Goal: Task Accomplishment & Management: Use online tool/utility

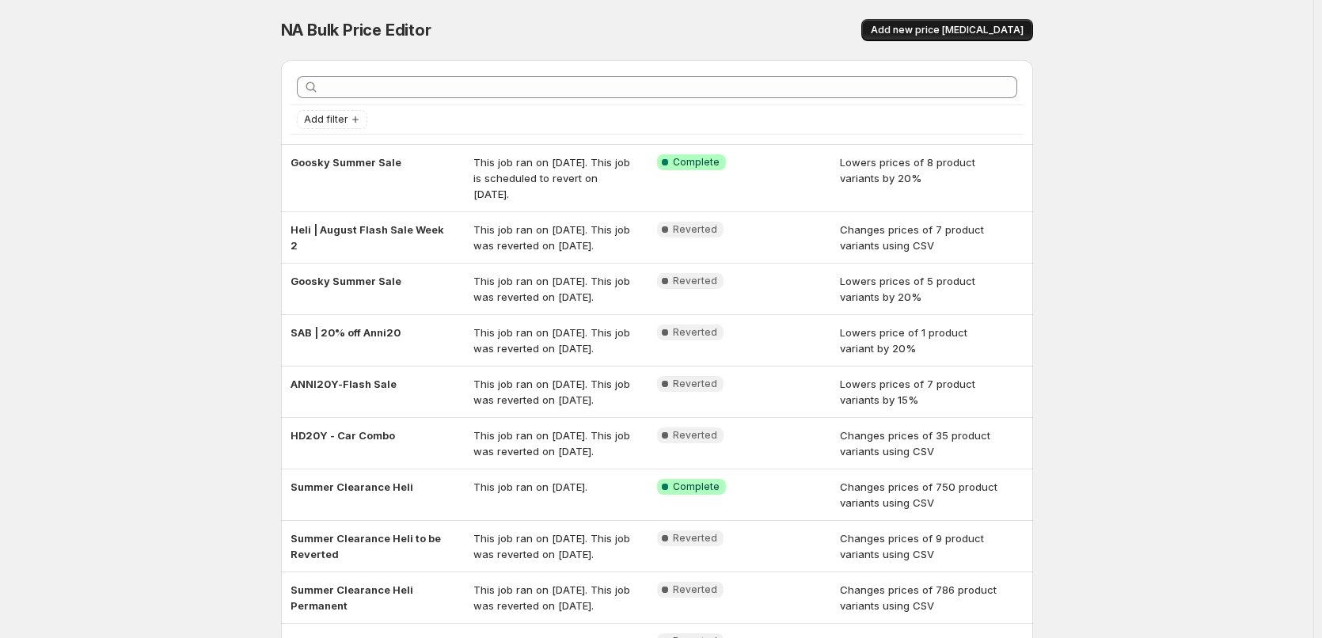
click at [928, 33] on span "Add new price [MEDICAL_DATA]" at bounding box center [946, 30] width 153 height 13
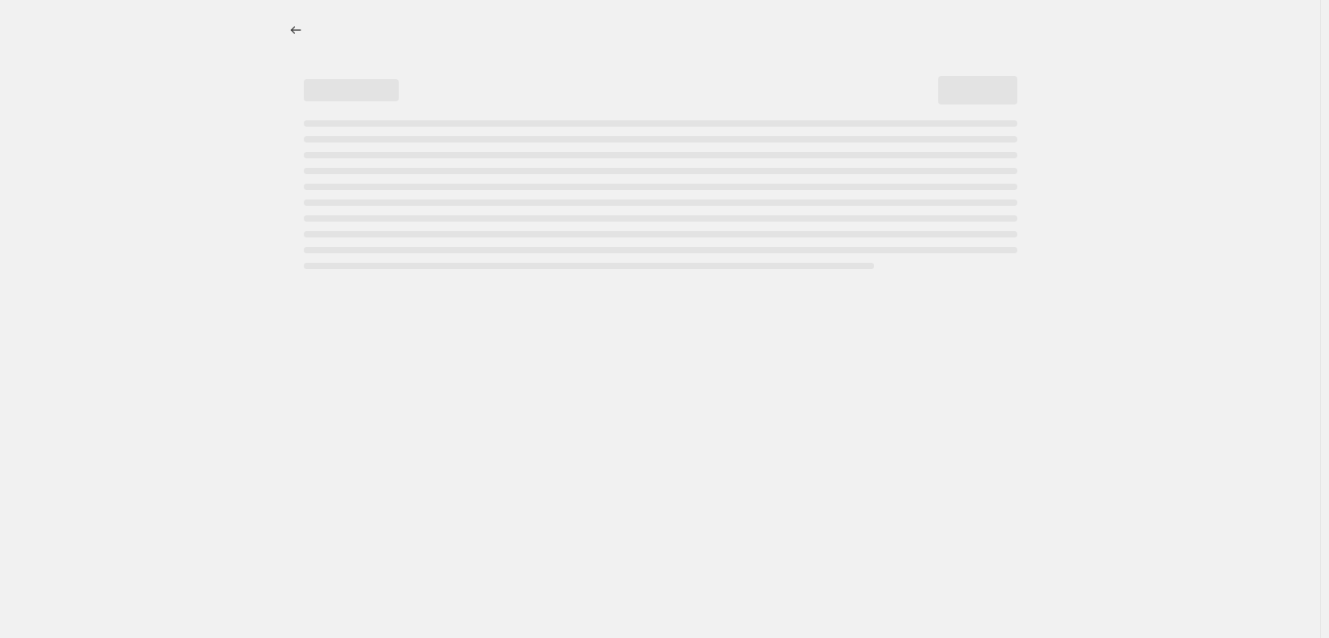
select select "percentage"
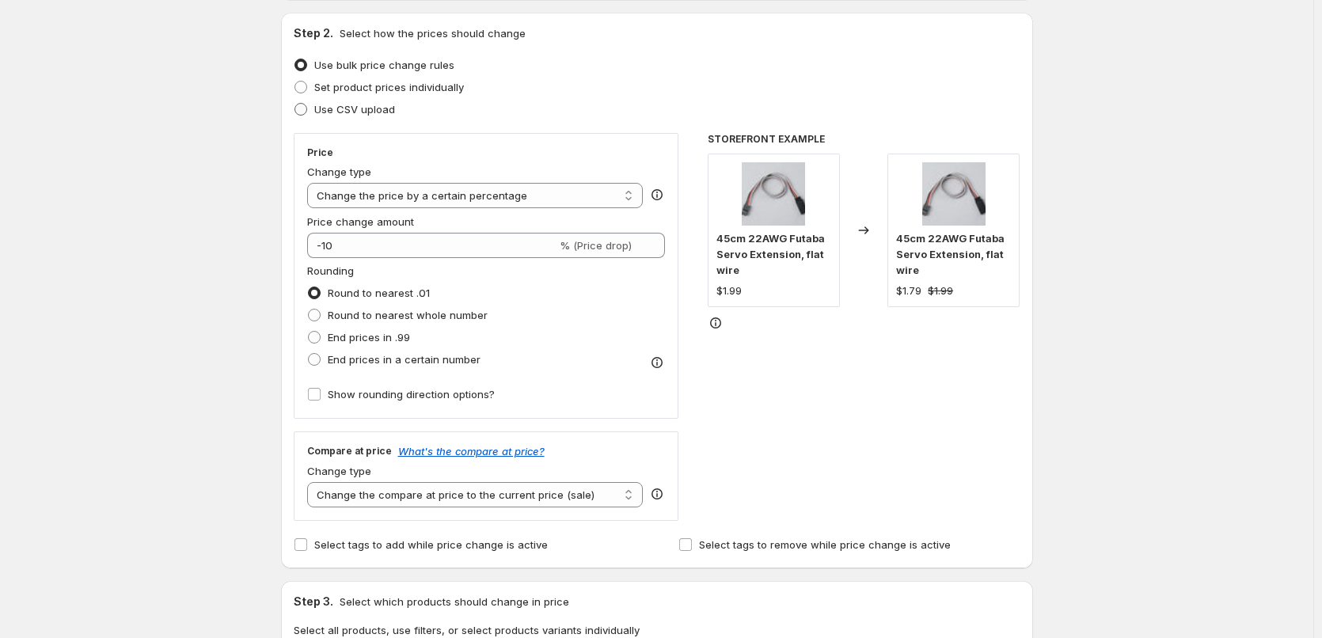
click at [374, 105] on span "Use CSV upload" at bounding box center [354, 109] width 81 height 13
click at [295, 104] on input "Use CSV upload" at bounding box center [294, 103] width 1 height 1
radio input "true"
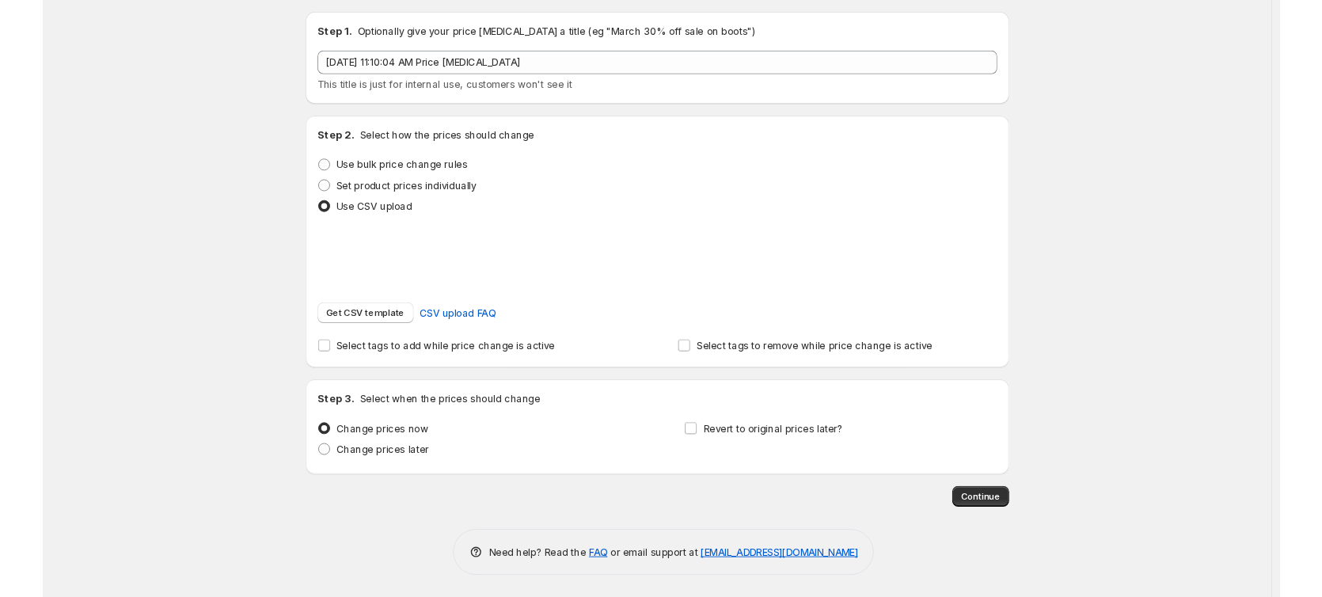
scroll to position [68, 0]
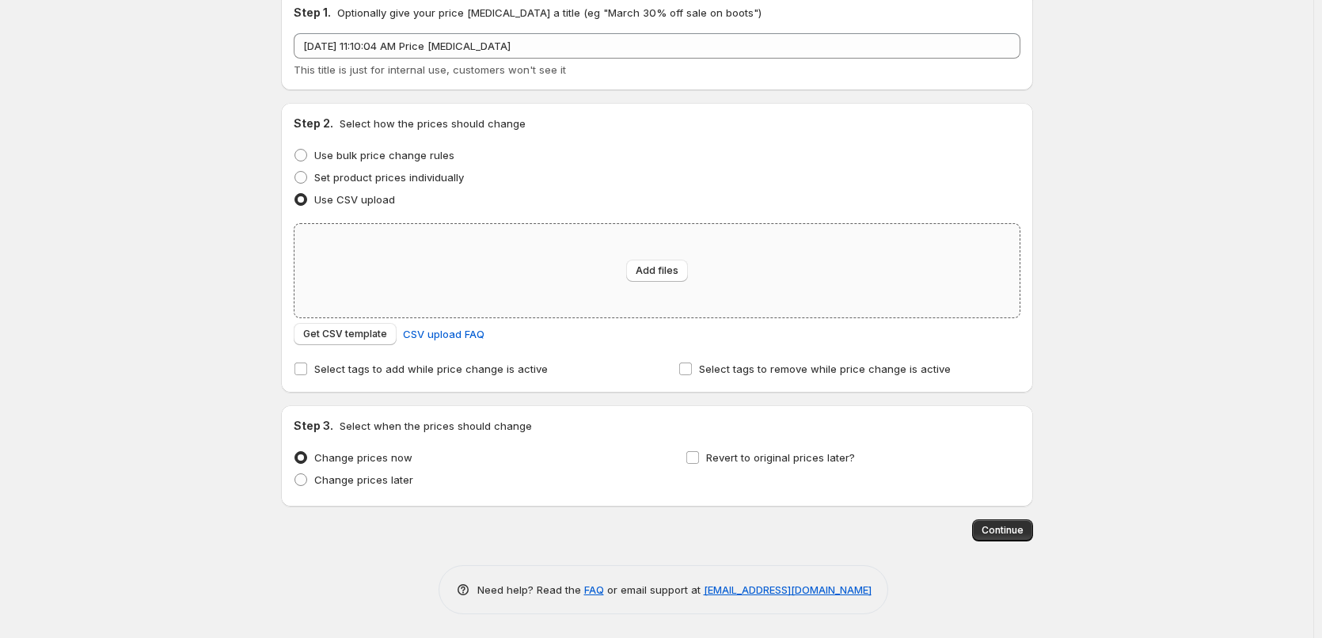
click at [603, 286] on div "Add files" at bounding box center [656, 270] width 725 height 93
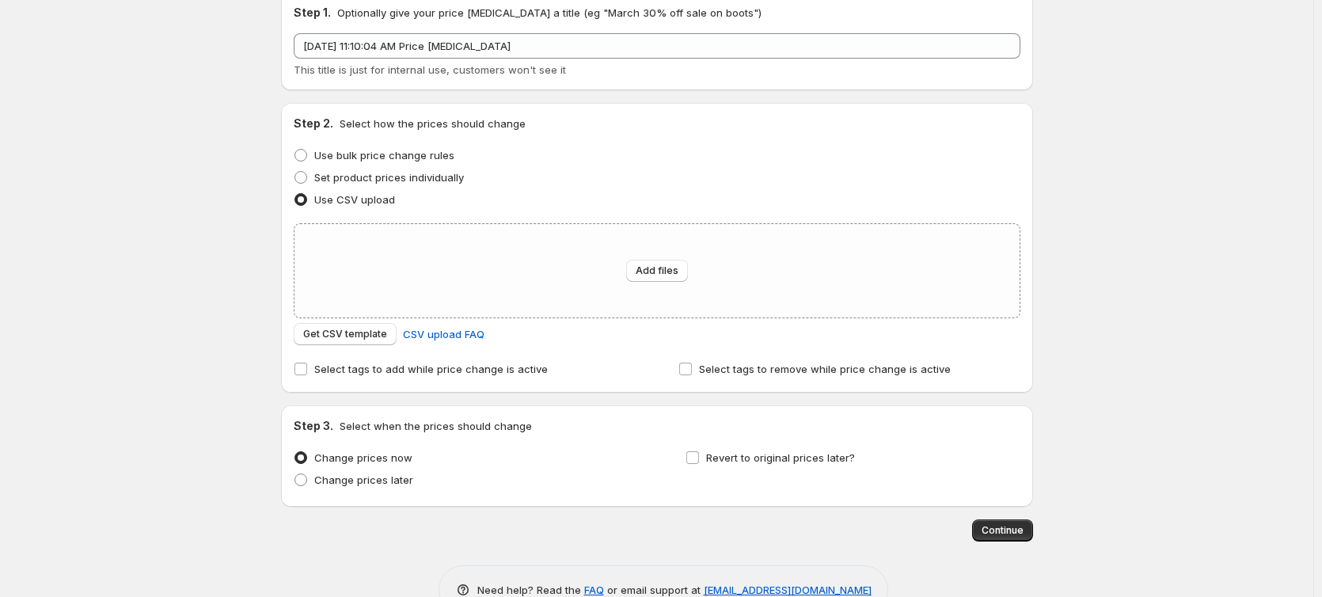
click at [151, 192] on div "Create new price [MEDICAL_DATA]. This page is ready Create new price [MEDICAL_D…" at bounding box center [656, 285] width 1313 height 706
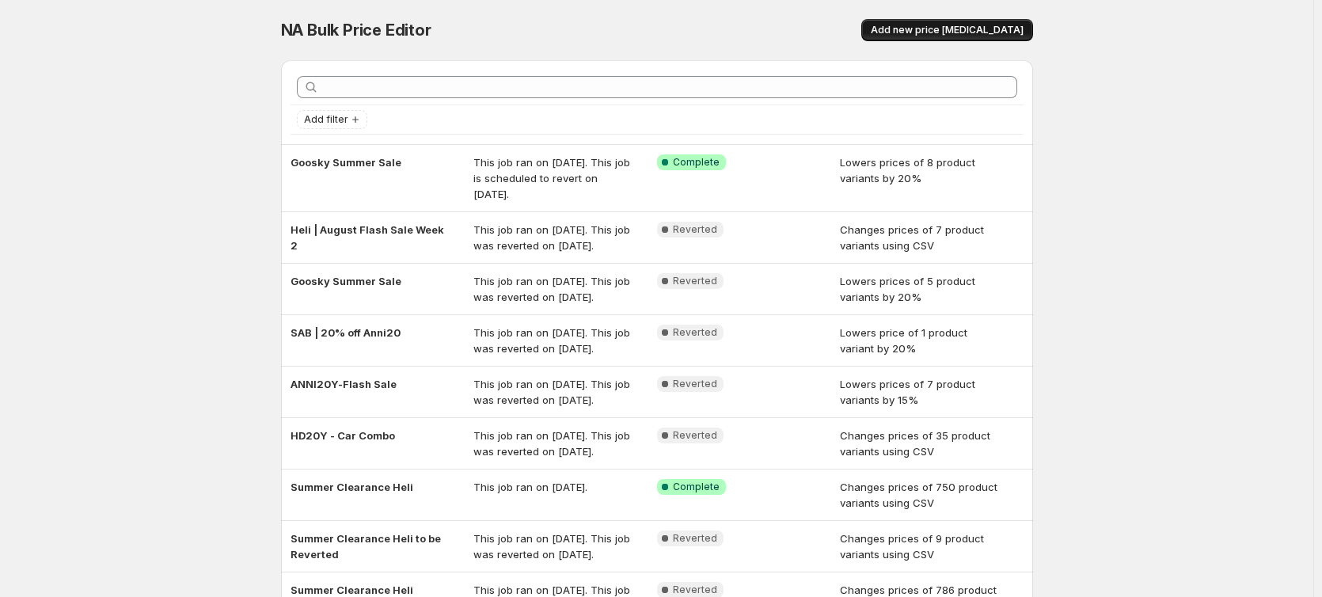
click at [939, 30] on span "Add new price [MEDICAL_DATA]" at bounding box center [946, 30] width 153 height 13
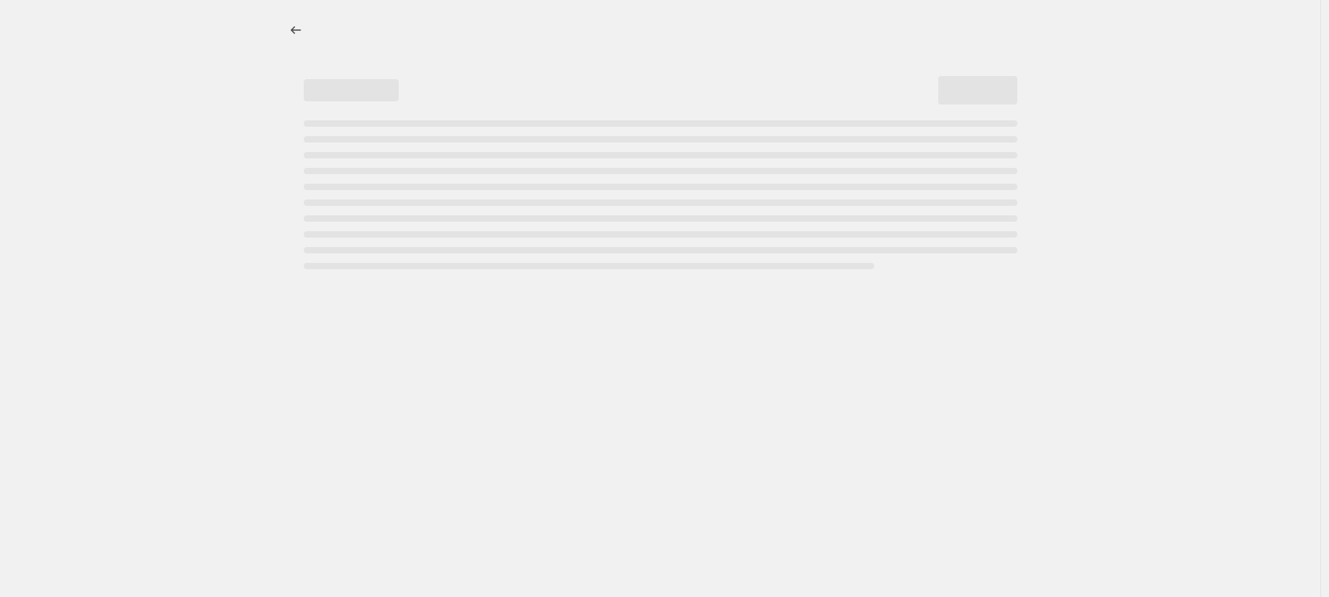
select select "percentage"
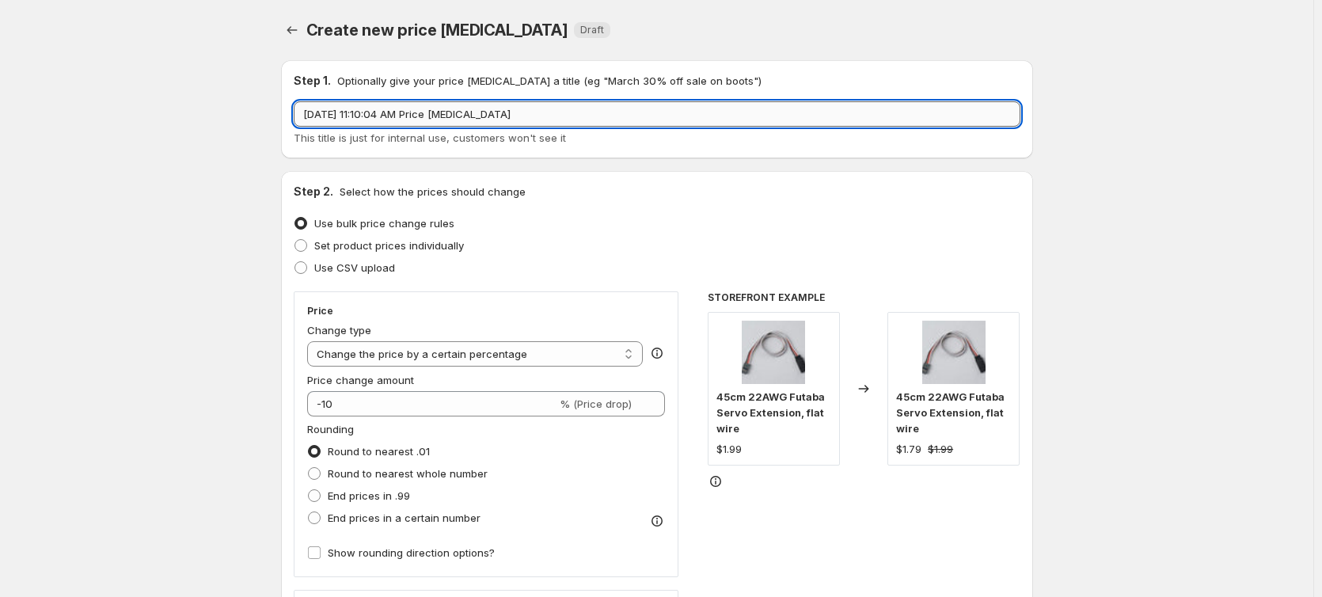
click at [388, 117] on input "[DATE] 11:10:04 AM Price [MEDICAL_DATA]" at bounding box center [657, 113] width 726 height 25
drag, startPoint x: 562, startPoint y: 121, endPoint x: 263, endPoint y: 124, distance: 299.1
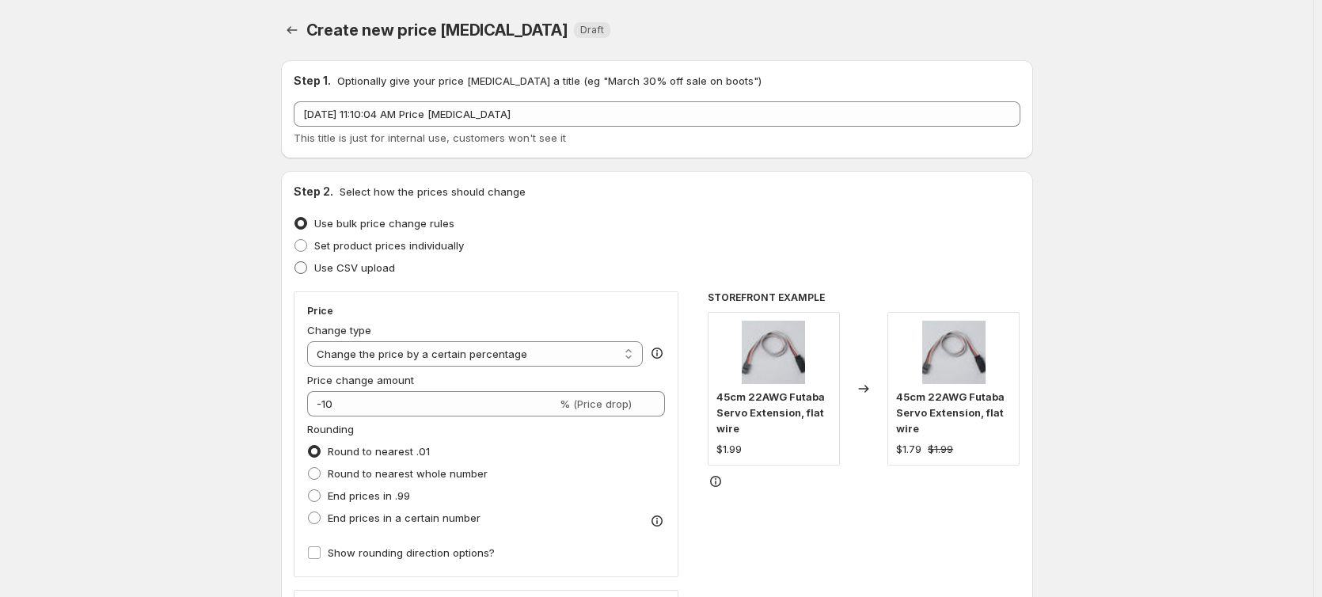
click at [353, 270] on span "Use CSV upload" at bounding box center [354, 267] width 81 height 13
click at [295, 262] on input "Use CSV upload" at bounding box center [294, 261] width 1 height 1
radio input "true"
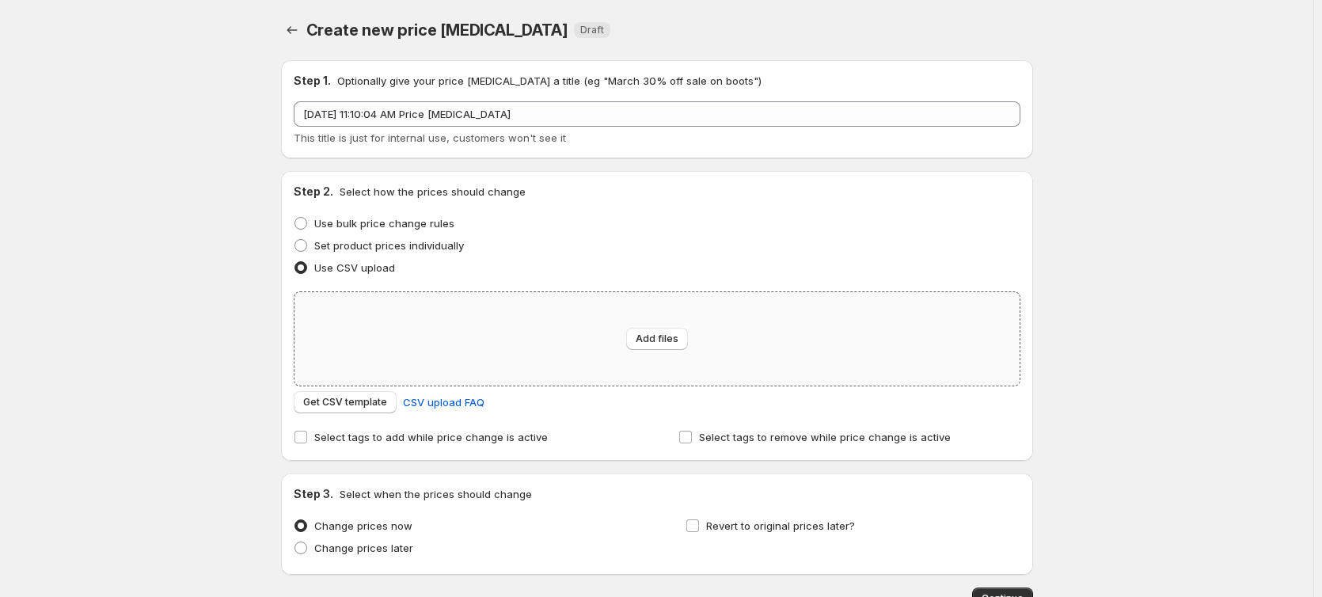
click at [593, 320] on div "Add files" at bounding box center [656, 338] width 725 height 93
type input "C:\fakepath\Price.csv"
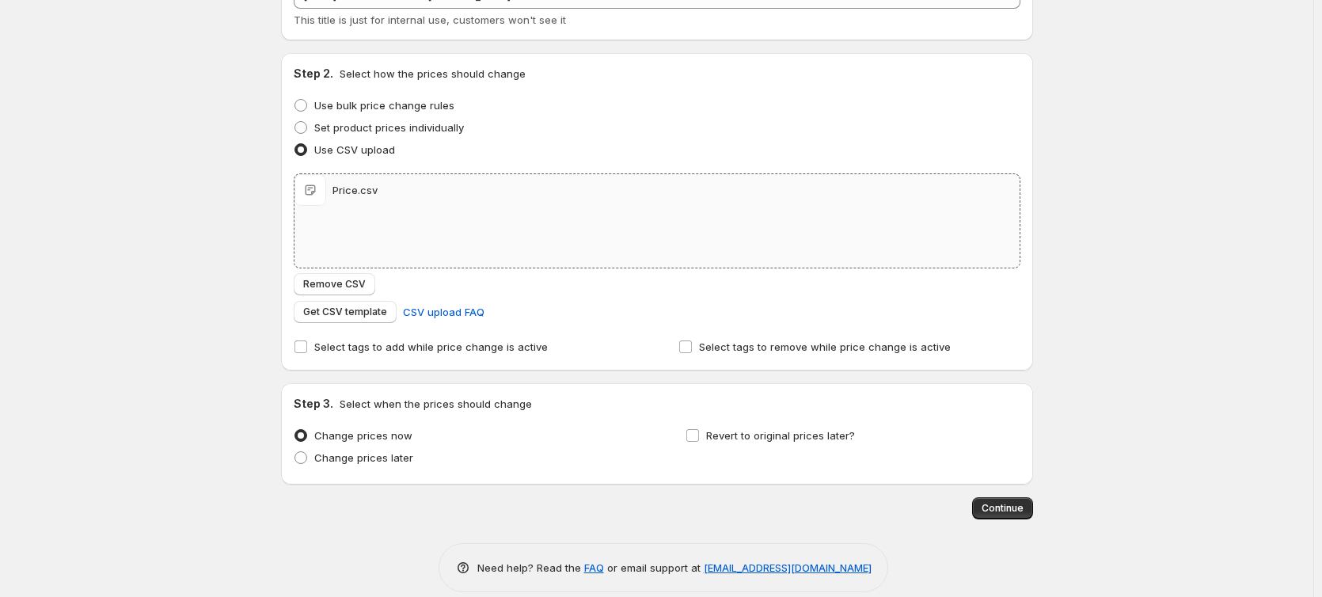
scroll to position [137, 0]
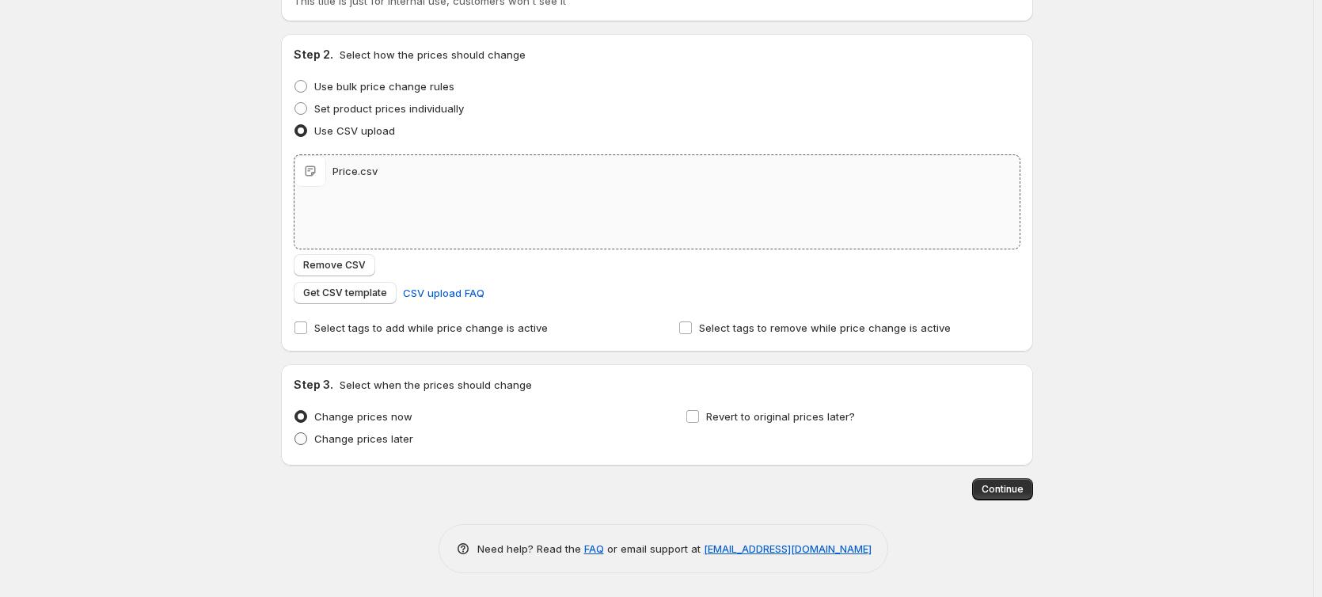
click at [345, 440] on span "Change prices later" at bounding box center [363, 438] width 99 height 13
click at [295, 433] on input "Change prices later" at bounding box center [294, 432] width 1 height 1
radio input "true"
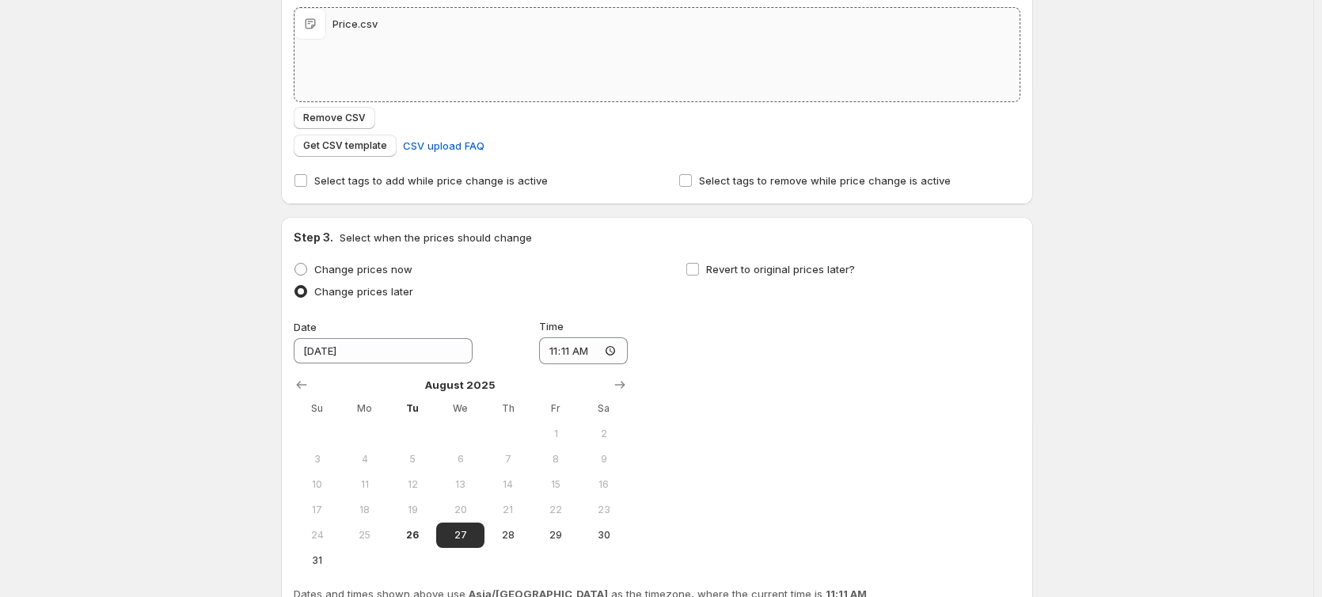
scroll to position [295, 0]
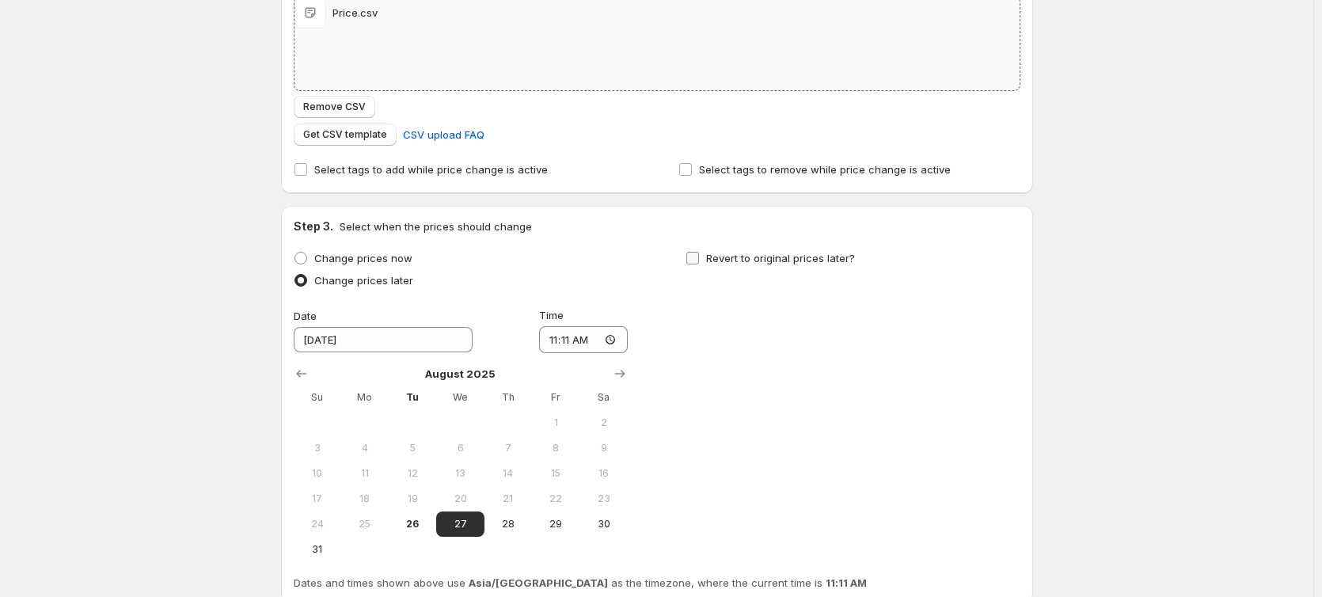
click at [758, 262] on span "Revert to original prices later?" at bounding box center [780, 258] width 149 height 13
click at [699, 262] on input "Revert to original prices later?" at bounding box center [692, 258] width 13 height 13
checkbox input "true"
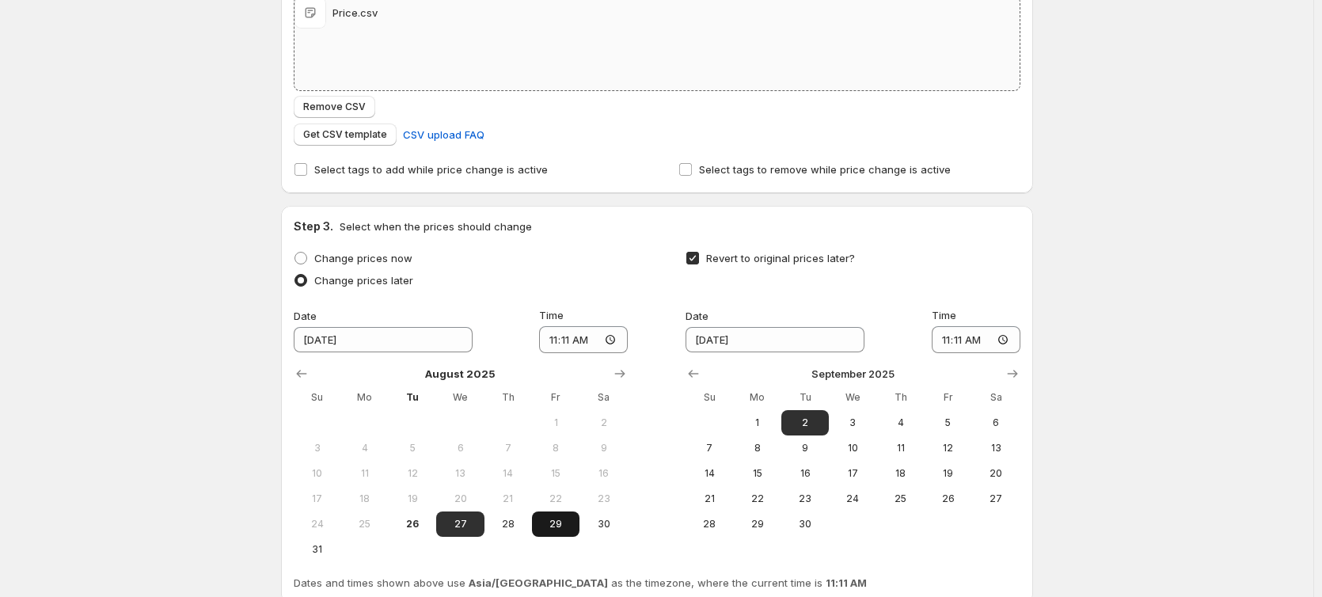
click at [565, 520] on span "29" at bounding box center [555, 524] width 35 height 13
type input "[DATE]"
click at [555, 343] on input "11:11" at bounding box center [583, 339] width 89 height 27
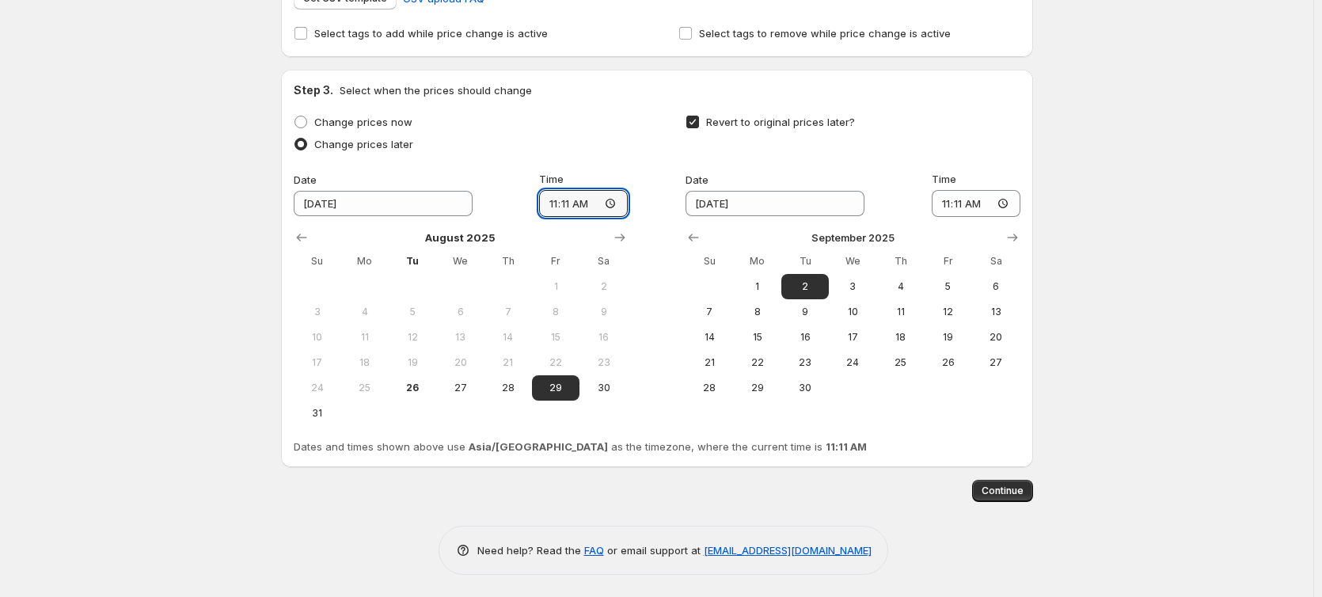
scroll to position [433, 0]
click at [569, 202] on input "11:11" at bounding box center [583, 201] width 89 height 27
type input "11:00"
click at [652, 354] on div "Change prices now Change prices later Date [DATE] Time 11:00 [DATE] Su Mo Tu We…" at bounding box center [657, 266] width 726 height 315
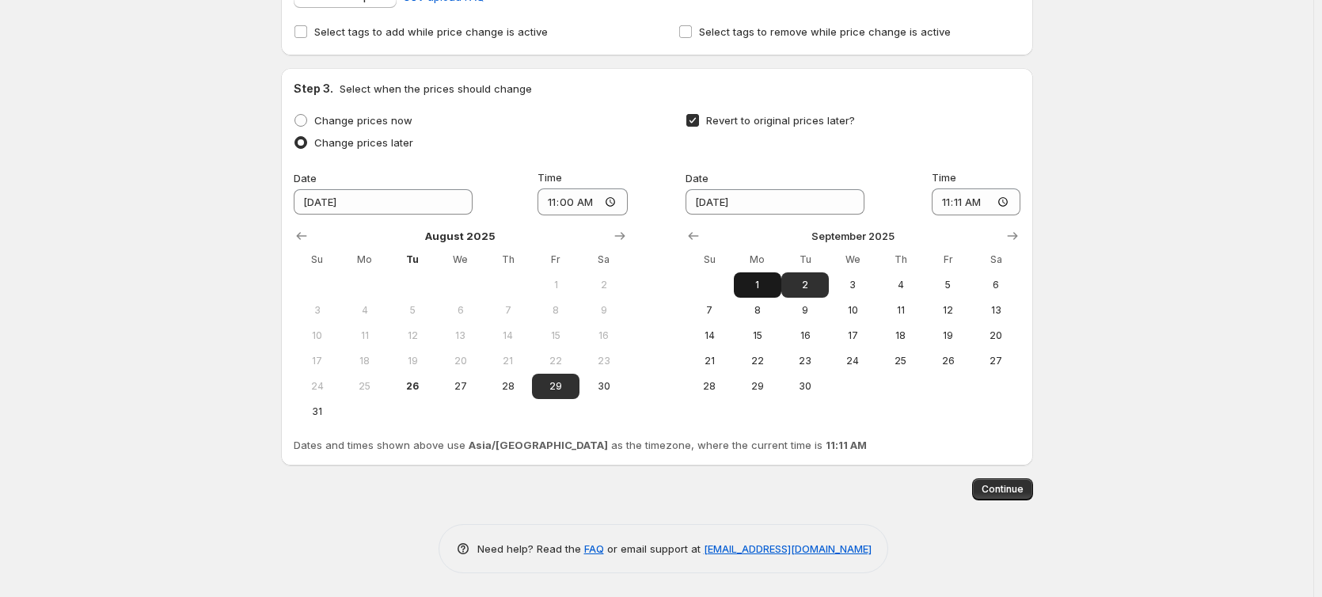
click at [774, 286] on span "1" at bounding box center [757, 285] width 35 height 13
type input "[DATE]"
click at [946, 204] on input "11:11" at bounding box center [975, 201] width 89 height 27
click at [962, 205] on input "11:11" at bounding box center [975, 201] width 89 height 27
type input "11:00"
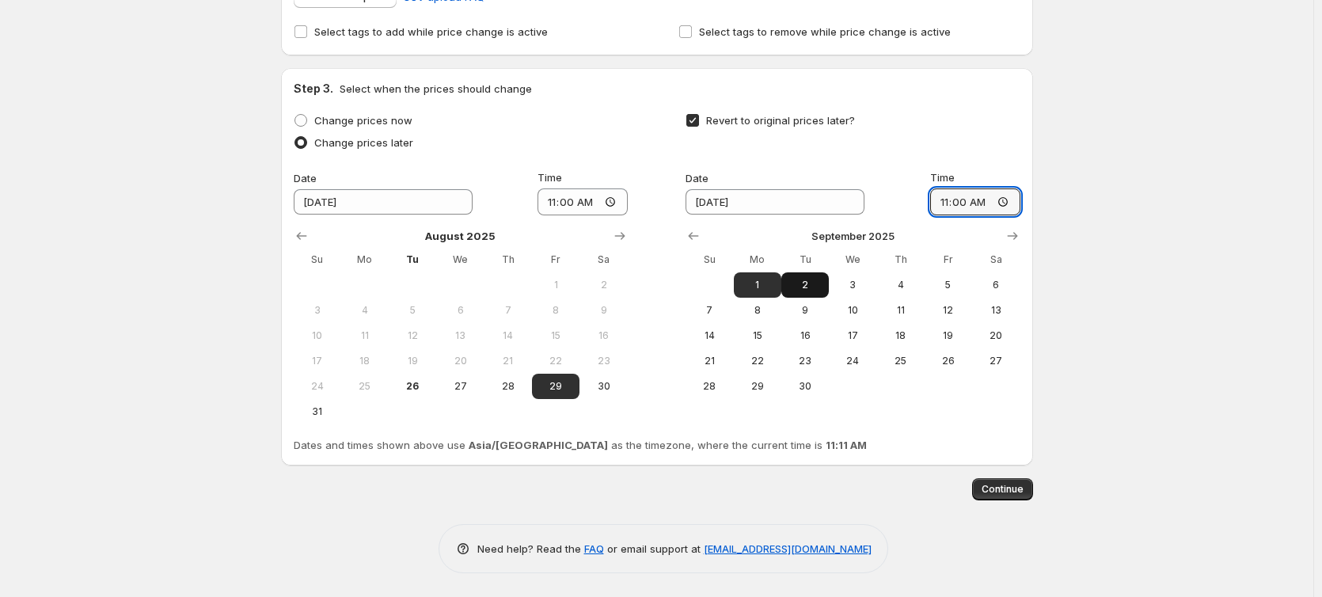
click at [810, 293] on button "2" at bounding box center [804, 284] width 47 height 25
type input "[DATE]"
click at [935, 201] on input "11:00" at bounding box center [975, 201] width 90 height 27
click at [964, 206] on input "11:00" at bounding box center [975, 201] width 90 height 27
click at [950, 207] on input "11:00" at bounding box center [975, 201] width 90 height 27
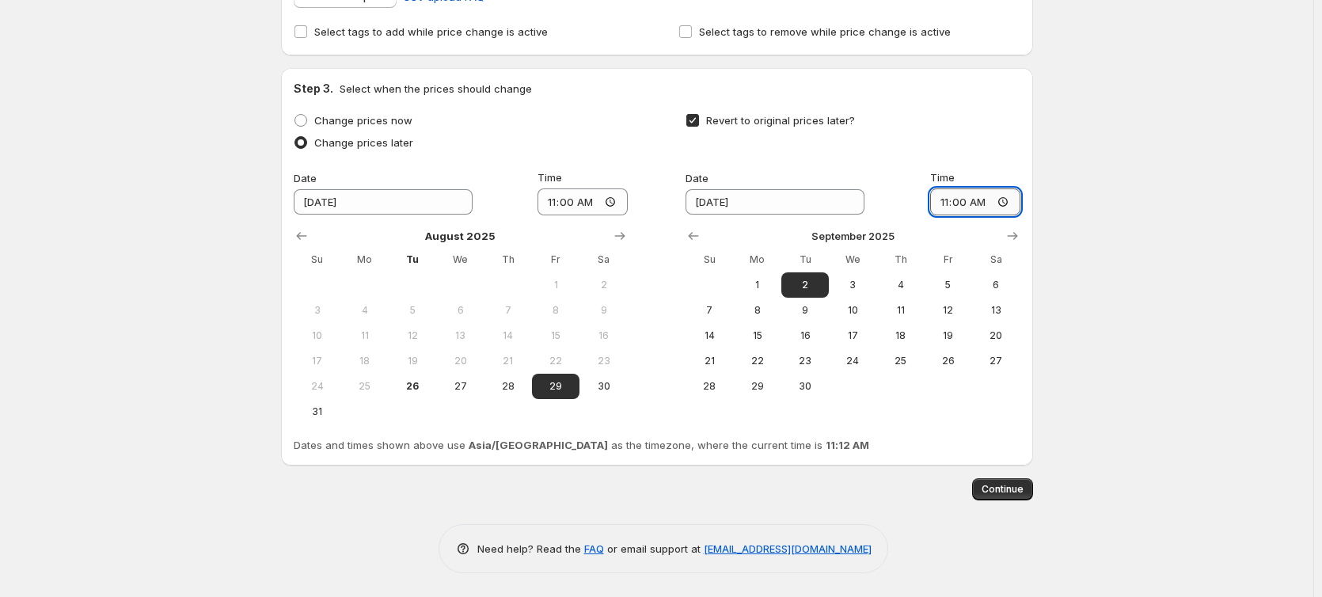
click at [965, 202] on input "11:00" at bounding box center [975, 201] width 90 height 27
click at [804, 489] on div "Continue" at bounding box center [657, 489] width 752 height 22
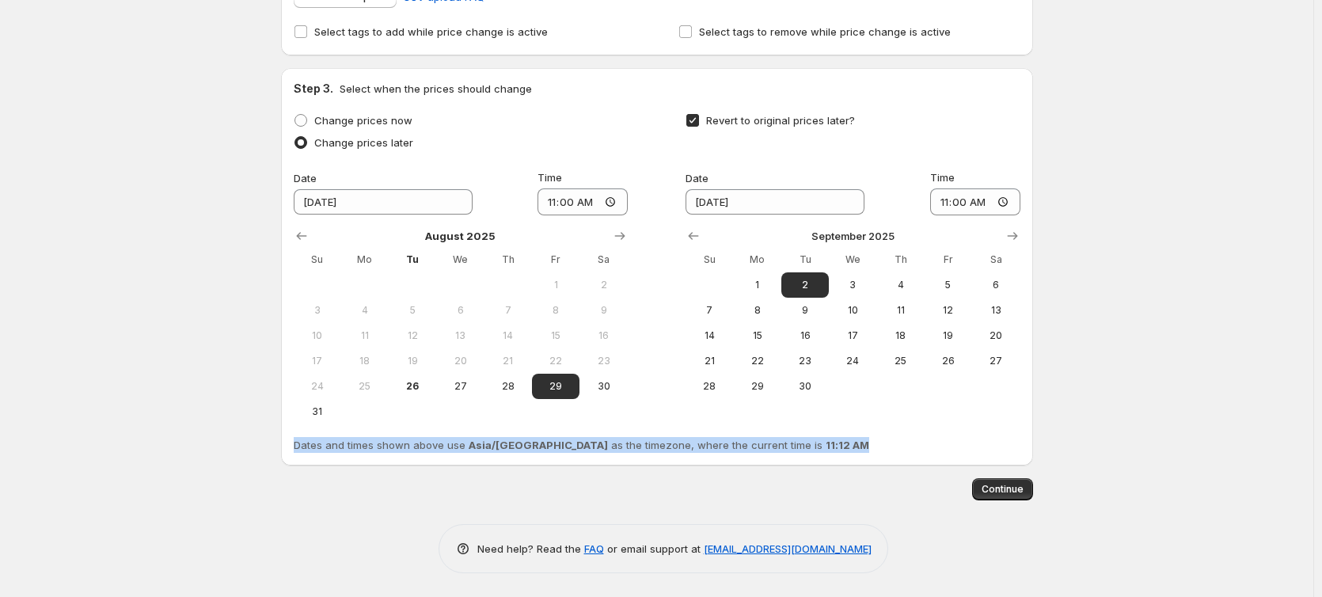
drag, startPoint x: 292, startPoint y: 444, endPoint x: 790, endPoint y: 452, distance: 497.8
click at [790, 452] on div "Step 3. Select when the prices should change Change prices now Change prices la…" at bounding box center [657, 266] width 752 height 397
click at [822, 441] on div "Dates and times shown above use Asia/Saigon as the timezone, where the current …" at bounding box center [657, 445] width 726 height 16
drag, startPoint x: 428, startPoint y: 440, endPoint x: 646, endPoint y: 453, distance: 218.0
click at [646, 453] on div "Step 3. Select when the prices should change Change prices now Change prices la…" at bounding box center [657, 266] width 752 height 397
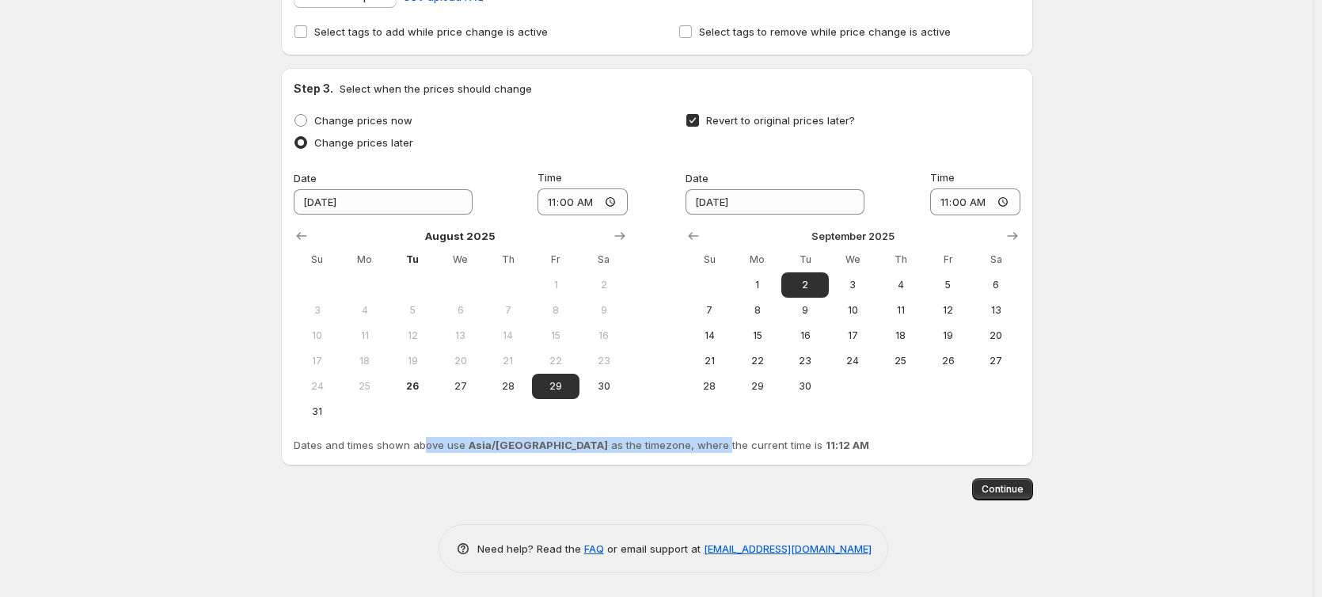
click at [594, 449] on span "Dates and times shown above use Asia/Saigon as the timezone, where the current …" at bounding box center [581, 444] width 575 height 13
drag, startPoint x: 468, startPoint y: 447, endPoint x: 521, endPoint y: 449, distance: 53.8
click at [521, 449] on b "Asia/[GEOGRAPHIC_DATA]" at bounding box center [537, 444] width 139 height 13
click at [844, 437] on div "Dates and times shown above use Asia/Saigon as the timezone, where the current …" at bounding box center [657, 445] width 726 height 16
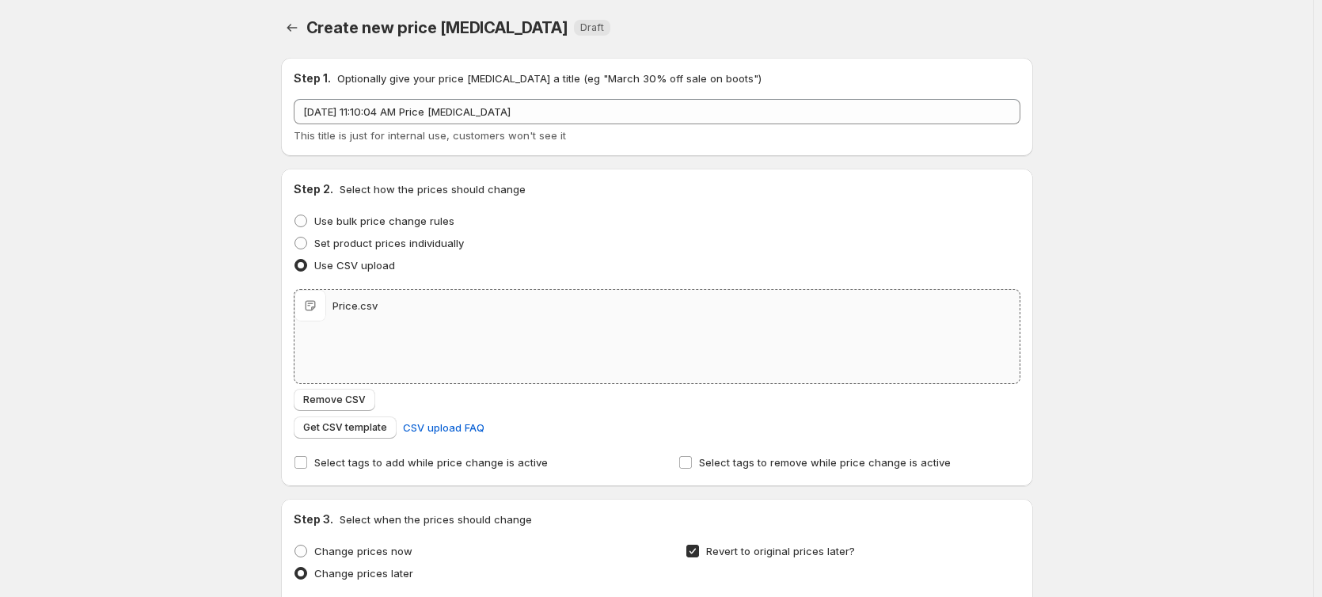
scroll to position [0, 0]
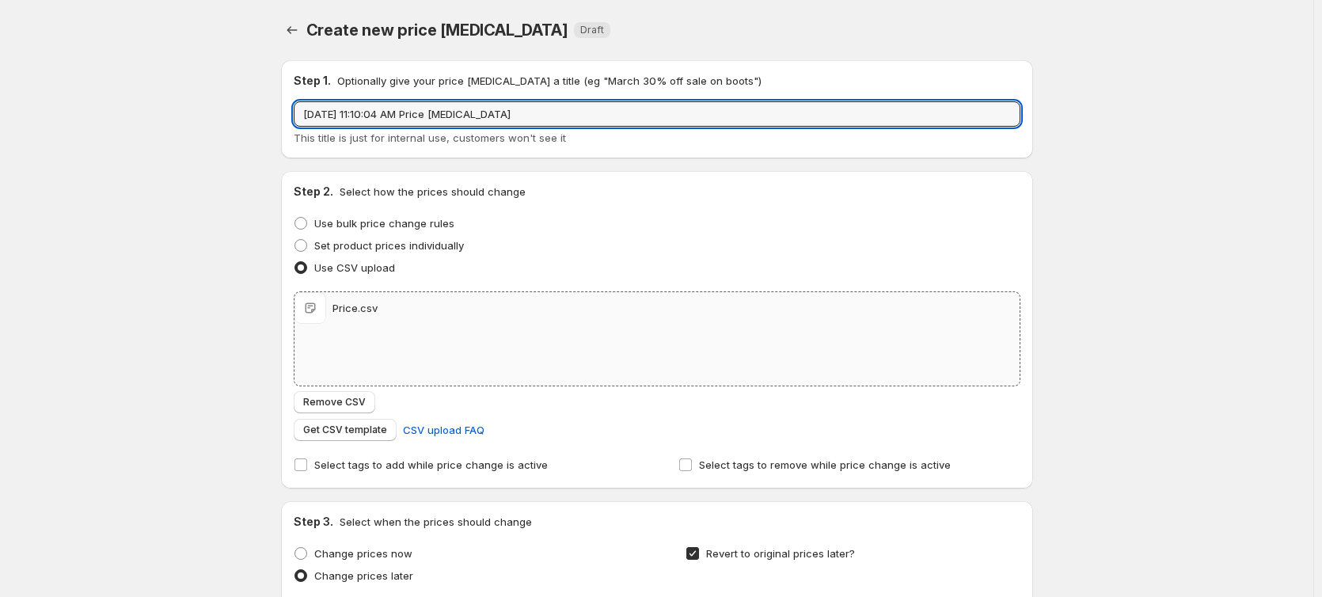
drag, startPoint x: 578, startPoint y: 108, endPoint x: 51, endPoint y: 96, distance: 528.0
click at [51, 96] on div "Create new price [MEDICAL_DATA]. This page is ready Create new price [MEDICAL_D…" at bounding box center [656, 515] width 1313 height 1030
type input "Car All"
click at [153, 176] on div "Create new price [MEDICAL_DATA]. This page is ready Create new price [MEDICAL_D…" at bounding box center [656, 515] width 1313 height 1030
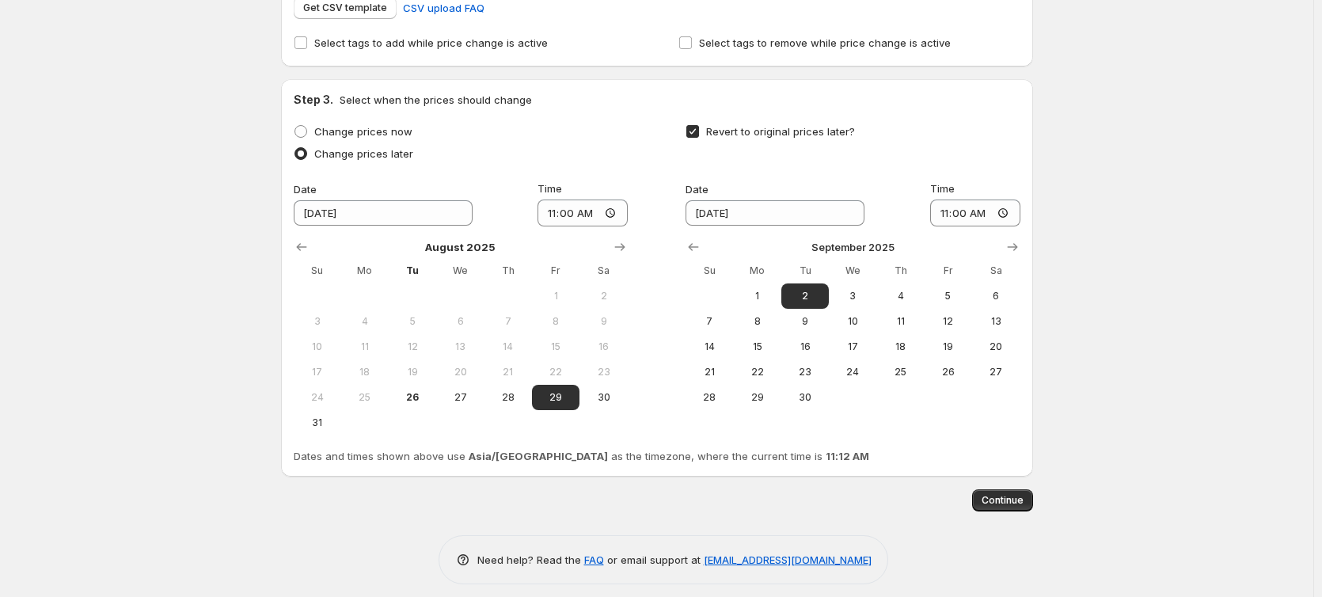
scroll to position [433, 0]
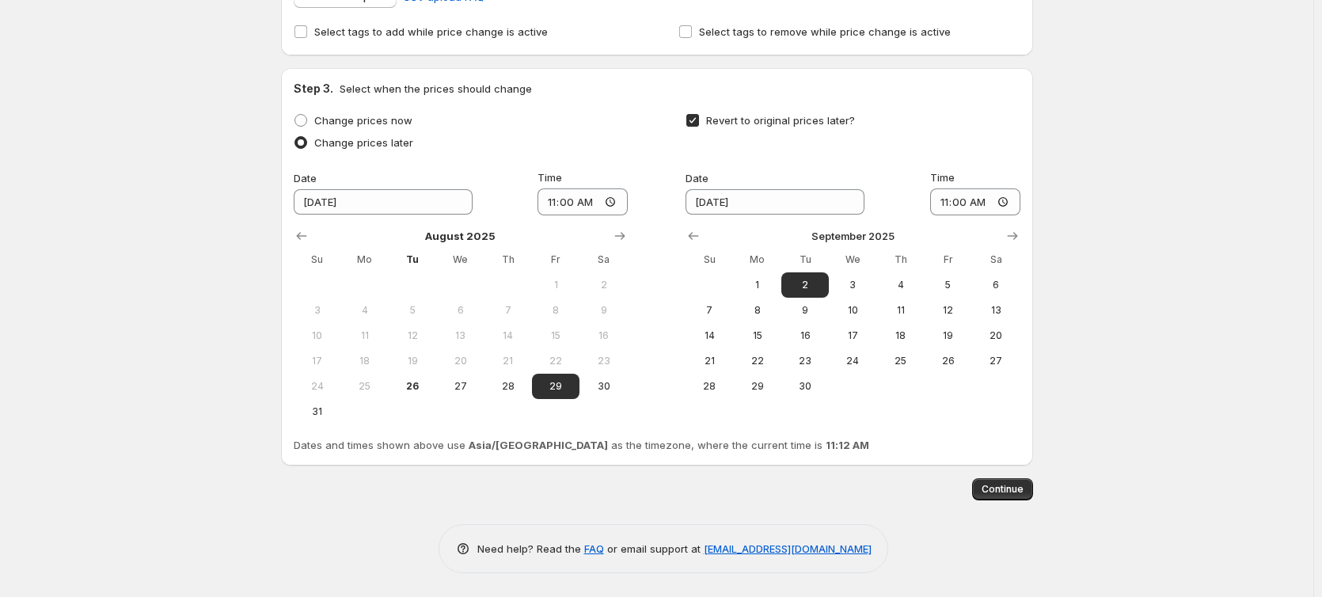
click at [829, 479] on div "Continue" at bounding box center [657, 489] width 752 height 22
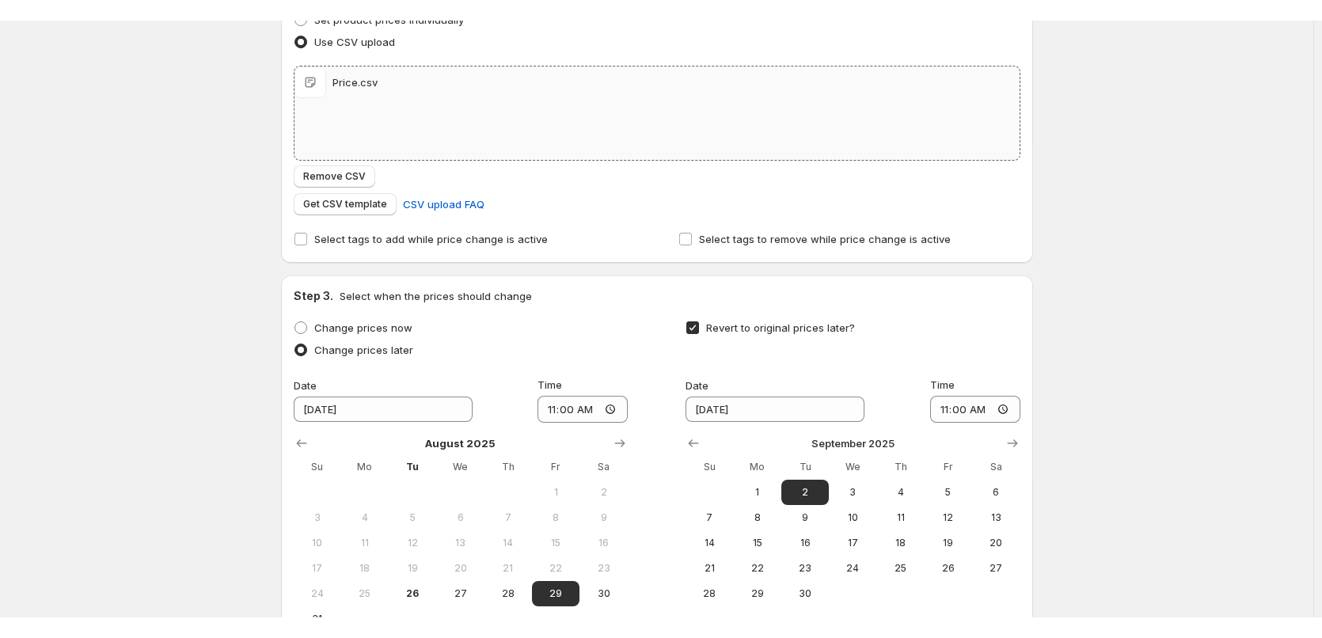
scroll to position [0, 0]
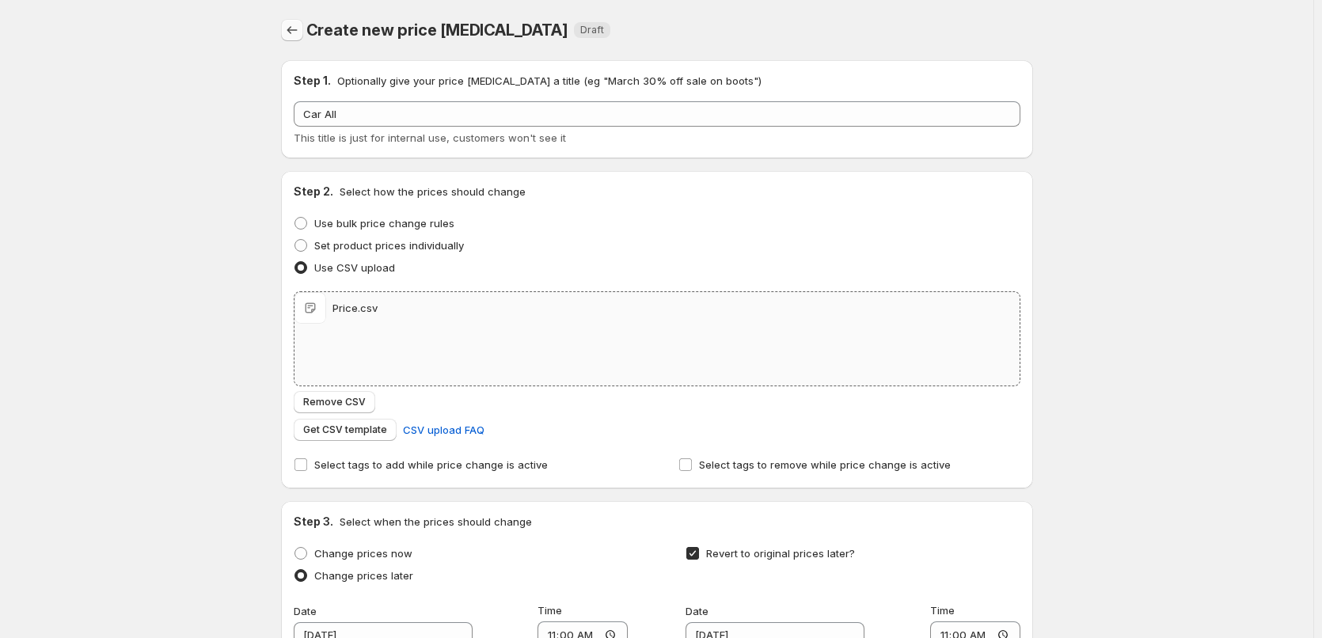
click at [294, 28] on icon "Price change jobs" at bounding box center [292, 30] width 16 height 16
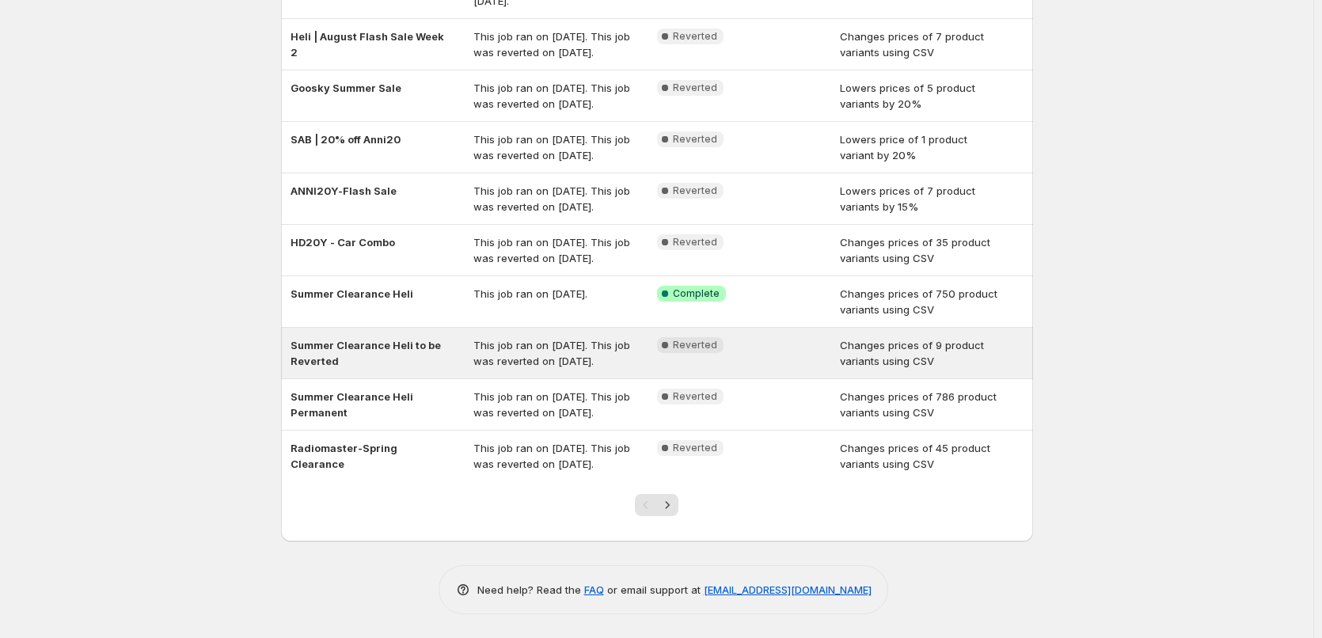
scroll to position [317, 0]
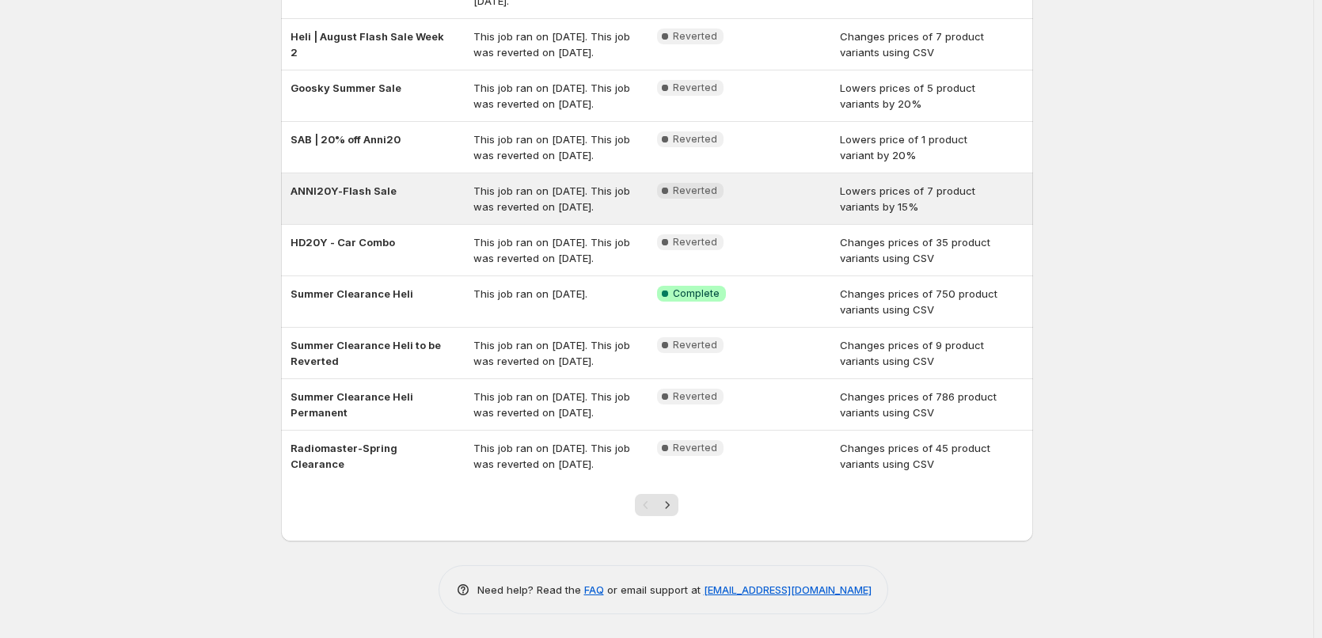
click at [551, 183] on div "This job ran on [DATE]. This job was reverted on [DATE]." at bounding box center [565, 199] width 184 height 32
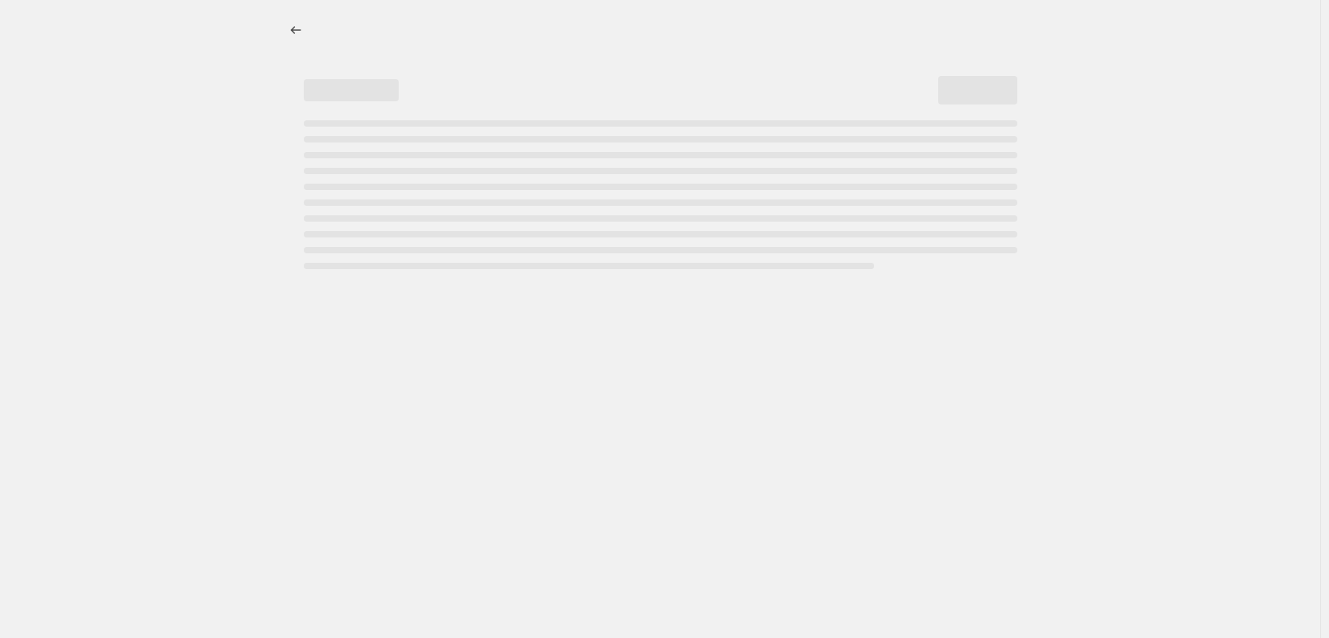
select select "percentage"
select select "tag"
select select "not_equal"
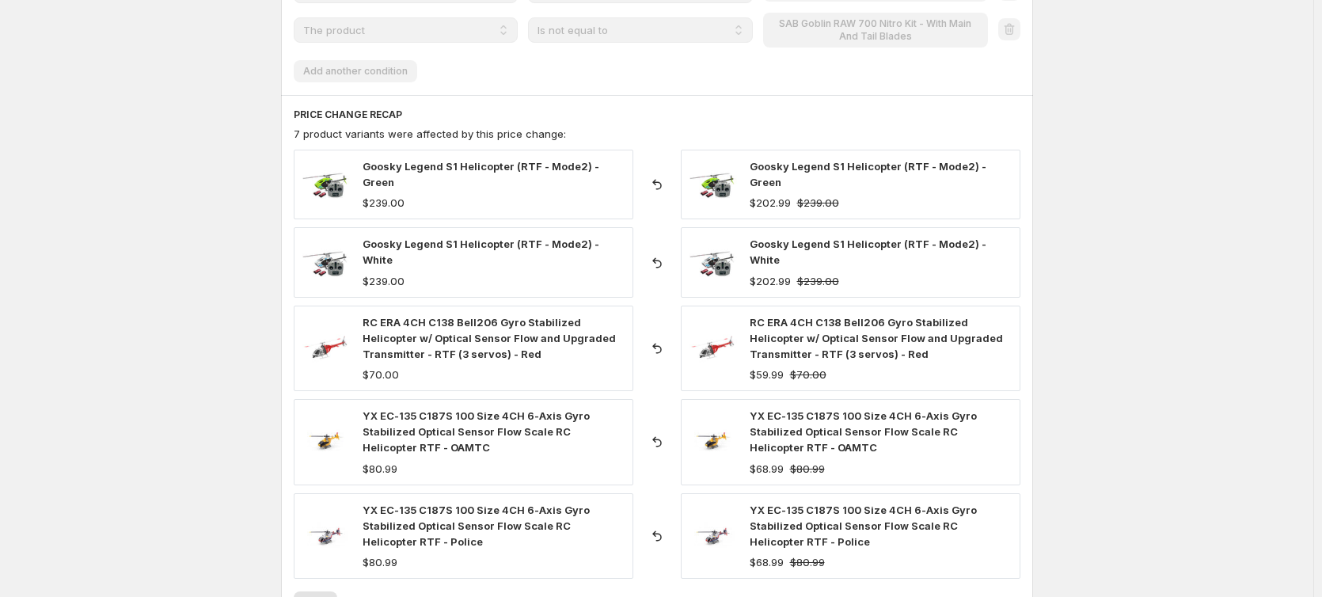
scroll to position [1108, 0]
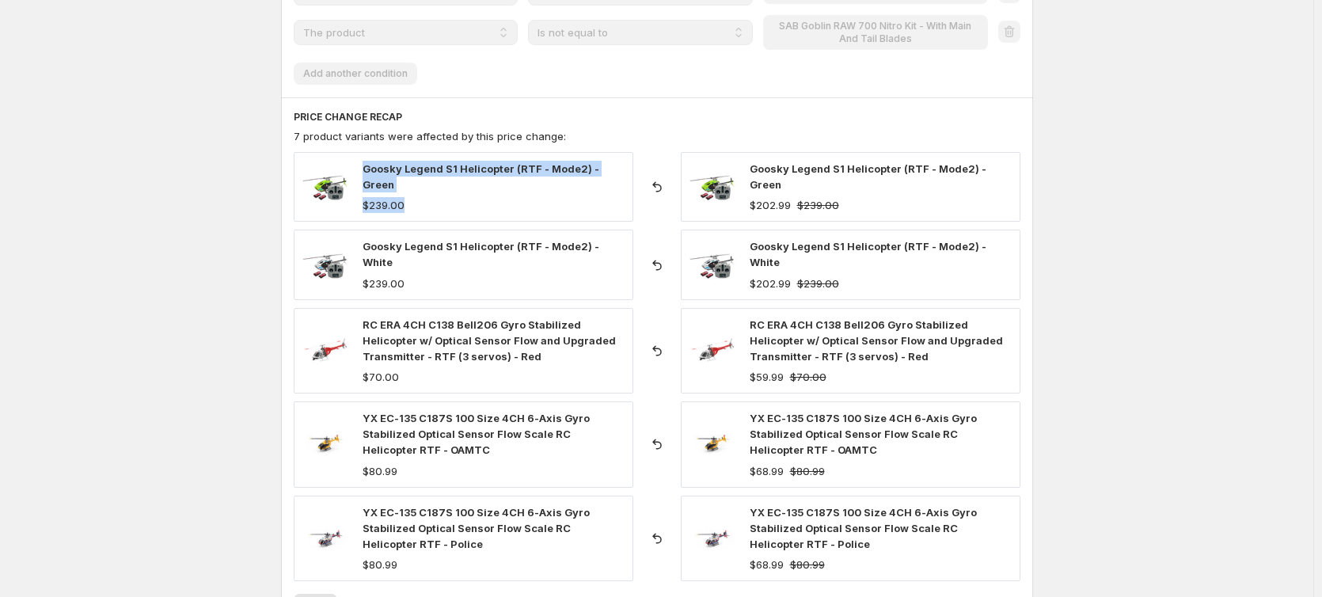
drag, startPoint x: 363, startPoint y: 174, endPoint x: 451, endPoint y: 203, distance: 92.6
click at [451, 203] on div "Goosky Legend S1 Helicopter (RTF - Mode2) - Green $239.00" at bounding box center [463, 187] width 339 height 70
click at [454, 203] on div "Goosky Legend S1 Helicopter (RTF - Mode2) - Green $239.00" at bounding box center [463, 187] width 339 height 70
drag, startPoint x: 370, startPoint y: 199, endPoint x: 413, endPoint y: 195, distance: 43.8
click at [413, 197] on div "$239.00" at bounding box center [493, 205] width 262 height 16
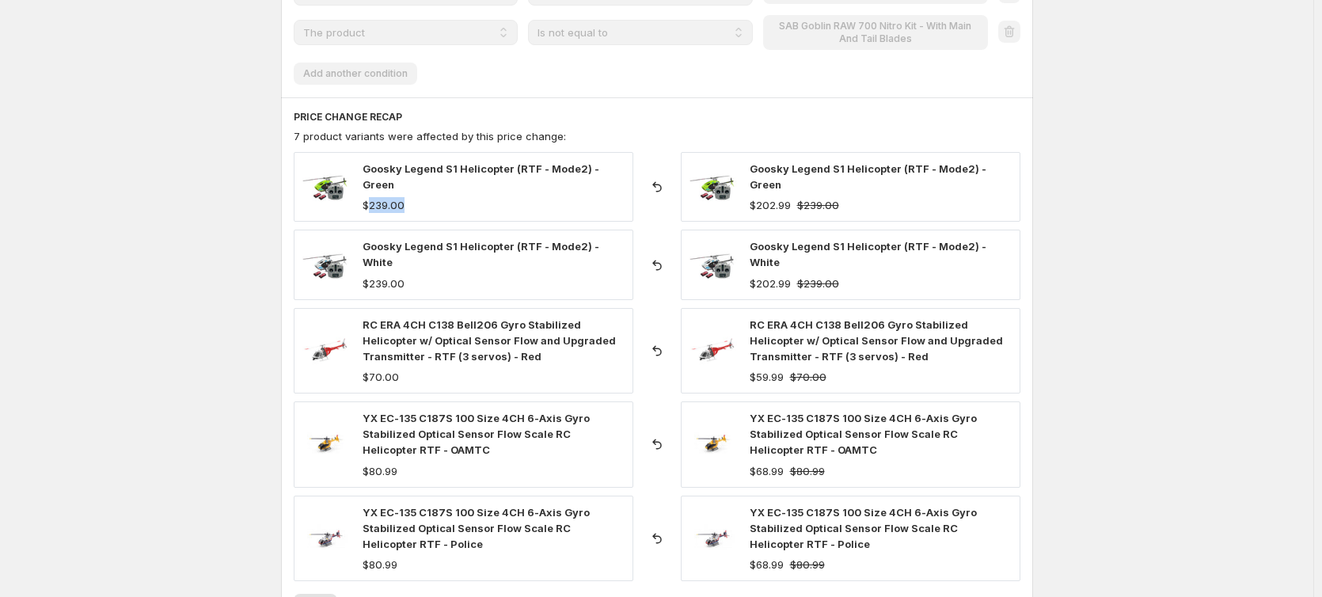
click at [430, 198] on div "$239.00" at bounding box center [493, 205] width 262 height 16
drag, startPoint x: 407, startPoint y: 195, endPoint x: 372, endPoint y: 191, distance: 35.1
click at [372, 197] on div "$239.00" at bounding box center [383, 205] width 42 height 16
click at [415, 197] on div "$239.00" at bounding box center [493, 205] width 262 height 16
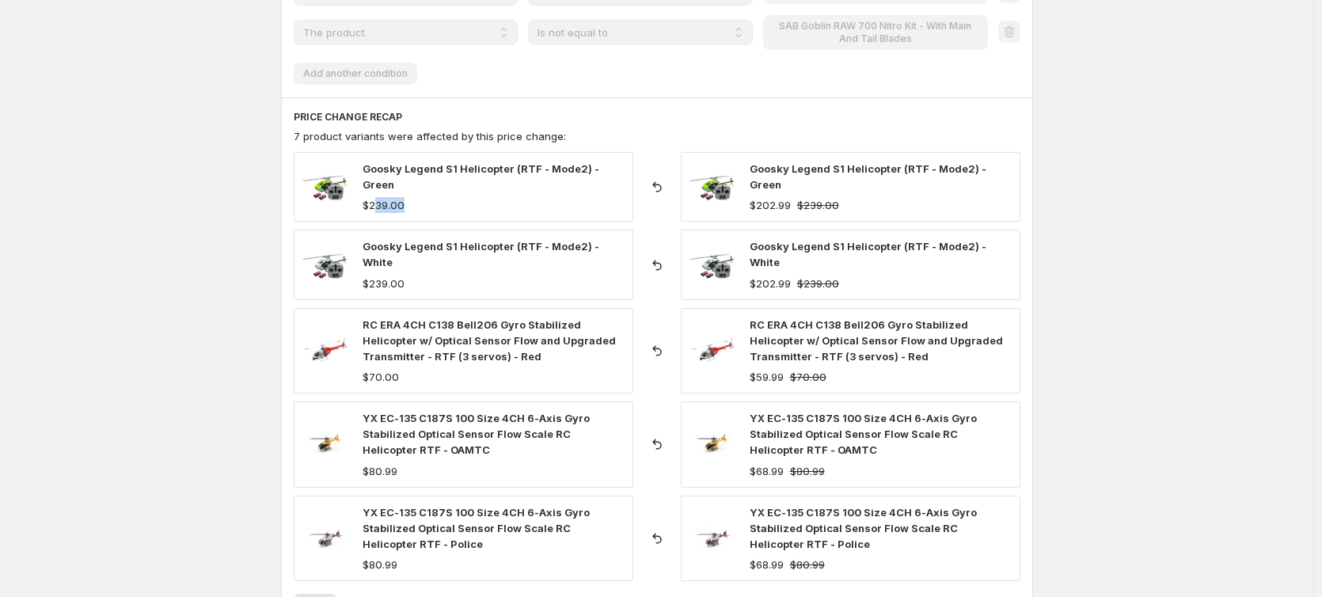
drag, startPoint x: 410, startPoint y: 192, endPoint x: 376, endPoint y: 192, distance: 34.0
click at [376, 197] on div "$239.00" at bounding box center [493, 205] width 262 height 16
click at [412, 197] on div "$239.00" at bounding box center [493, 205] width 262 height 16
drag, startPoint x: 813, startPoint y: 197, endPoint x: 828, endPoint y: 194, distance: 15.4
click at [817, 197] on strike "$239.00" at bounding box center [818, 205] width 42 height 16
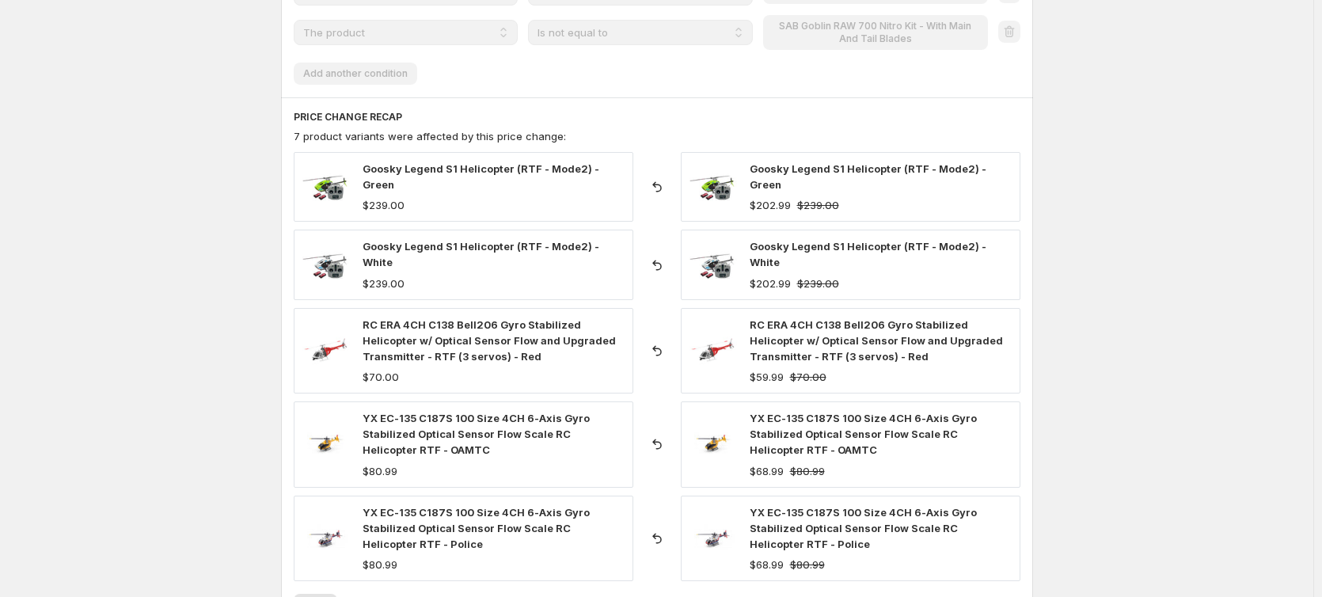
click at [491, 197] on div "$239.00" at bounding box center [493, 205] width 262 height 16
drag, startPoint x: 385, startPoint y: 195, endPoint x: 422, endPoint y: 187, distance: 38.2
click at [422, 197] on div "$239.00" at bounding box center [493, 205] width 262 height 16
click at [424, 197] on div "$239.00" at bounding box center [493, 205] width 262 height 16
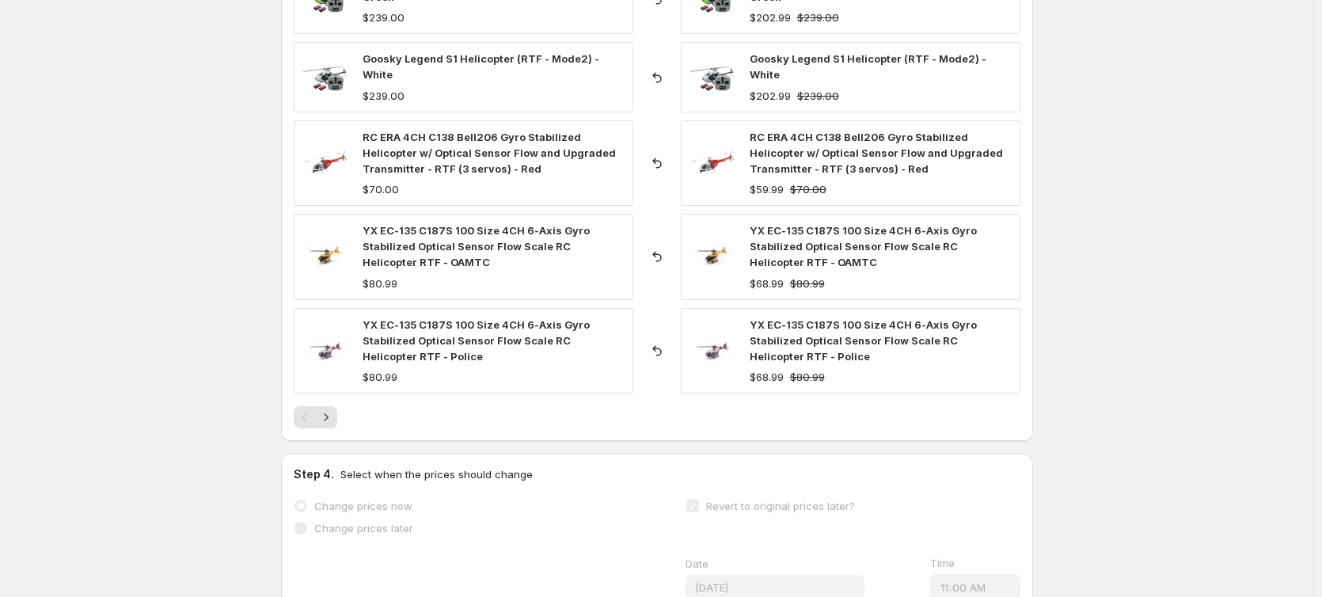
scroll to position [1161, 0]
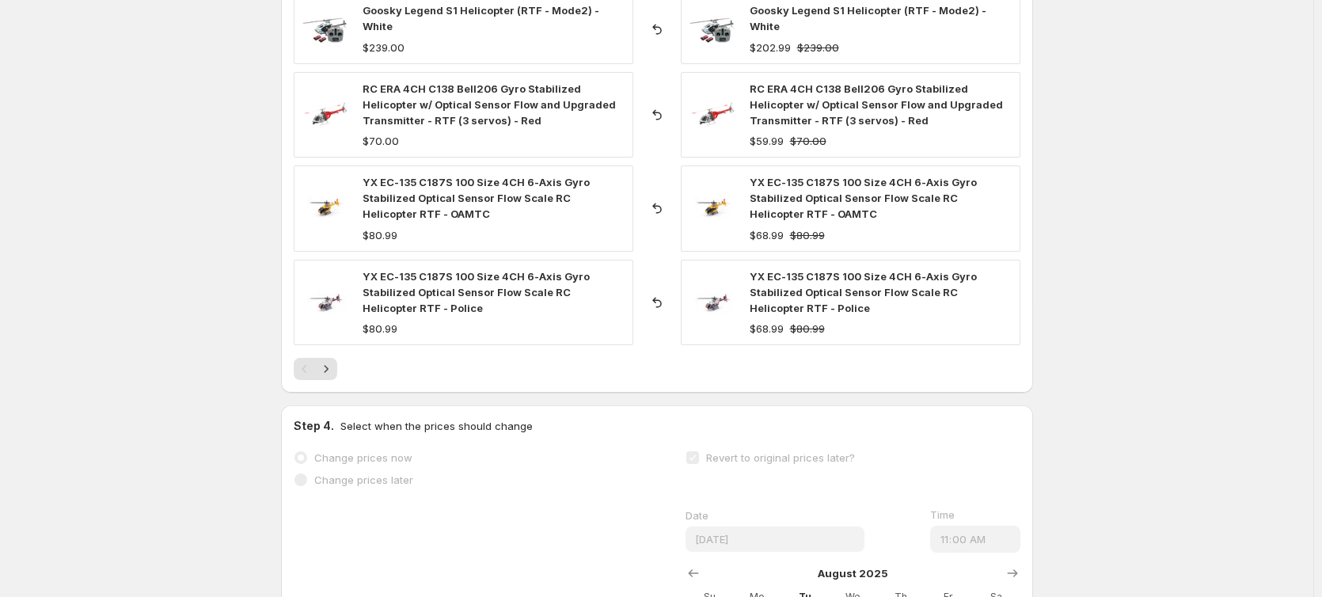
scroll to position [1003, 0]
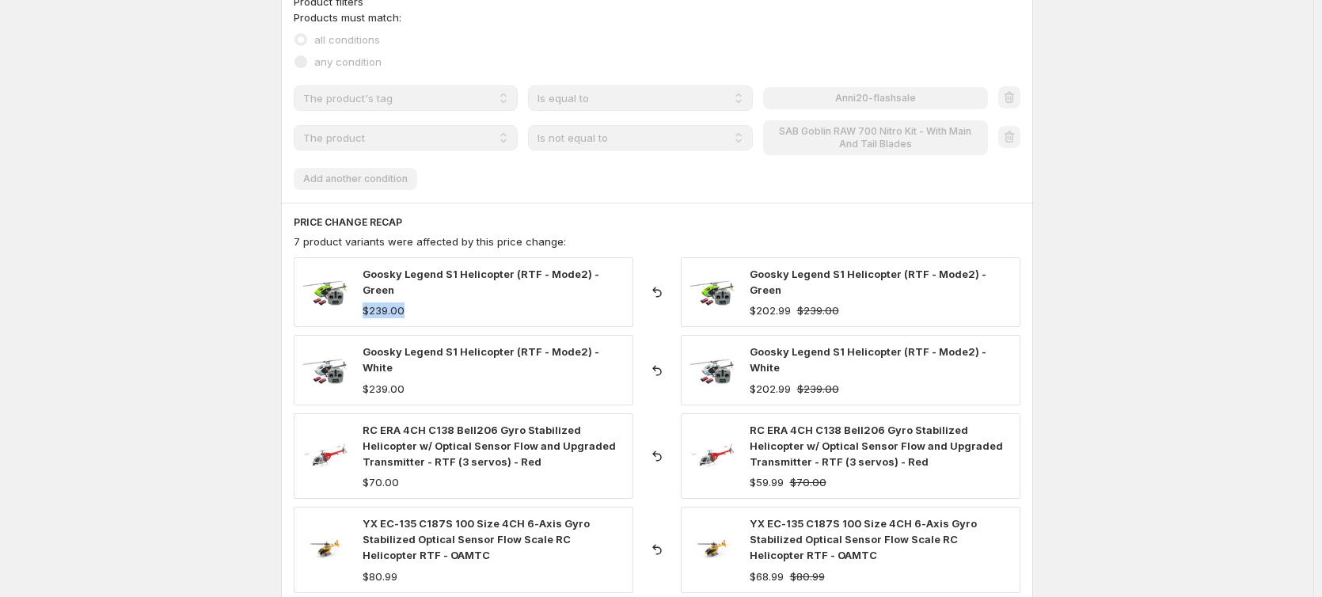
drag, startPoint x: 365, startPoint y: 301, endPoint x: 426, endPoint y: 303, distance: 61.0
click at [426, 303] on div "Goosky Legend S1 Helicopter (RTF - Mode2) - Green $239.00" at bounding box center [463, 292] width 339 height 70
click at [381, 302] on div "$239.00" at bounding box center [383, 310] width 42 height 16
click at [455, 303] on div "$239.00" at bounding box center [493, 310] width 262 height 16
drag, startPoint x: 749, startPoint y: 306, endPoint x: 868, endPoint y: 297, distance: 119.9
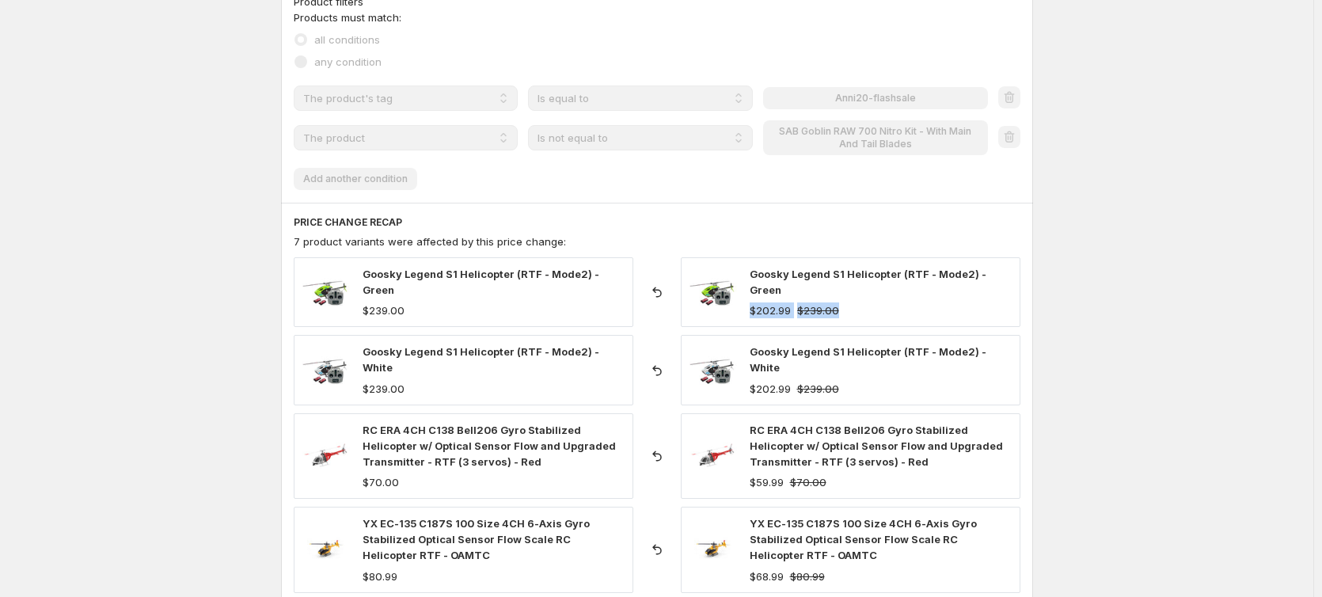
click at [868, 297] on div "Goosky Legend S1 Helicopter (RTF - Mode2) - Green $202.99 $239.00" at bounding box center [850, 292] width 339 height 70
click at [878, 302] on div "$202.99 $239.00" at bounding box center [880, 310] width 262 height 16
drag, startPoint x: 850, startPoint y: 304, endPoint x: 759, endPoint y: 273, distance: 96.1
click at [759, 273] on div "Goosky Legend S1 Helicopter (RTF - Mode2) - Green $202.99 $239.00" at bounding box center [880, 292] width 262 height 52
drag, startPoint x: 756, startPoint y: 275, endPoint x: 885, endPoint y: 310, distance: 133.8
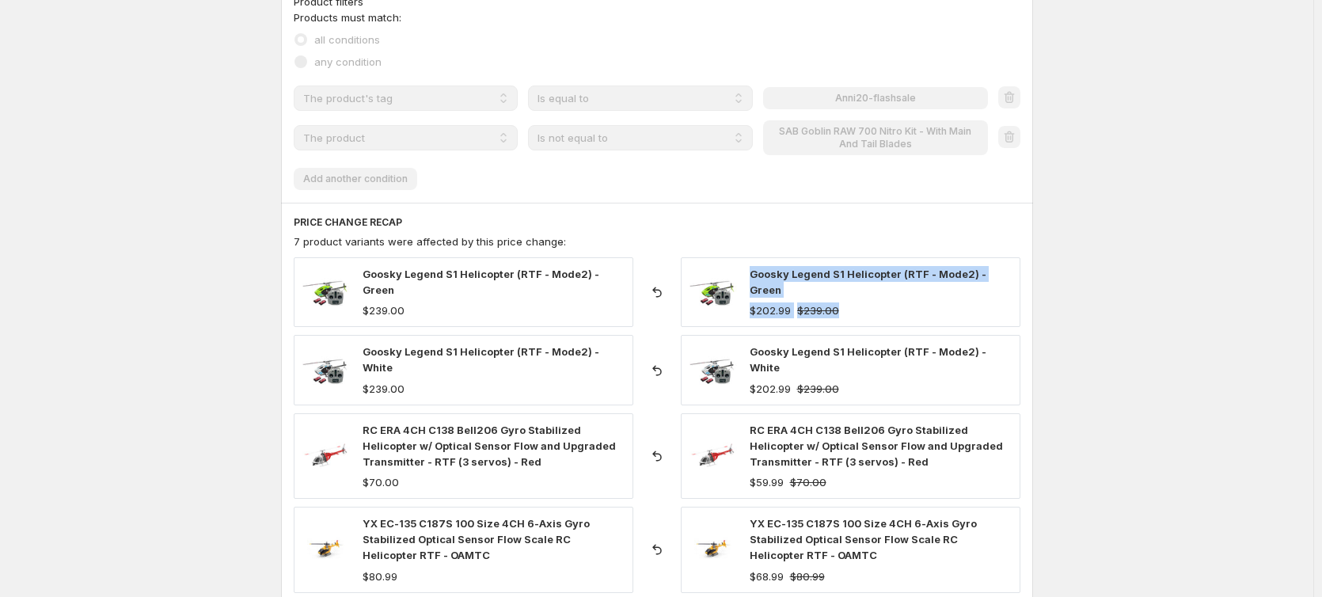
click at [885, 310] on div "Goosky Legend S1 Helicopter (RTF - Mode2) - Green $202.99 $239.00" at bounding box center [850, 292] width 339 height 70
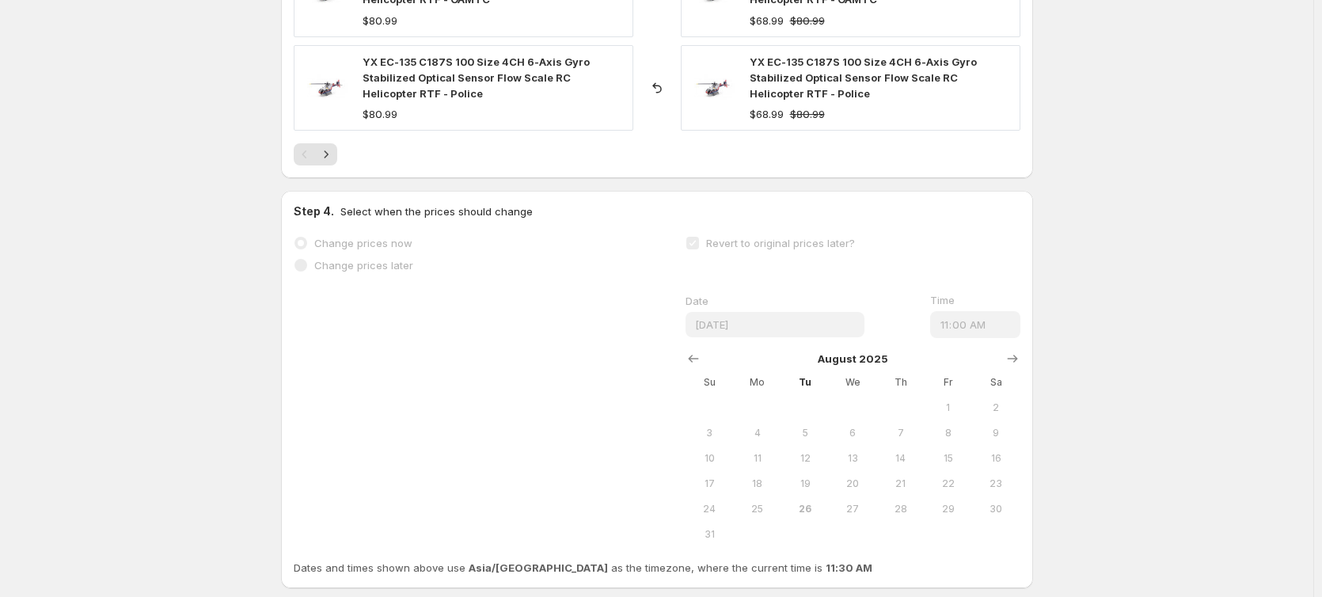
scroll to position [1557, 0]
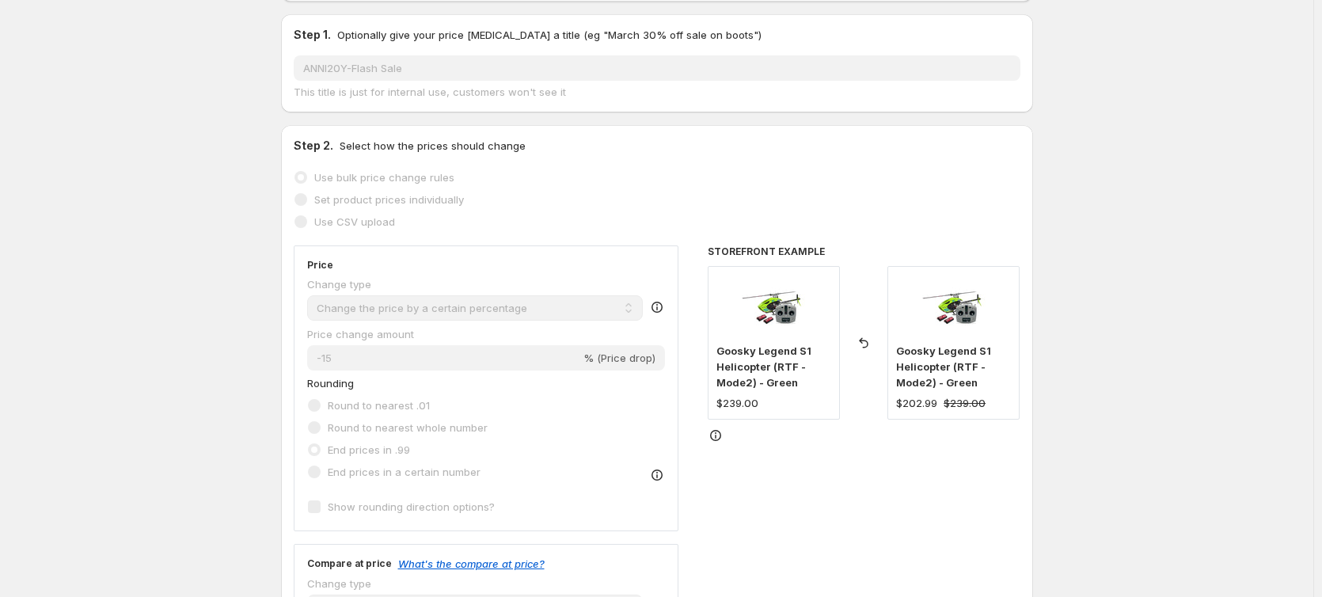
scroll to position [0, 0]
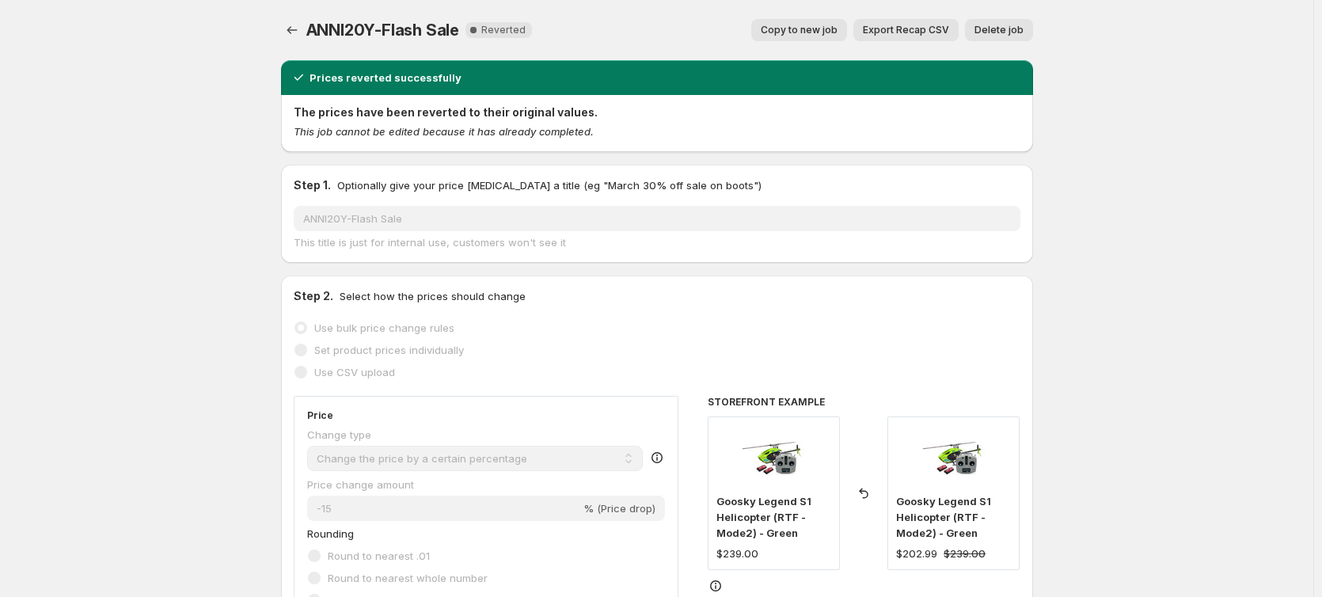
click at [290, 29] on icon "Price change jobs" at bounding box center [292, 30] width 16 height 16
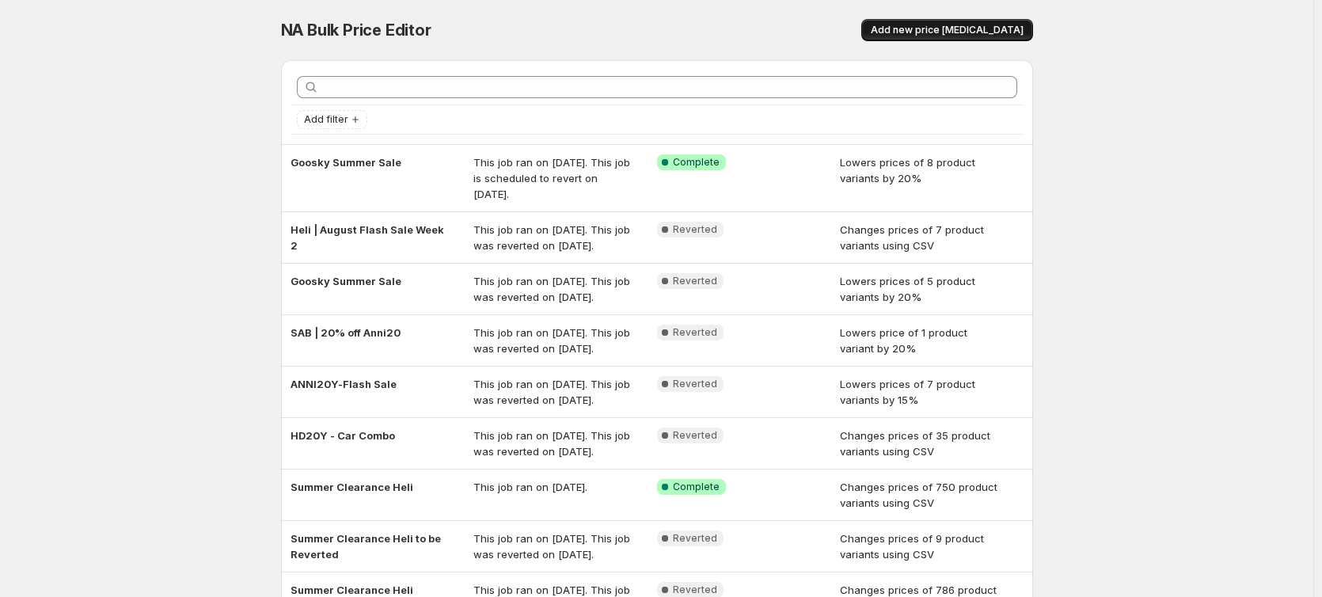
click at [966, 29] on span "Add new price [MEDICAL_DATA]" at bounding box center [946, 30] width 153 height 13
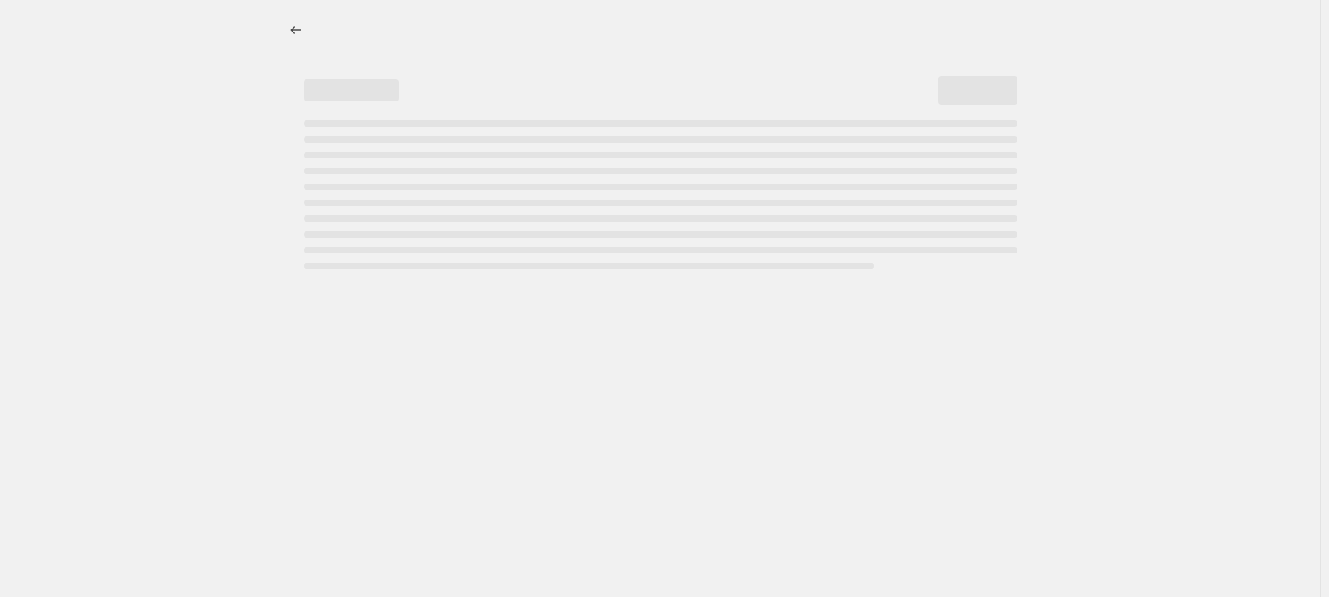
select select "percentage"
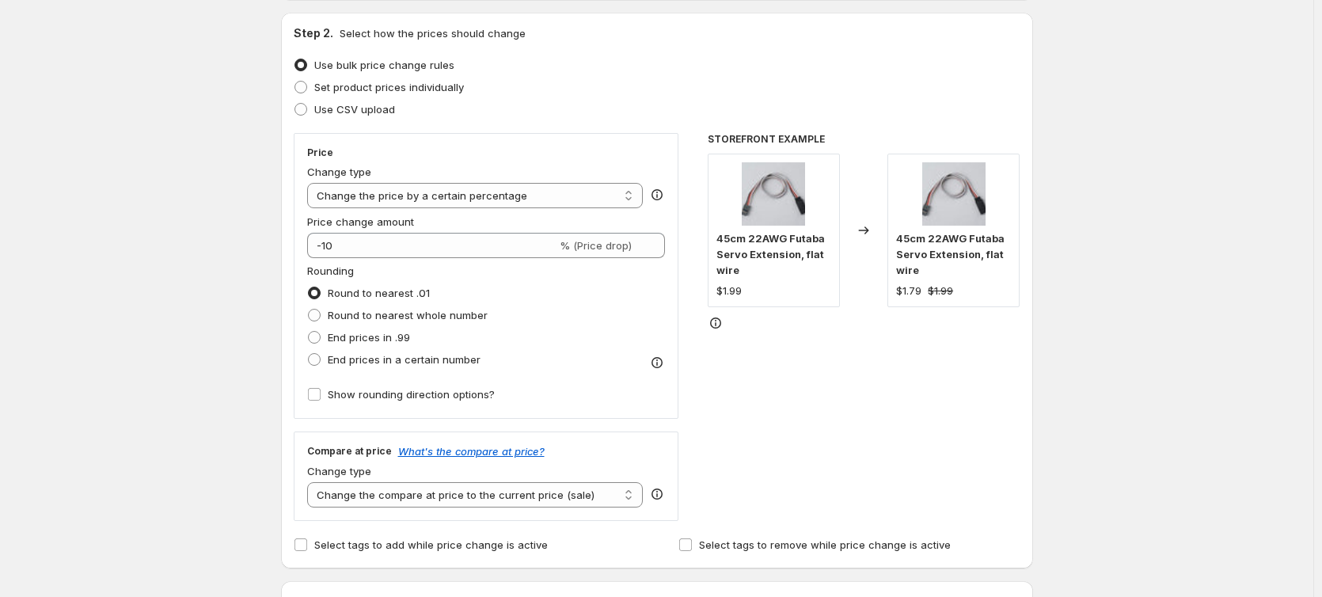
scroll to position [79, 0]
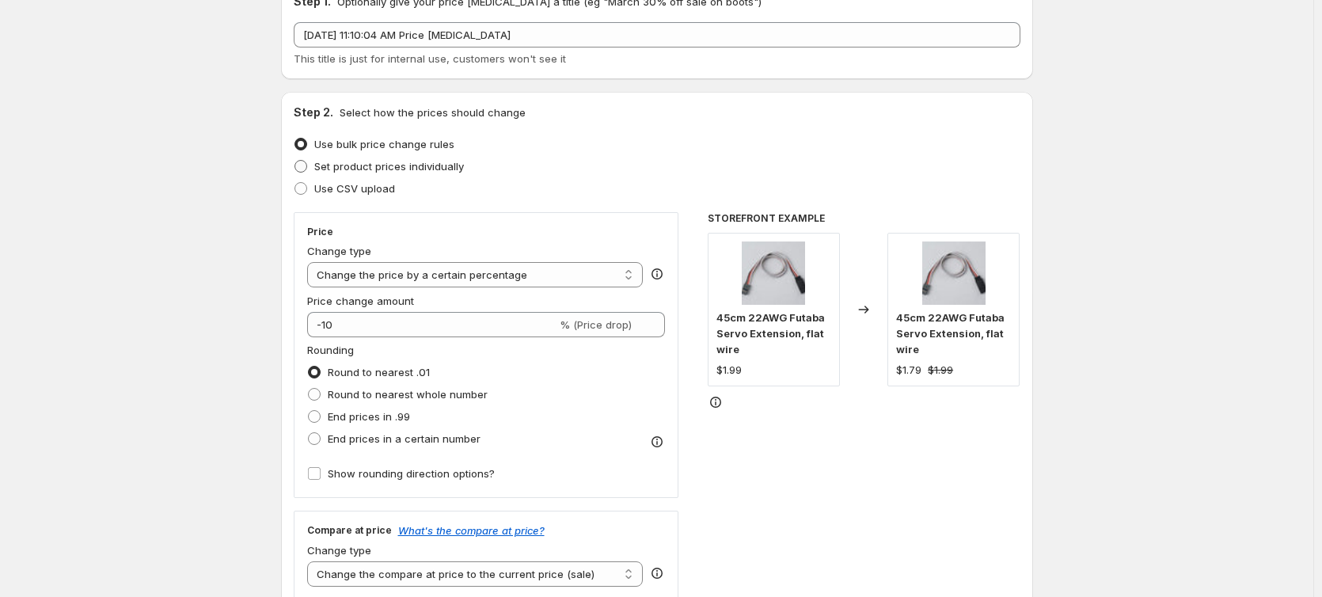
click at [370, 166] on span "Set product prices individually" at bounding box center [389, 166] width 150 height 13
click at [295, 161] on input "Set product prices individually" at bounding box center [294, 160] width 1 height 1
radio input "true"
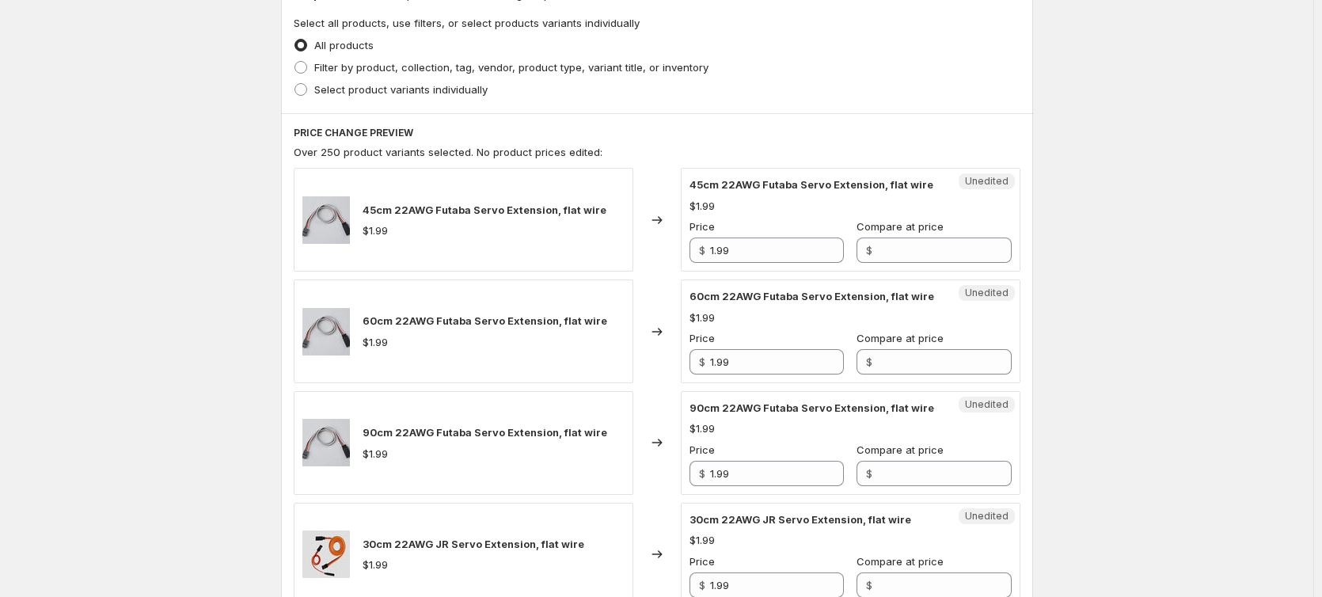
scroll to position [396, 0]
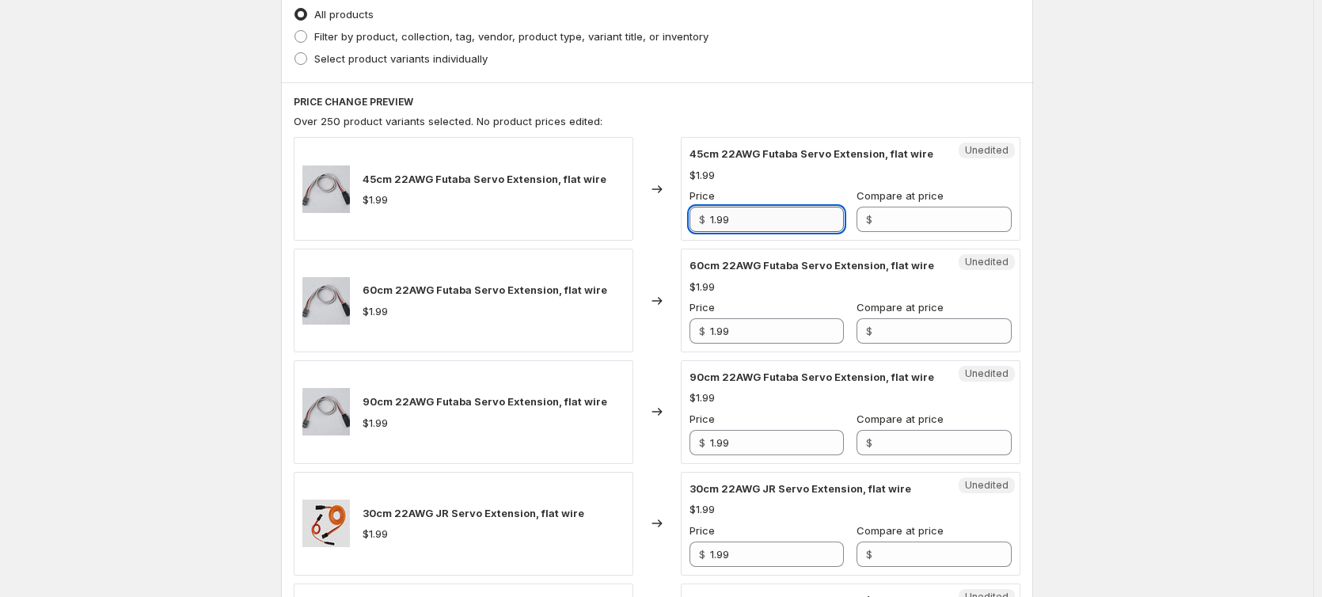
click at [738, 223] on input "1.99" at bounding box center [777, 219] width 134 height 25
click at [938, 222] on input "Compare at price" at bounding box center [944, 219] width 134 height 25
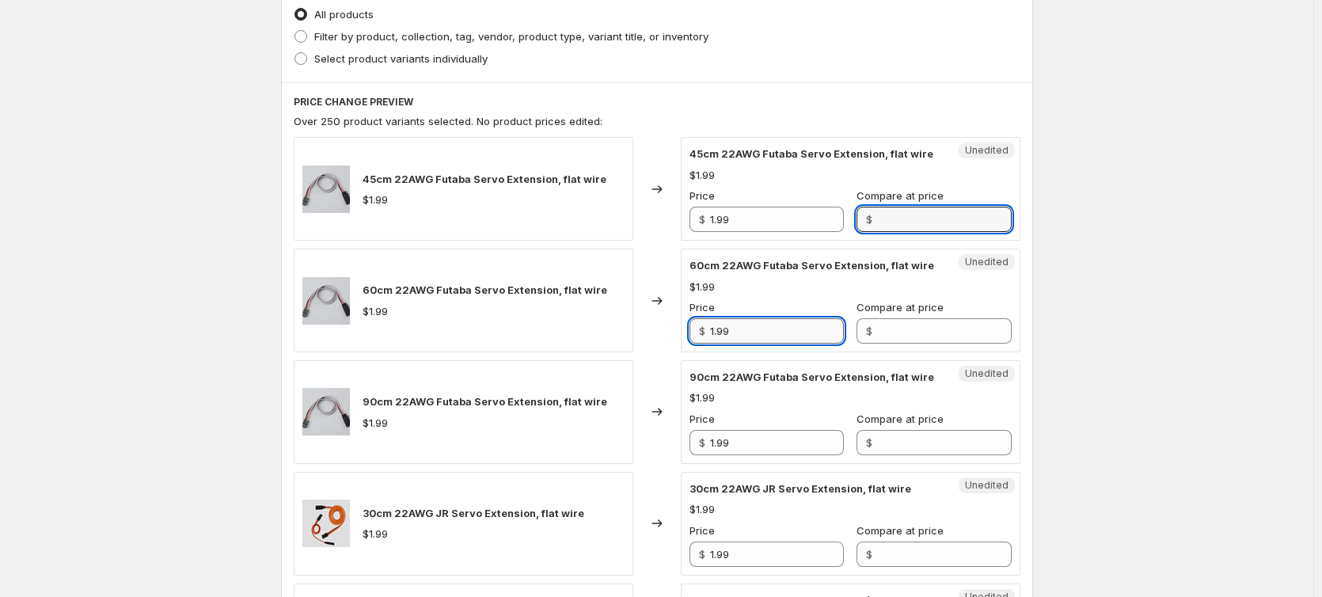
click at [789, 328] on input "1.99" at bounding box center [777, 330] width 134 height 25
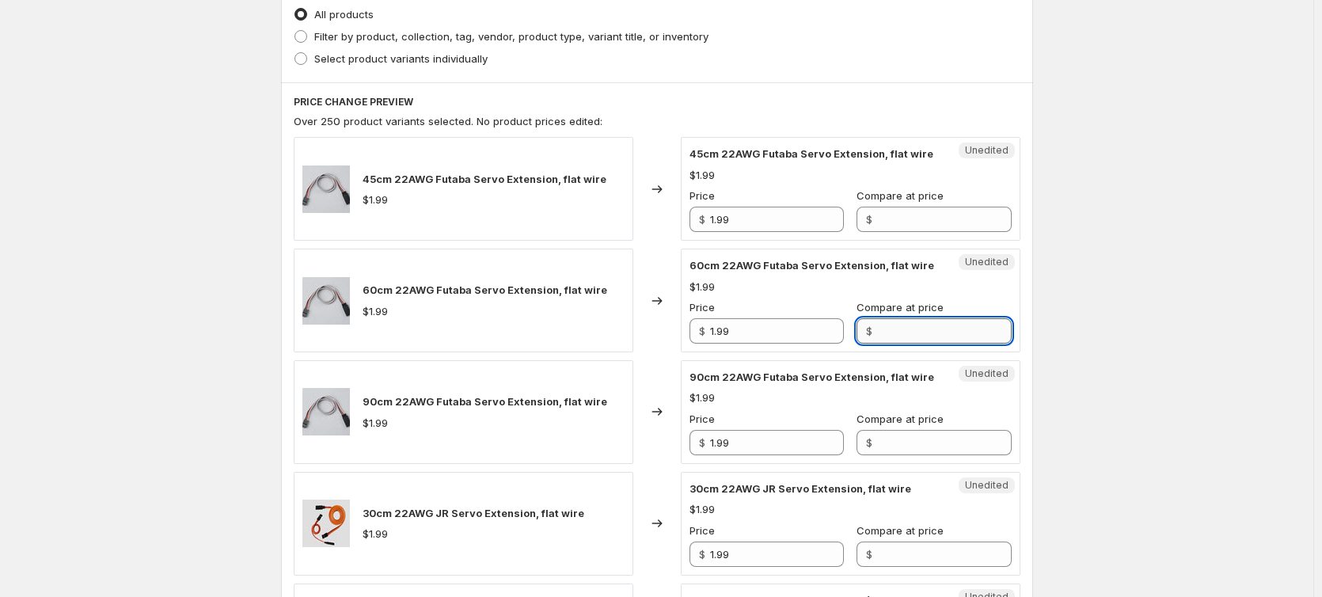
click at [975, 330] on input "Compare at price" at bounding box center [944, 330] width 134 height 25
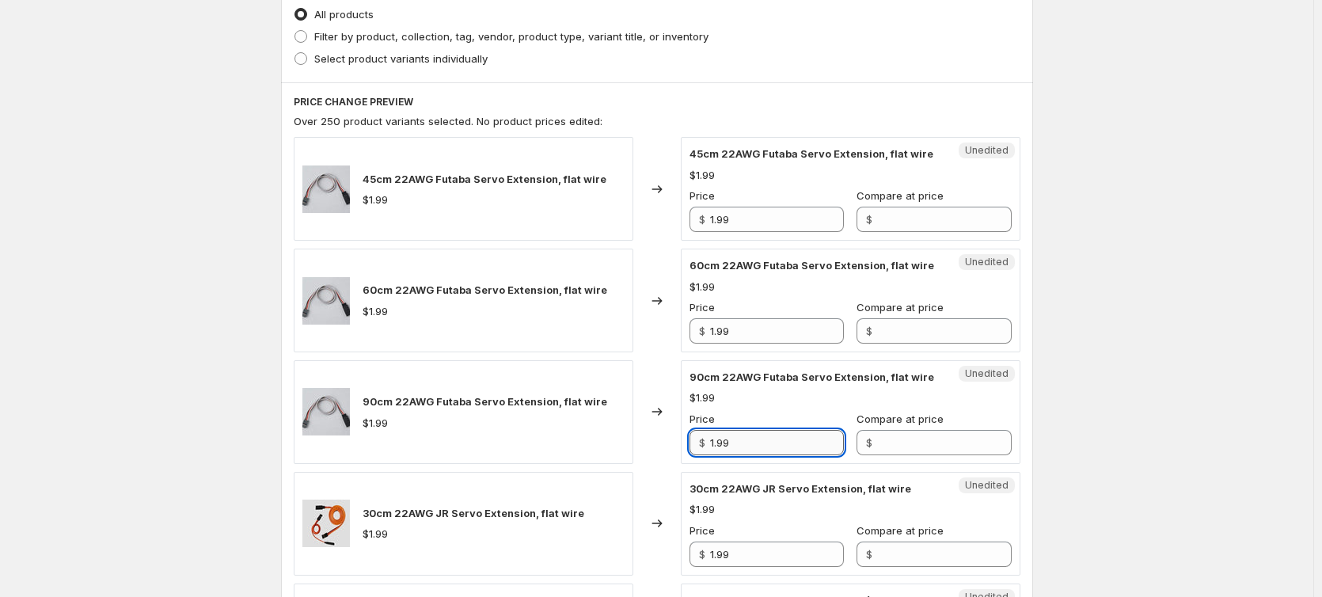
click at [767, 442] on input "1.99" at bounding box center [777, 442] width 134 height 25
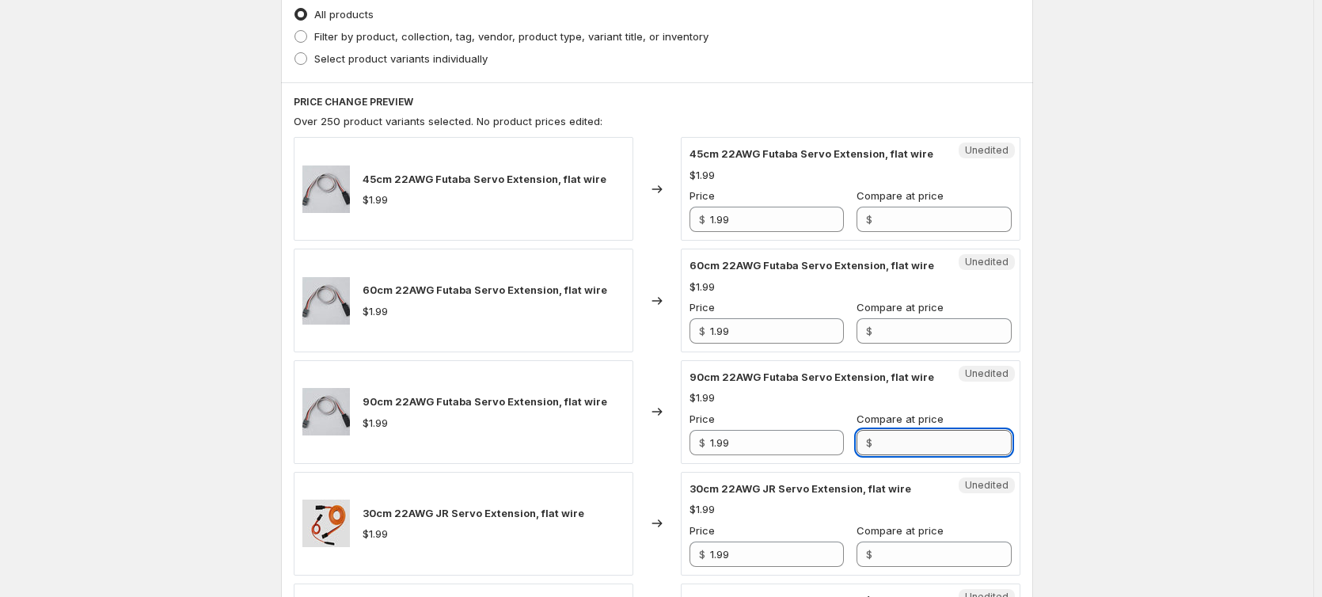
click at [952, 436] on input "Compare at price" at bounding box center [944, 442] width 134 height 25
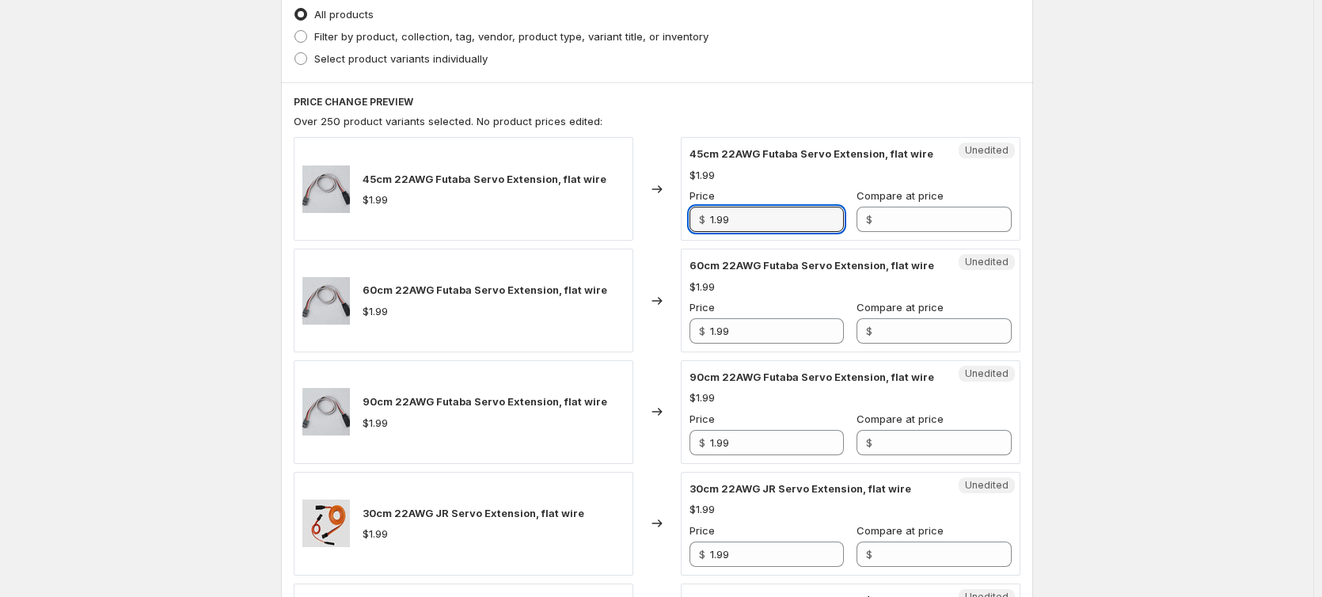
drag, startPoint x: 758, startPoint y: 224, endPoint x: 678, endPoint y: 225, distance: 79.9
click at [678, 225] on div "45cm 22AWG Futaba Servo Extension, flat wire $1.99 Changed to Unedited 45cm 22A…" at bounding box center [657, 189] width 726 height 104
type input "1.99"
click at [920, 217] on input "Compare at price" at bounding box center [944, 219] width 134 height 25
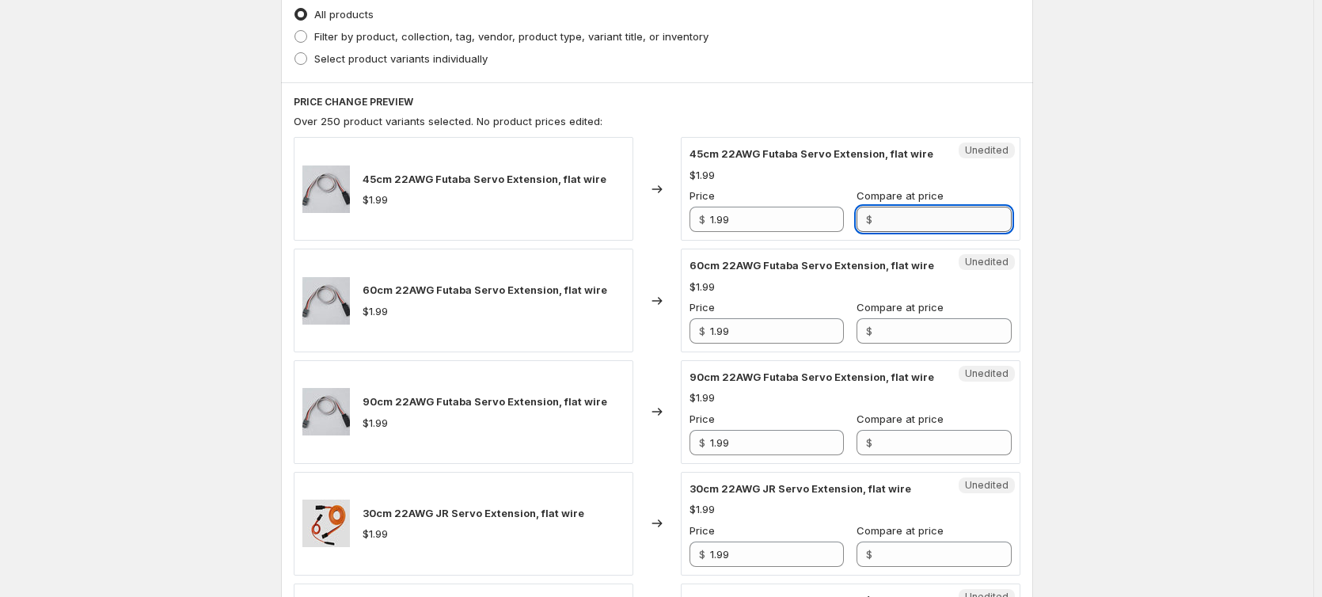
paste input "1.99"
type input "1.99"
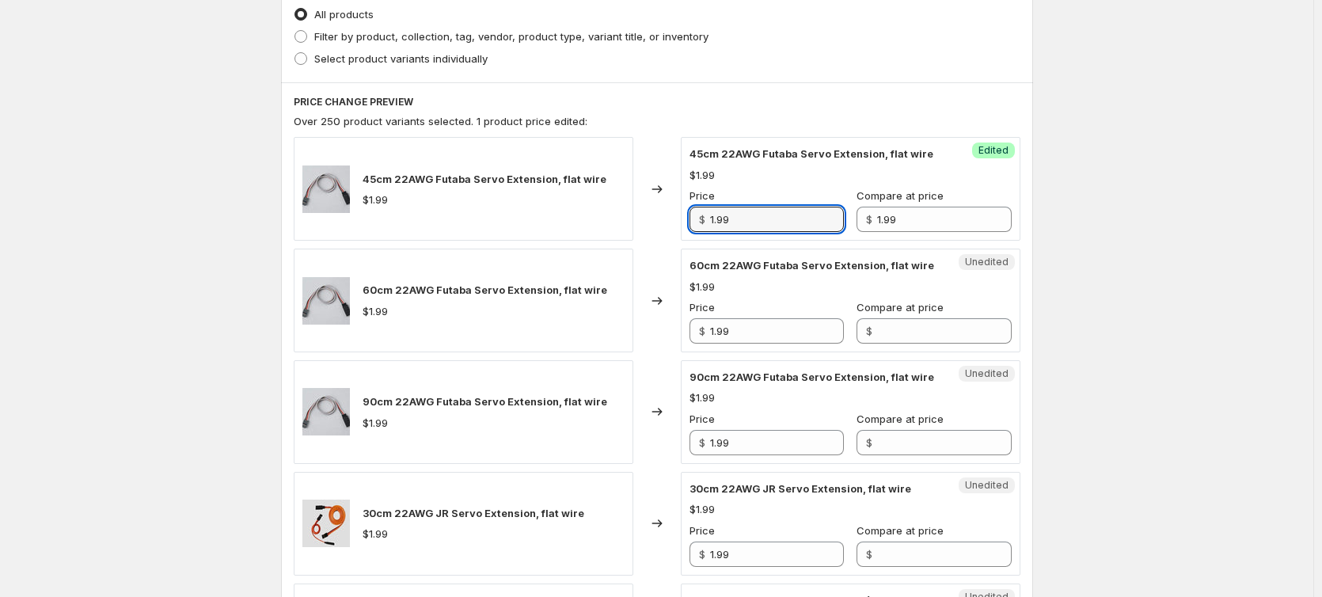
drag, startPoint x: 772, startPoint y: 226, endPoint x: 646, endPoint y: 237, distance: 127.0
click at [646, 237] on div "45cm 22AWG Futaba Servo Extension, flat wire $1.99 Changed to Success Edited 45…" at bounding box center [657, 189] width 726 height 104
type input "0.99"
click at [552, 288] on span "60cm 22AWG Futaba Servo Extension, flat wire" at bounding box center [484, 289] width 245 height 13
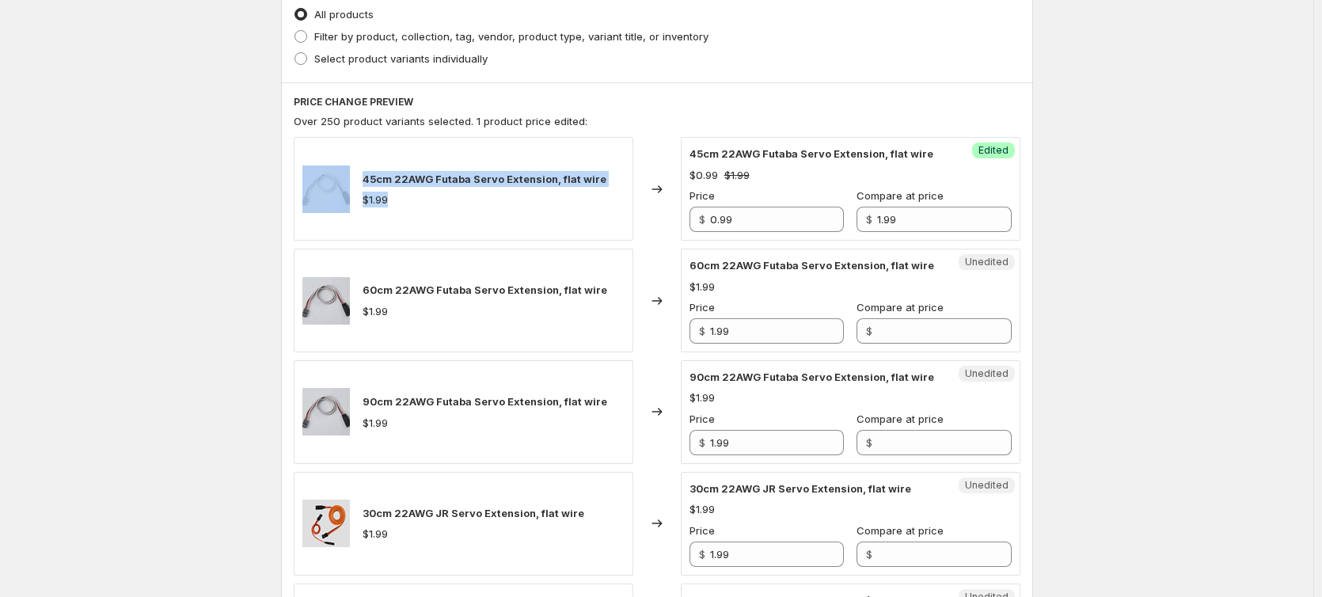
drag, startPoint x: 402, startPoint y: 199, endPoint x: 339, endPoint y: 204, distance: 62.7
click at [339, 204] on div "45cm 22AWG Futaba Servo Extension, flat wire $1.99" at bounding box center [463, 189] width 339 height 104
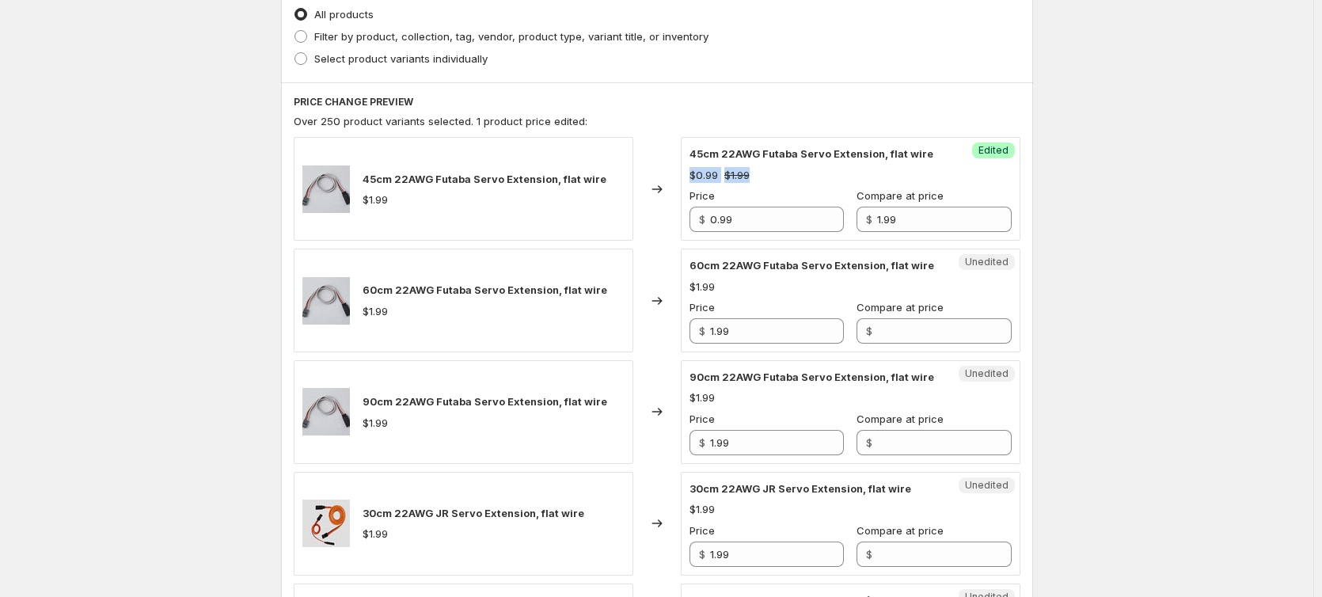
drag, startPoint x: 758, startPoint y: 175, endPoint x: 692, endPoint y: 175, distance: 65.7
click at [692, 175] on div "$0.99 $1.99" at bounding box center [850, 175] width 322 height 16
click at [821, 185] on div "45cm 22AWG Futaba Servo Extension, flat wire $0.99 $1.99 Price $ 0.99 Compare a…" at bounding box center [850, 189] width 322 height 86
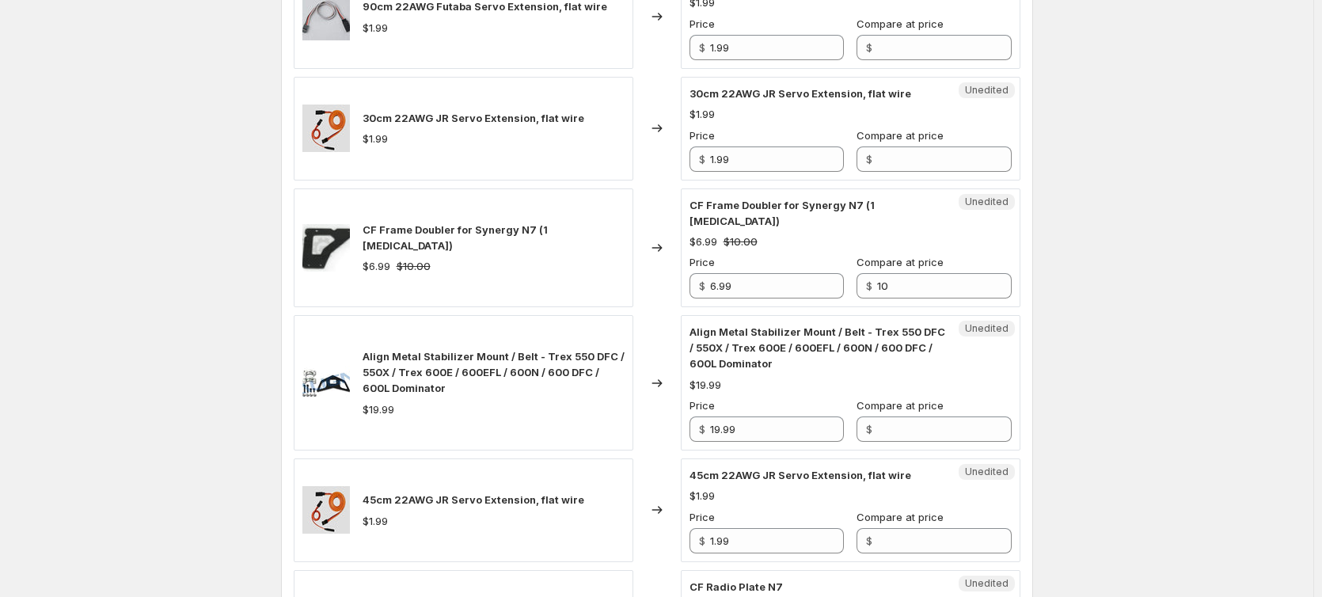
scroll to position [791, 0]
click at [373, 257] on div "$6.99 $10.00" at bounding box center [493, 265] width 262 height 16
click at [460, 263] on div "CF Frame Doubler for Synergy N7 (1 [MEDICAL_DATA]) $6.99 $10.00" at bounding box center [463, 247] width 339 height 119
drag, startPoint x: 362, startPoint y: 252, endPoint x: 449, endPoint y: 252, distance: 87.0
click at [449, 252] on div "CF Frame Doubler for Synergy N7 (1 [MEDICAL_DATA]) $6.99 $10.00" at bounding box center [463, 247] width 339 height 119
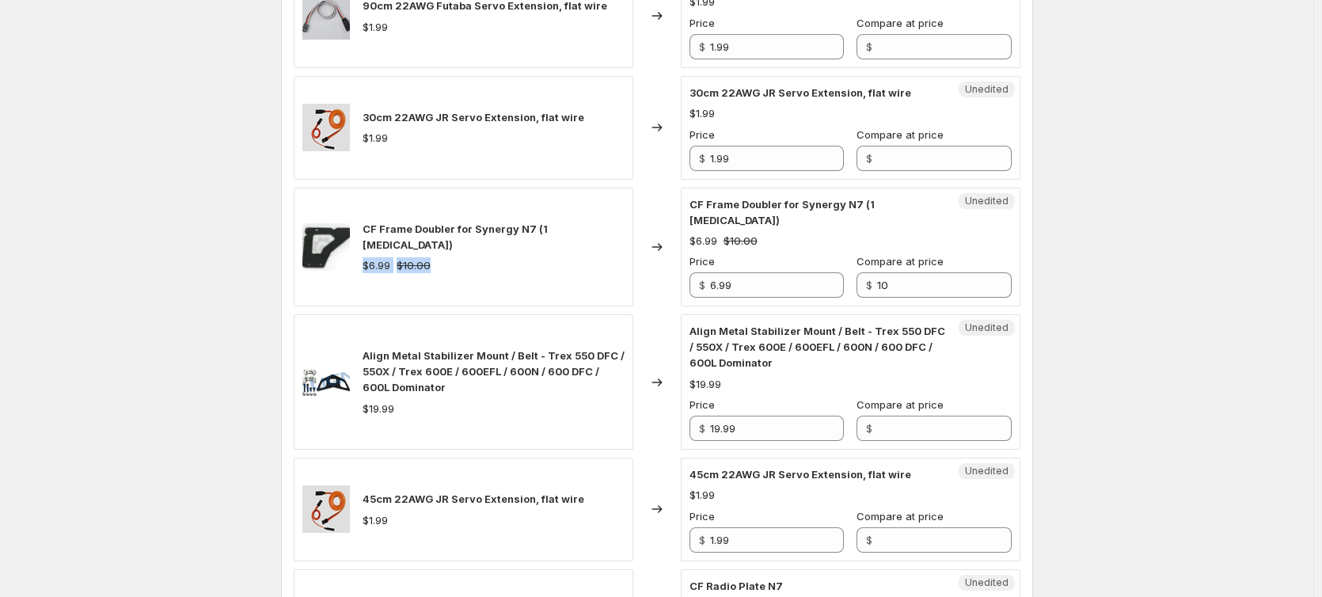
drag, startPoint x: 505, startPoint y: 273, endPoint x: 719, endPoint y: 298, distance: 215.1
click at [506, 273] on div "CF Frame Doubler for Synergy N7 (1 [MEDICAL_DATA]) $6.99 $10.00" at bounding box center [463, 247] width 339 height 119
drag, startPoint x: 742, startPoint y: 268, endPoint x: 670, endPoint y: 268, distance: 72.0
click at [670, 268] on div "CF Frame Doubler for Synergy N7 (1 [MEDICAL_DATA]) $6.99 $10.00 Changed to Uned…" at bounding box center [657, 247] width 726 height 119
type input "4.99"
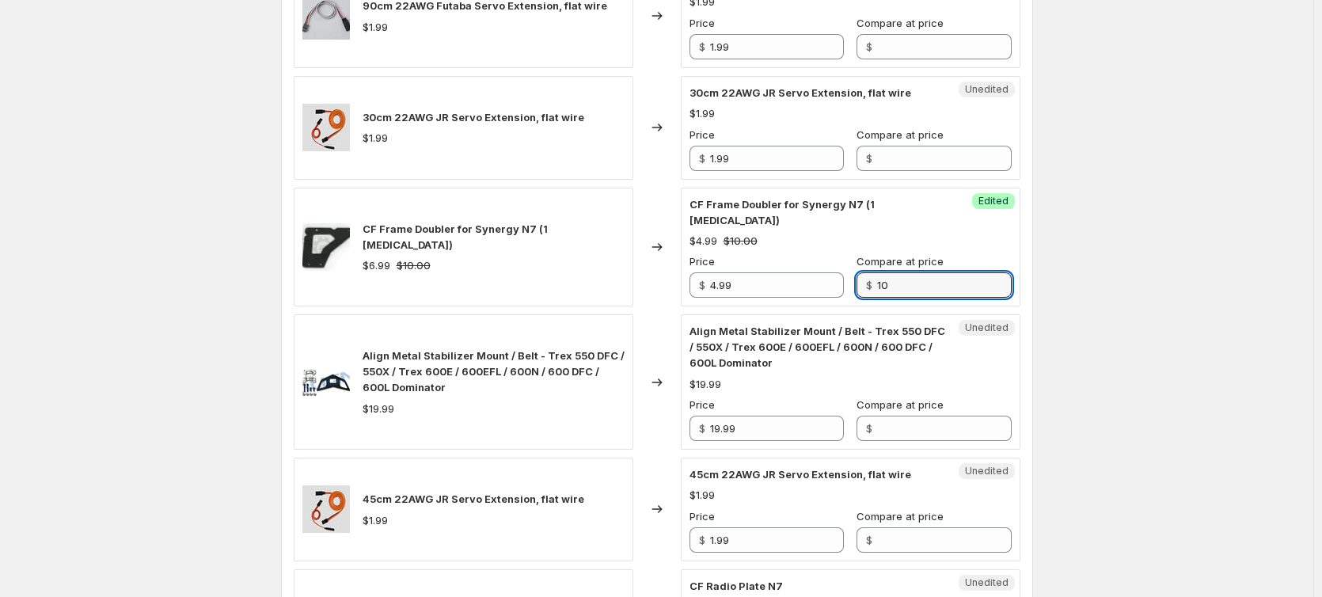
drag, startPoint x: 920, startPoint y: 265, endPoint x: 821, endPoint y: 290, distance: 101.1
click at [821, 290] on div "Success Edited CF Frame Doubler for Synergy N7 (1 [MEDICAL_DATA]) $4.99 $10.00 …" at bounding box center [850, 247] width 339 height 119
type input "6.99"
click at [474, 239] on div "CF Frame Doubler for Synergy N7 (1 [MEDICAL_DATA]) $6.99 $10.00" at bounding box center [493, 247] width 262 height 52
drag, startPoint x: 362, startPoint y: 254, endPoint x: 442, endPoint y: 257, distance: 80.0
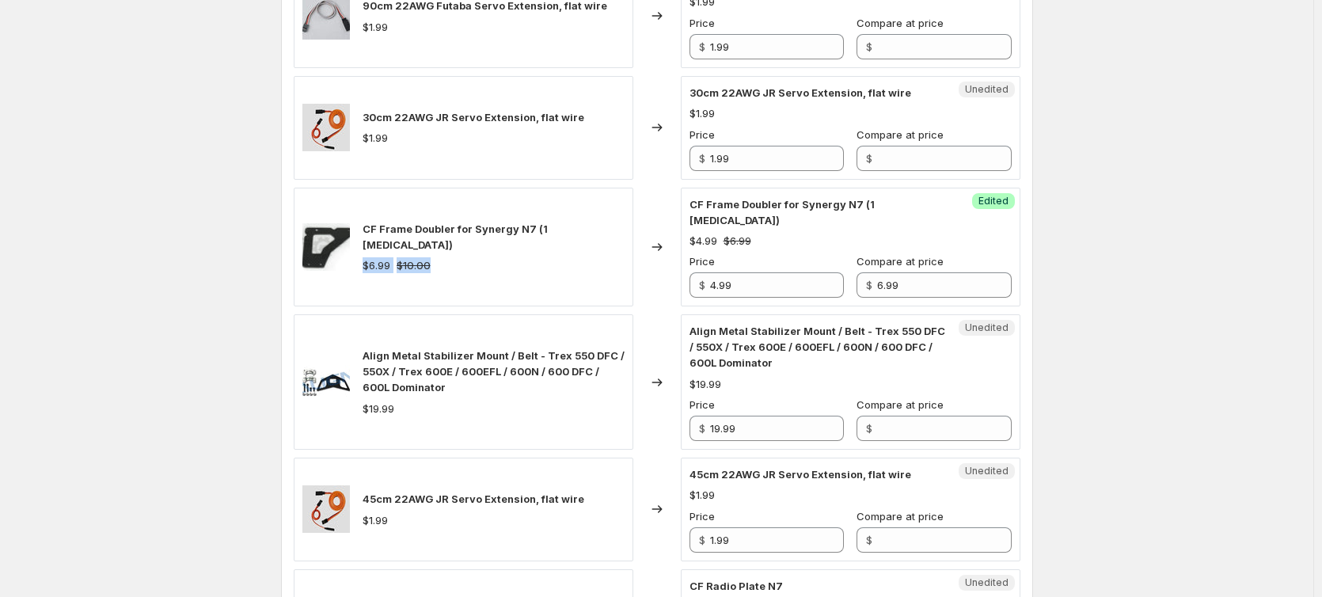
click at [442, 257] on div "CF Frame Doubler for Synergy N7 (1 [MEDICAL_DATA]) $6.99 $10.00" at bounding box center [463, 247] width 339 height 119
click at [751, 233] on strike "$6.99" at bounding box center [737, 241] width 28 height 16
drag, startPoint x: 760, startPoint y: 224, endPoint x: 719, endPoint y: 227, distance: 41.3
click at [719, 233] on div "$4.99 $6.99" at bounding box center [850, 241] width 322 height 16
click at [717, 233] on div "$4.99" at bounding box center [703, 241] width 28 height 16
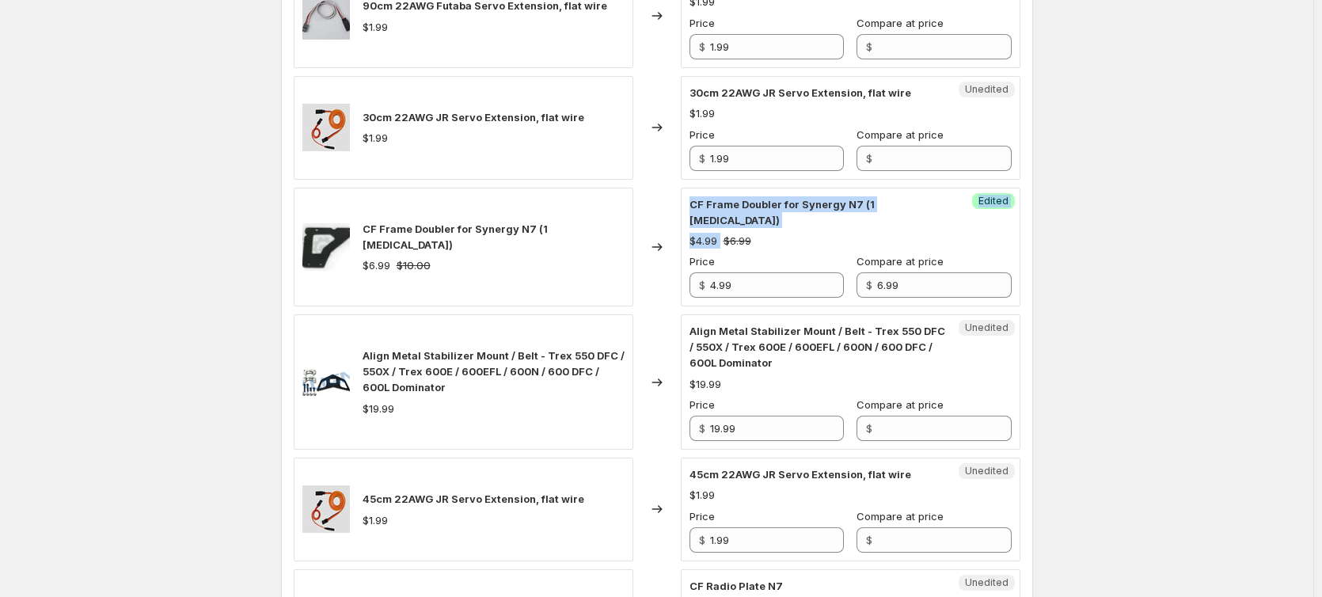
drag, startPoint x: 721, startPoint y: 225, endPoint x: 665, endPoint y: 229, distance: 56.4
click at [665, 229] on div "CF Frame Doubler for Synergy N7 (1 [MEDICAL_DATA]) $6.99 $10.00 Changed to Succ…" at bounding box center [657, 247] width 726 height 119
click at [778, 237] on div "CF Frame Doubler for Synergy N7 (1 [MEDICAL_DATA]) $4.99 $6.99 Price $ 4.99 Com…" at bounding box center [850, 247] width 322 height 102
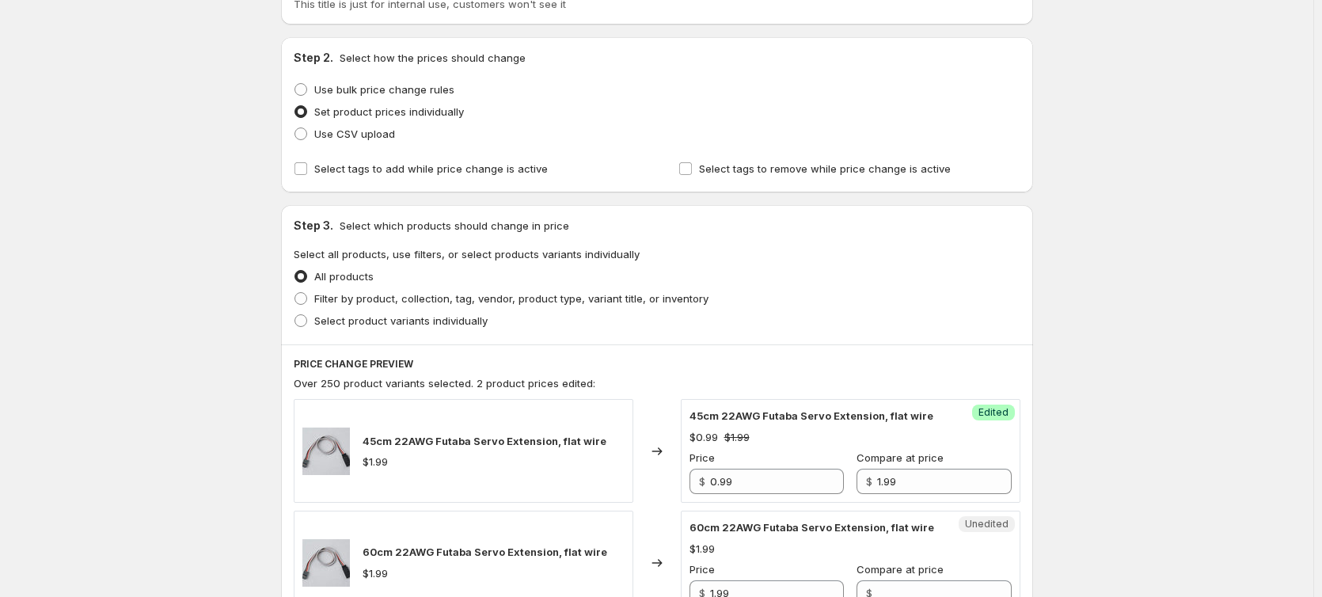
scroll to position [0, 0]
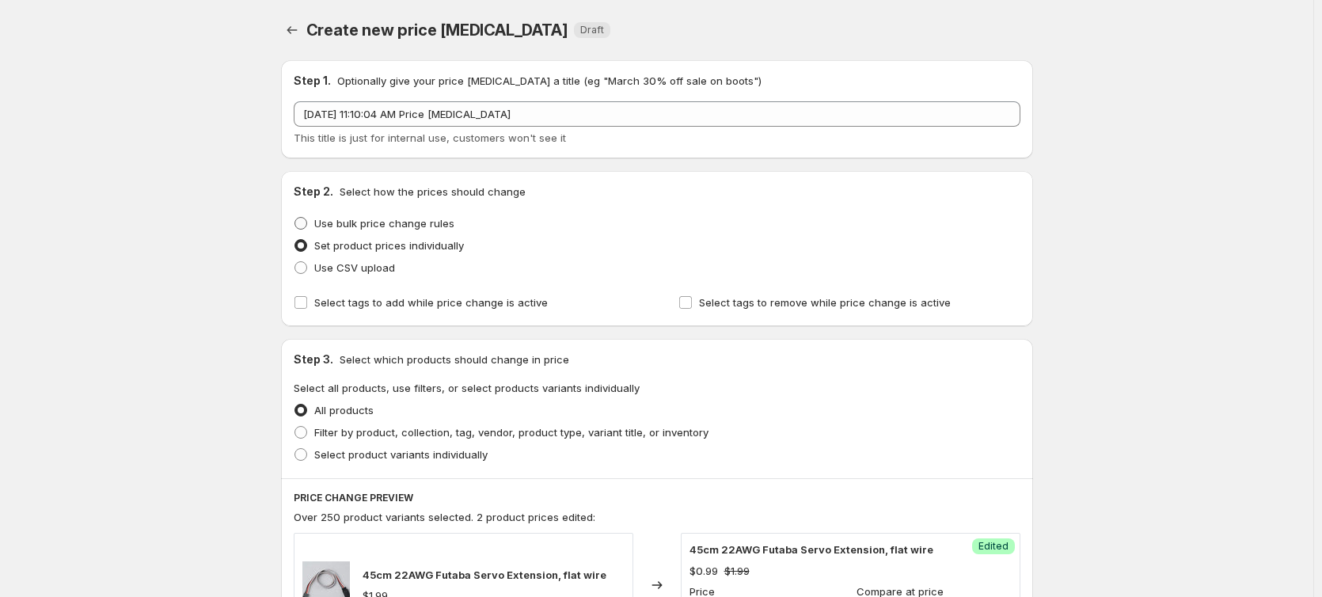
click at [362, 226] on span "Use bulk price change rules" at bounding box center [384, 223] width 140 height 13
click at [295, 218] on input "Use bulk price change rules" at bounding box center [294, 217] width 1 height 1
radio input "true"
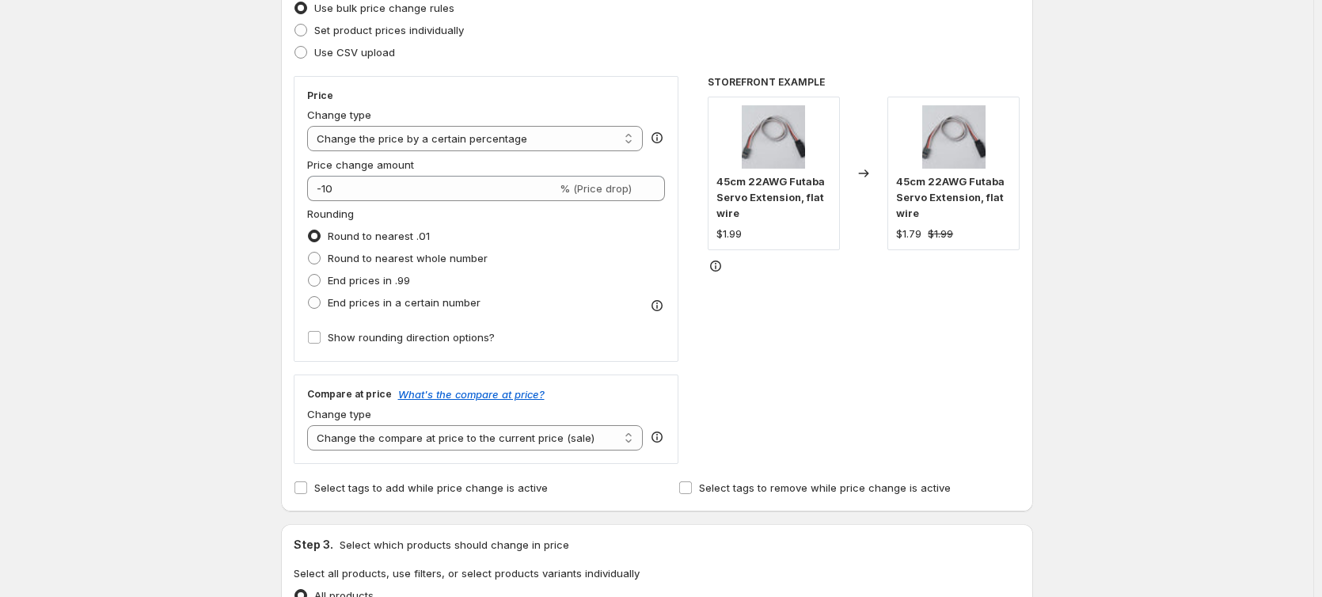
scroll to position [237, 0]
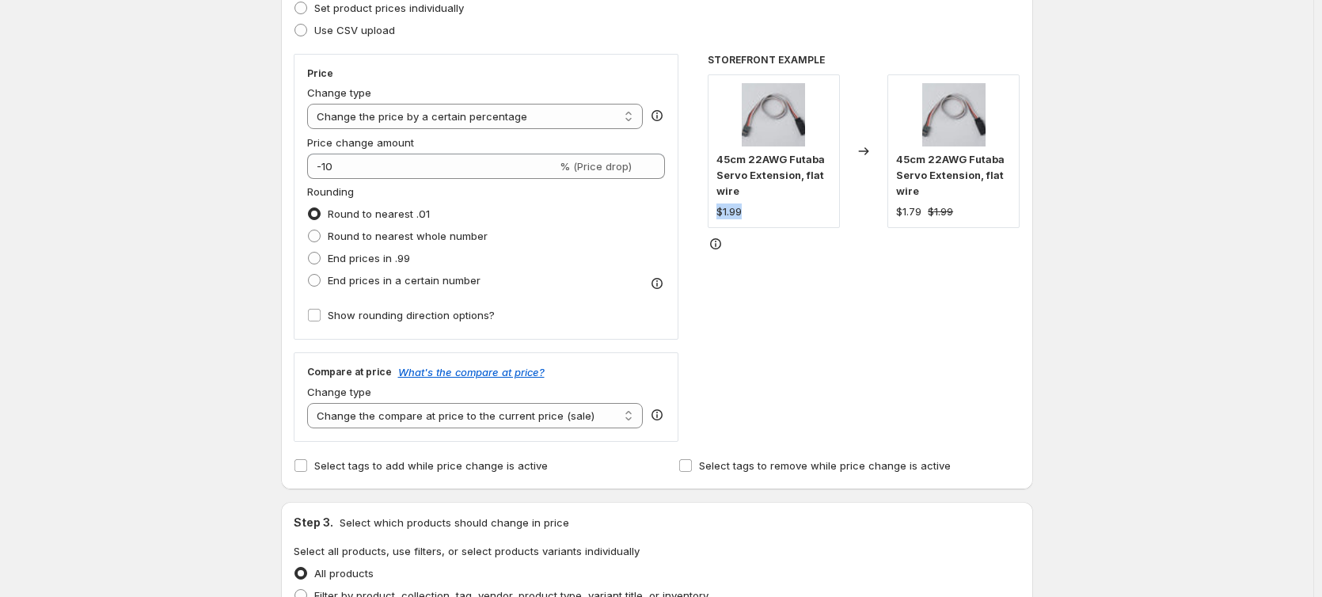
drag, startPoint x: 754, startPoint y: 213, endPoint x: 707, endPoint y: 216, distance: 47.6
click at [707, 216] on div "Price Change type Change the price to a certain amount Change the price by a ce…" at bounding box center [657, 248] width 726 height 388
click at [810, 303] on div "STOREFRONT EXAMPLE 45cm 22AWG Futaba Servo Extension, flat wire $1.99 Changed t…" at bounding box center [863, 248] width 313 height 388
click at [366, 119] on select "Change the price to a certain amount Change the price by a certain amount Chang…" at bounding box center [475, 116] width 336 height 25
click at [310, 104] on select "Change the price to a certain amount Change the price by a certain amount Chang…" at bounding box center [475, 116] width 336 height 25
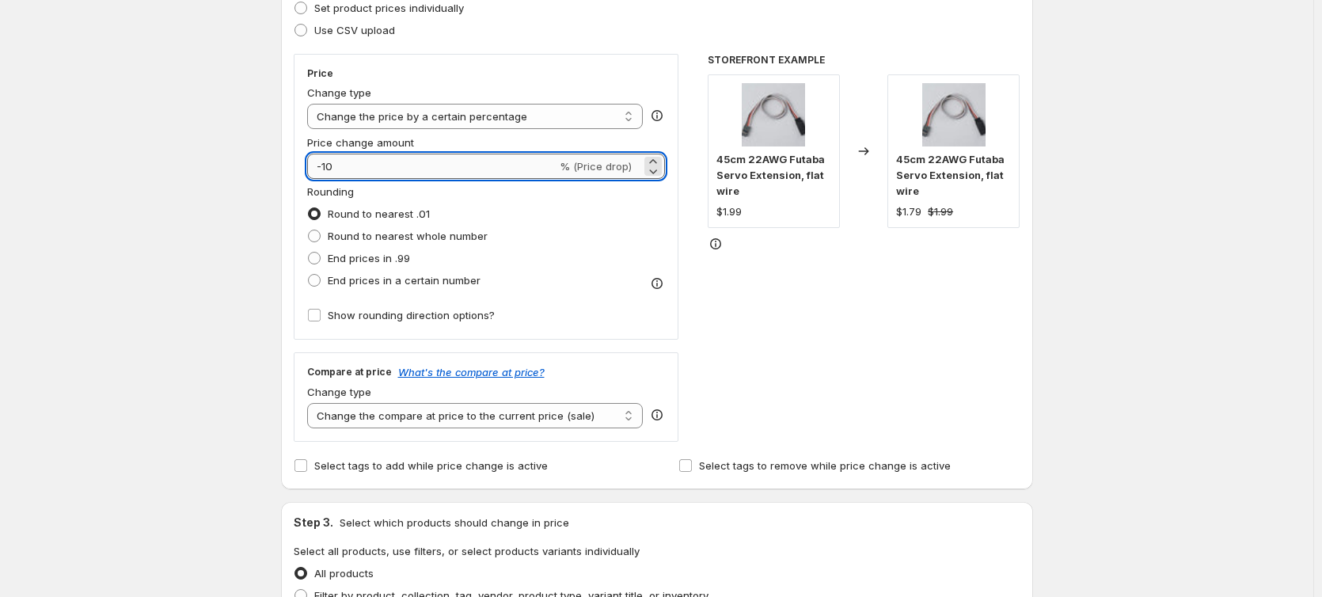
click at [343, 175] on input "-10" at bounding box center [432, 166] width 250 height 25
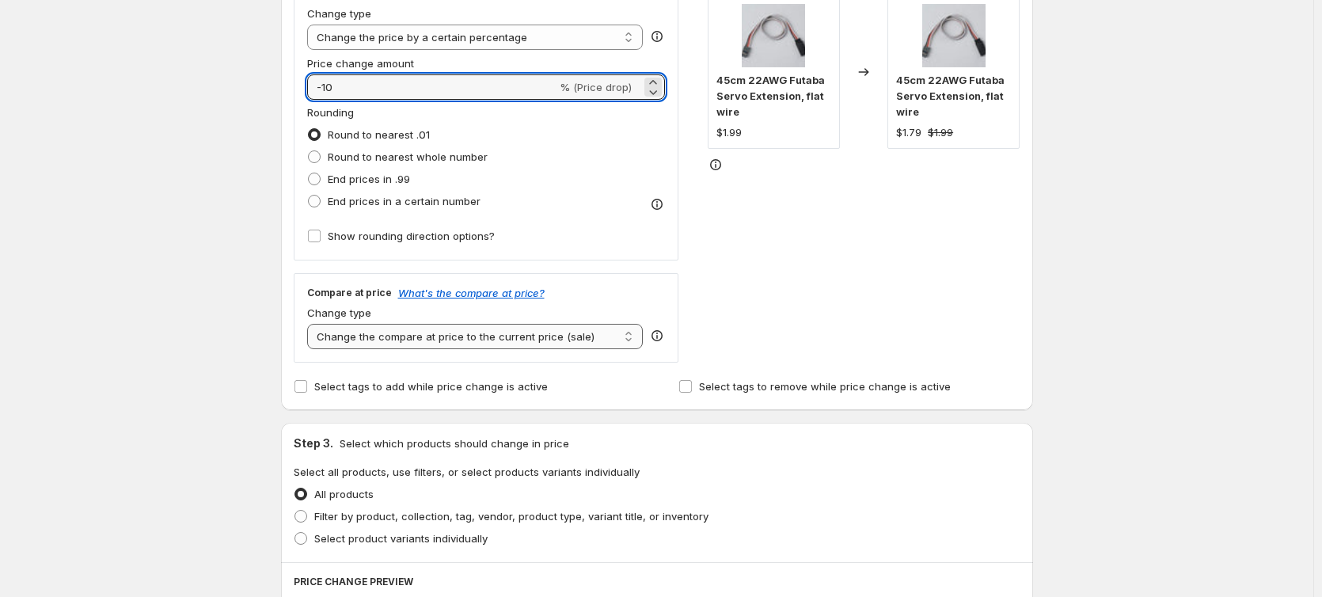
click at [370, 339] on select "Change the compare at price to the current price (sale) Change the compare at p…" at bounding box center [475, 336] width 336 height 25
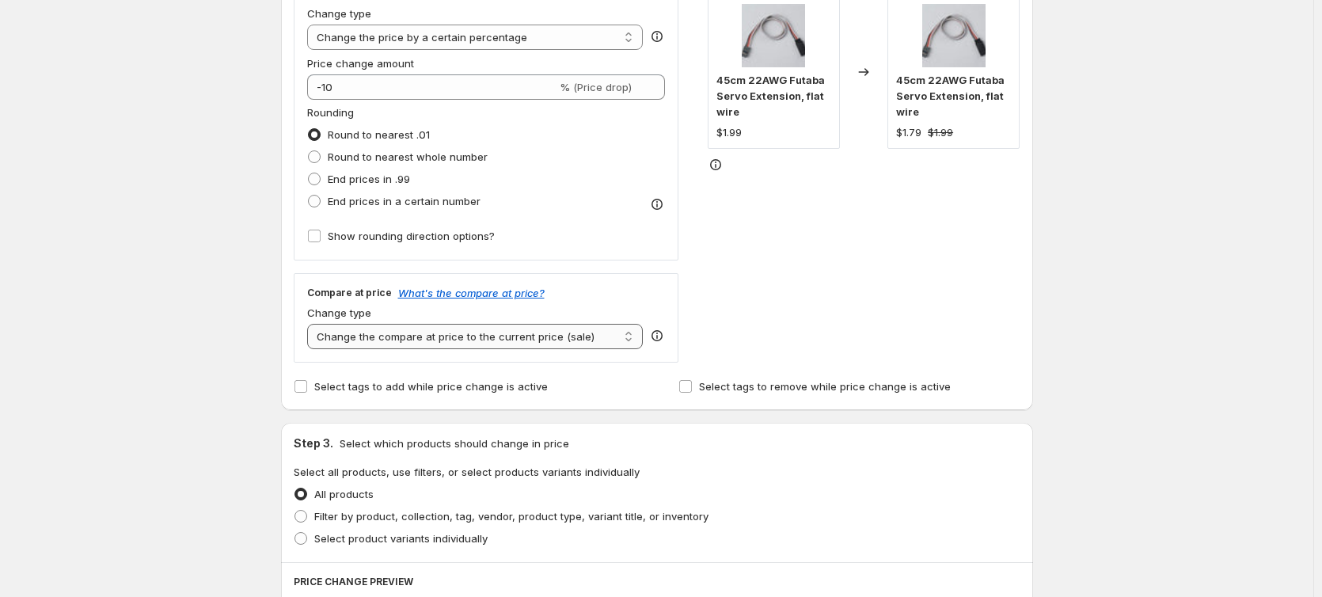
click at [310, 324] on select "Change the compare at price to the current price (sale) Change the compare at p…" at bounding box center [475, 336] width 336 height 25
click at [930, 192] on div "STOREFRONT EXAMPLE 45cm 22AWG Futaba Servo Extension, flat wire $1.99 Changed t…" at bounding box center [863, 169] width 313 height 388
drag, startPoint x: 749, startPoint y: 131, endPoint x: 727, endPoint y: 135, distance: 21.7
click at [727, 135] on div "$1.99" at bounding box center [773, 132] width 115 height 16
click at [961, 130] on div "$1.79 $1.99" at bounding box center [953, 132] width 115 height 16
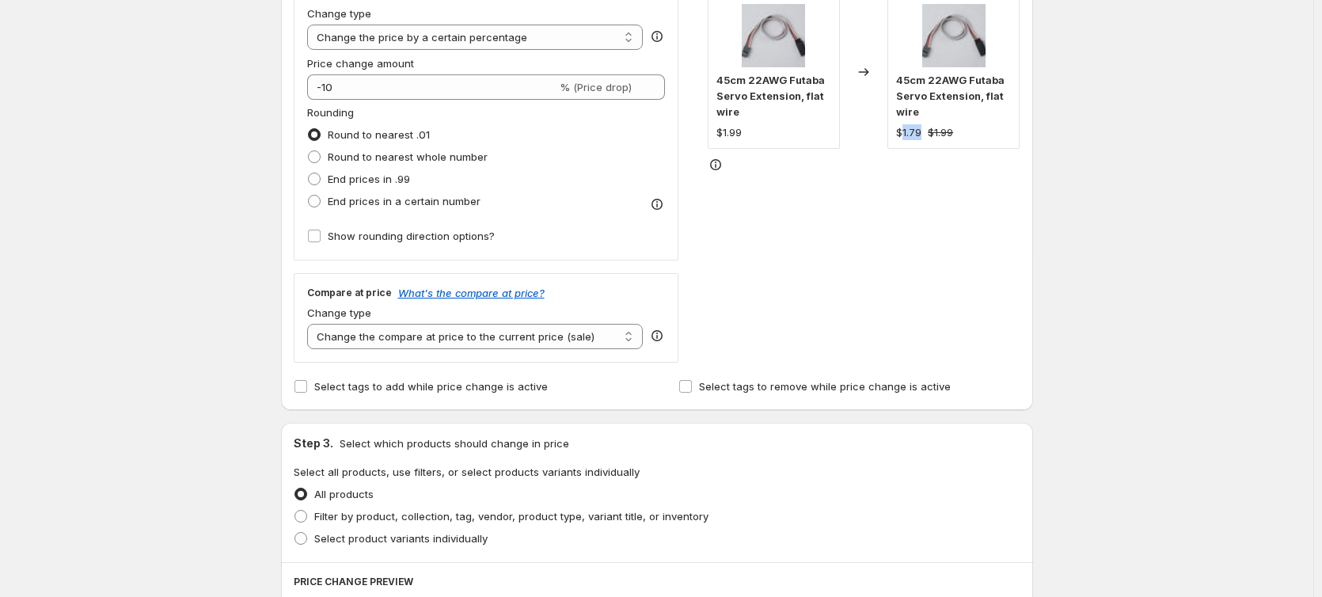
drag, startPoint x: 927, startPoint y: 135, endPoint x: 906, endPoint y: 134, distance: 21.4
click at [906, 134] on div "$1.79 $1.99" at bounding box center [953, 132] width 115 height 16
drag, startPoint x: 878, startPoint y: 336, endPoint x: 848, endPoint y: 267, distance: 75.9
click at [875, 327] on div "STOREFRONT EXAMPLE 45cm 22AWG Futaba Servo Extension, flat wire $1.99 Changed t…" at bounding box center [863, 169] width 313 height 388
click at [848, 265] on div "STOREFRONT EXAMPLE 45cm 22AWG Futaba Servo Extension, flat wire $1.99 Changed t…" at bounding box center [863, 169] width 313 height 388
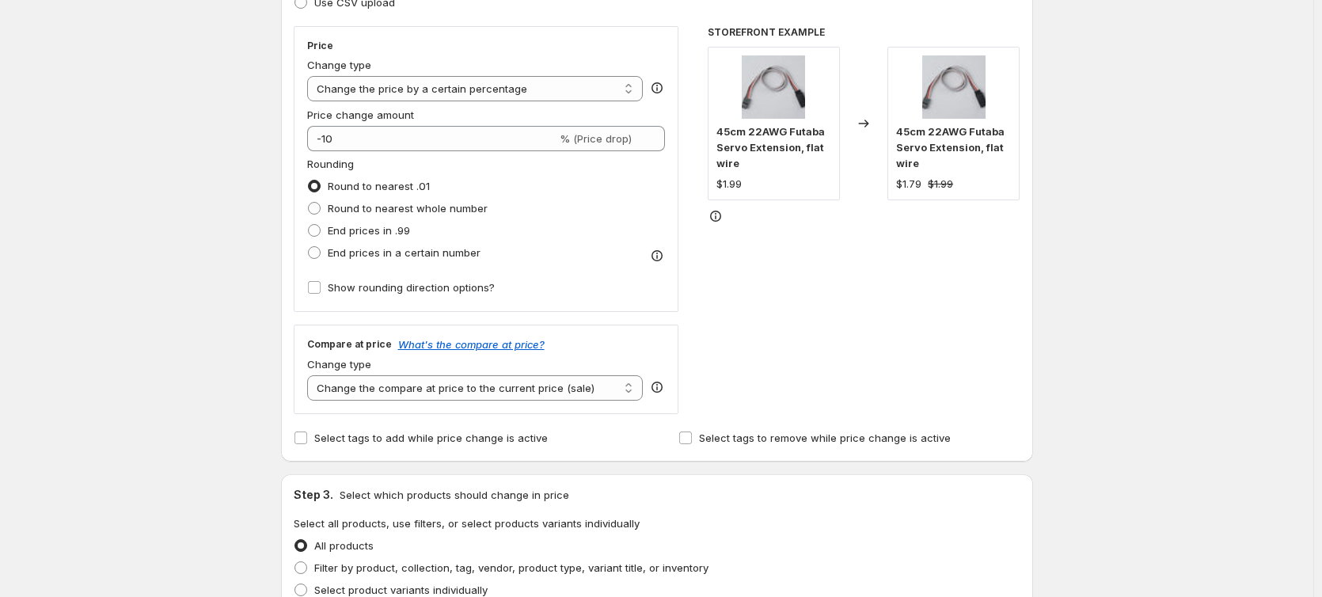
scroll to position [237, 0]
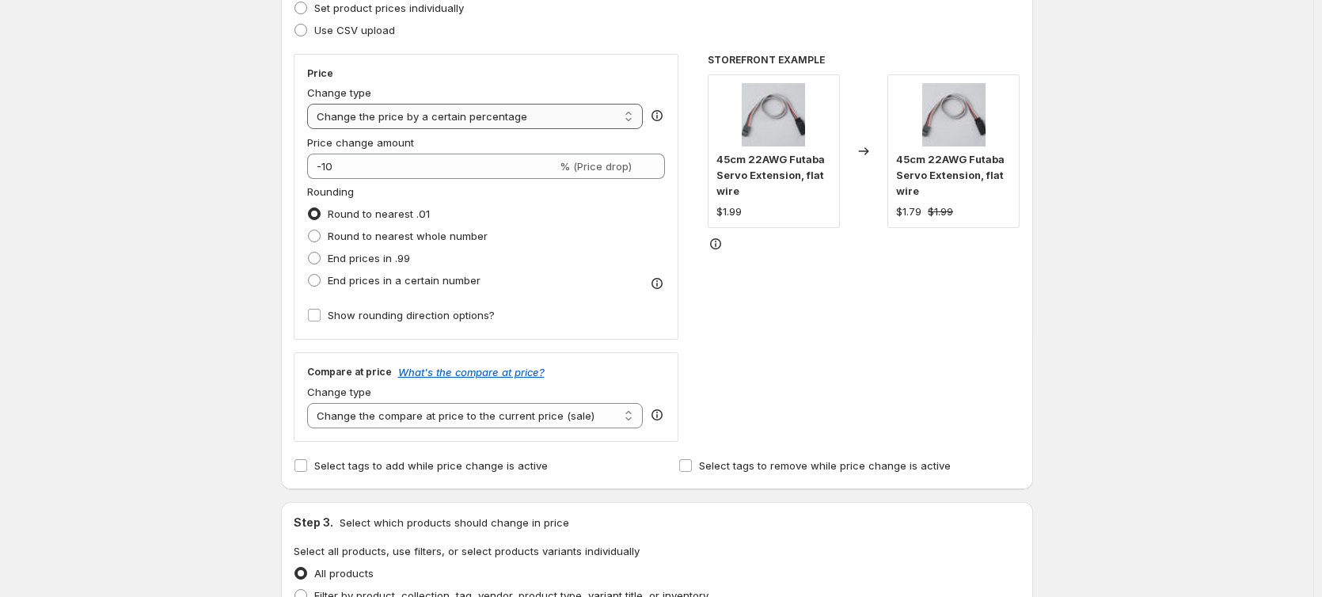
click at [445, 122] on select "Change the price to a certain amount Change the price by a certain amount Chang…" at bounding box center [475, 116] width 336 height 25
select select "by"
click at [310, 104] on select "Change the price to a certain amount Change the price by a certain amount Chang…" at bounding box center [475, 116] width 336 height 25
type input "-10.00"
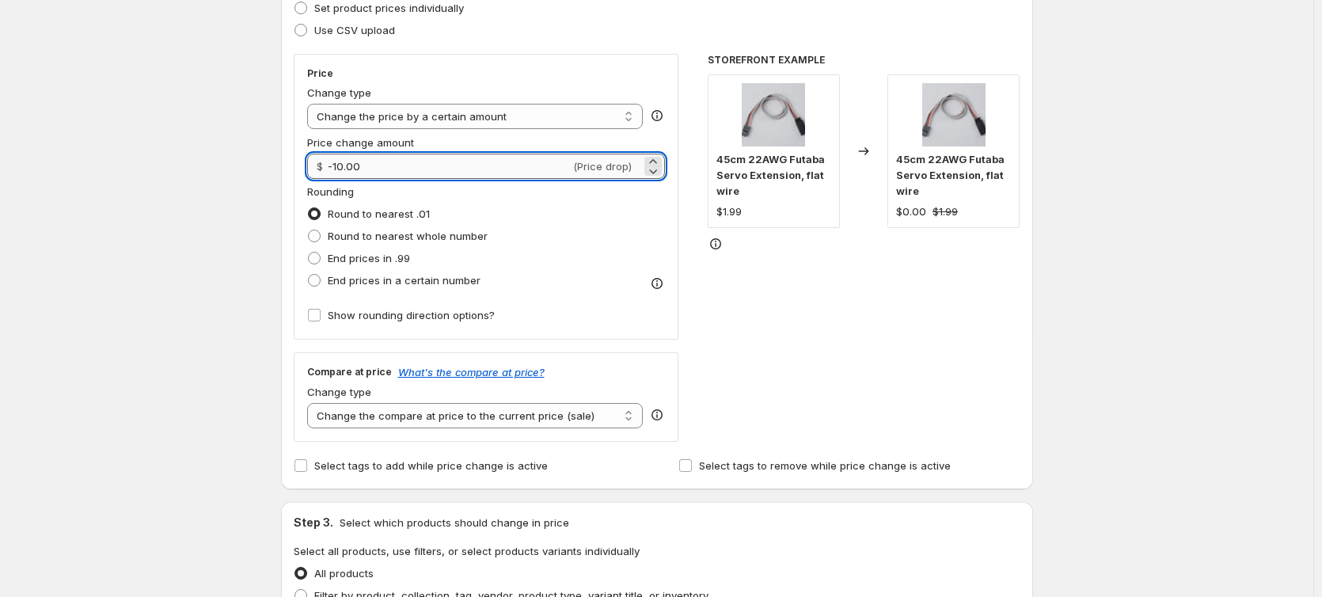
click at [370, 170] on input "-10.00" at bounding box center [449, 166] width 243 height 25
click at [494, 109] on select "Change the price to a certain amount Change the price by a certain amount Chang…" at bounding box center [475, 116] width 336 height 25
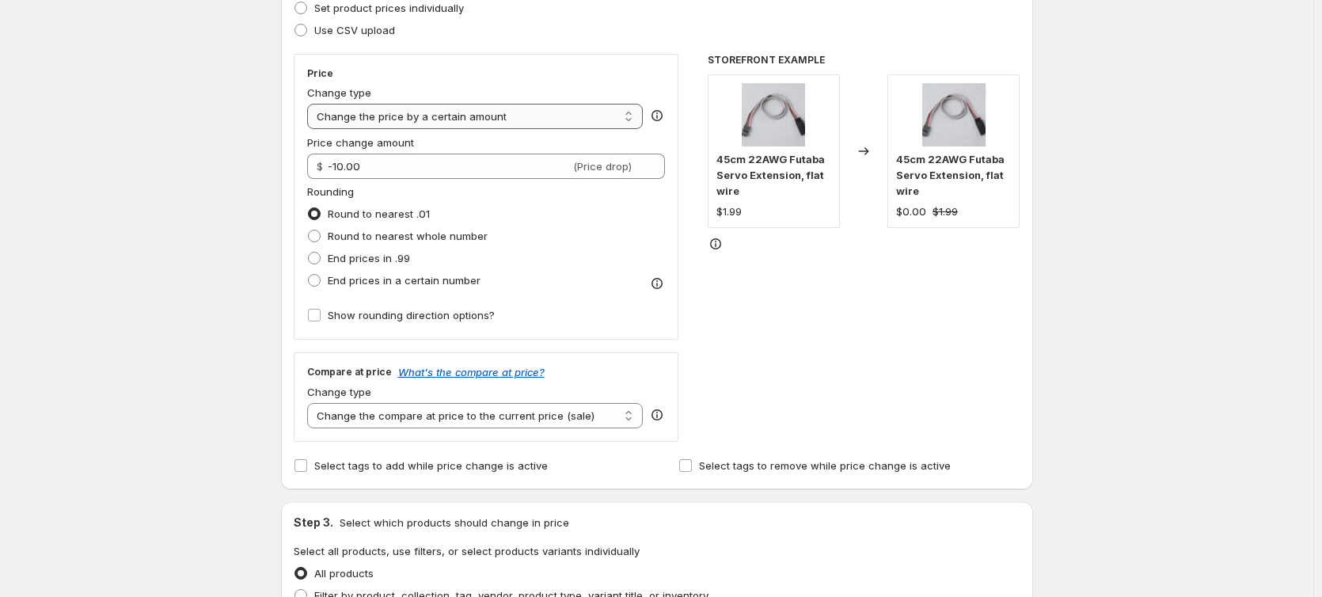
select select "percentage"
click at [310, 104] on select "Change the price to a certain amount Change the price by a certain amount Chang…" at bounding box center [475, 116] width 336 height 25
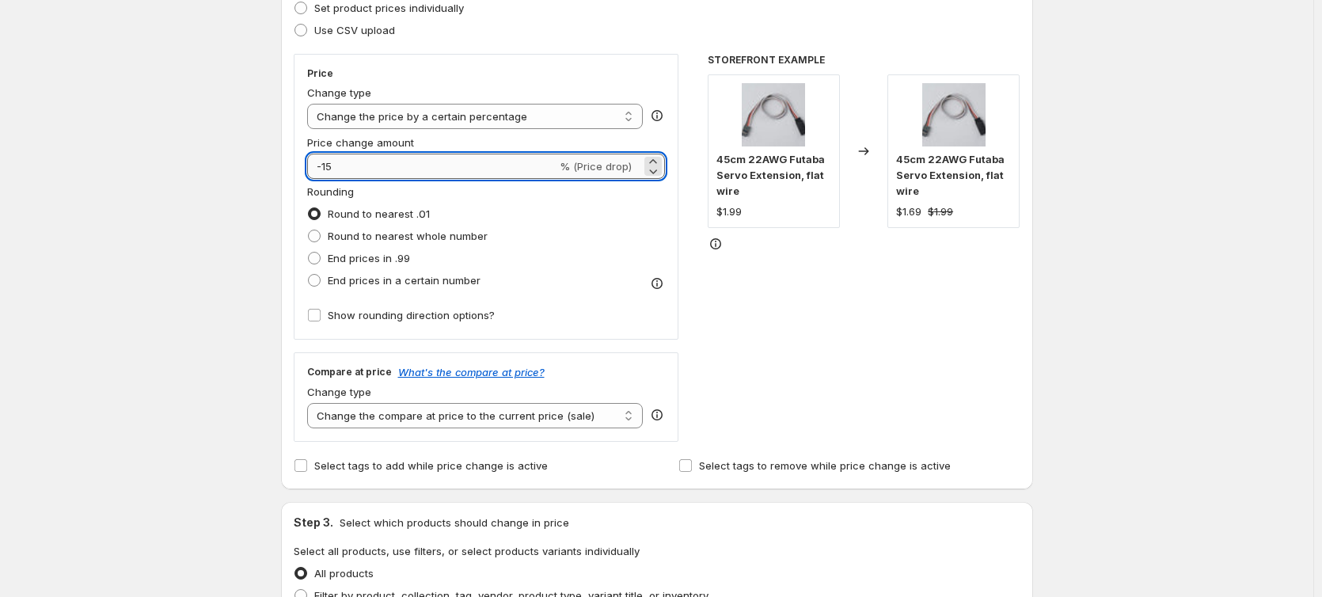
drag, startPoint x: 339, startPoint y: 168, endPoint x: 328, endPoint y: 169, distance: 10.4
click at [328, 169] on input "-15" at bounding box center [432, 166] width 250 height 25
type input "-10"
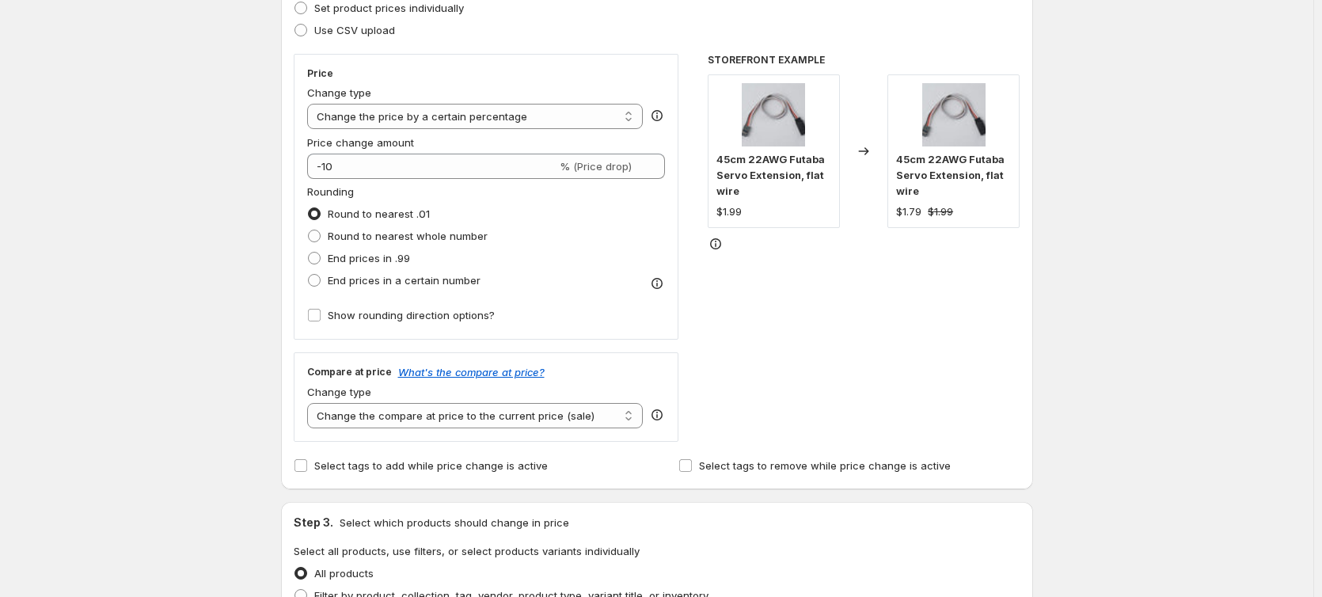
click at [578, 241] on div "Rounding Round to nearest .01 Round to nearest whole number End prices in .99 E…" at bounding box center [486, 238] width 358 height 108
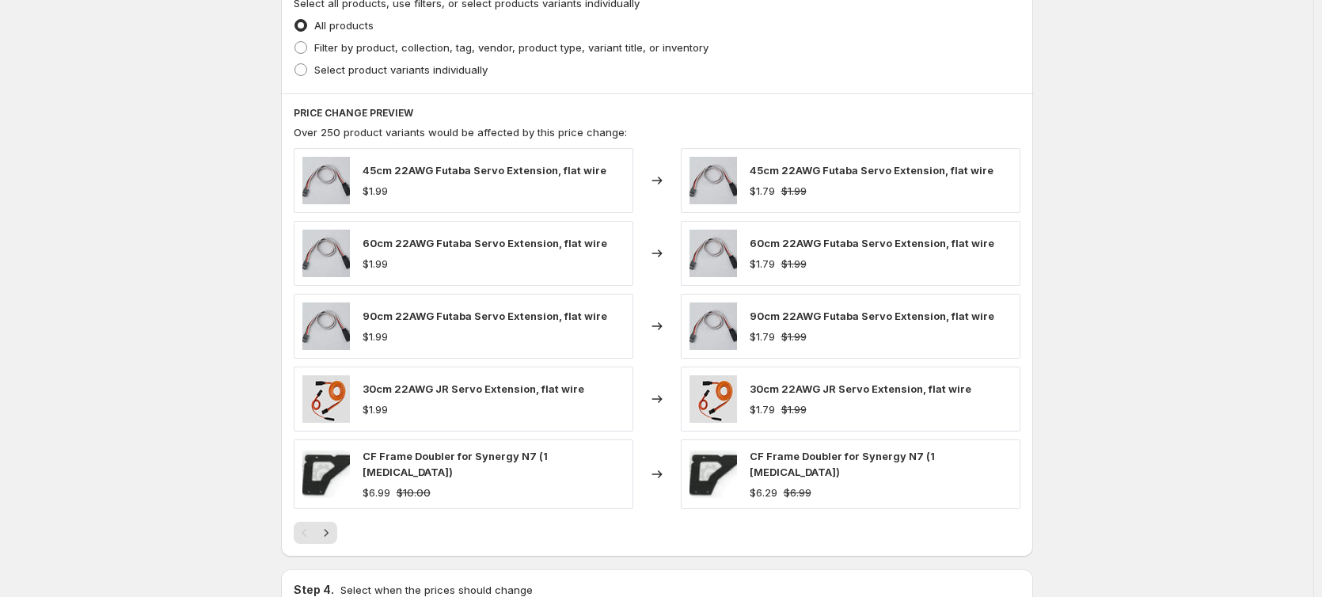
scroll to position [950, 0]
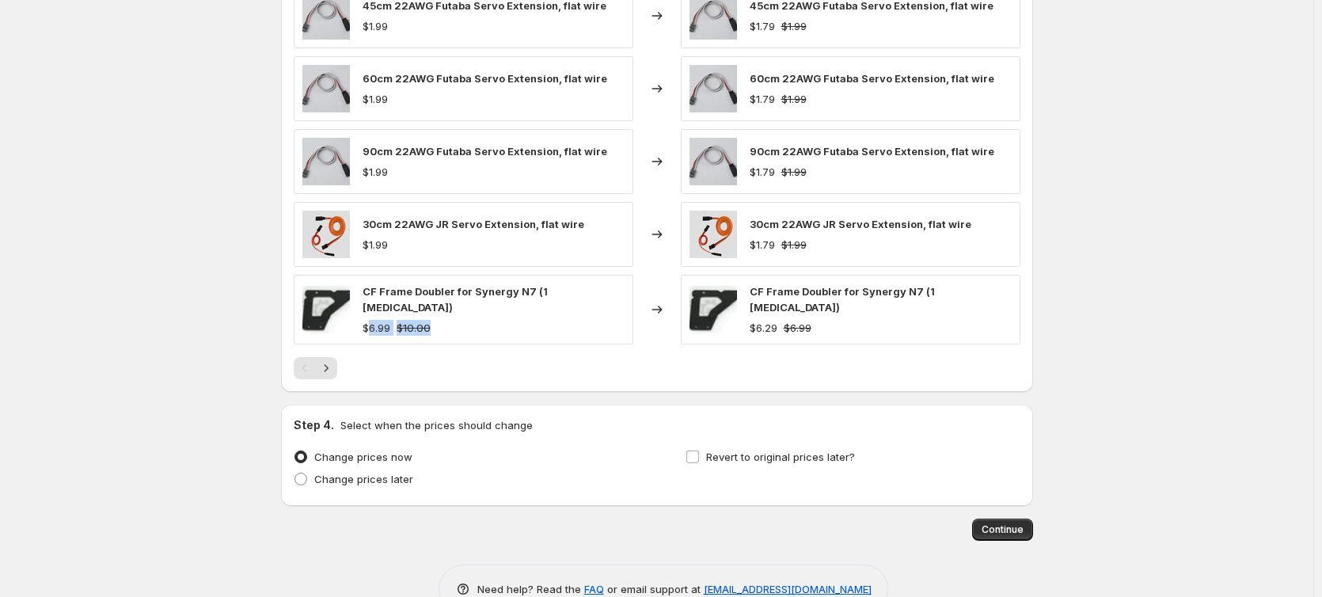
drag, startPoint x: 372, startPoint y: 318, endPoint x: 444, endPoint y: 317, distance: 72.0
click at [444, 320] on div "$6.99 $10.00" at bounding box center [493, 328] width 262 height 16
click at [495, 334] on div "CF Frame Doubler for Synergy N7 (1 [MEDICAL_DATA]) $6.99 $10.00" at bounding box center [463, 310] width 339 height 70
drag, startPoint x: 760, startPoint y: 319, endPoint x: 856, endPoint y: 323, distance: 95.8
click at [856, 323] on div "$6.29 $6.99" at bounding box center [880, 328] width 262 height 16
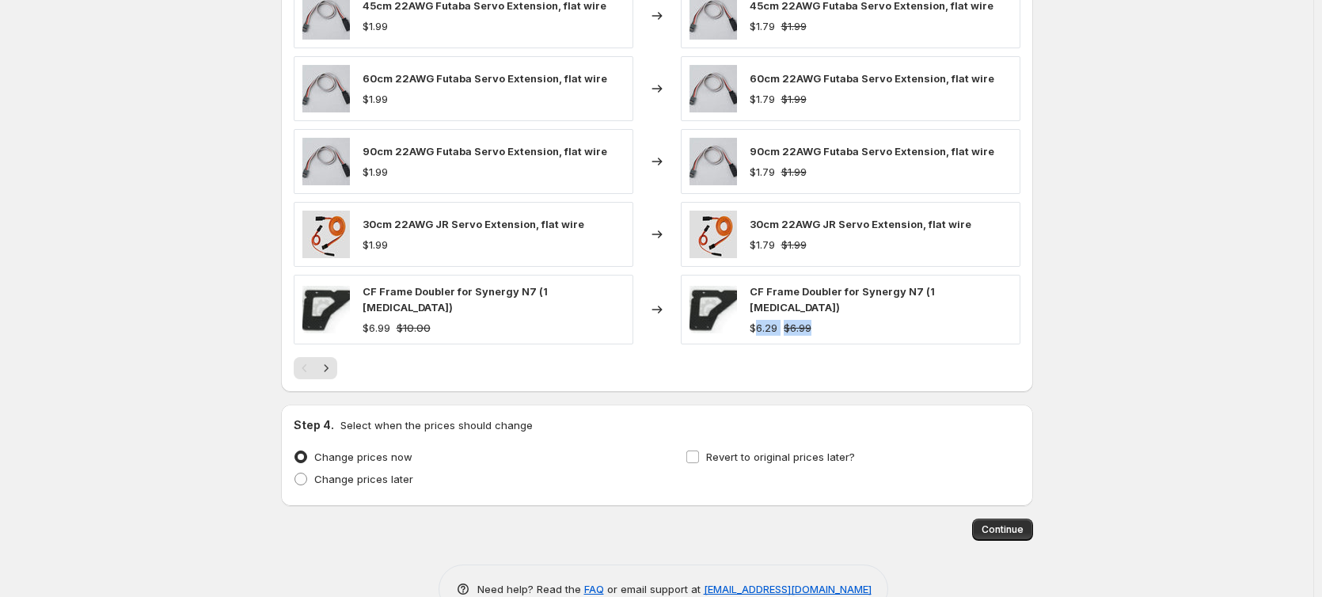
click at [856, 323] on div "$6.29 $6.99" at bounding box center [880, 328] width 262 height 16
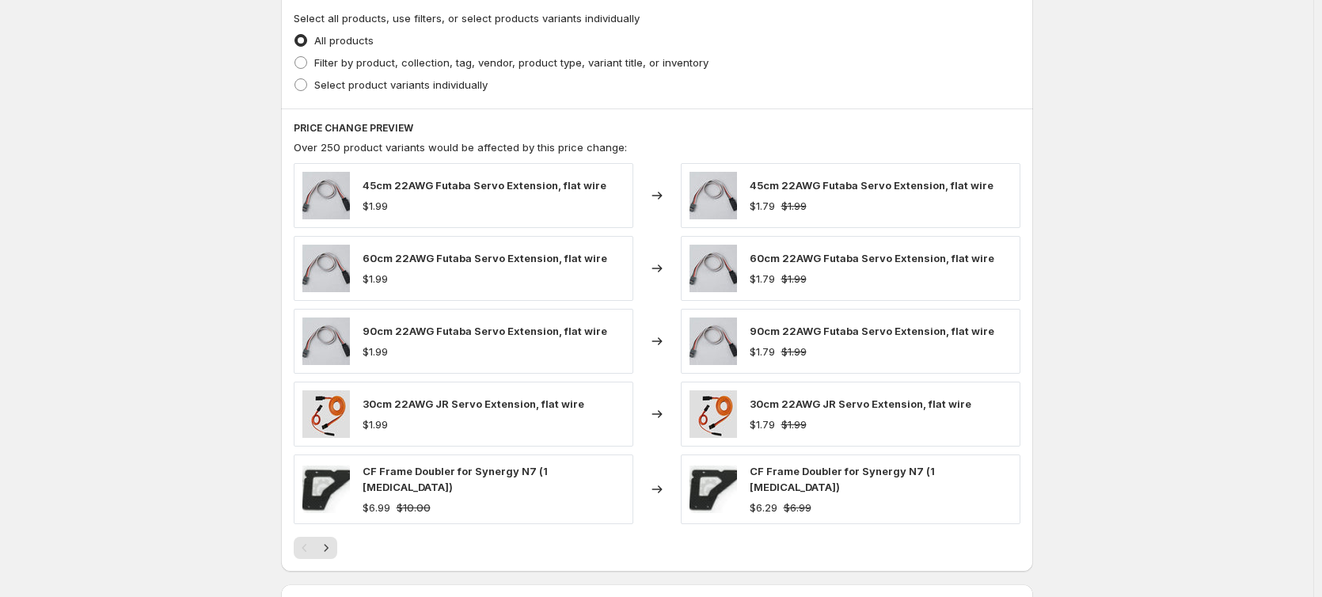
scroll to position [985, 0]
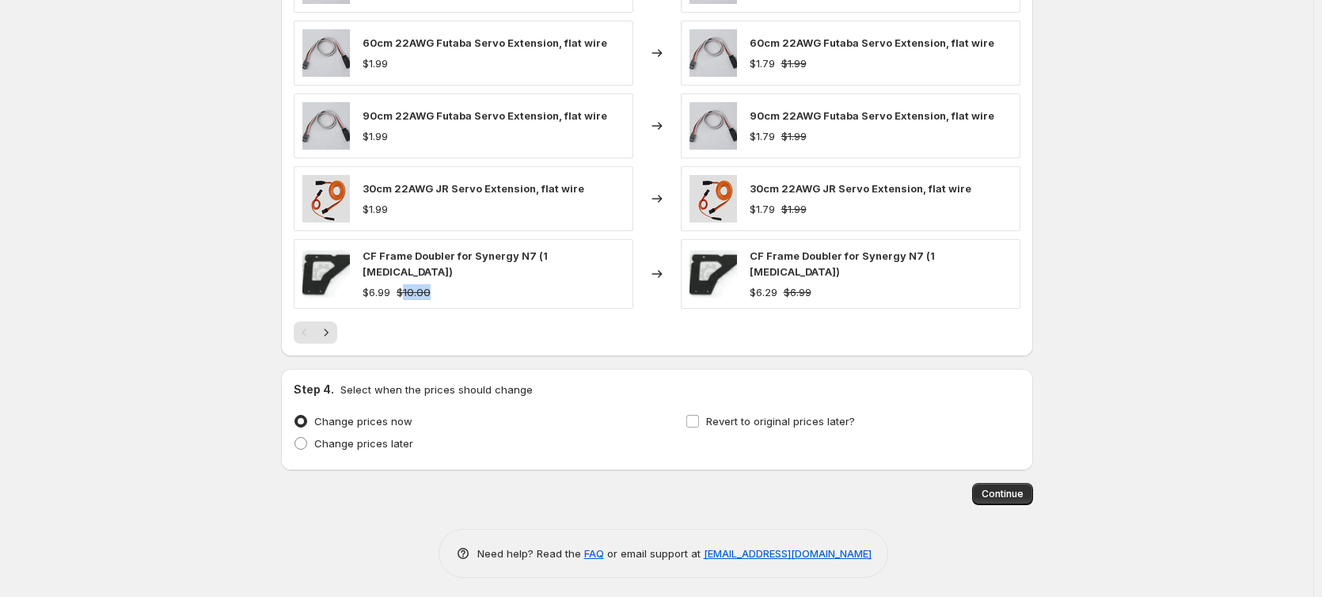
drag, startPoint x: 435, startPoint y: 278, endPoint x: 408, endPoint y: 286, distance: 28.8
click at [408, 286] on div "$6.99 $10.00" at bounding box center [493, 292] width 262 height 16
click at [478, 289] on div "$6.99 $10.00" at bounding box center [493, 292] width 262 height 16
drag, startPoint x: 828, startPoint y: 278, endPoint x: 796, endPoint y: 286, distance: 32.6
click at [796, 286] on div "$6.29 $6.99" at bounding box center [880, 292] width 262 height 16
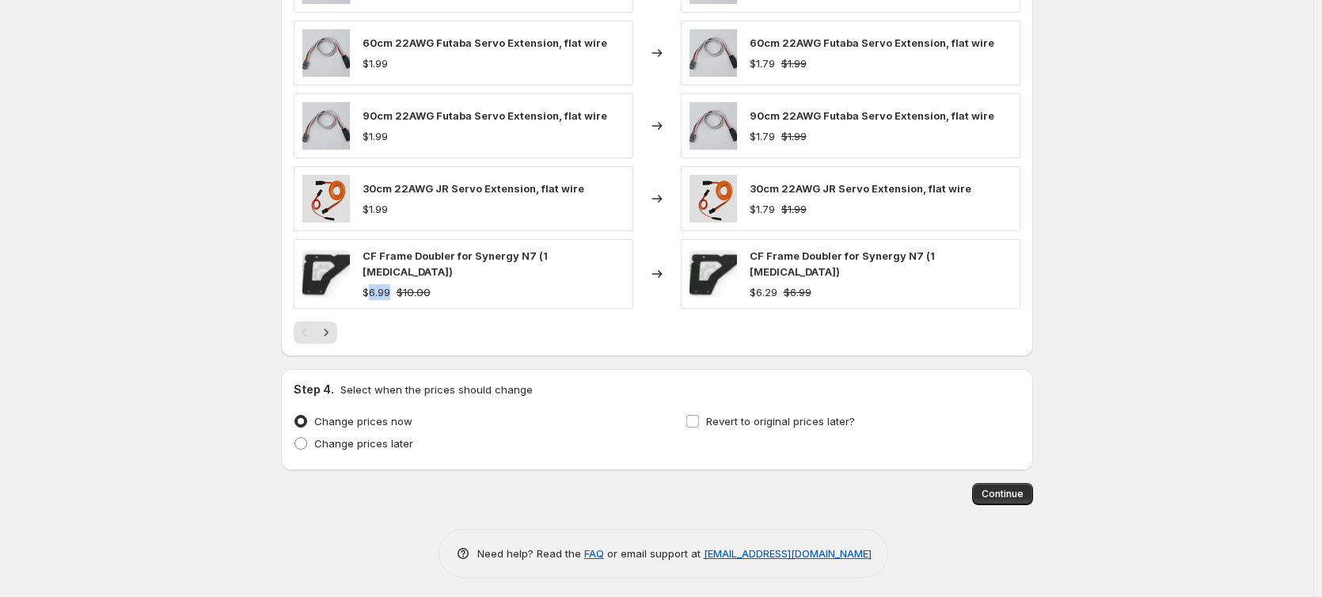
drag, startPoint x: 371, startPoint y: 286, endPoint x: 395, endPoint y: 283, distance: 23.9
click at [395, 284] on div "$6.99 $10.00" at bounding box center [493, 292] width 262 height 16
drag, startPoint x: 794, startPoint y: 280, endPoint x: 817, endPoint y: 278, distance: 23.1
click at [817, 284] on div "$6.29 $6.99" at bounding box center [880, 292] width 262 height 16
click at [829, 292] on div "CF Frame Doubler for Synergy N7 (1 [MEDICAL_DATA]) $6.29 $6.99" at bounding box center [850, 274] width 339 height 70
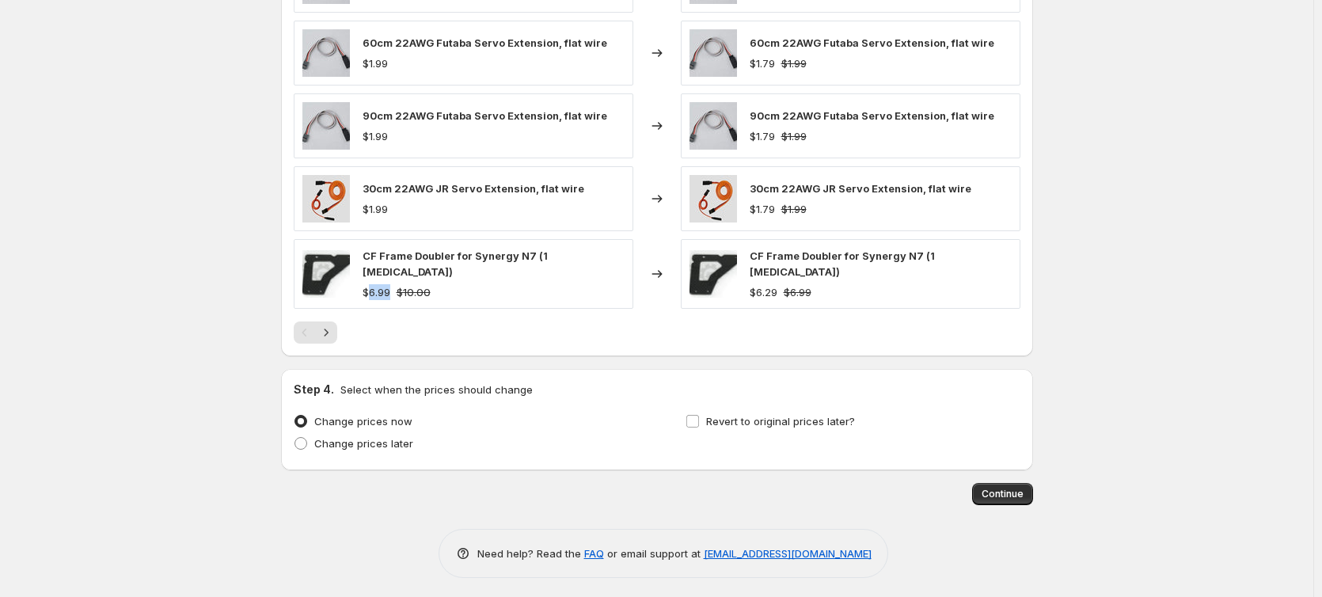
drag, startPoint x: 393, startPoint y: 279, endPoint x: 374, endPoint y: 282, distance: 19.3
click at [374, 284] on div "$6.99" at bounding box center [376, 292] width 28 height 16
drag, startPoint x: 756, startPoint y: 281, endPoint x: 824, endPoint y: 280, distance: 68.1
click at [822, 284] on div "$6.29 $6.99" at bounding box center [880, 292] width 262 height 16
click at [829, 284] on div "$6.29 $6.99" at bounding box center [880, 292] width 262 height 16
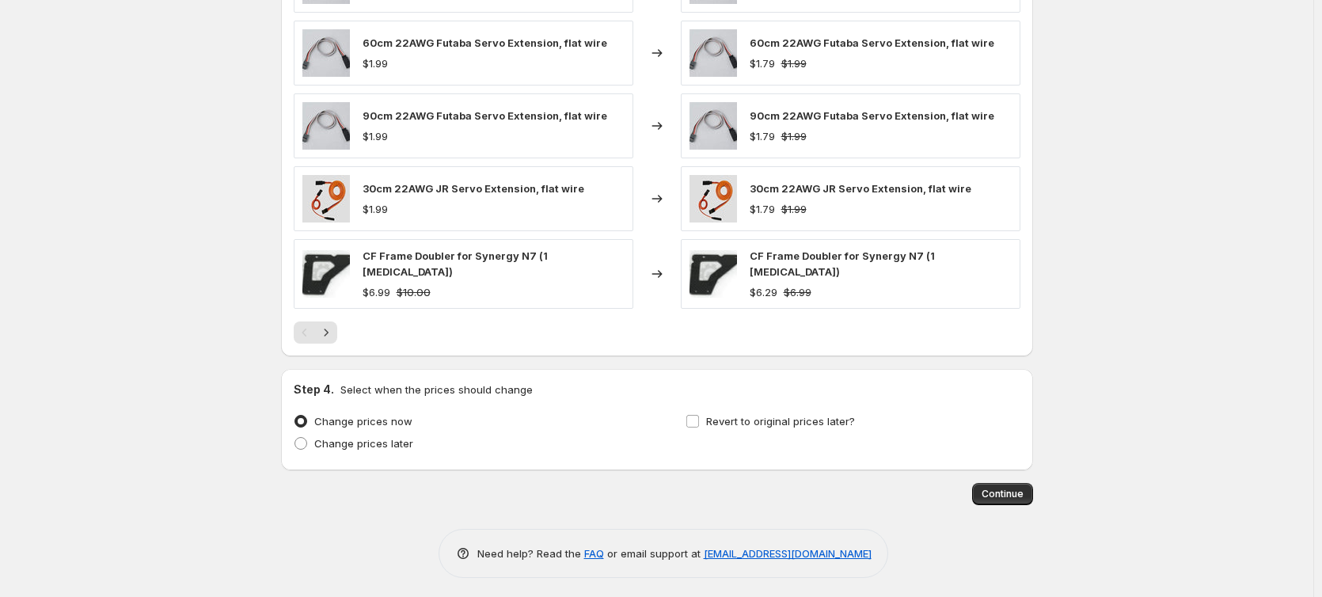
click at [757, 284] on div "$6.29" at bounding box center [763, 292] width 28 height 16
drag, startPoint x: 760, startPoint y: 284, endPoint x: 784, endPoint y: 276, distance: 25.0
click at [787, 284] on div "$6.29 $6.99" at bounding box center [880, 292] width 262 height 16
drag, startPoint x: 793, startPoint y: 280, endPoint x: 821, endPoint y: 277, distance: 27.9
click at [821, 284] on div "$6.29 $6.99" at bounding box center [880, 292] width 262 height 16
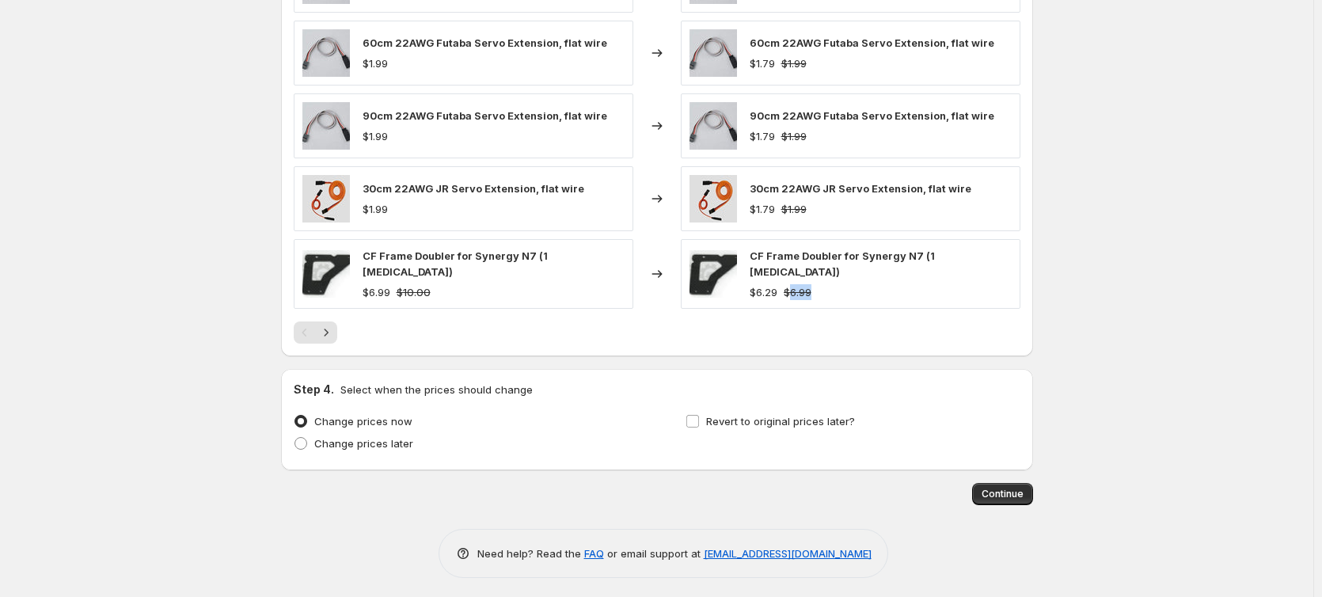
click at [824, 284] on div "$6.29 $6.99" at bounding box center [880, 292] width 262 height 16
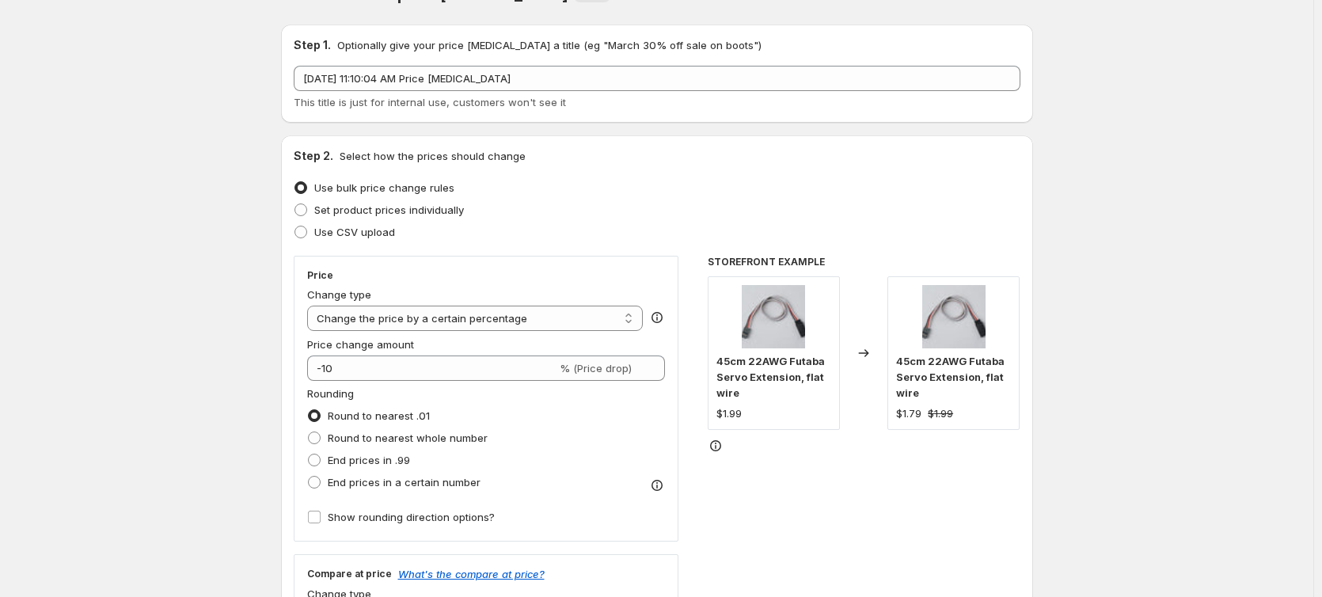
scroll to position [0, 0]
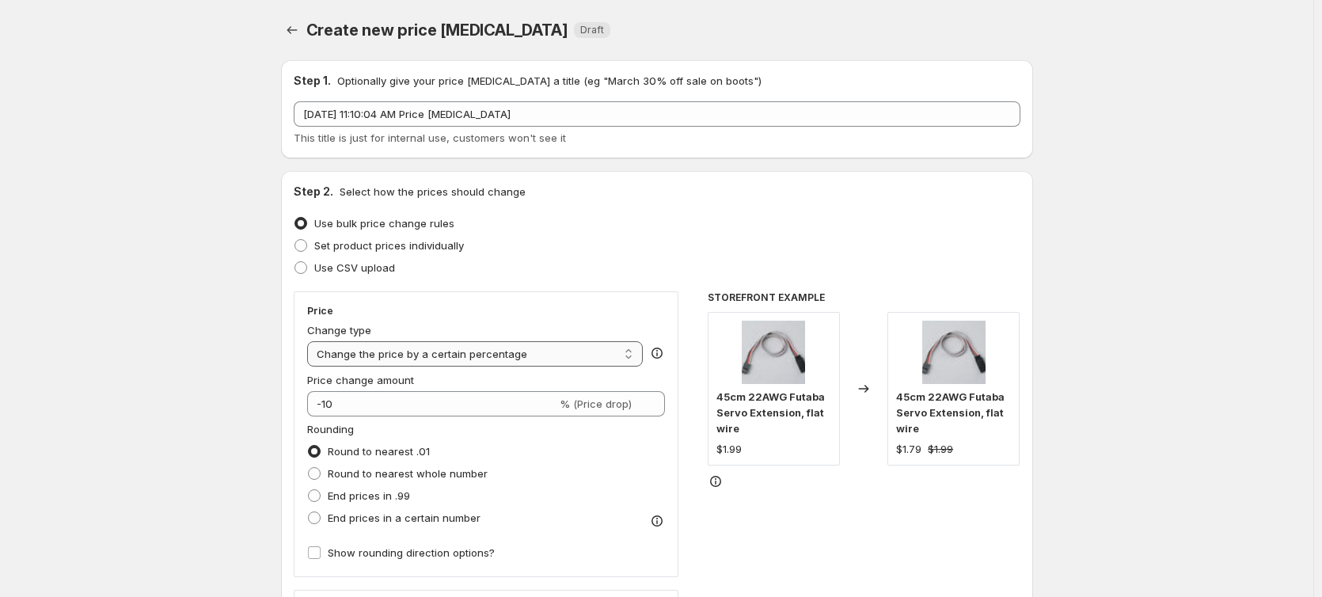
click at [442, 348] on select "Change the price to a certain amount Change the price by a certain amount Chang…" at bounding box center [475, 353] width 336 height 25
click at [806, 511] on div "STOREFRONT EXAMPLE 45cm 22AWG Futaba Servo Extension, flat wire $1.99 Changed t…" at bounding box center [863, 485] width 313 height 388
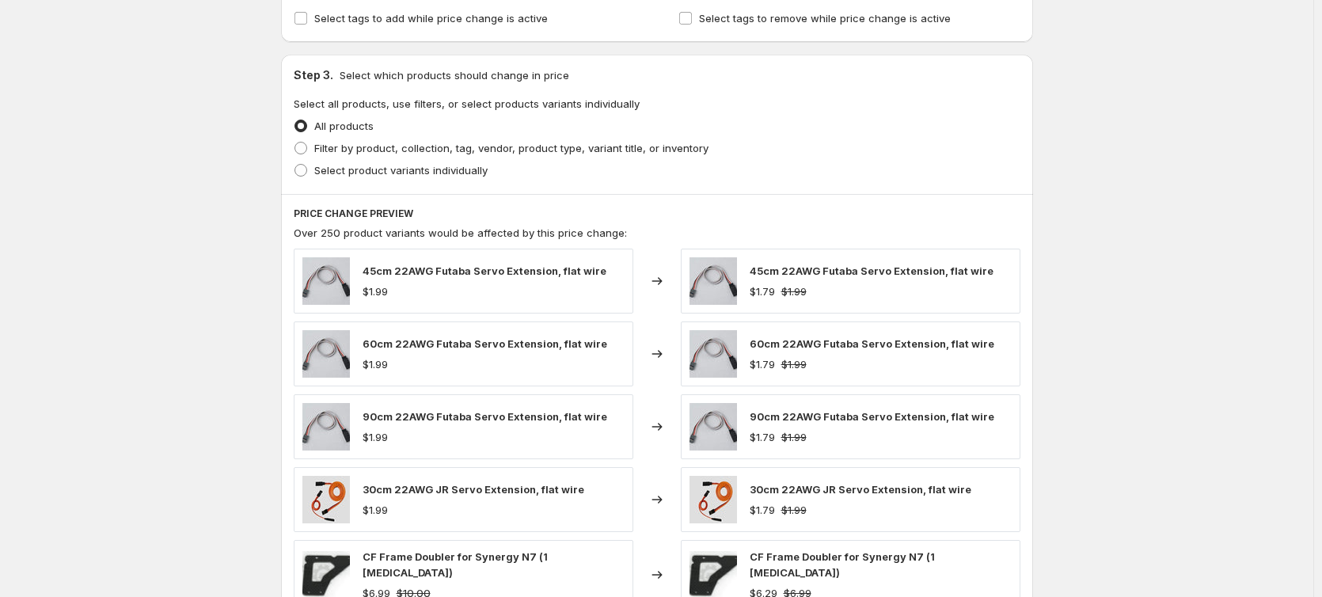
scroll to position [950, 0]
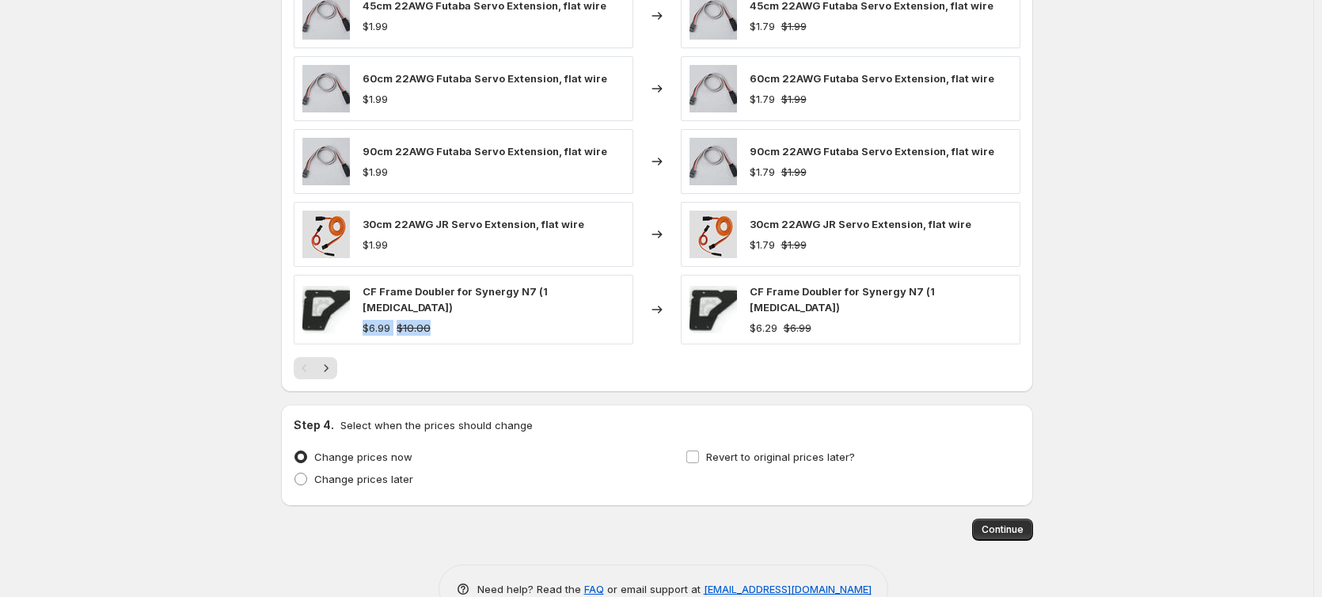
drag, startPoint x: 445, startPoint y: 313, endPoint x: 369, endPoint y: 318, distance: 76.2
click at [369, 320] on div "$6.99 $10.00" at bounding box center [493, 328] width 262 height 16
click at [458, 332] on div "CF Frame Doubler for Synergy N7 (1 [MEDICAL_DATA]) $6.99 $10.00" at bounding box center [463, 310] width 339 height 70
drag, startPoint x: 392, startPoint y: 316, endPoint x: 373, endPoint y: 322, distance: 20.0
click at [373, 322] on div "$6.99" at bounding box center [376, 328] width 28 height 16
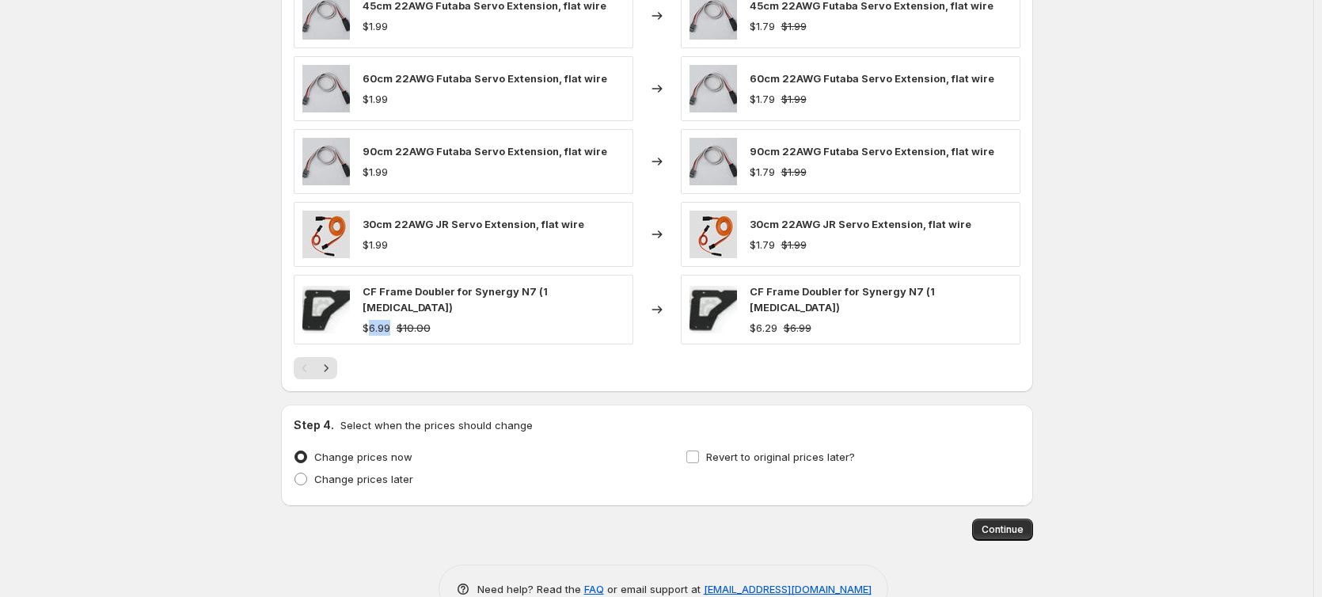
click at [385, 323] on div "$6.99" at bounding box center [376, 328] width 28 height 16
drag, startPoint x: 393, startPoint y: 316, endPoint x: 375, endPoint y: 318, distance: 18.4
click at [375, 320] on div "$6.99" at bounding box center [376, 328] width 28 height 16
click at [453, 320] on div "$6.99 $10.00" at bounding box center [493, 328] width 262 height 16
drag, startPoint x: 392, startPoint y: 316, endPoint x: 374, endPoint y: 320, distance: 18.8
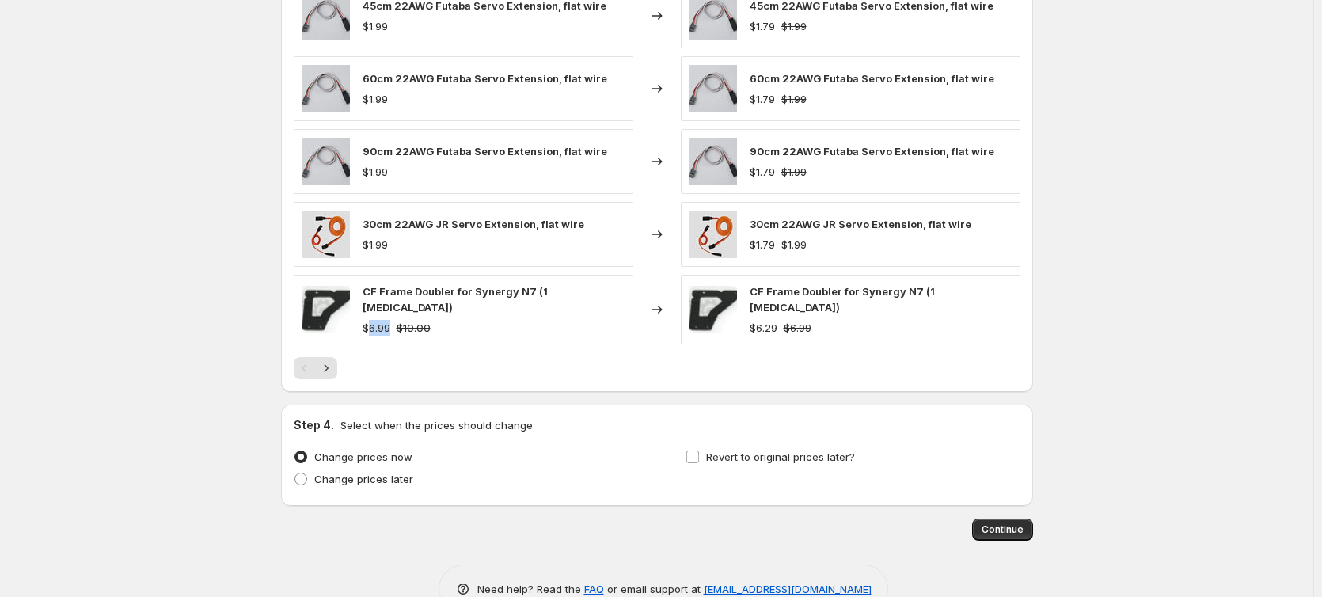
click at [374, 320] on div "$6.99" at bounding box center [376, 328] width 28 height 16
click at [390, 320] on div "$6.99" at bounding box center [376, 328] width 28 height 16
drag, startPoint x: 393, startPoint y: 317, endPoint x: 371, endPoint y: 320, distance: 22.3
click at [371, 320] on div "$6.99" at bounding box center [376, 328] width 28 height 16
click at [423, 324] on strike "$10.00" at bounding box center [413, 328] width 34 height 16
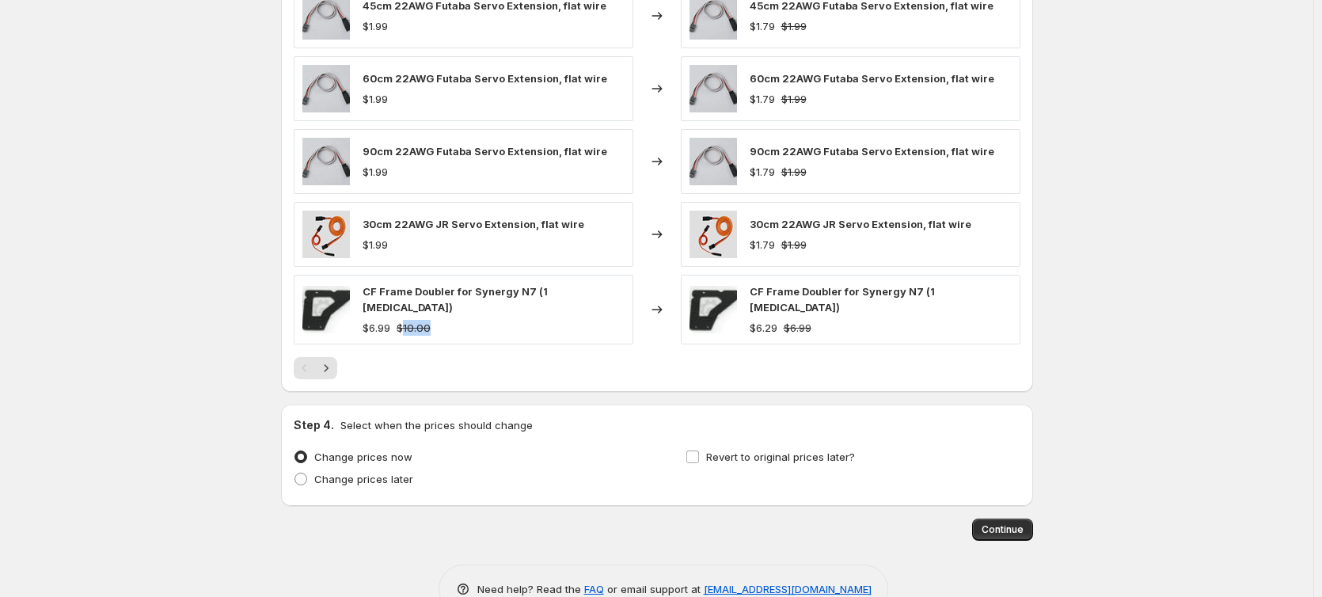
drag, startPoint x: 437, startPoint y: 317, endPoint x: 408, endPoint y: 318, distance: 28.5
click at [408, 320] on div "$6.99 $10.00" at bounding box center [493, 328] width 262 height 16
click at [465, 321] on div "$6.99 $10.00" at bounding box center [493, 328] width 262 height 16
drag, startPoint x: 442, startPoint y: 318, endPoint x: 404, endPoint y: 321, distance: 38.1
click at [404, 321] on div "$6.99 $10.00" at bounding box center [493, 328] width 262 height 16
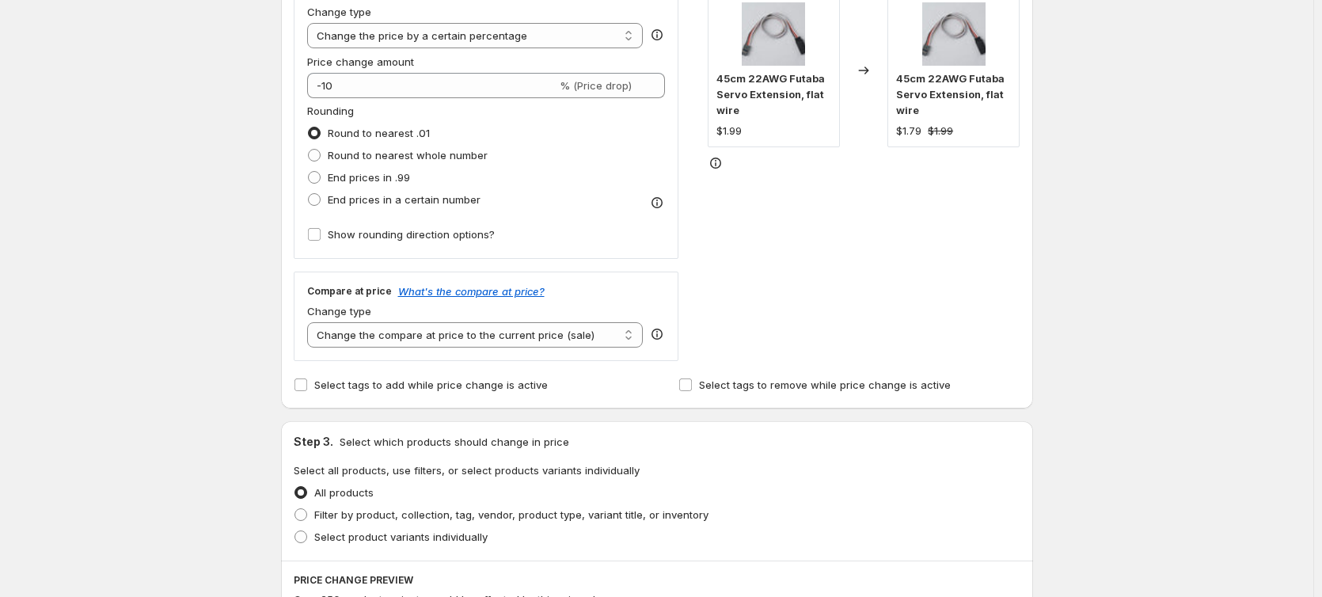
scroll to position [79, 0]
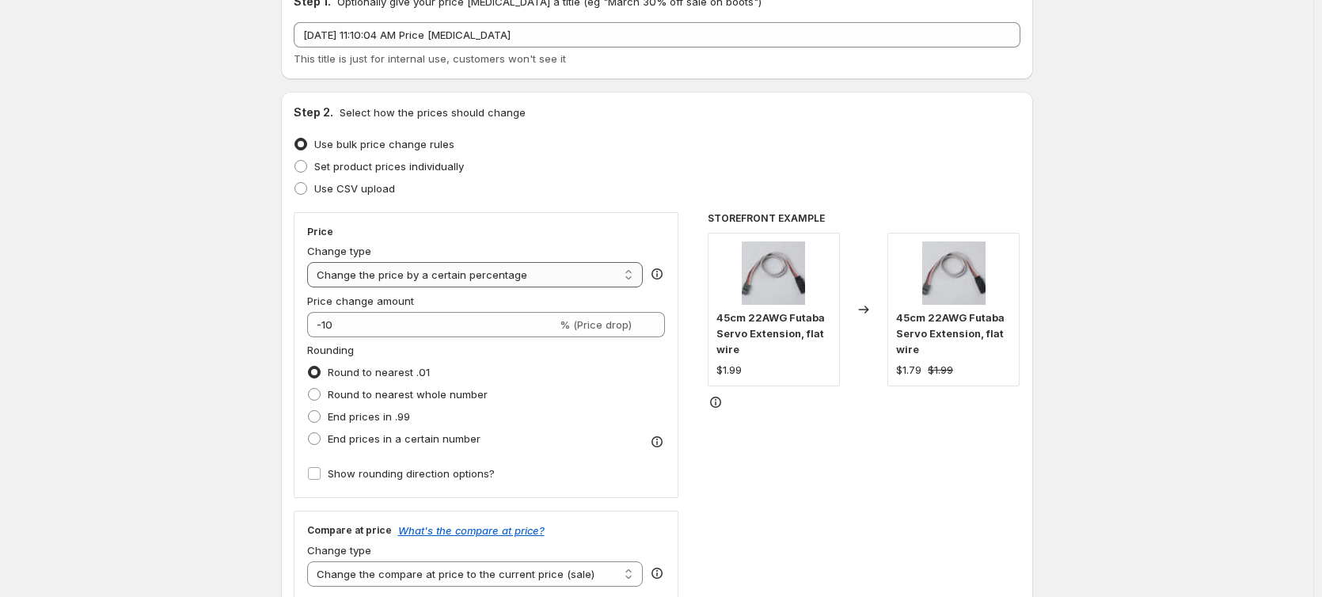
click at [532, 270] on select "Change the price to a certain amount Change the price by a certain amount Chang…" at bounding box center [475, 274] width 336 height 25
select select "pcap"
click at [310, 262] on select "Change the price to a certain amount Change the price by a certain amount Chang…" at bounding box center [475, 274] width 336 height 25
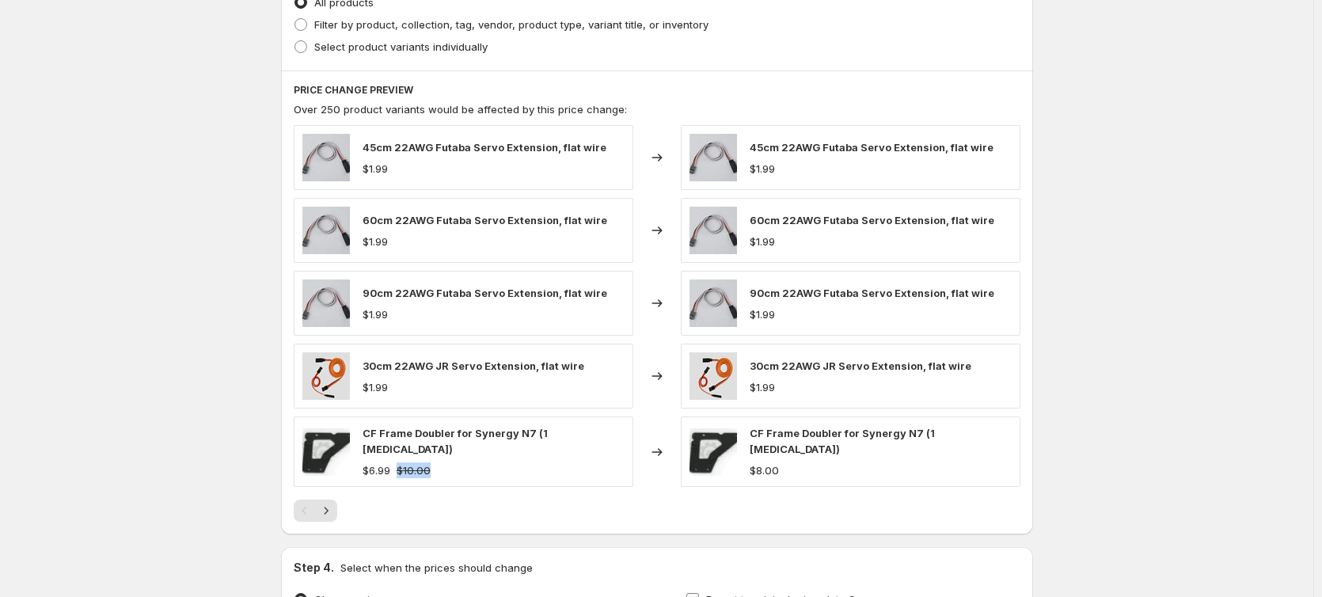
scroll to position [1006, 0]
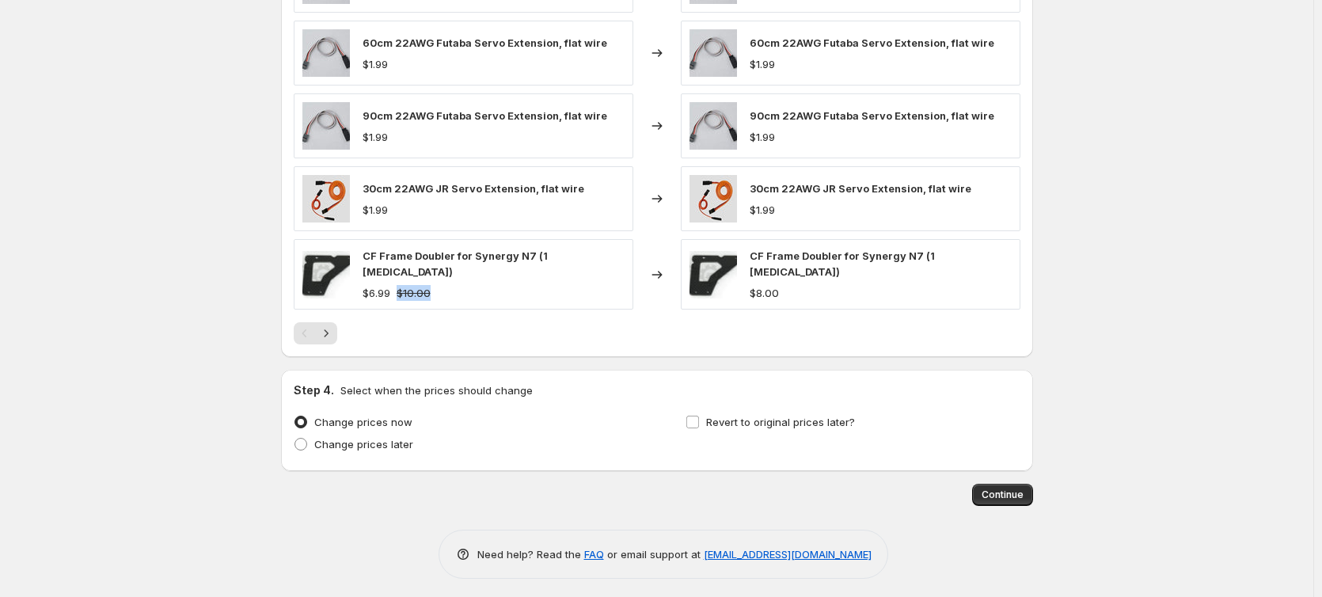
click at [448, 285] on div "$6.99 $10.00" at bounding box center [493, 293] width 262 height 16
drag, startPoint x: 458, startPoint y: 284, endPoint x: 406, endPoint y: 283, distance: 52.2
click at [406, 285] on div "$6.99 $10.00" at bounding box center [493, 293] width 262 height 16
click at [466, 286] on div "$6.99 $10.00" at bounding box center [493, 293] width 262 height 16
drag, startPoint x: 394, startPoint y: 284, endPoint x: 380, endPoint y: 283, distance: 14.3
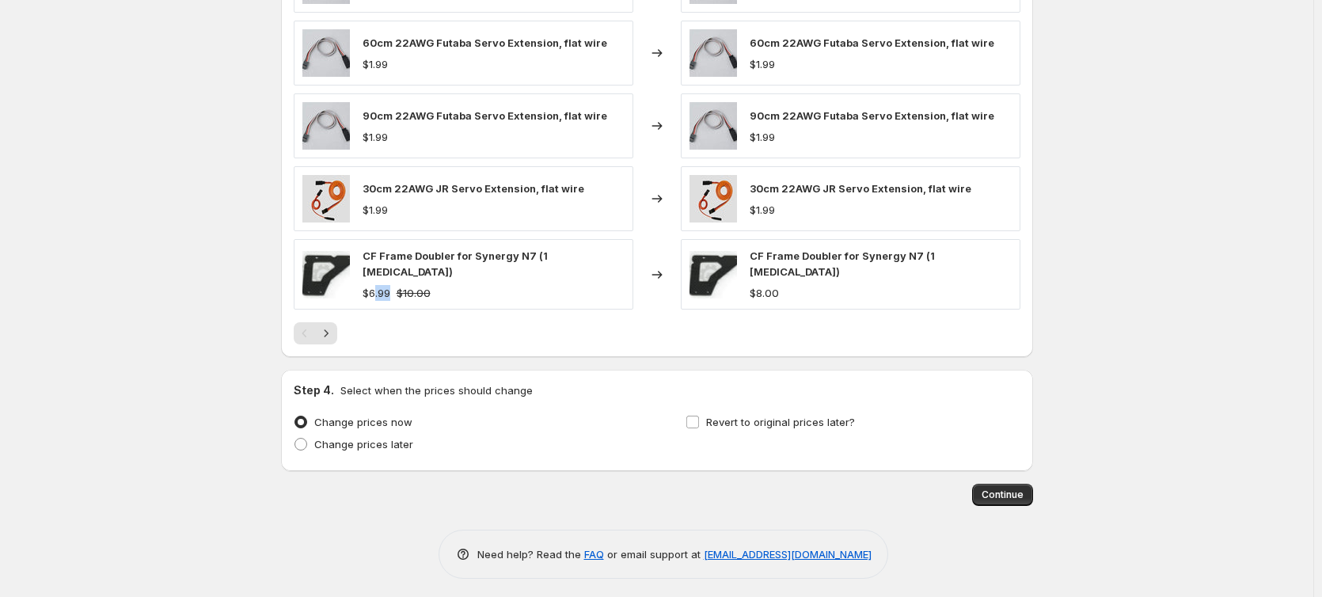
click at [380, 285] on div "$6.99" at bounding box center [376, 293] width 28 height 16
drag, startPoint x: 479, startPoint y: 297, endPoint x: 453, endPoint y: 284, distance: 29.0
click at [478, 297] on div "CF Frame Doubler for Synergy N7 (1 [MEDICAL_DATA]) $6.99 $10.00" at bounding box center [463, 274] width 339 height 70
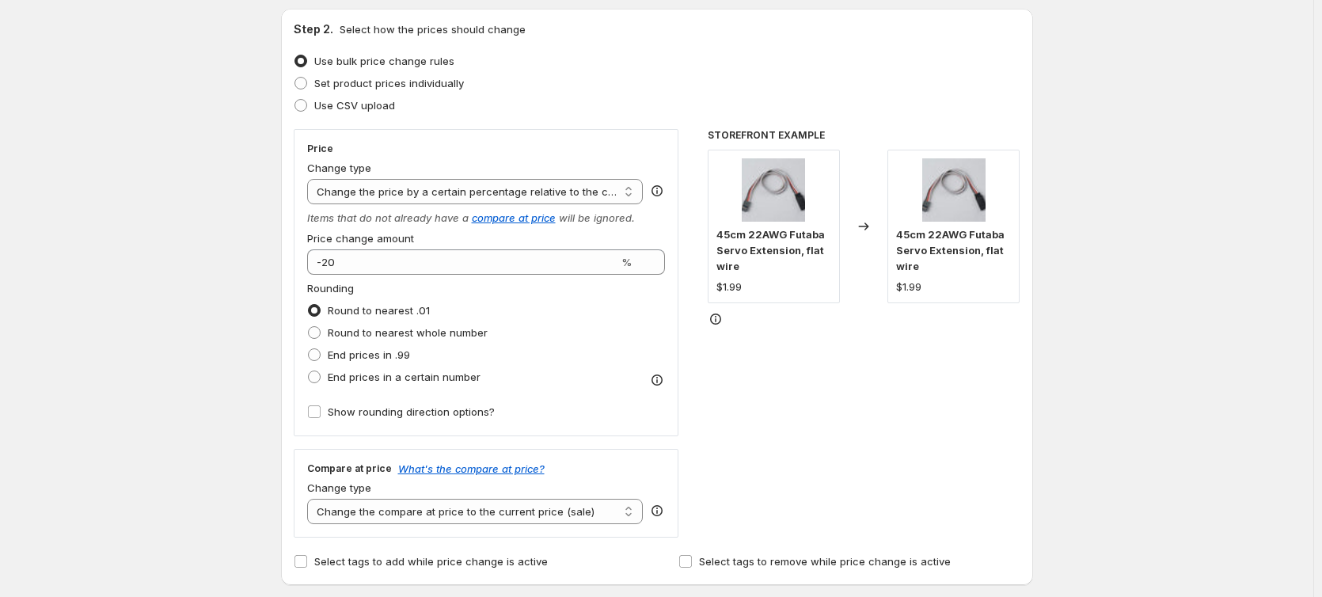
scroll to position [135, 0]
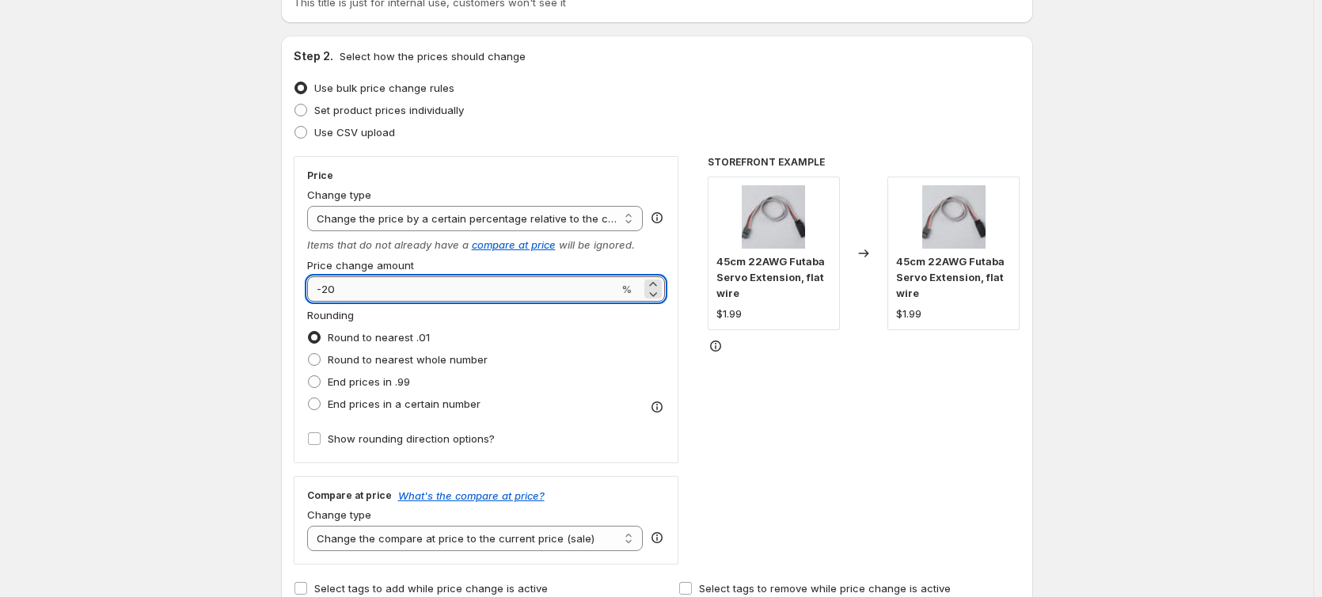
drag, startPoint x: 370, startPoint y: 279, endPoint x: 324, endPoint y: 293, distance: 48.6
click at [324, 293] on input "-20" at bounding box center [463, 288] width 312 height 25
type input "-40"
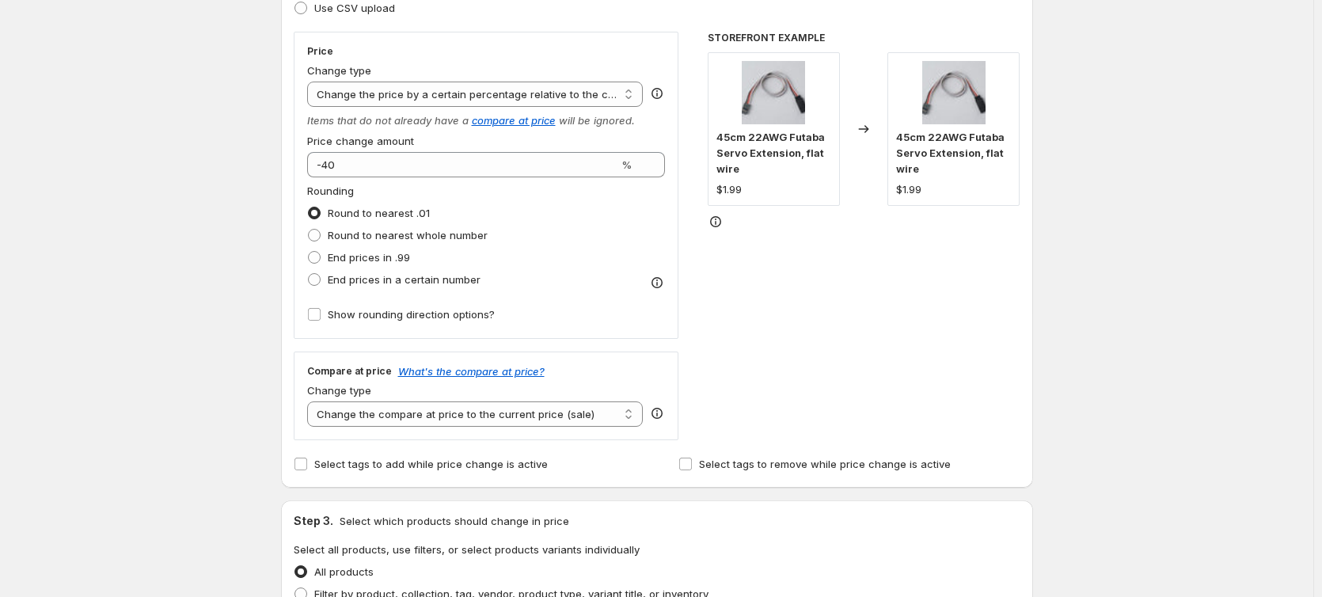
scroll to position [294, 0]
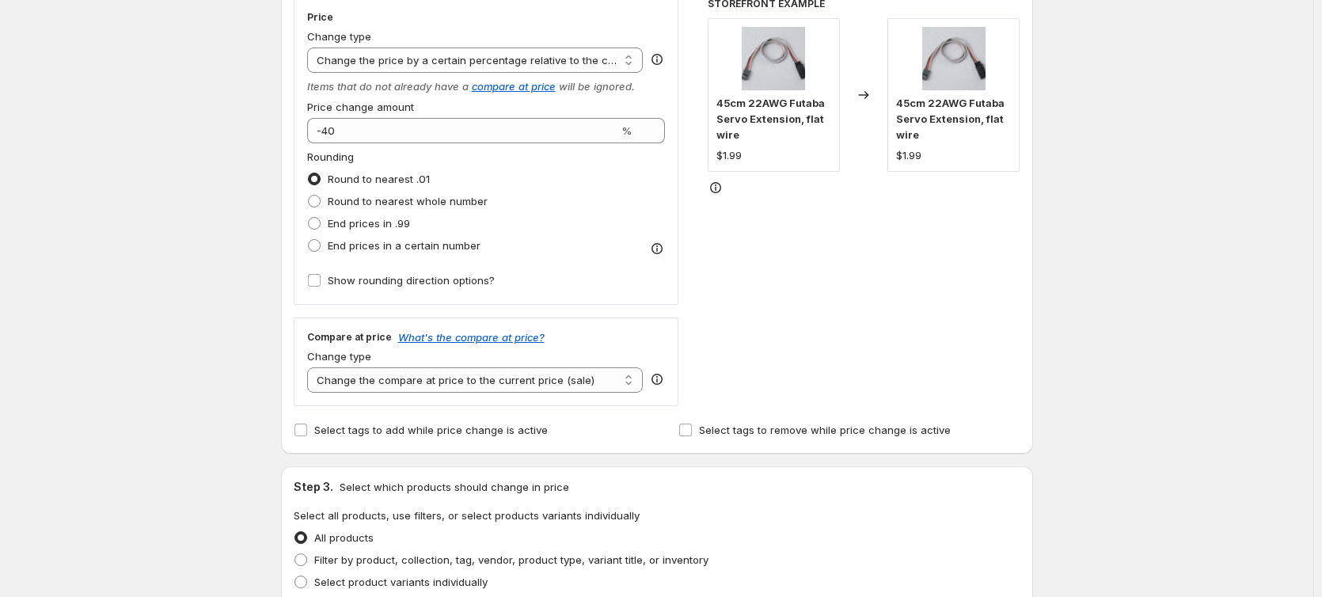
click at [852, 391] on div "STOREFRONT EXAMPLE 45cm 22AWG Futaba Servo Extension, flat wire $1.99 Changed t…" at bounding box center [863, 202] width 313 height 408
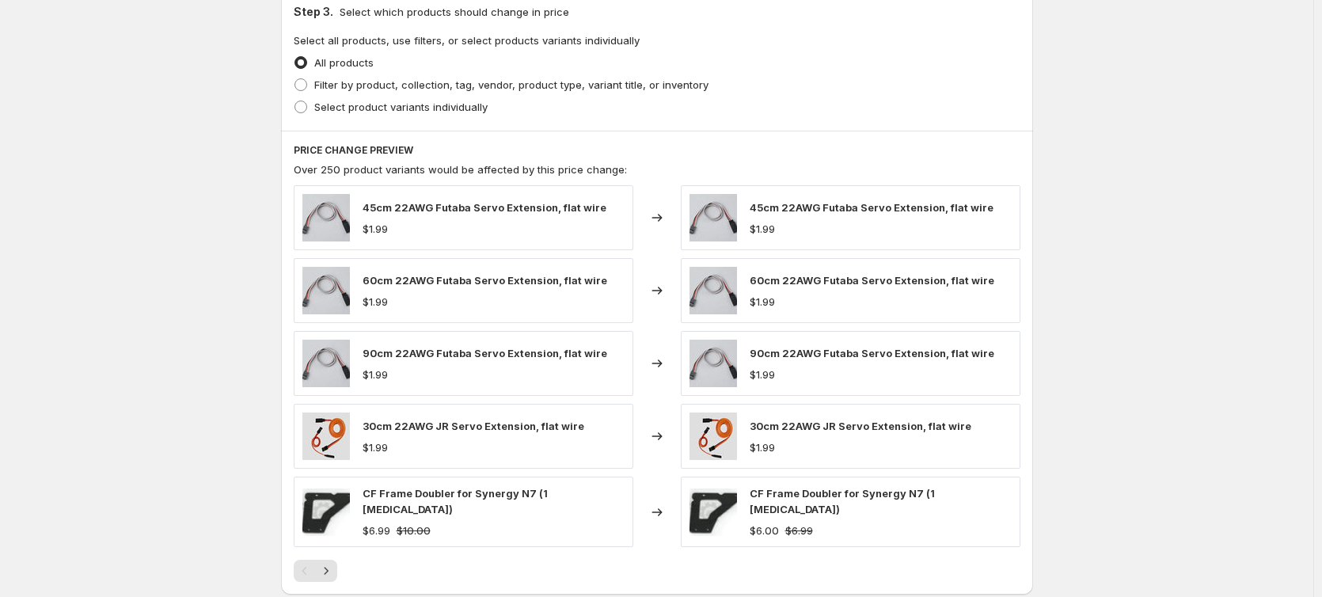
scroll to position [1006, 0]
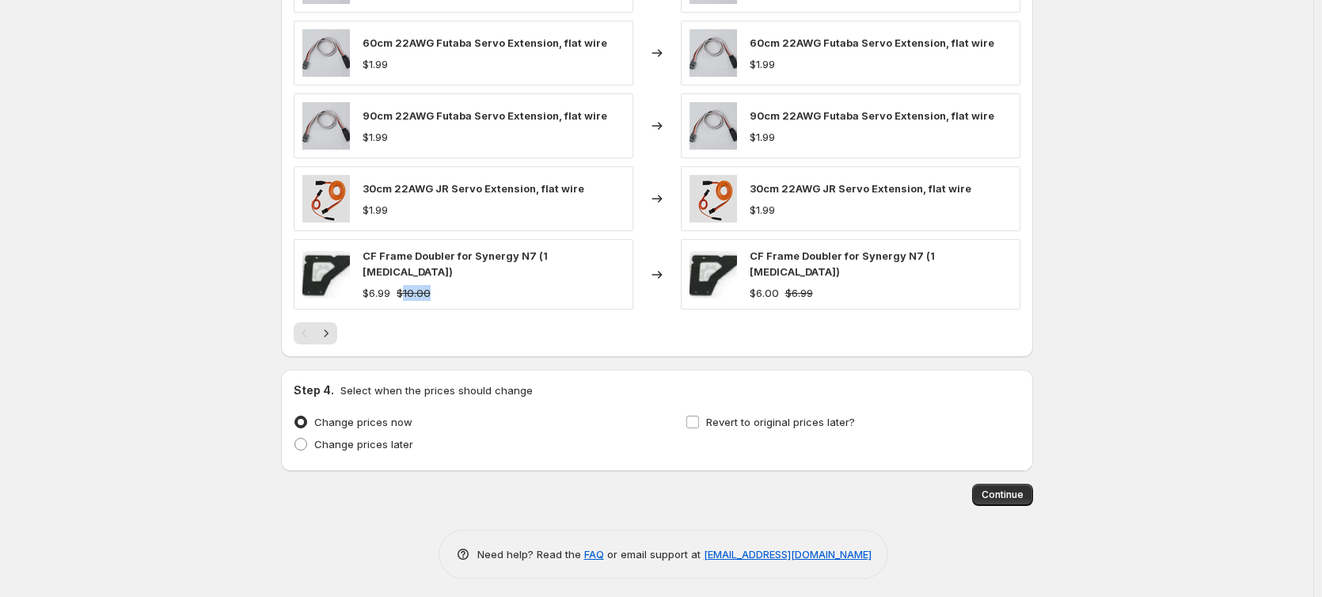
drag, startPoint x: 438, startPoint y: 282, endPoint x: 408, endPoint y: 282, distance: 30.1
click at [408, 285] on div "$6.99 $10.00" at bounding box center [493, 293] width 262 height 16
click at [806, 285] on strike "$6.99" at bounding box center [799, 293] width 28 height 16
drag, startPoint x: 836, startPoint y: 278, endPoint x: 783, endPoint y: 286, distance: 53.6
click at [783, 286] on div "$6.00 $6.99" at bounding box center [880, 293] width 262 height 16
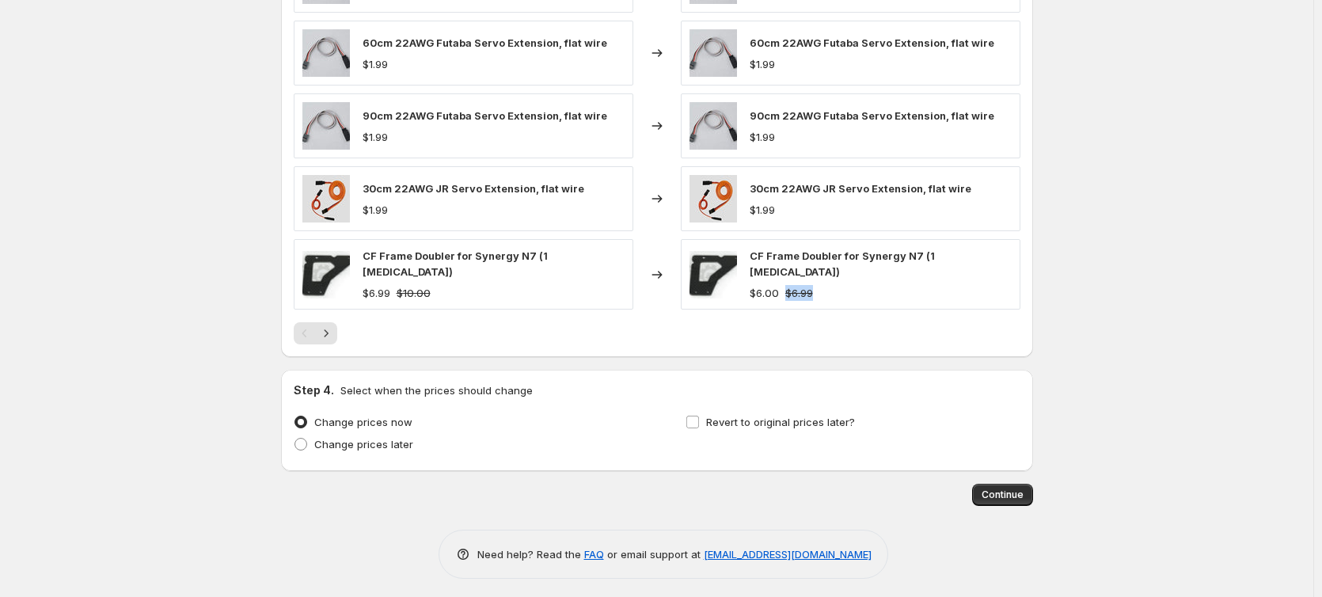
click at [782, 289] on div "$6.00 $6.99" at bounding box center [880, 293] width 262 height 16
drag, startPoint x: 781, startPoint y: 283, endPoint x: 760, endPoint y: 285, distance: 20.6
click at [760, 285] on div "$6.00" at bounding box center [763, 293] width 29 height 16
click at [842, 286] on div "$6.00 $6.99" at bounding box center [880, 293] width 262 height 16
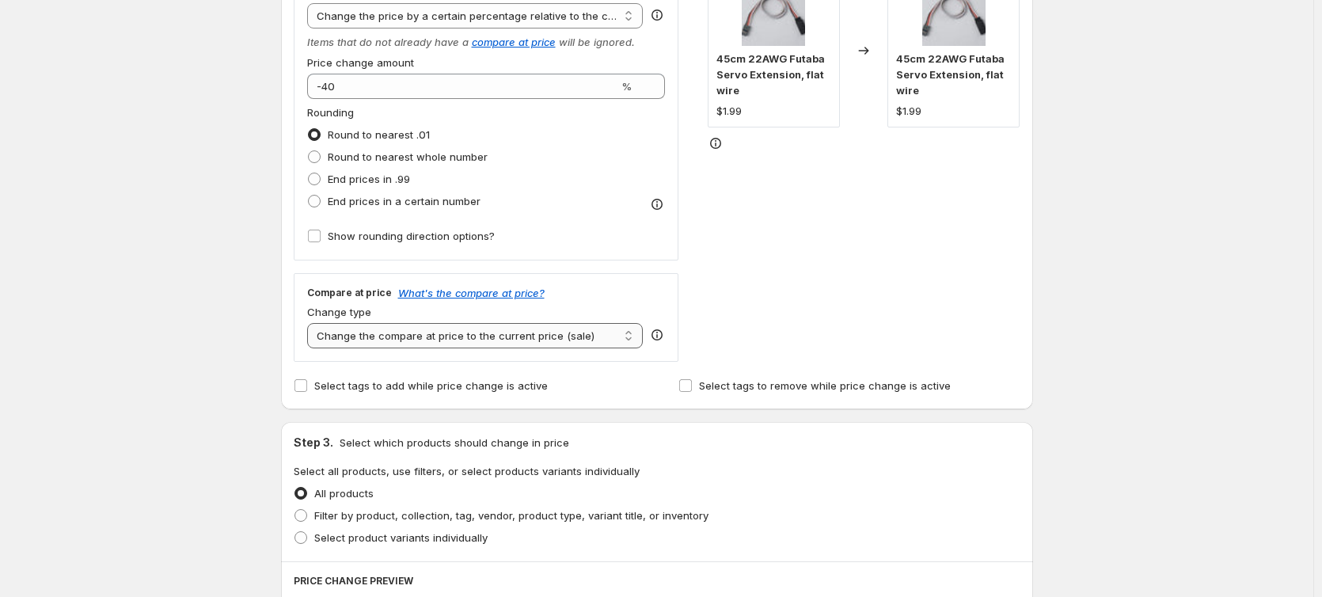
scroll to position [373, 0]
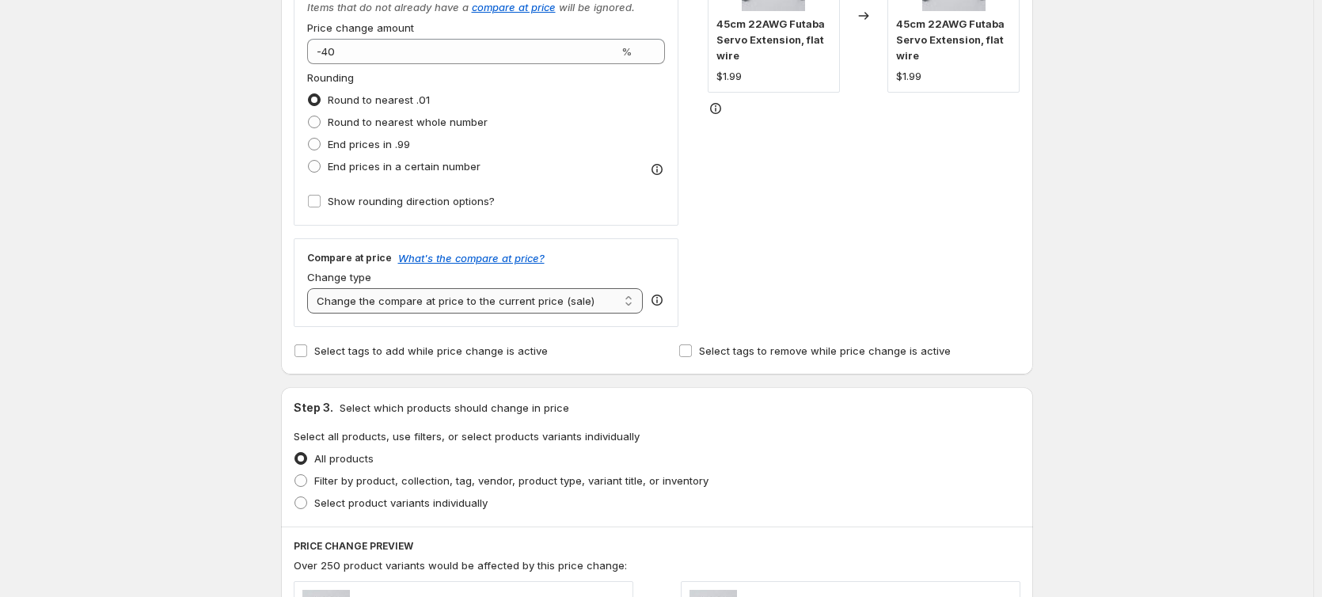
click at [438, 304] on select "Change the compare at price to the current price (sale) Change the compare at p…" at bounding box center [475, 300] width 336 height 25
select select "no_change"
click at [310, 288] on select "Change the compare at price to the current price (sale) Change the compare at p…" at bounding box center [475, 300] width 336 height 25
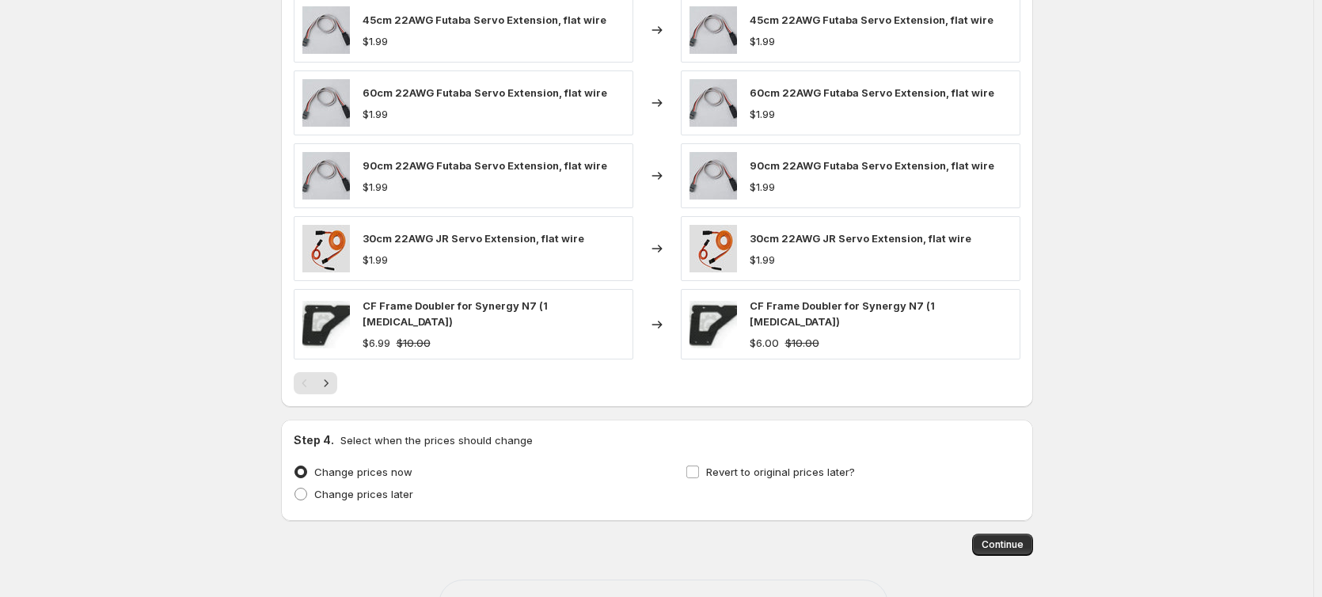
scroll to position [1006, 0]
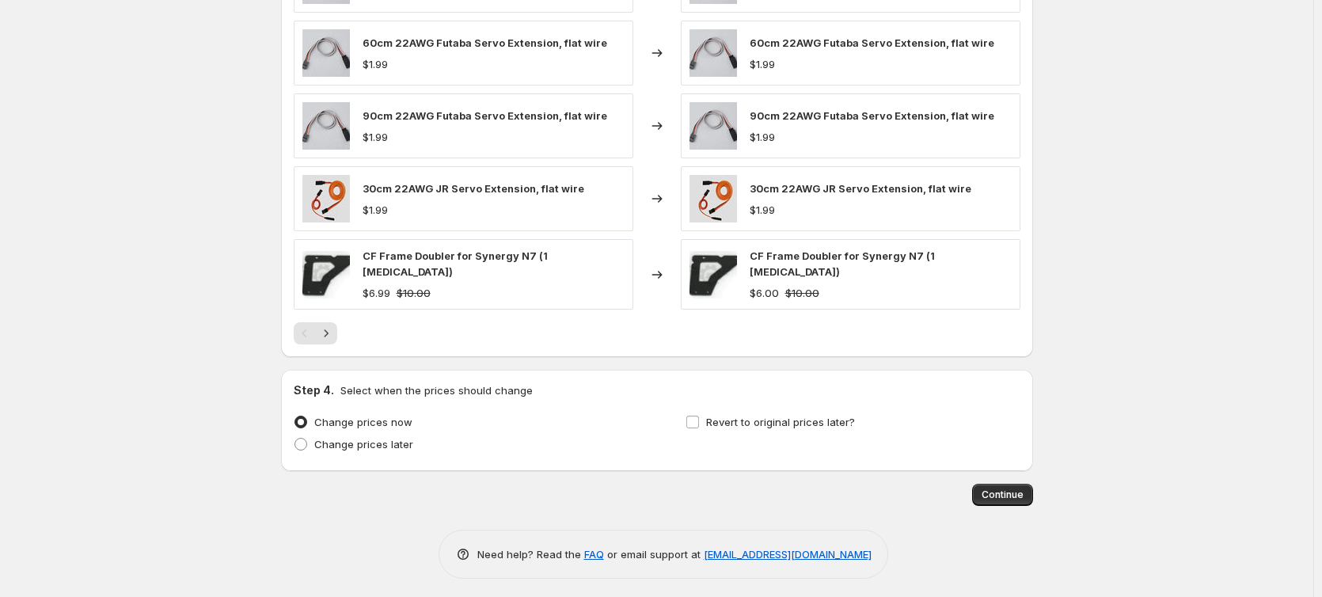
click at [825, 286] on div "$6.00 $10.00" at bounding box center [880, 293] width 262 height 16
drag, startPoint x: 764, startPoint y: 279, endPoint x: 751, endPoint y: 275, distance: 13.1
click at [751, 275] on div "CF Frame Doubler for Synergy N7 (1 [MEDICAL_DATA]) $6.00 $10.00" at bounding box center [850, 274] width 339 height 70
click at [824, 296] on div "CF Frame Doubler for Synergy N7 (1 [MEDICAL_DATA]) $6.00 $10.00" at bounding box center [850, 274] width 339 height 70
drag, startPoint x: 753, startPoint y: 281, endPoint x: 874, endPoint y: 295, distance: 121.9
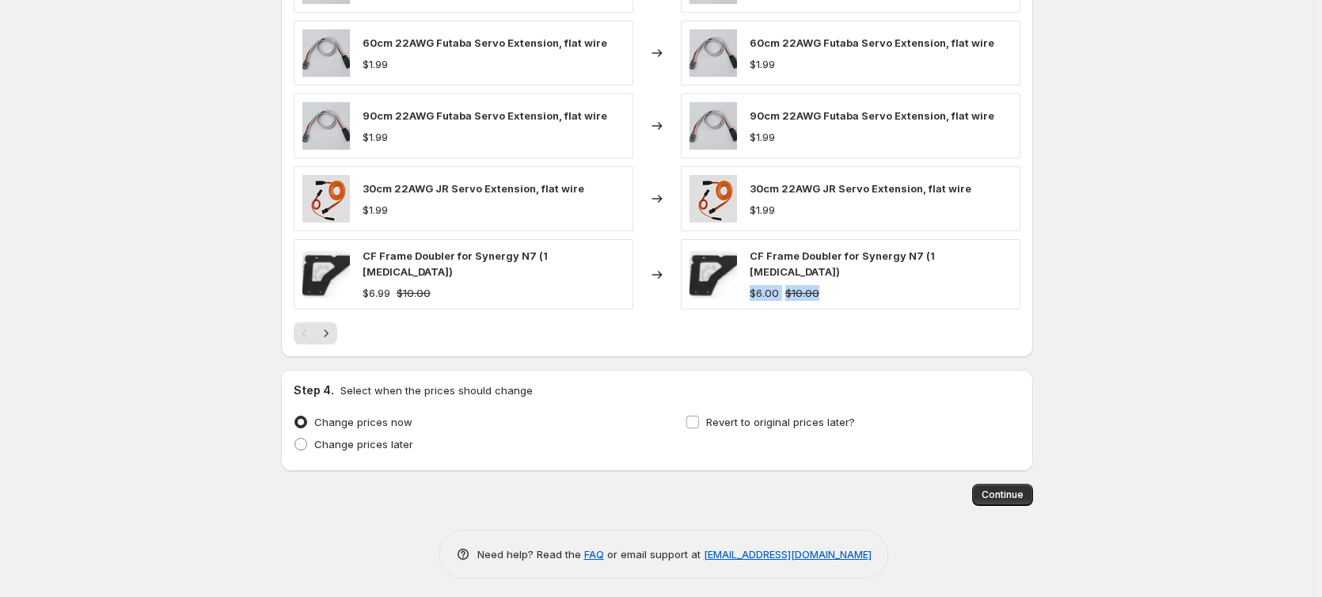
click at [874, 295] on div "CF Frame Doubler for Synergy N7 (1 [MEDICAL_DATA]) $6.00 $10.00" at bounding box center [850, 274] width 339 height 70
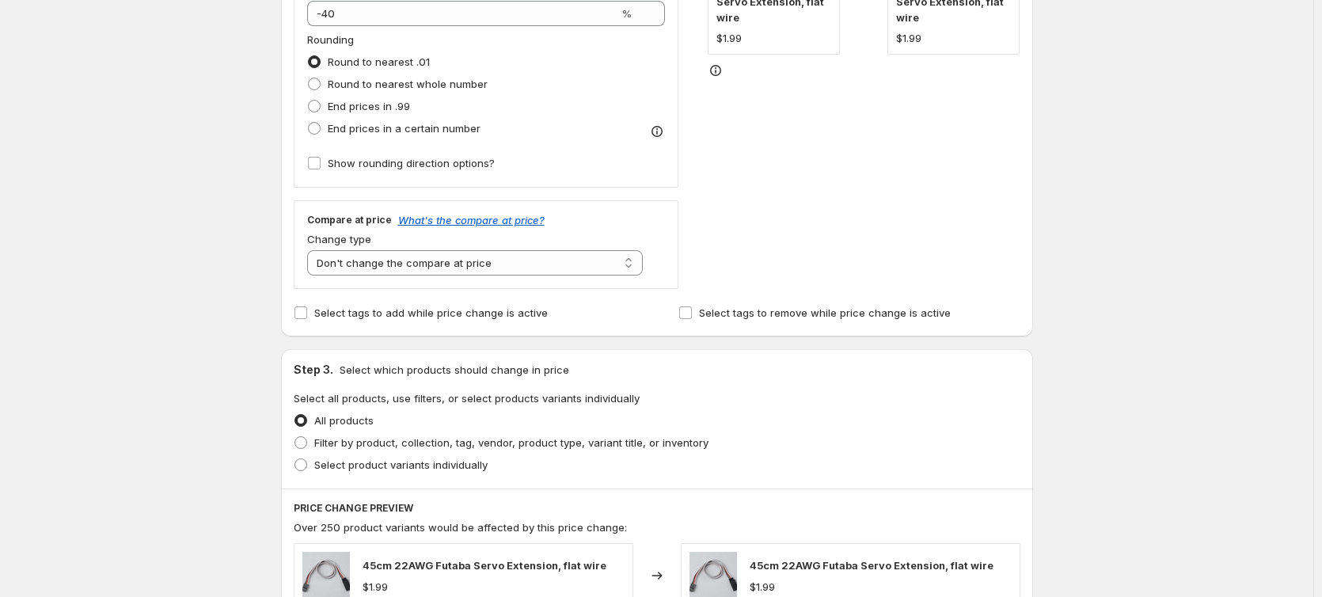
scroll to position [373, 0]
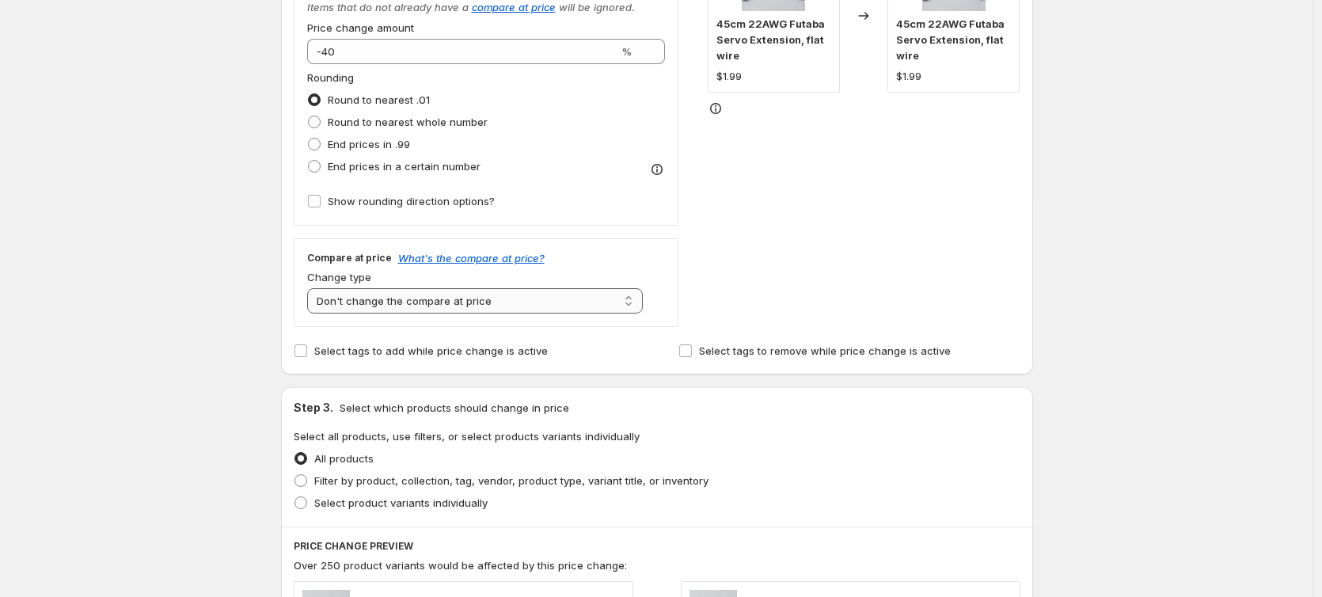
click at [552, 305] on select "Change the compare at price to the current price (sale) Change the compare at p…" at bounding box center [475, 300] width 336 height 25
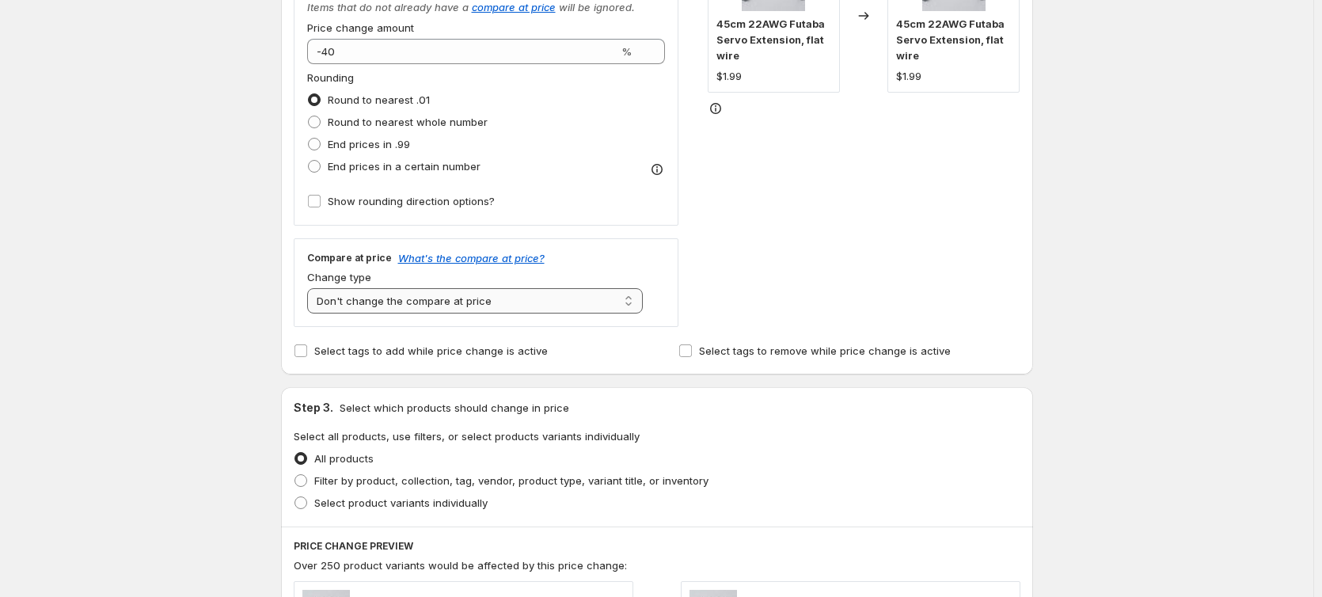
click at [310, 288] on select "Change the compare at price to the current price (sale) Change the compare at p…" at bounding box center [475, 300] width 336 height 25
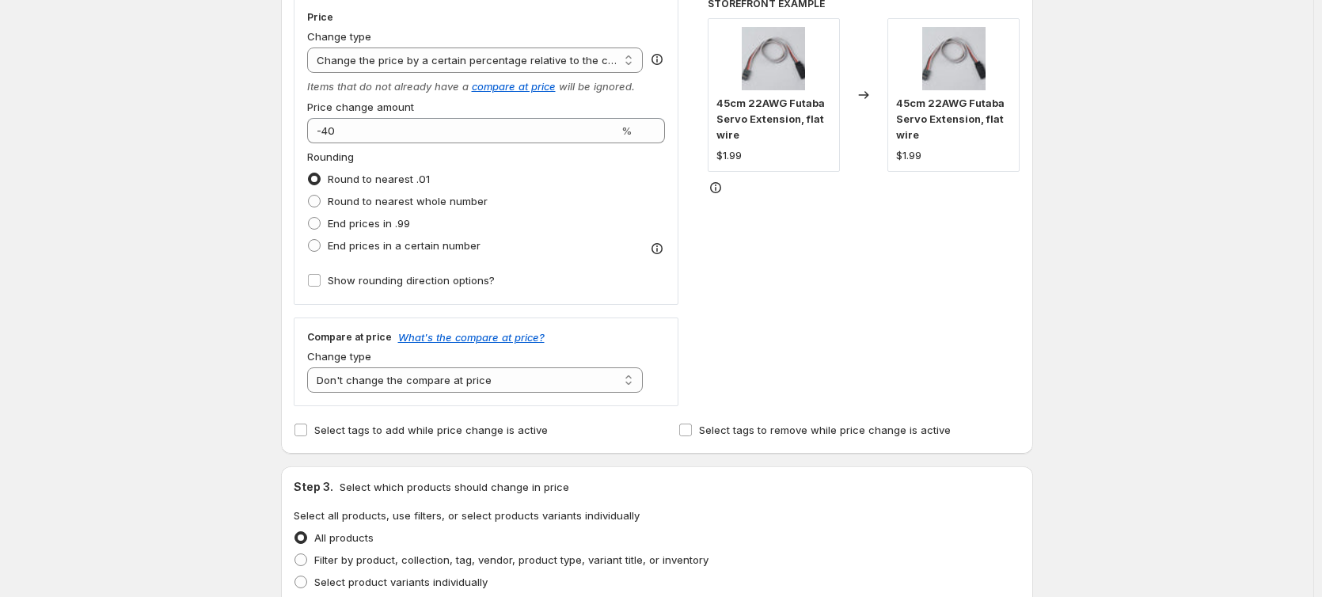
click at [793, 311] on div "STOREFRONT EXAMPLE 45cm 22AWG Futaba Servo Extension, flat wire $1.99 Changed t…" at bounding box center [863, 202] width 313 height 408
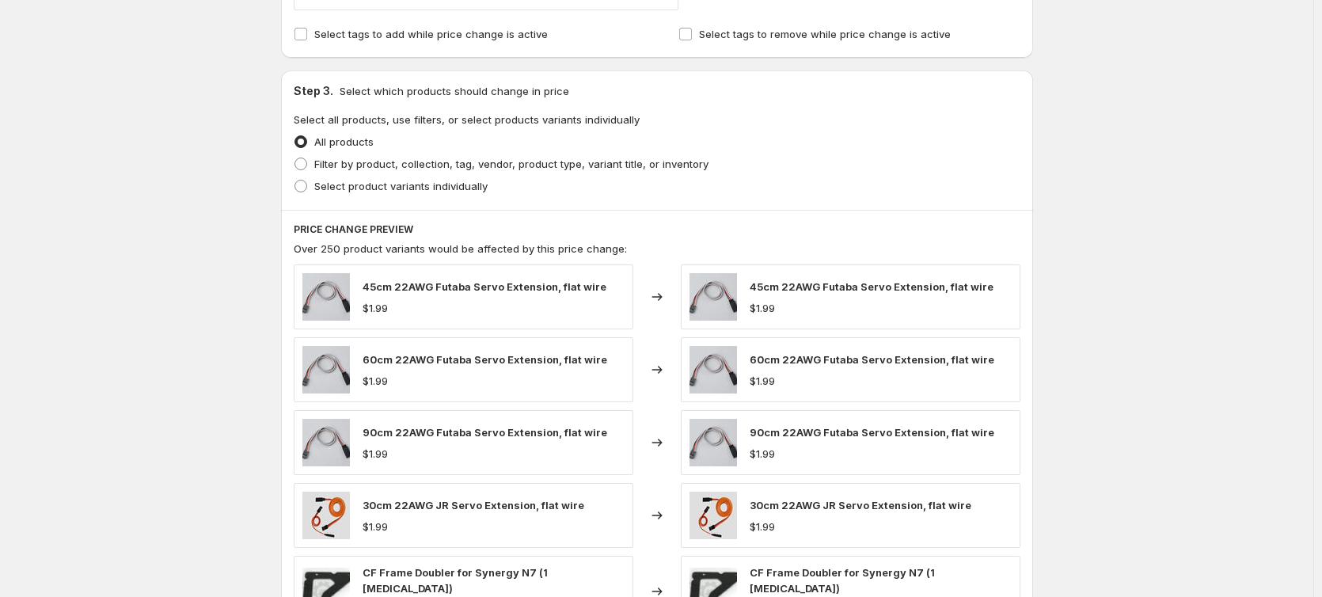
scroll to position [1006, 0]
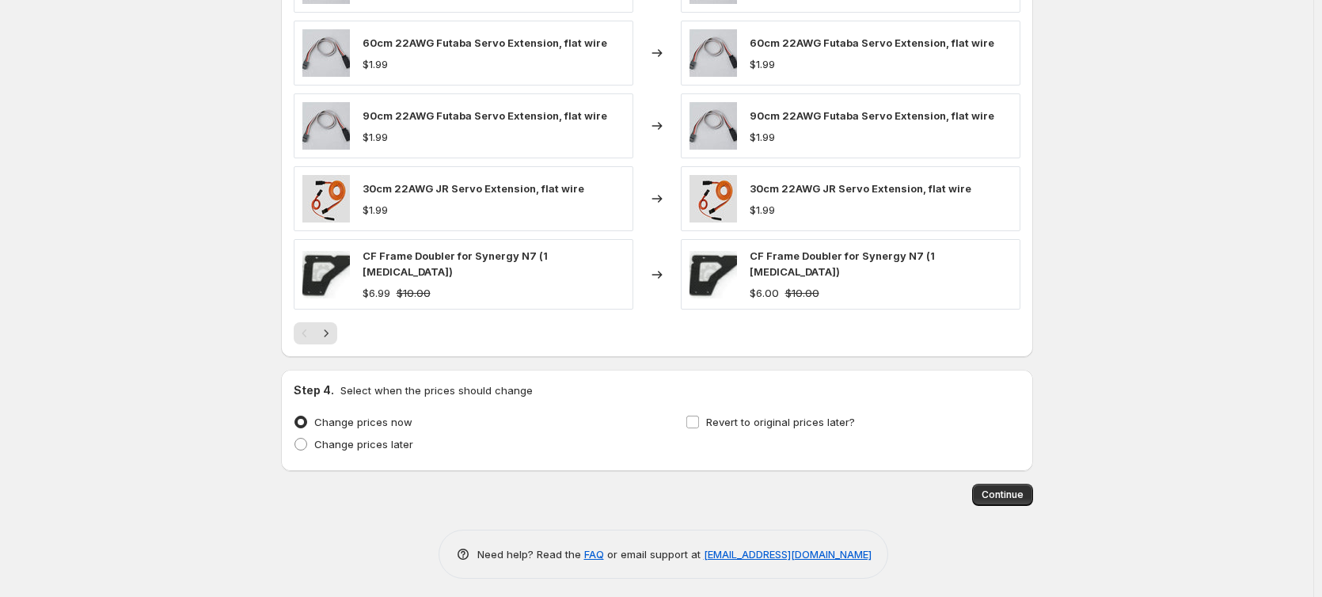
click at [457, 291] on div "CF Frame Doubler for Synergy N7 (1 [MEDICAL_DATA]) $6.99 $10.00" at bounding box center [463, 274] width 339 height 70
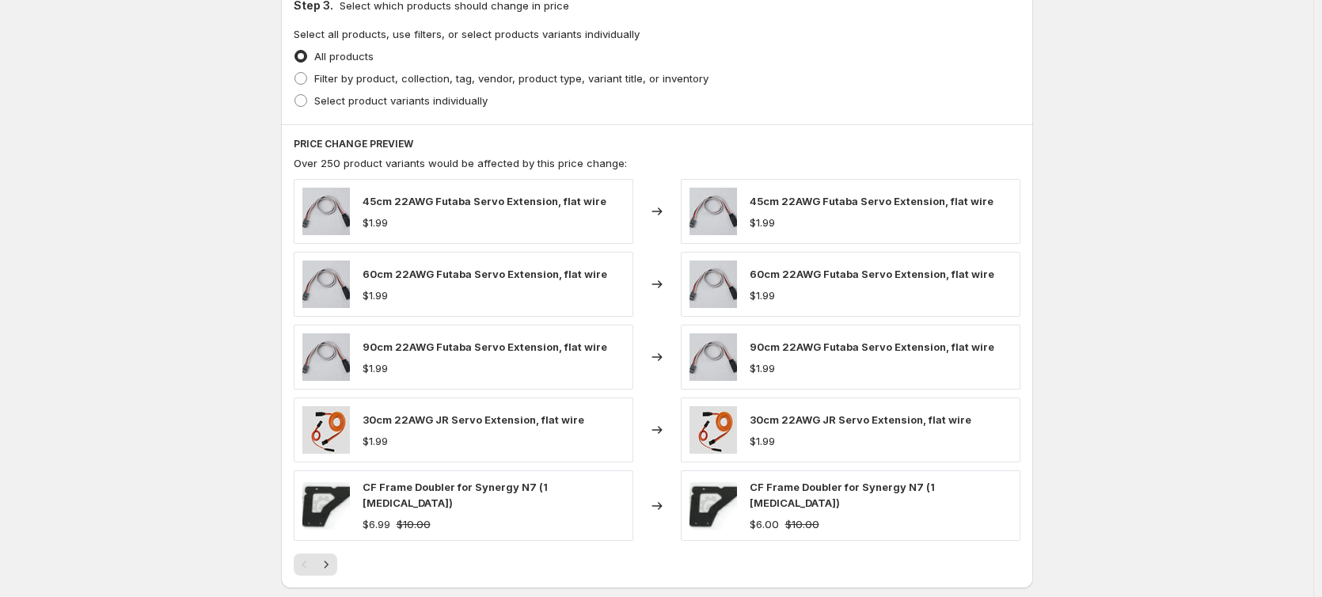
scroll to position [768, 0]
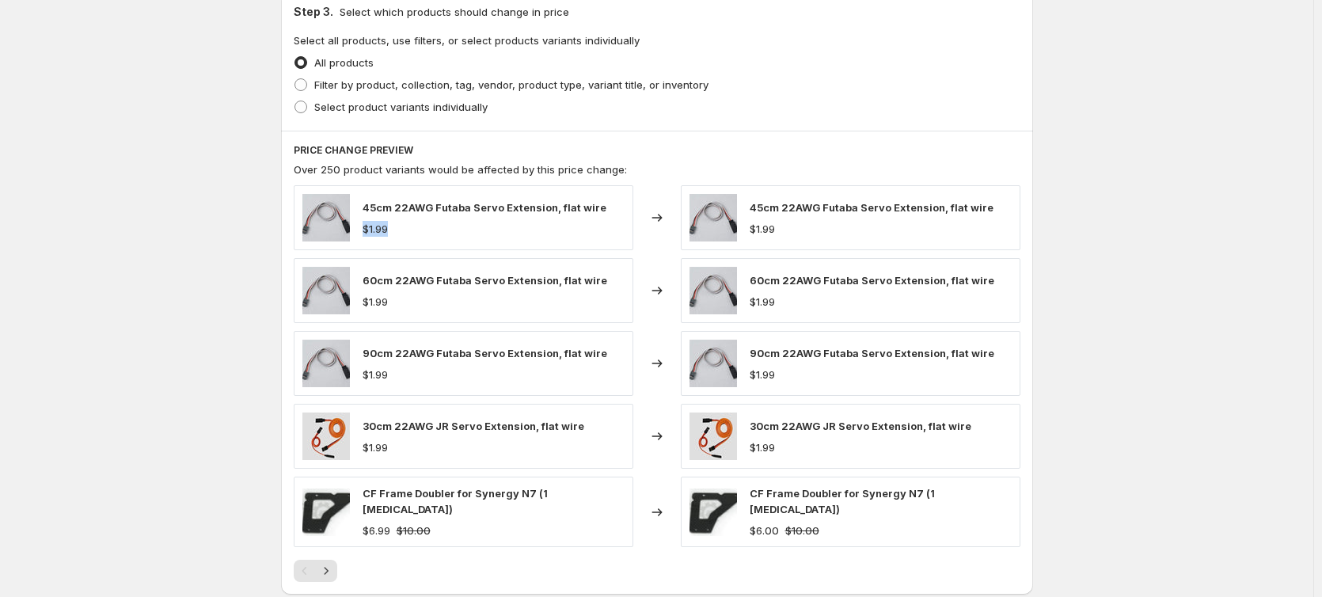
drag, startPoint x: 362, startPoint y: 227, endPoint x: 403, endPoint y: 228, distance: 41.2
click at [403, 228] on div "45cm 22AWG Futaba Servo Extension, flat wire $1.99" at bounding box center [463, 217] width 339 height 65
click at [403, 228] on div "$1.99" at bounding box center [484, 229] width 244 height 16
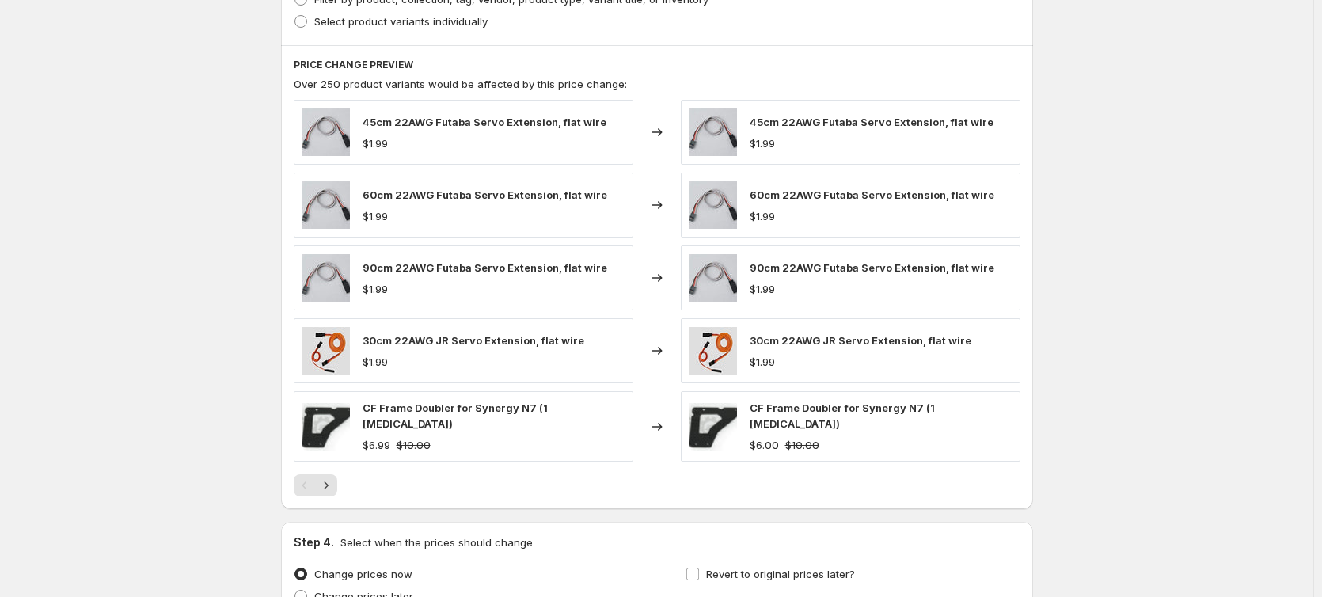
scroll to position [927, 0]
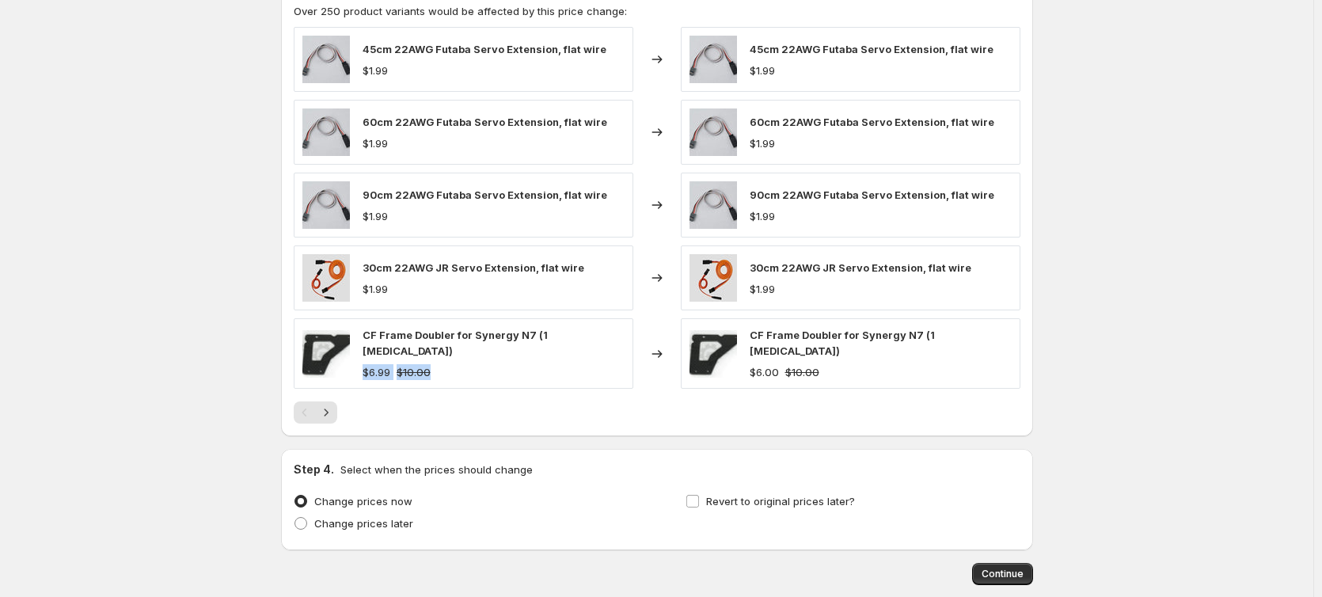
drag, startPoint x: 362, startPoint y: 360, endPoint x: 478, endPoint y: 366, distance: 115.7
click at [478, 366] on div "CF Frame Doubler for Synergy N7 (1 [MEDICAL_DATA]) $6.99 $10.00" at bounding box center [463, 353] width 339 height 70
click at [478, 366] on div "$6.99 $10.00" at bounding box center [493, 372] width 262 height 16
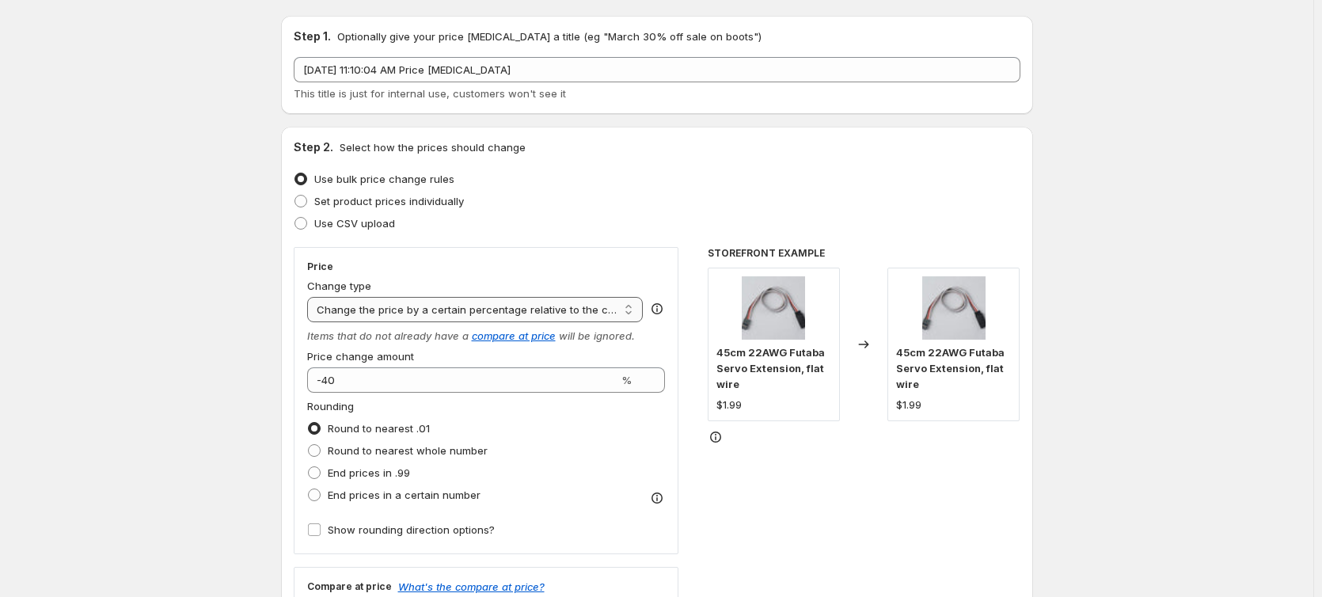
scroll to position [158, 0]
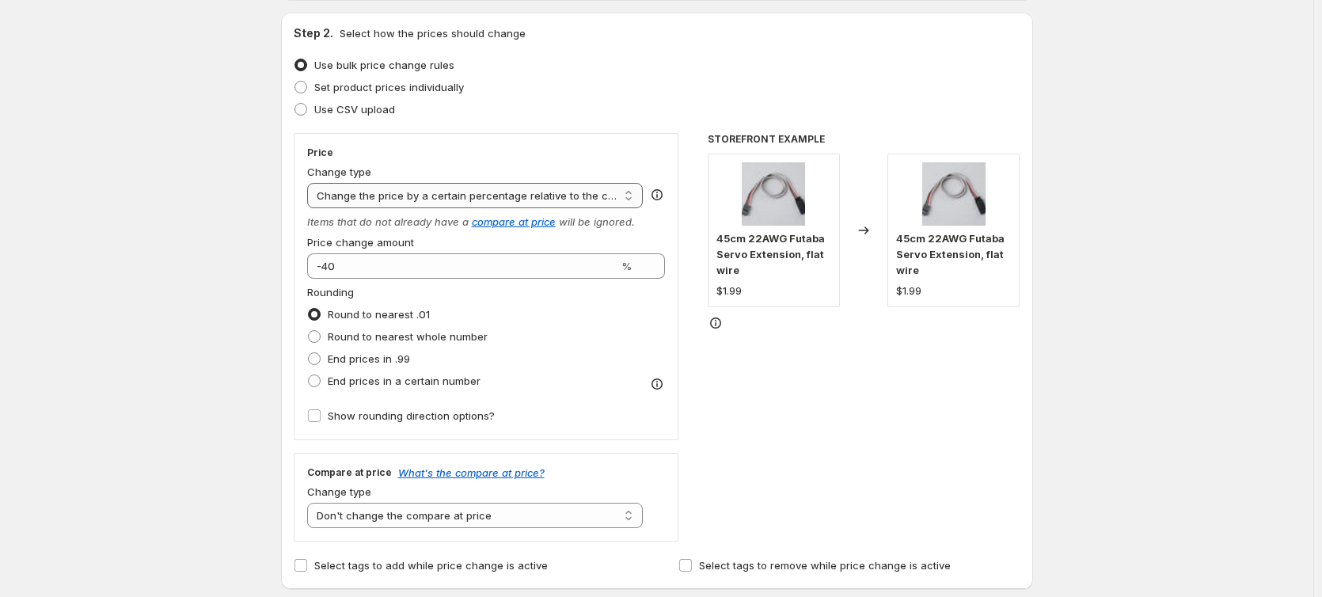
click at [631, 192] on select "Change the price to a certain amount Change the price by a certain amount Chang…" at bounding box center [475, 195] width 336 height 25
select select "percentage"
click at [310, 183] on select "Change the price to a certain amount Change the price by a certain amount Chang…" at bounding box center [475, 195] width 336 height 25
type input "-15"
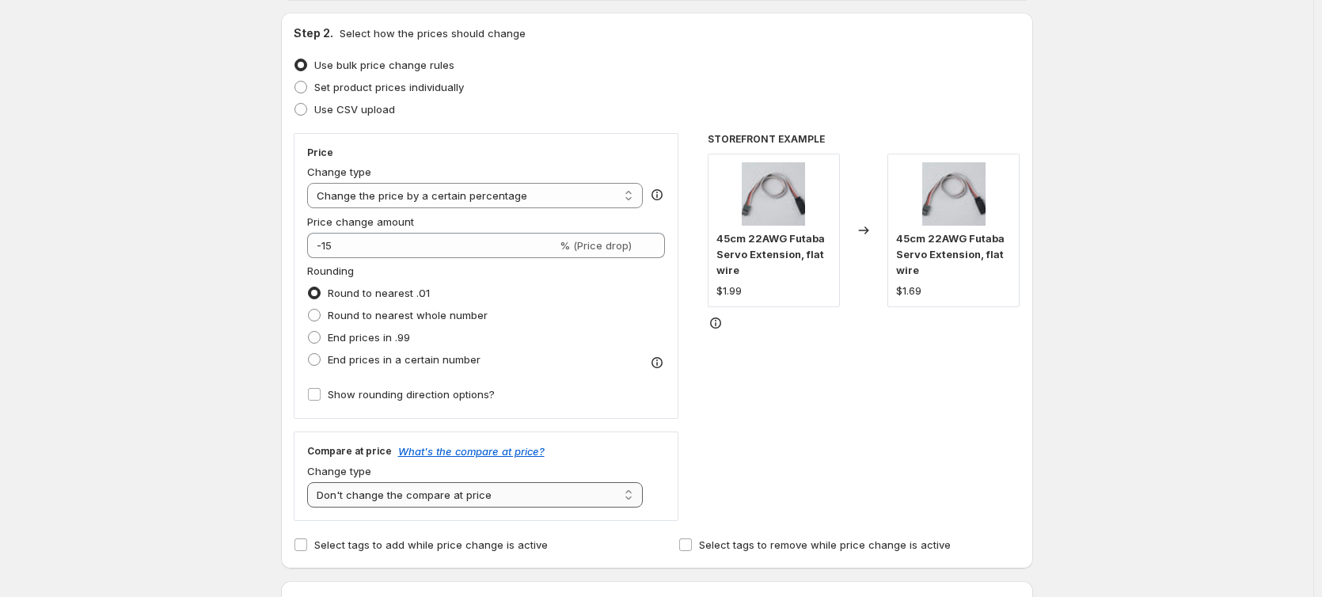
click at [491, 490] on select "Change the compare at price to the current price (sale) Change the compare at p…" at bounding box center [475, 494] width 336 height 25
select select "ep"
click at [310, 482] on select "Change the compare at price to the current price (sale) Change the compare at p…" at bounding box center [475, 494] width 336 height 25
click at [747, 405] on div "STOREFRONT EXAMPLE 45cm 22AWG Futaba Servo Extension, flat wire $1.99 Changed t…" at bounding box center [863, 327] width 313 height 388
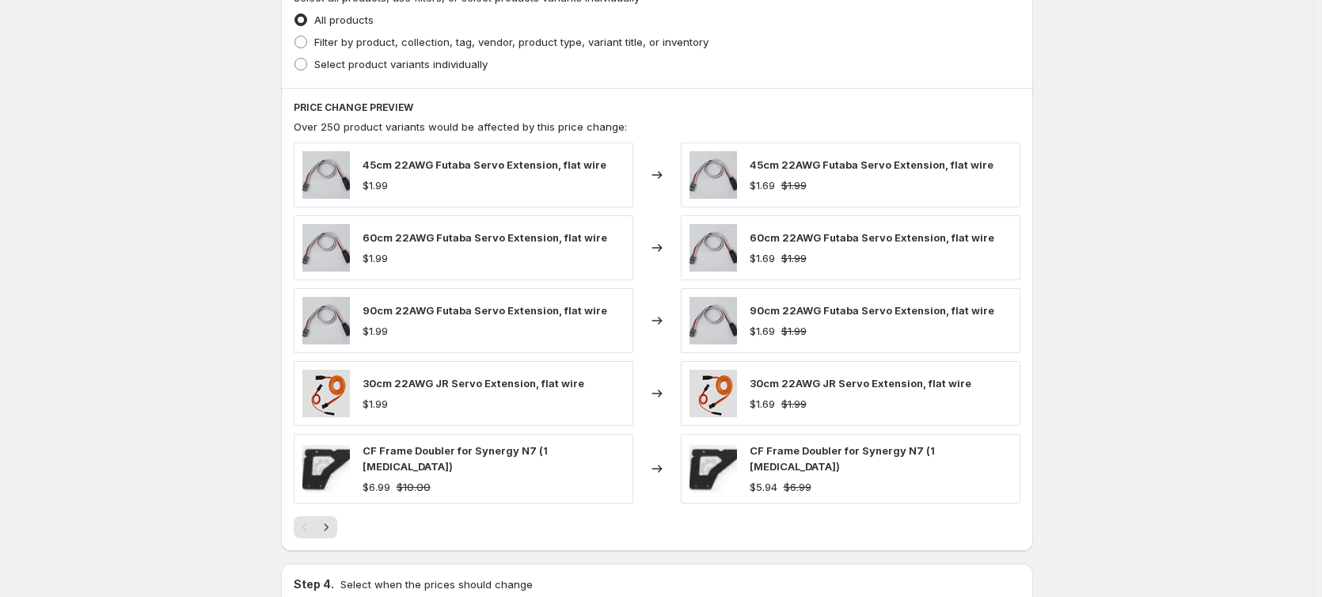
scroll to position [791, 0]
drag, startPoint x: 398, startPoint y: 186, endPoint x: 350, endPoint y: 187, distance: 48.3
click at [350, 187] on div "45cm 22AWG Futaba Servo Extension, flat wire $1.99" at bounding box center [463, 174] width 339 height 65
click at [422, 194] on div "45cm 22AWG Futaba Servo Extension, flat wire $1.99" at bounding box center [463, 174] width 339 height 65
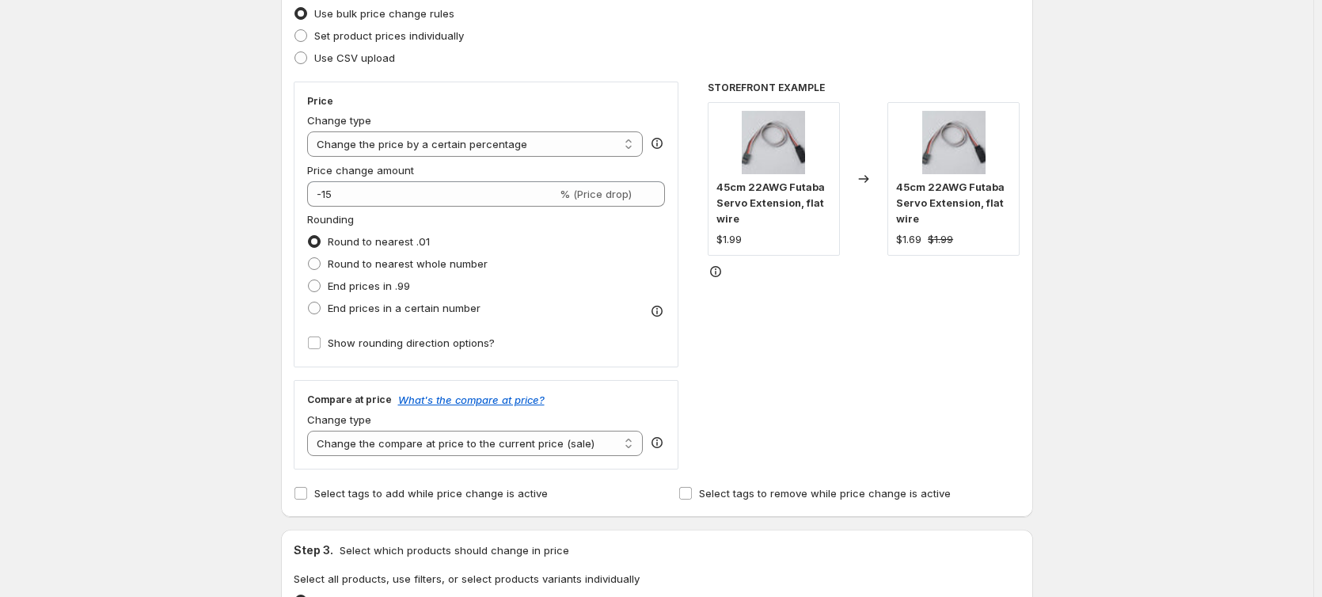
scroll to position [237, 0]
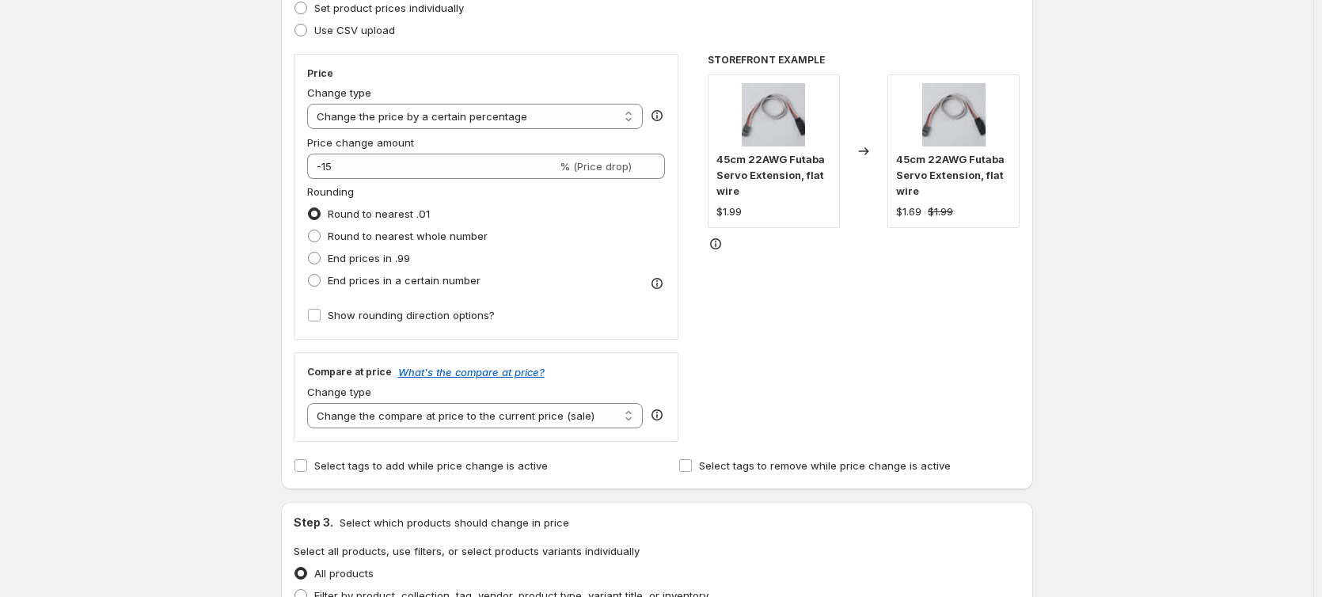
click at [764, 324] on div "STOREFRONT EXAMPLE 45cm 22AWG Futaba Servo Extension, flat wire $1.99 Changed t…" at bounding box center [863, 248] width 313 height 388
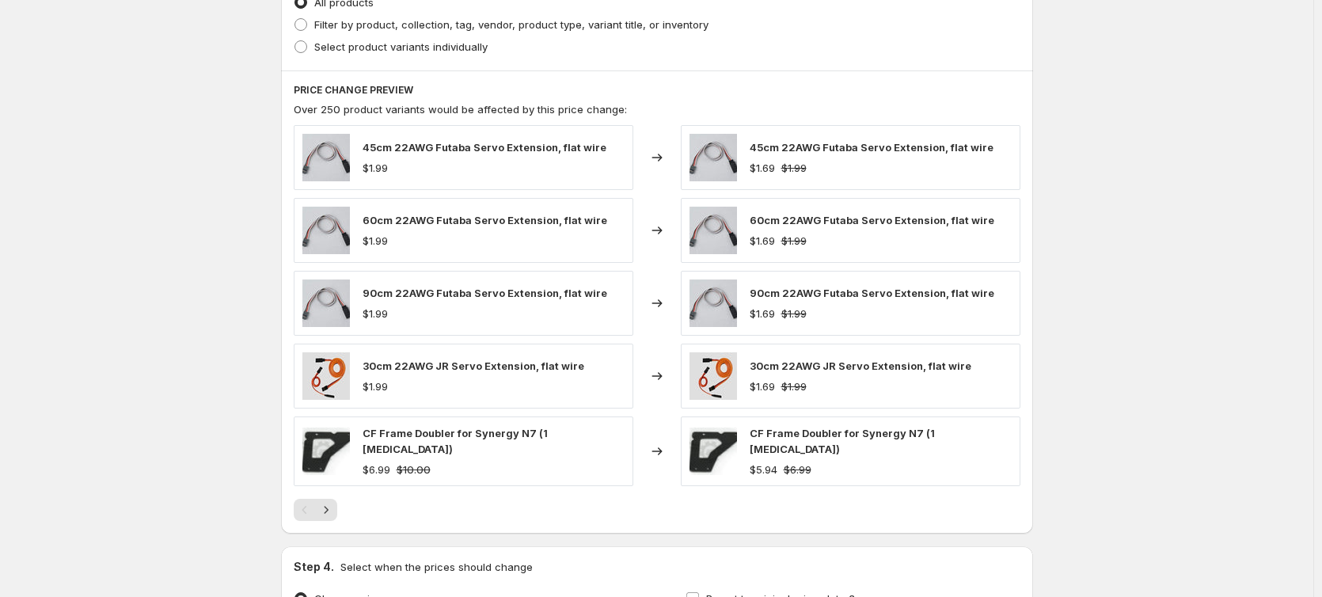
scroll to position [870, 0]
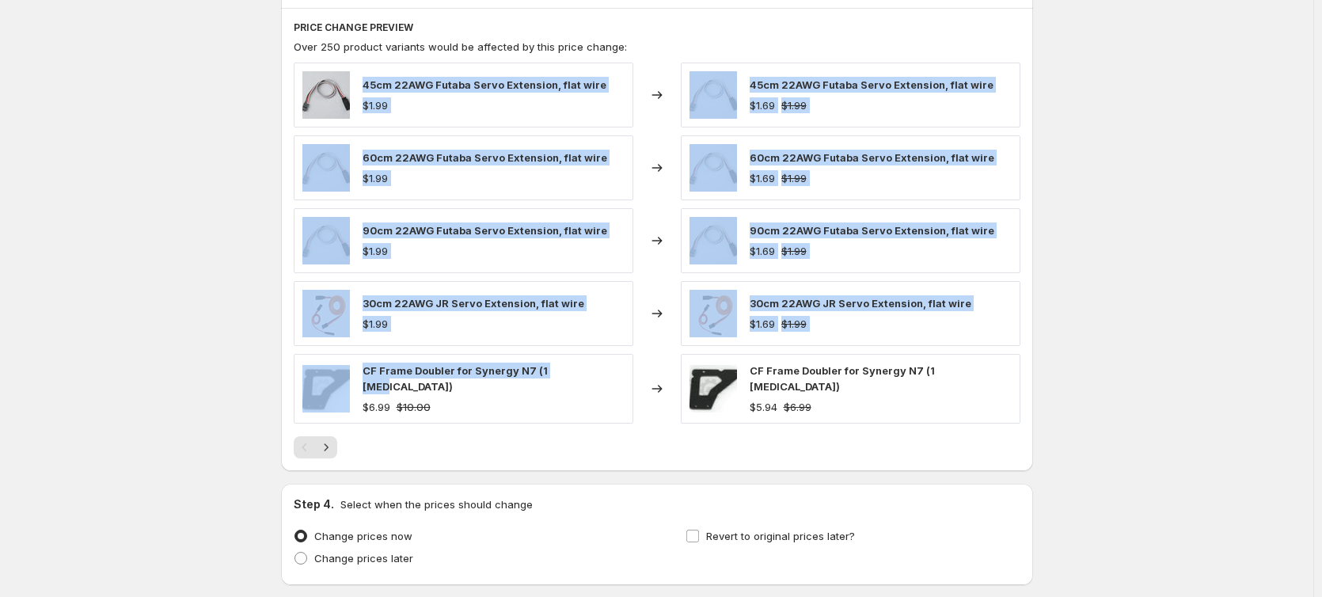
drag, startPoint x: 575, startPoint y: 378, endPoint x: 361, endPoint y: 84, distance: 363.7
click at [361, 84] on div "45cm 22AWG Futaba Servo Extension, flat wire $1.99 Changed to 45cm 22AWG Futaba…" at bounding box center [657, 243] width 726 height 361
click at [408, 104] on div "$1.99" at bounding box center [484, 105] width 244 height 16
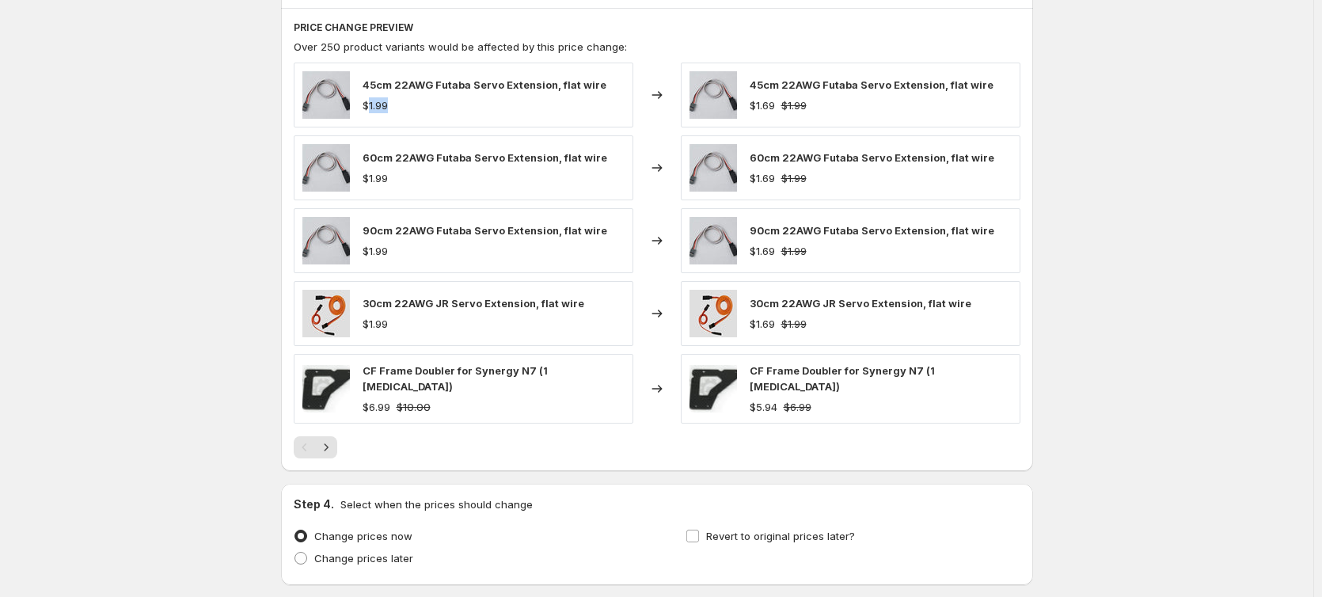
drag, startPoint x: 396, startPoint y: 106, endPoint x: 372, endPoint y: 104, distance: 24.6
click at [372, 104] on div "$1.99" at bounding box center [484, 105] width 244 height 16
drag, startPoint x: 445, startPoint y: 394, endPoint x: 372, endPoint y: 393, distance: 72.8
click at [372, 399] on div "$6.99 $10.00" at bounding box center [493, 407] width 262 height 16
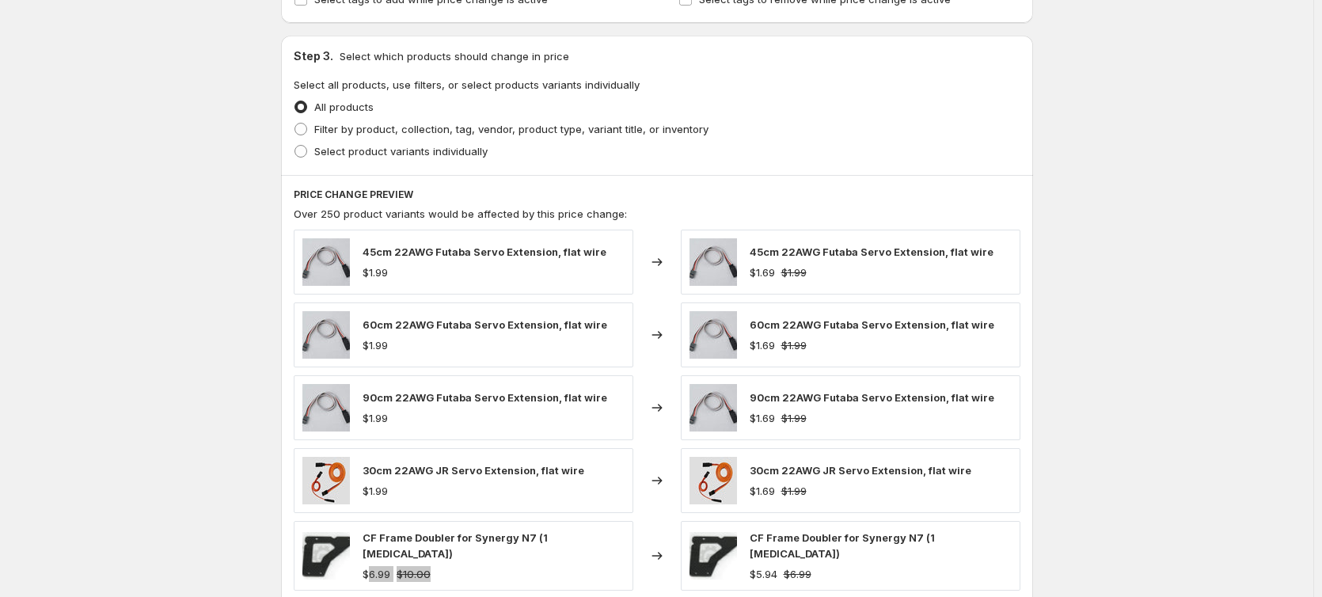
scroll to position [633, 0]
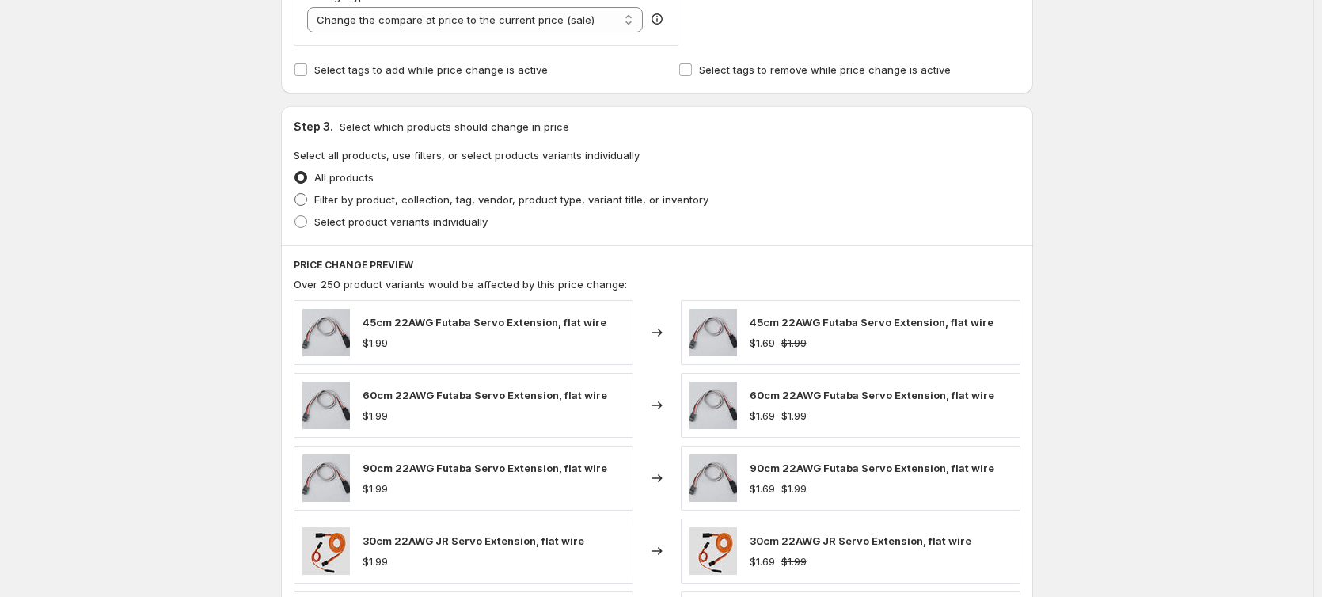
click at [344, 200] on span "Filter by product, collection, tag, vendor, product type, variant title, or inv…" at bounding box center [511, 199] width 394 height 13
click at [295, 194] on input "Filter by product, collection, tag, vendor, product type, variant title, or inv…" at bounding box center [294, 193] width 1 height 1
radio input "true"
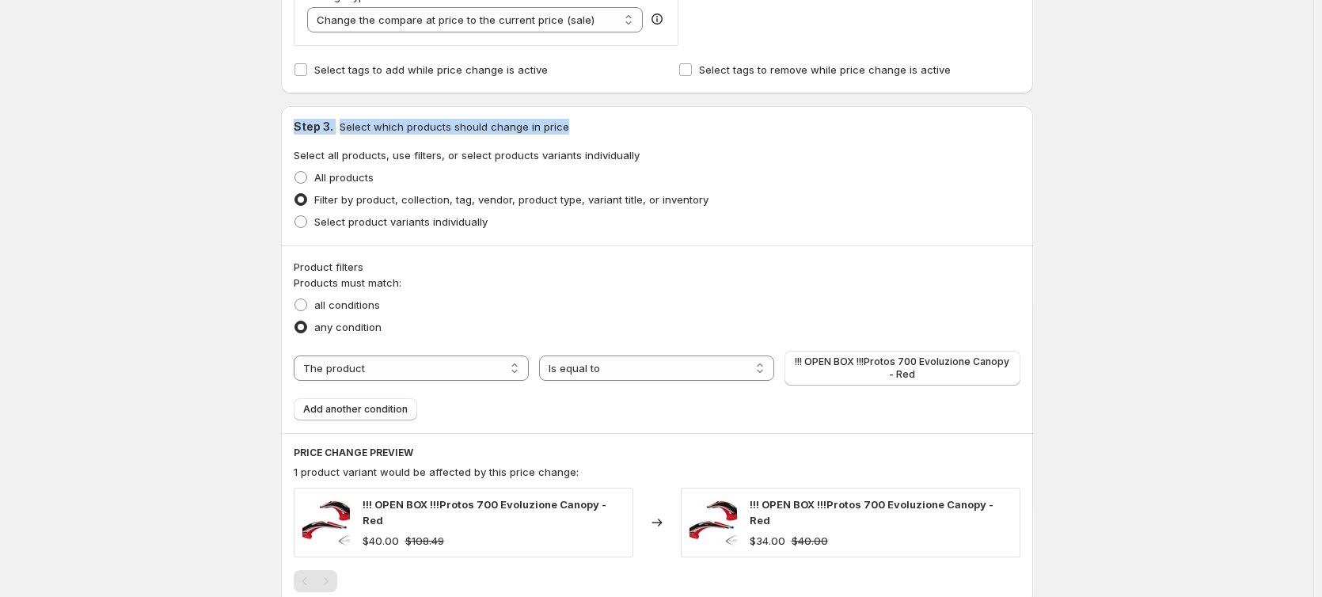
drag, startPoint x: 290, startPoint y: 127, endPoint x: 605, endPoint y: 126, distance: 315.7
click at [605, 126] on div "Step 3. Select which products should change in price Select all products, use f…" at bounding box center [657, 175] width 752 height 139
click at [163, 304] on div "Create new price [MEDICAL_DATA]. This page is ready Create new price [MEDICAL_D…" at bounding box center [656, 108] width 1313 height 1483
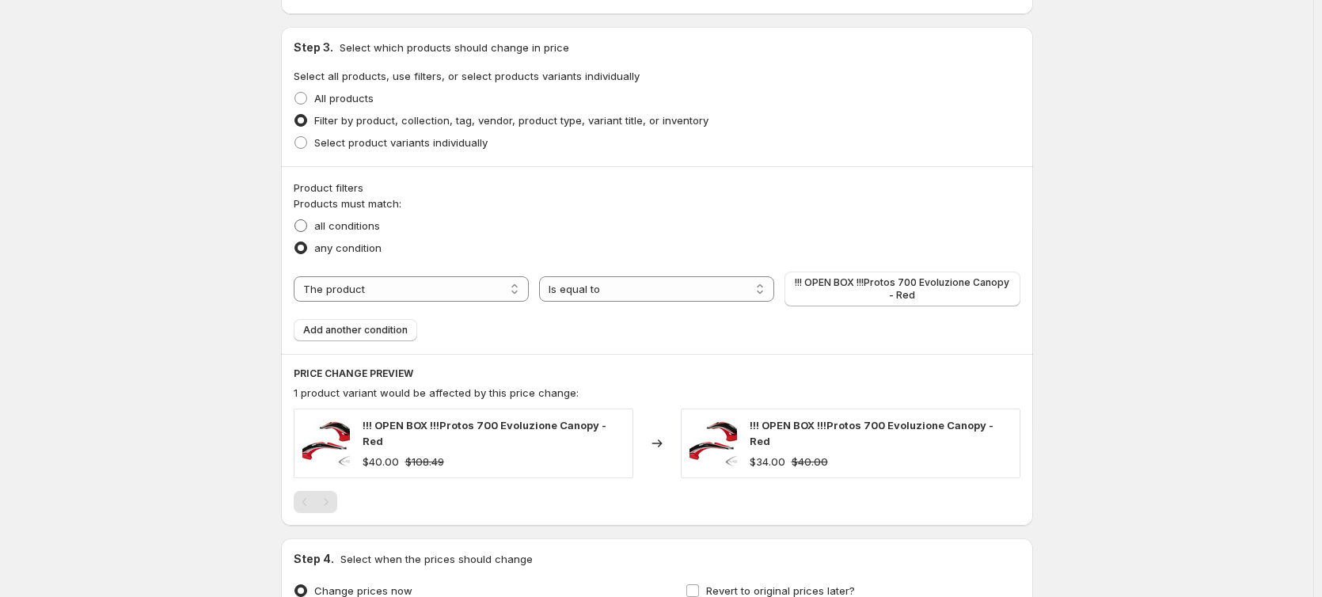
click at [334, 227] on span "all conditions" at bounding box center [347, 225] width 66 height 13
click at [295, 220] on input "all conditions" at bounding box center [294, 219] width 1 height 1
radio input "true"
click at [407, 292] on select "The product The product's collection The product's tag The product's vendor The…" at bounding box center [411, 288] width 235 height 25
select select "vendor"
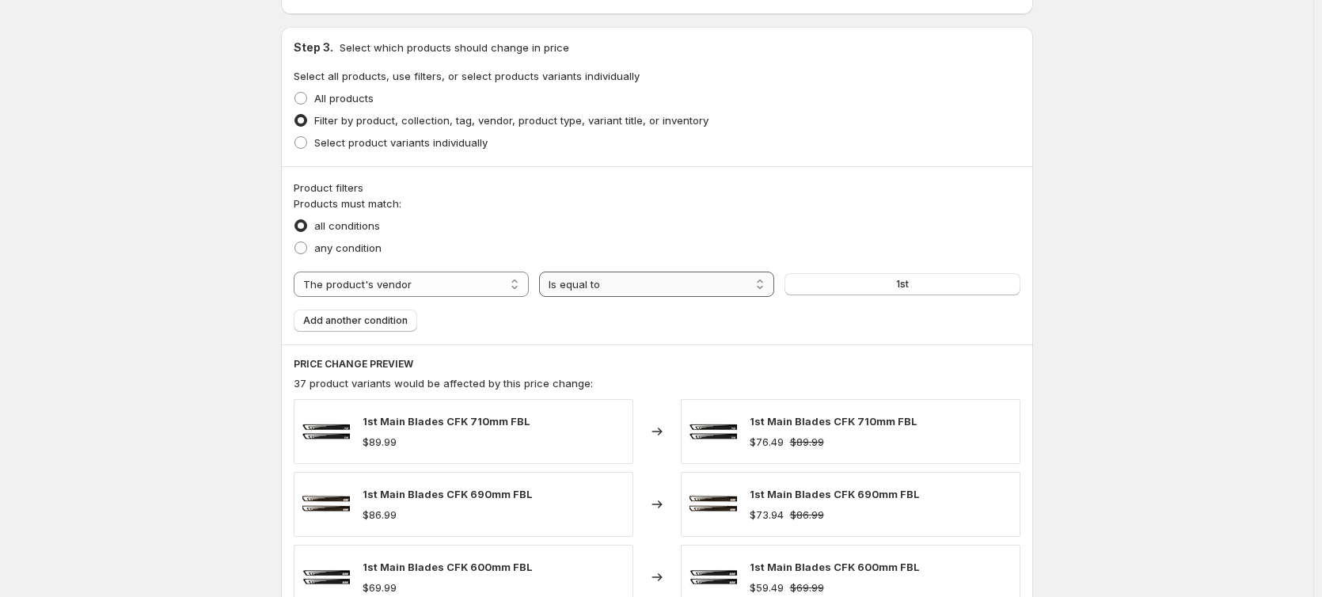
click at [629, 286] on select "Is equal to Is not equal to" at bounding box center [656, 283] width 235 height 25
click at [802, 290] on button "1st" at bounding box center [901, 284] width 235 height 22
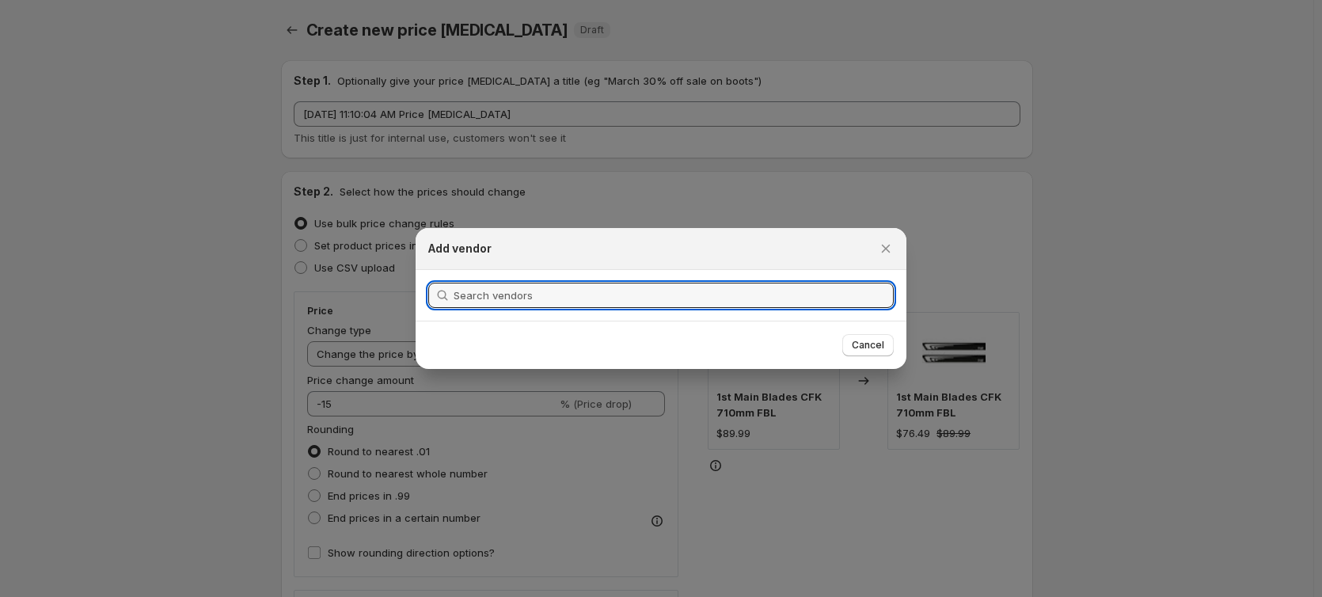
scroll to position [0, 0]
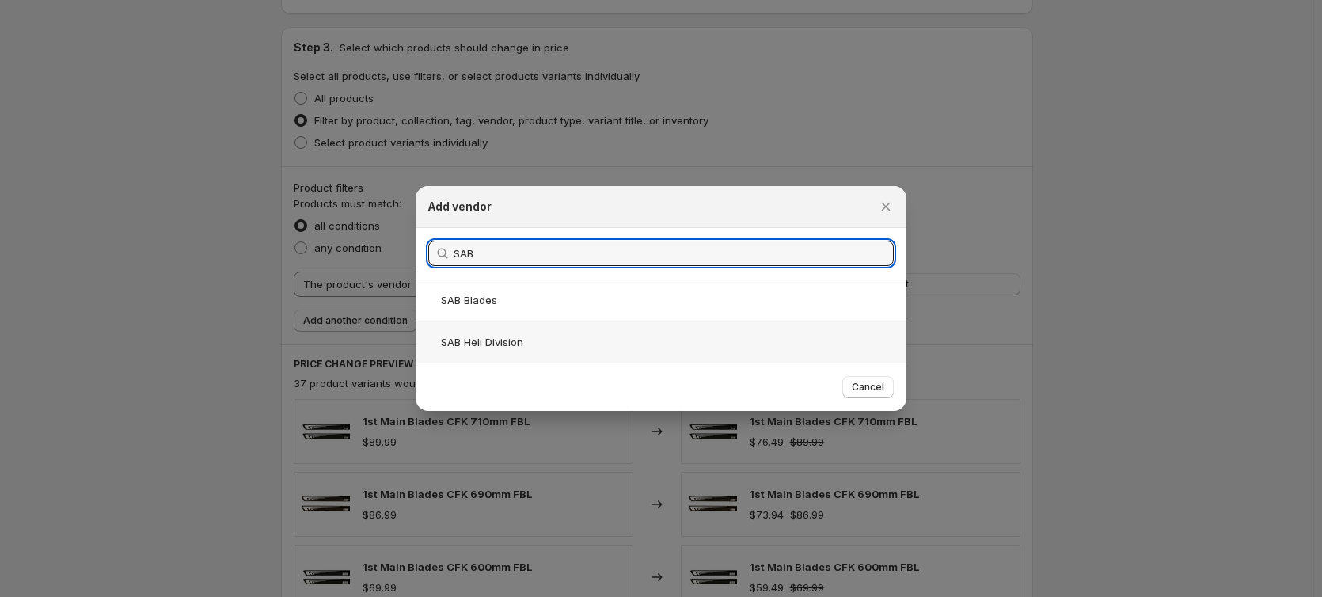
type input "SAB"
click at [496, 353] on div "SAB Heli Division" at bounding box center [660, 341] width 491 height 42
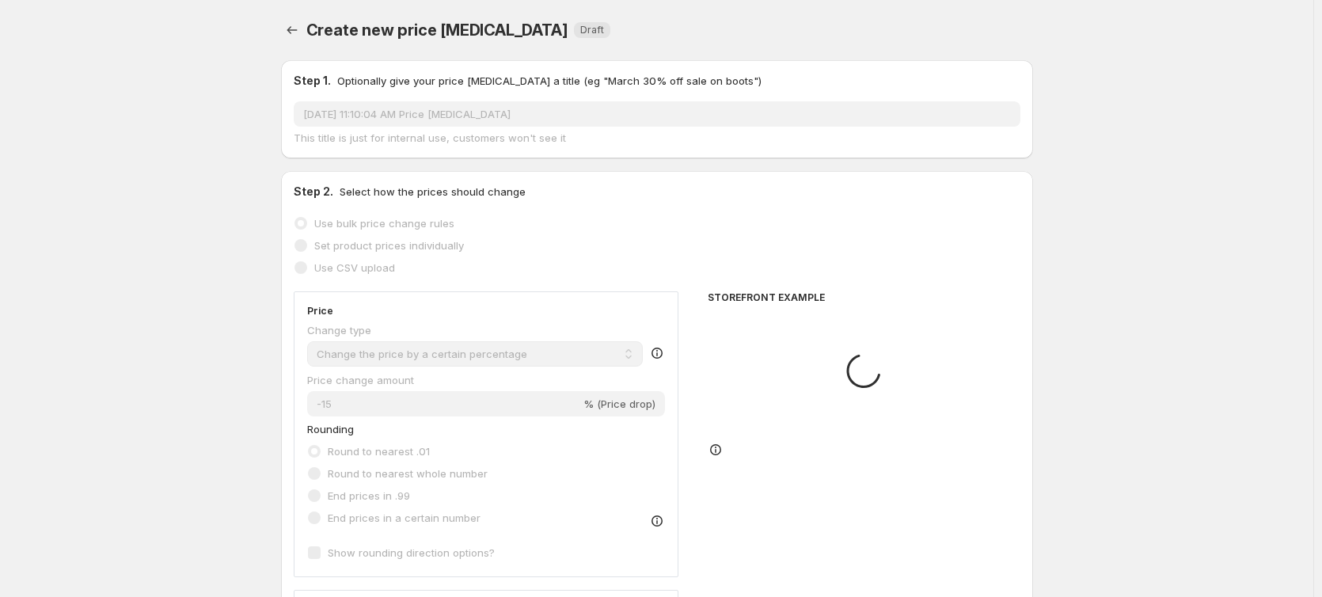
scroll to position [712, 0]
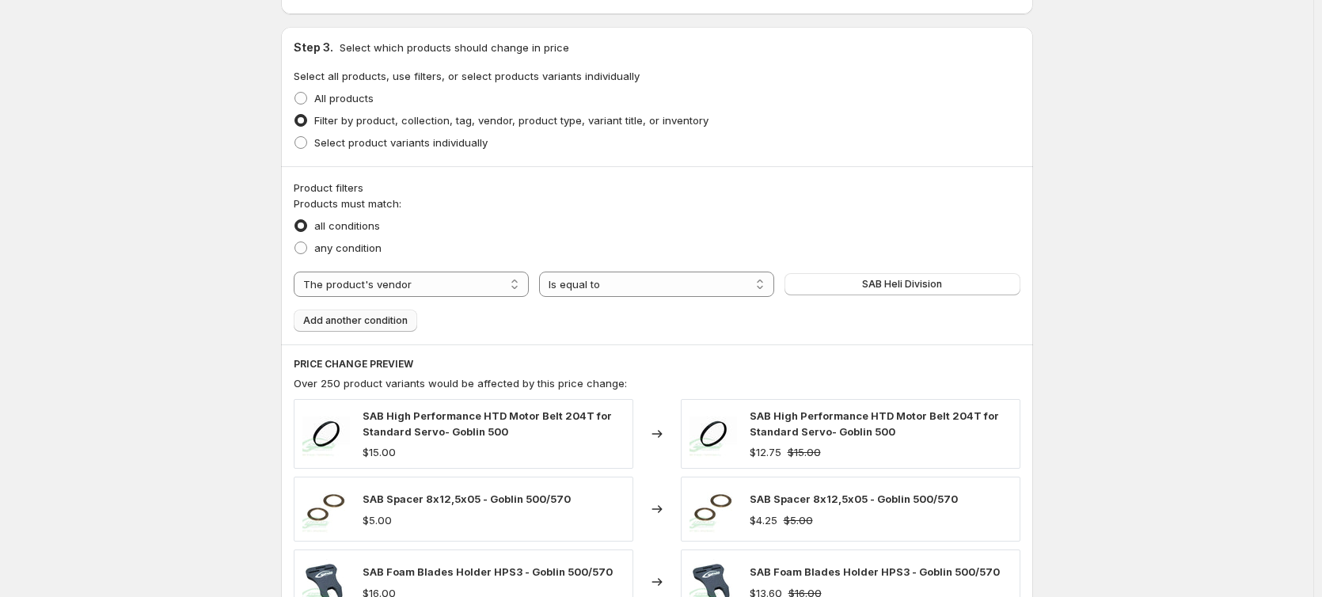
click at [367, 328] on button "Add another condition" at bounding box center [355, 320] width 123 height 22
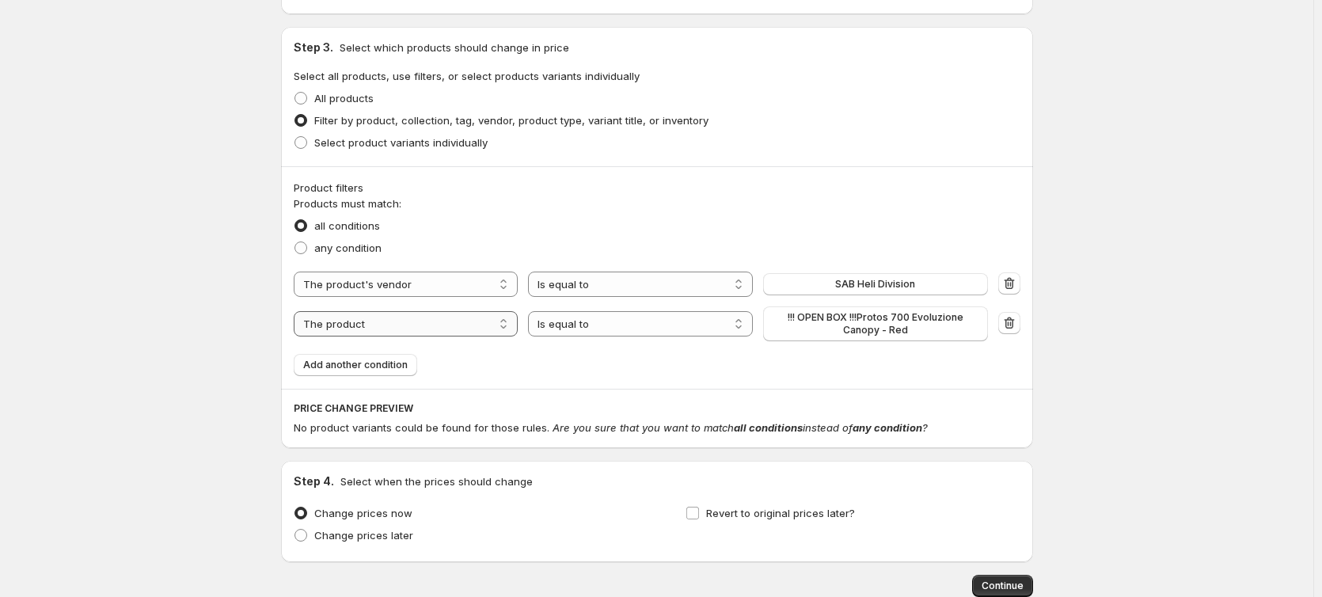
click at [384, 328] on select "The product The product's collection The product's tag The product's vendor The…" at bounding box center [406, 323] width 225 height 25
select select "tag"
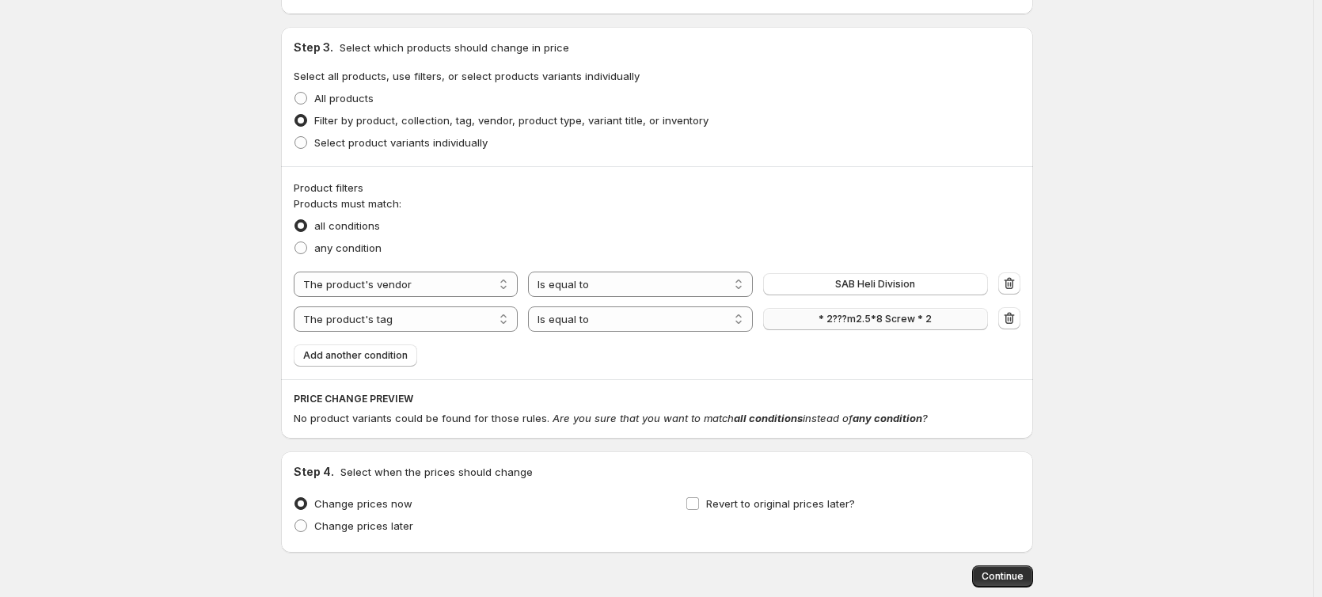
click at [878, 326] on button "* 2???m2.5*8 Screw * 2" at bounding box center [875, 319] width 225 height 22
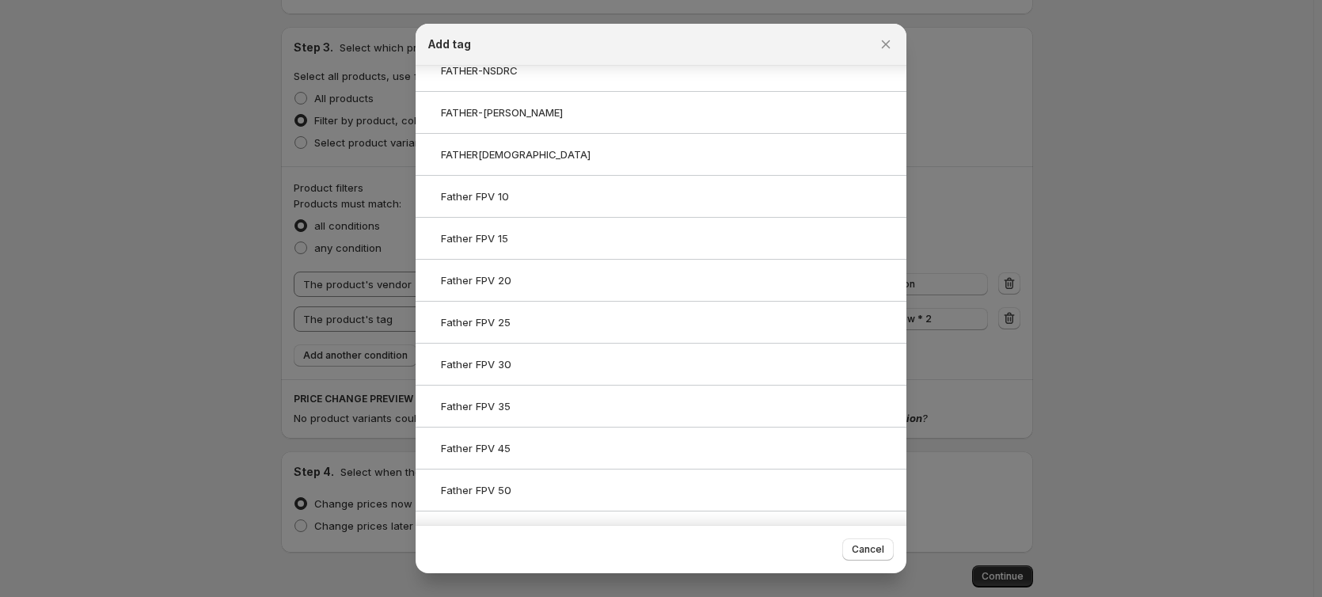
scroll to position [119, 0]
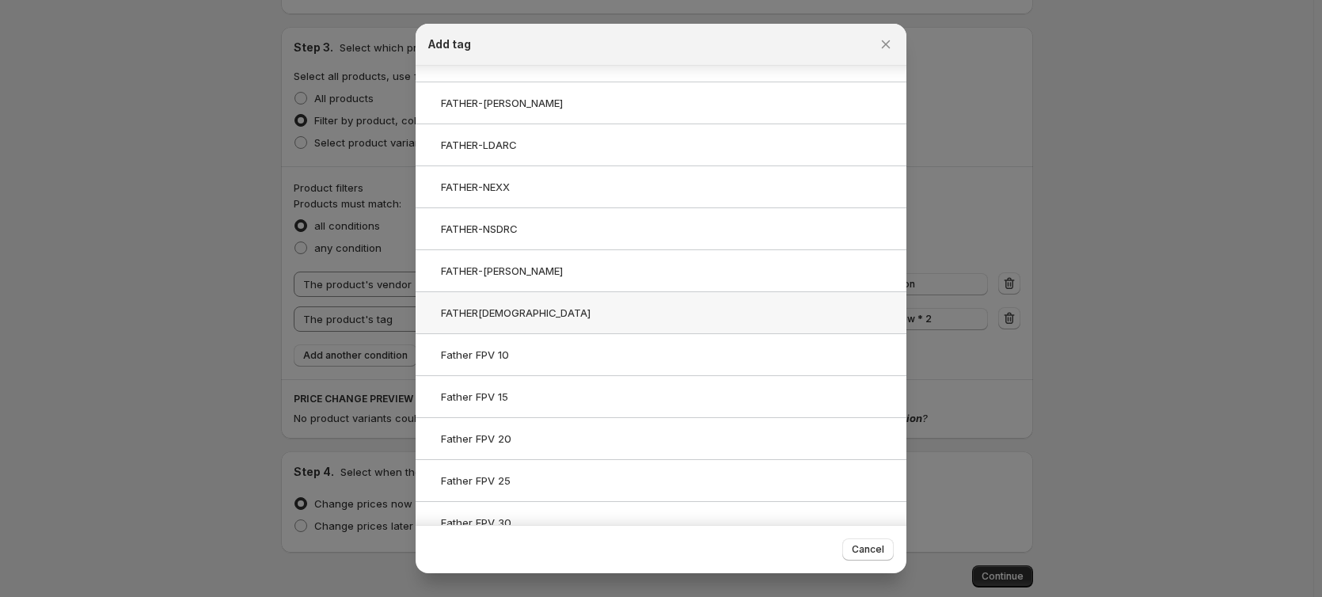
type input "father"
click at [631, 306] on div "FATHER[DEMOGRAPHIC_DATA]" at bounding box center [660, 312] width 491 height 42
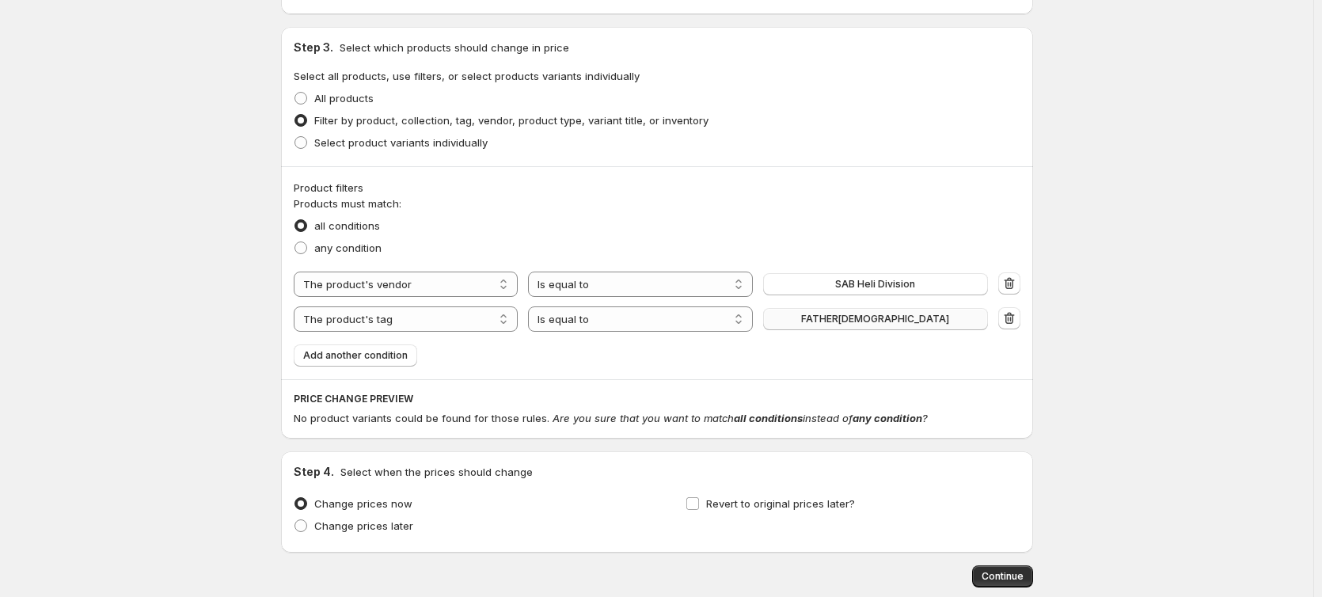
click at [875, 320] on span "FATHER[DEMOGRAPHIC_DATA]" at bounding box center [875, 319] width 148 height 13
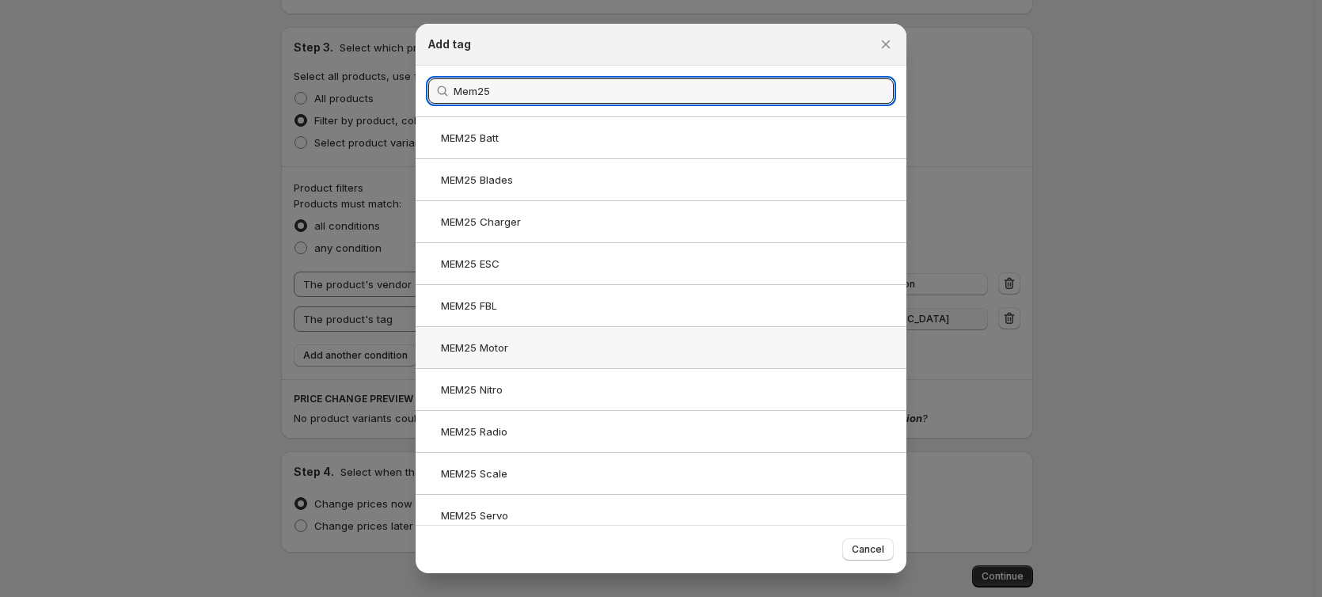
type input "Mem25"
click at [635, 351] on div "MEM25 Motor" at bounding box center [660, 347] width 491 height 42
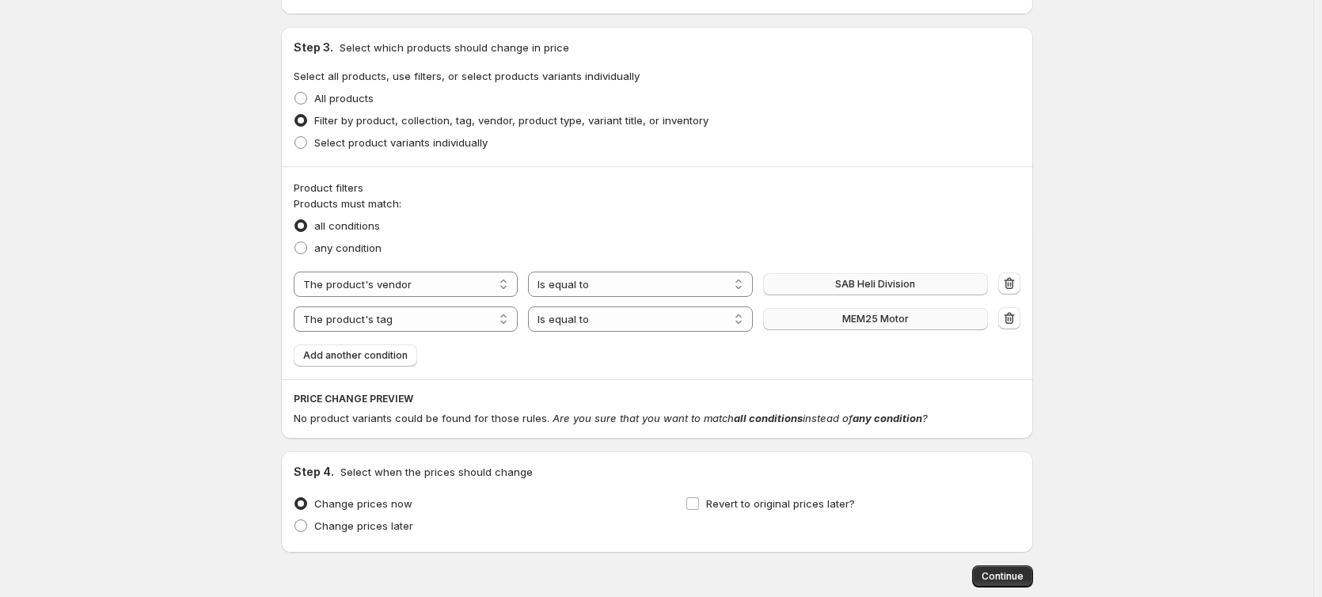
click at [867, 277] on button "SAB Heli Division" at bounding box center [875, 284] width 225 height 22
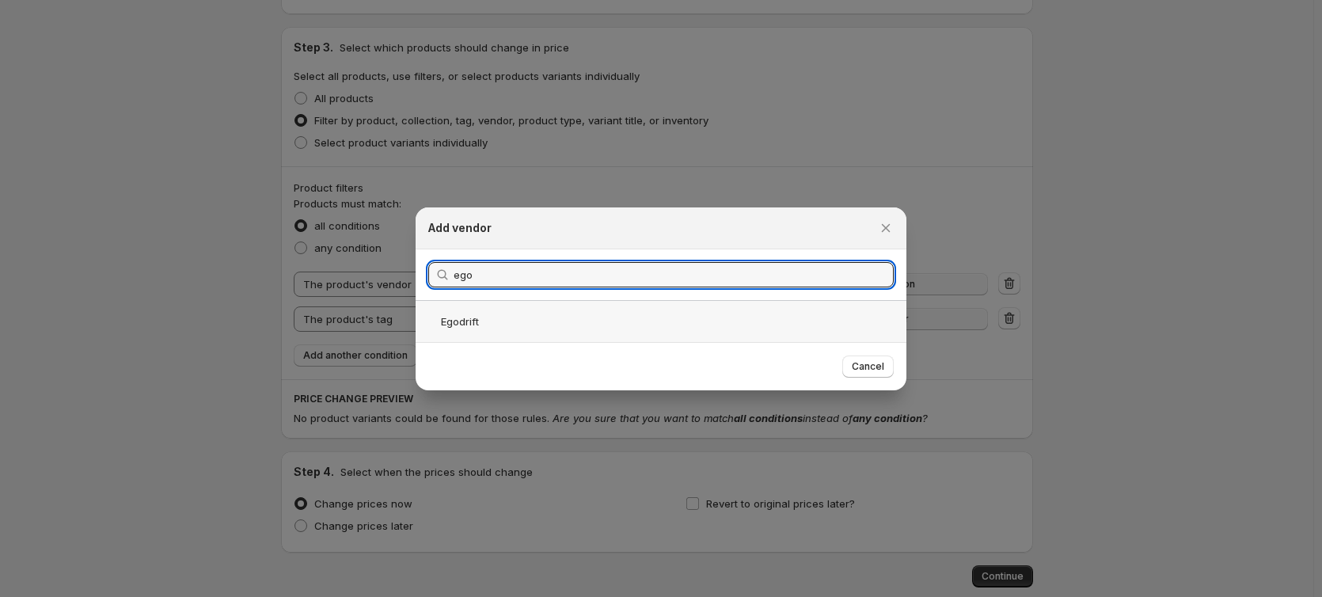
type input "ego"
click at [518, 322] on div "Egodrift" at bounding box center [660, 321] width 491 height 42
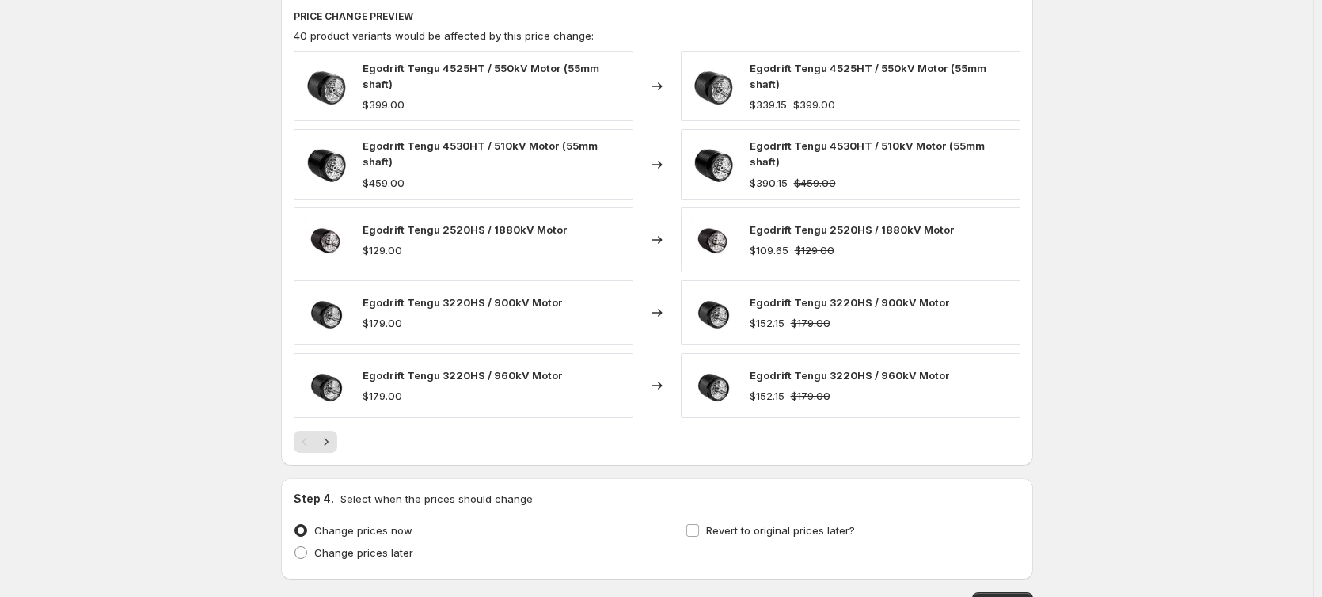
scroll to position [870, 0]
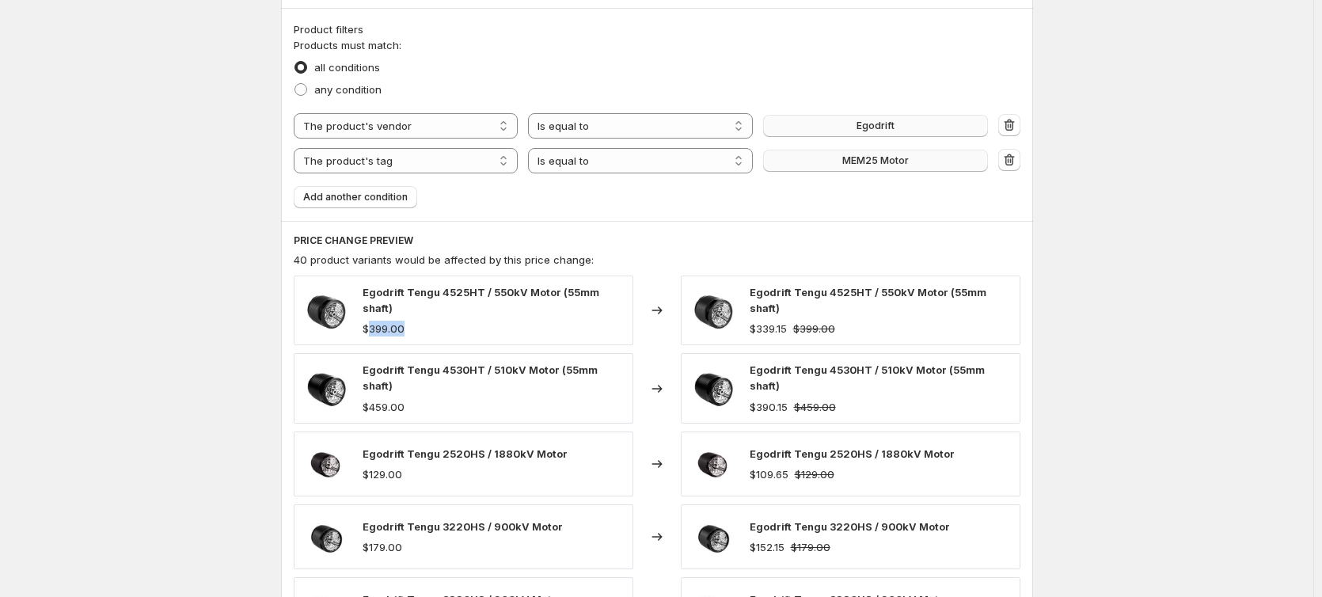
drag, startPoint x: 406, startPoint y: 320, endPoint x: 370, endPoint y: 320, distance: 36.4
click at [370, 320] on div "$399.00" at bounding box center [493, 328] width 262 height 16
click at [764, 191] on div "Products must match: all conditions any condition The product The product's col…" at bounding box center [657, 122] width 726 height 171
drag, startPoint x: 420, startPoint y: 390, endPoint x: 367, endPoint y: 389, distance: 53.0
click at [367, 399] on div "$459.00" at bounding box center [493, 407] width 262 height 16
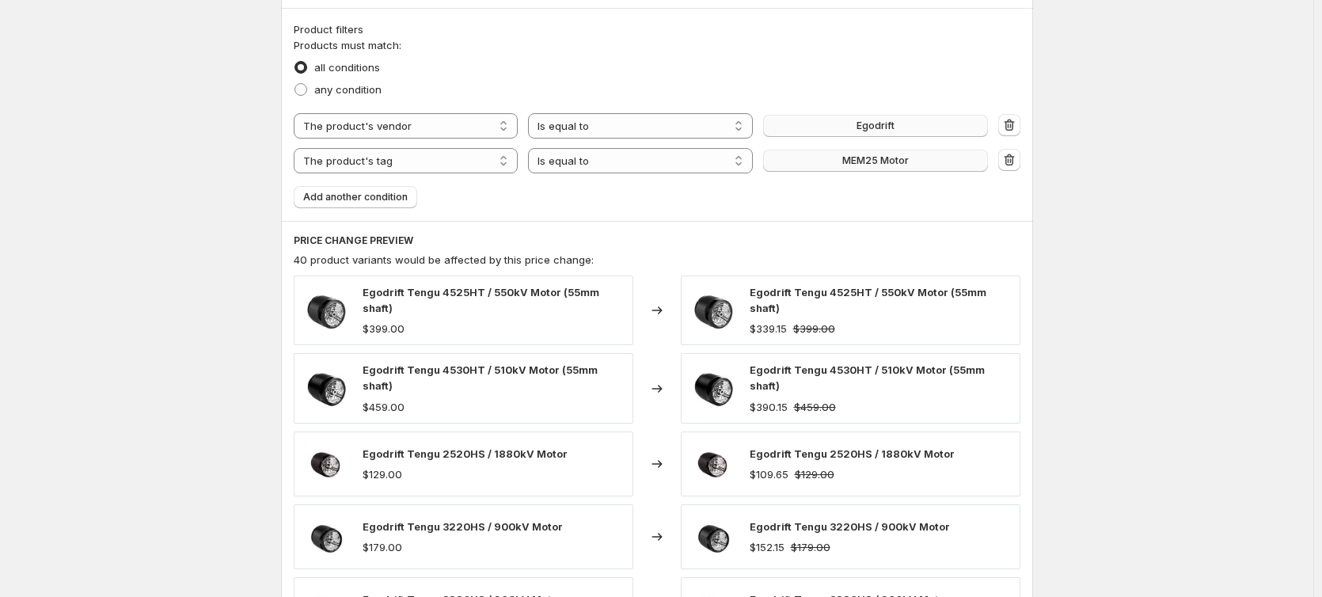
click at [908, 197] on div "Products must match: all conditions any condition The product The product's col…" at bounding box center [657, 122] width 726 height 171
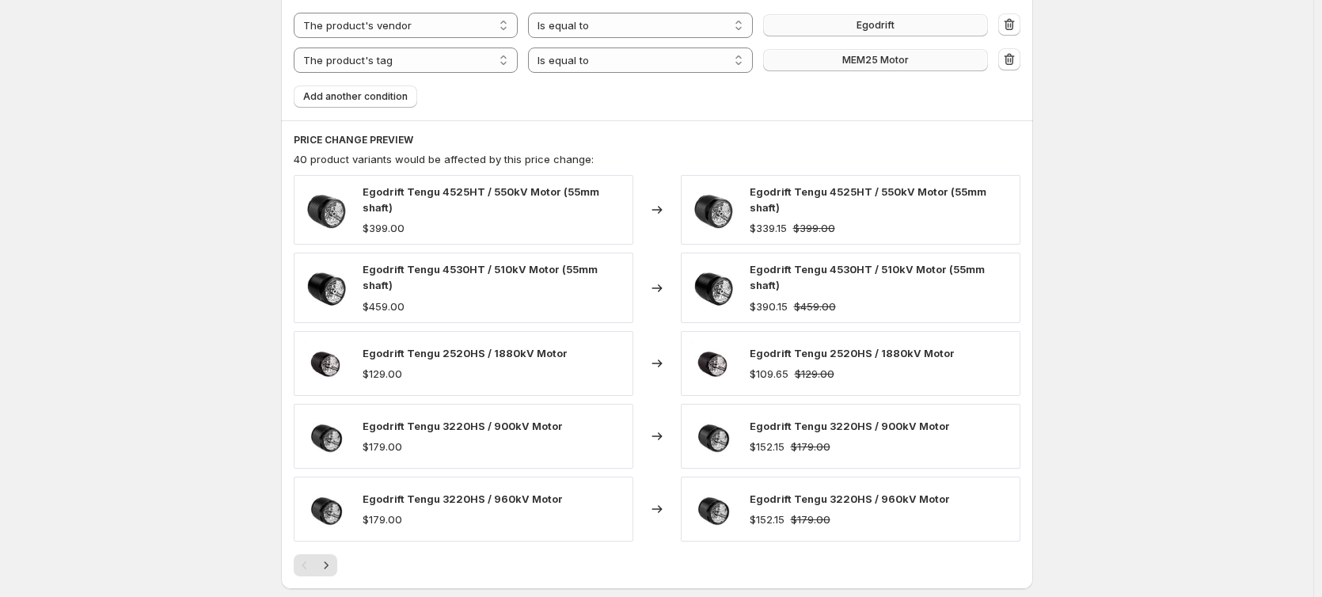
scroll to position [1108, 0]
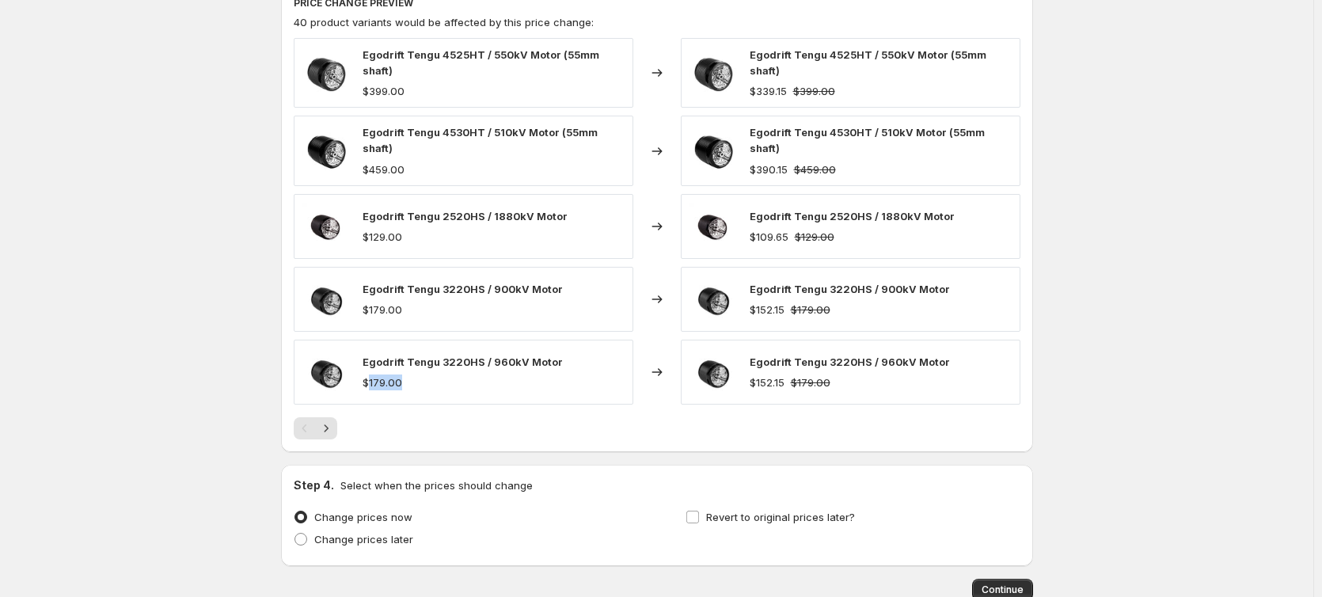
drag, startPoint x: 373, startPoint y: 369, endPoint x: 411, endPoint y: 374, distance: 38.4
click at [411, 374] on div "$179.00" at bounding box center [462, 382] width 200 height 16
click at [420, 374] on div "$179.00" at bounding box center [462, 382] width 200 height 16
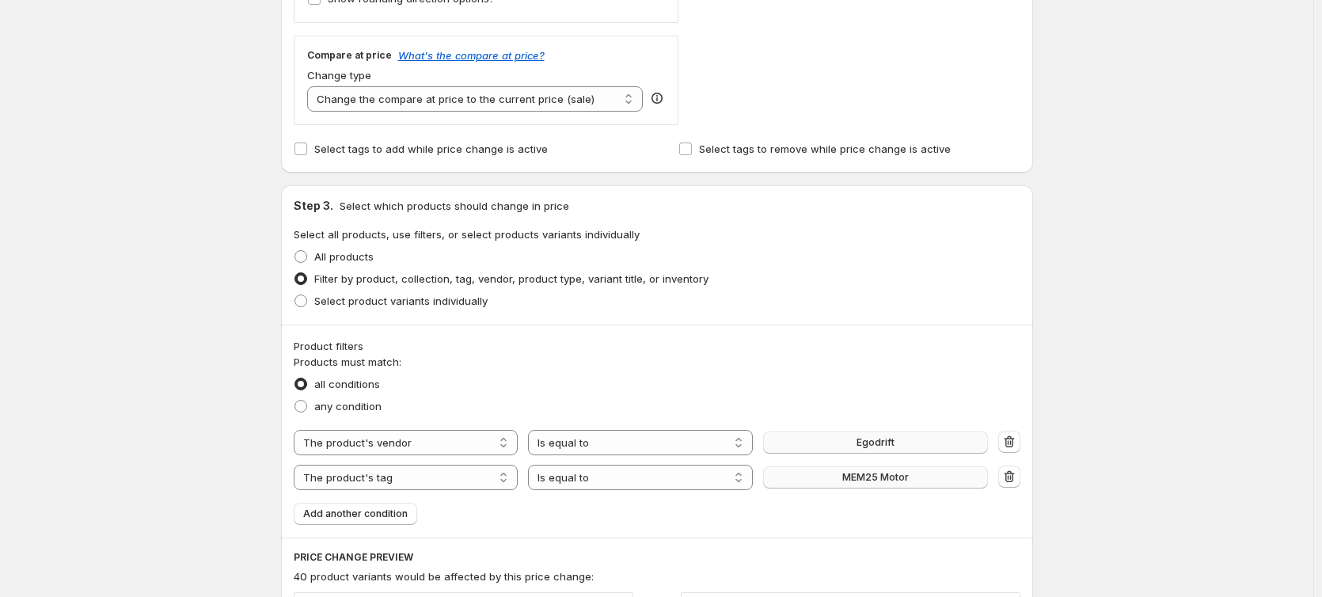
scroll to position [950, 0]
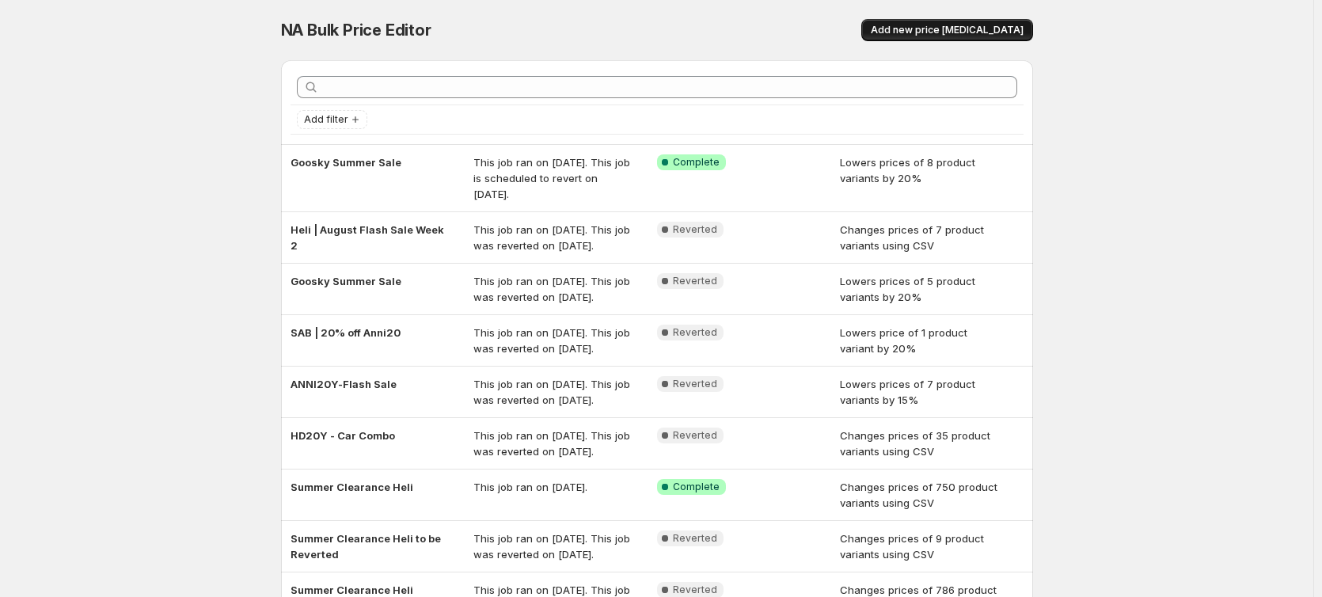
click at [933, 25] on span "Add new price [MEDICAL_DATA]" at bounding box center [946, 30] width 153 height 13
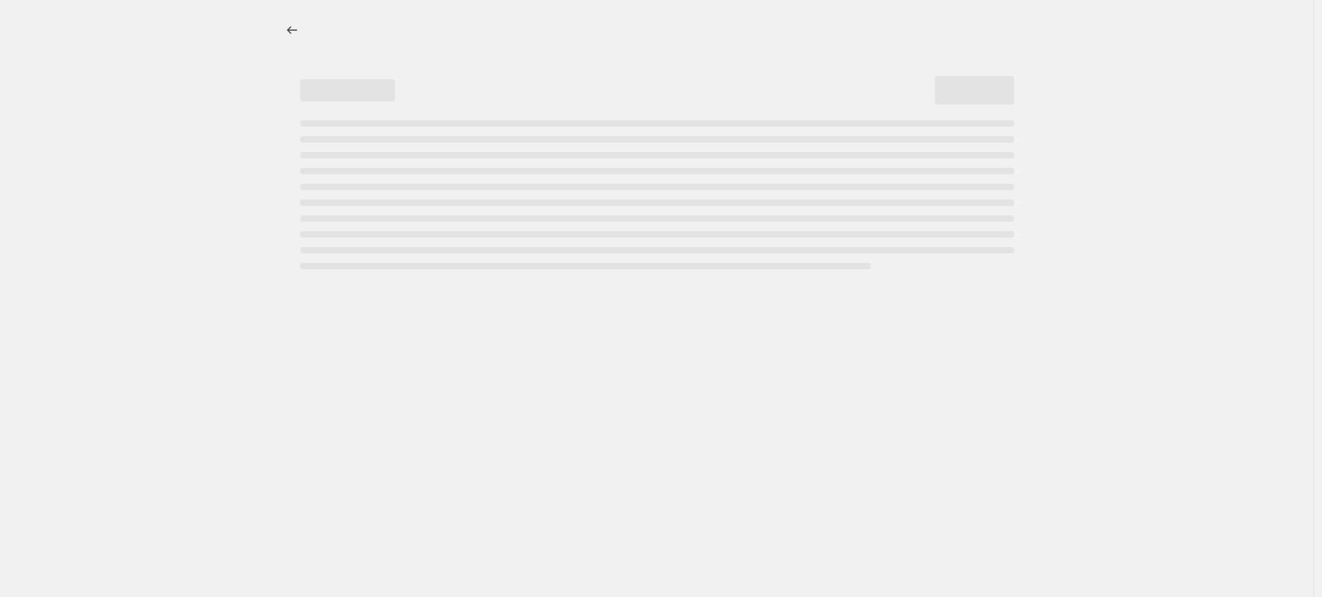
select select "percentage"
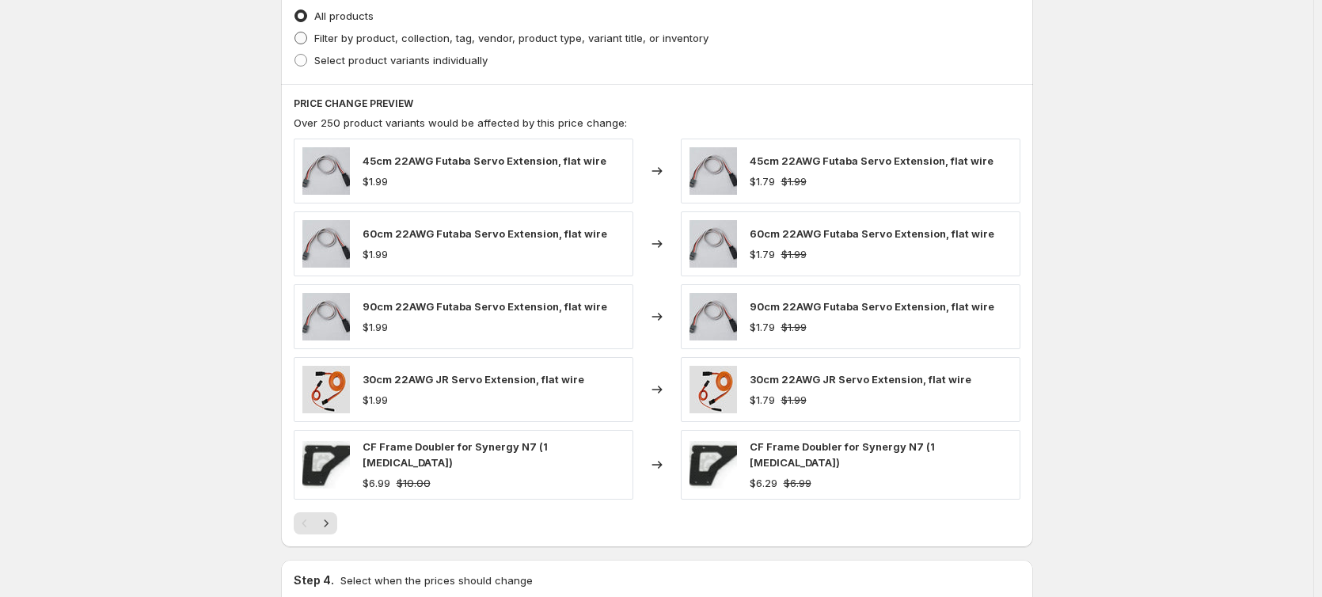
scroll to position [633, 0]
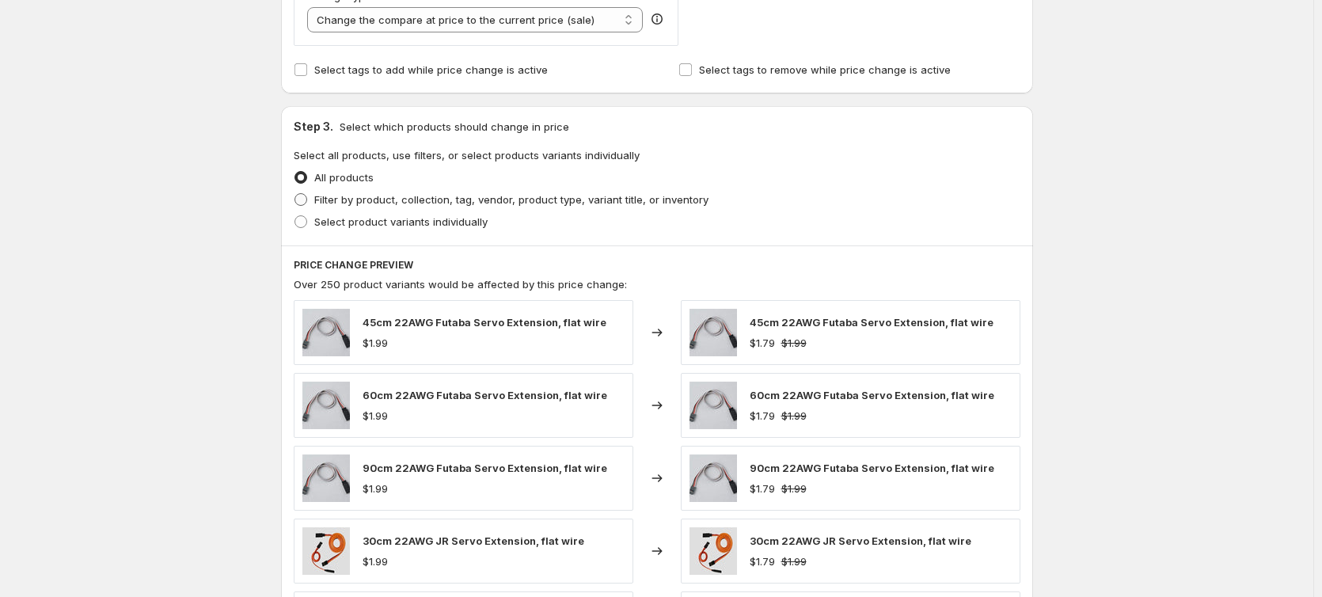
click at [393, 195] on span "Filter by product, collection, tag, vendor, product type, variant title, or inv…" at bounding box center [511, 199] width 394 height 13
click at [295, 194] on input "Filter by product, collection, tag, vendor, product type, variant title, or inv…" at bounding box center [294, 193] width 1 height 1
radio input "true"
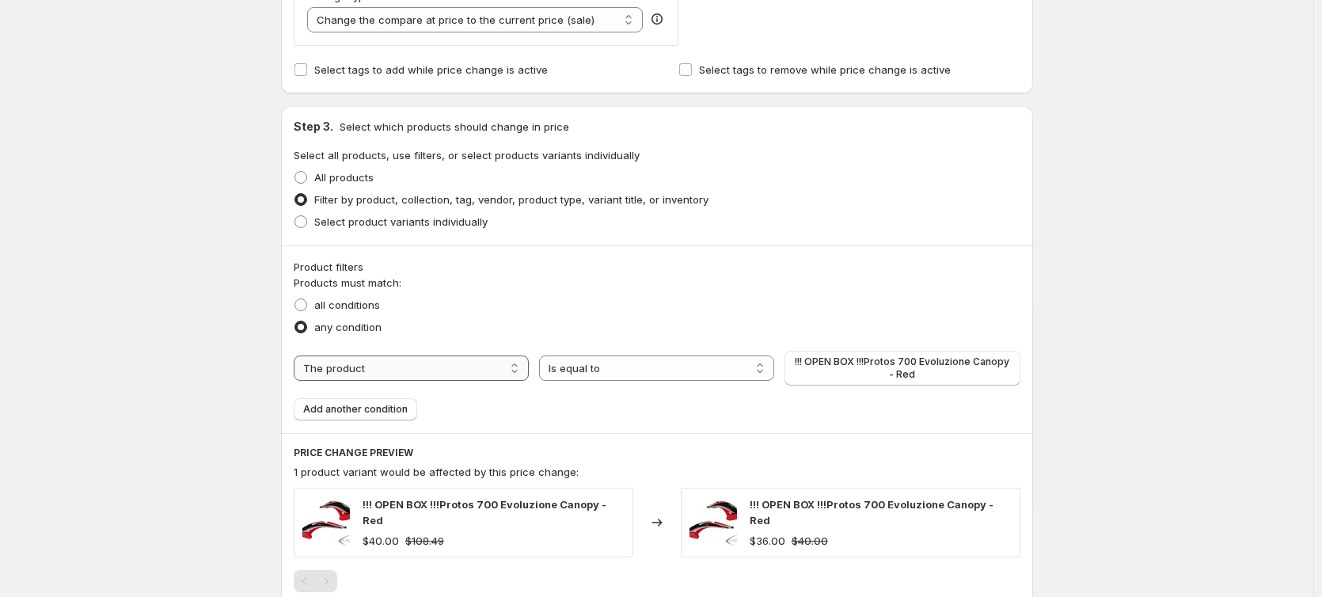
click at [387, 366] on select "The product The product's collection The product's tag The product's vendor The…" at bounding box center [411, 367] width 235 height 25
select select "tag"
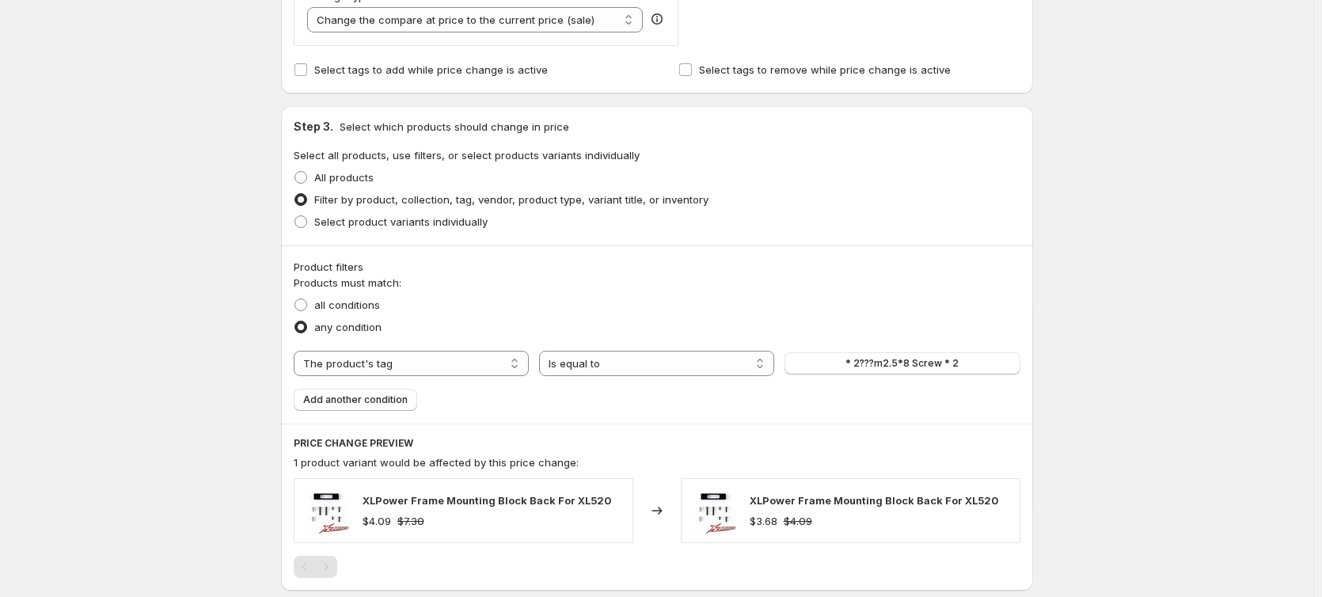
click at [845, 367] on button "* 2???m2.5*8 Screw * 2" at bounding box center [901, 363] width 235 height 22
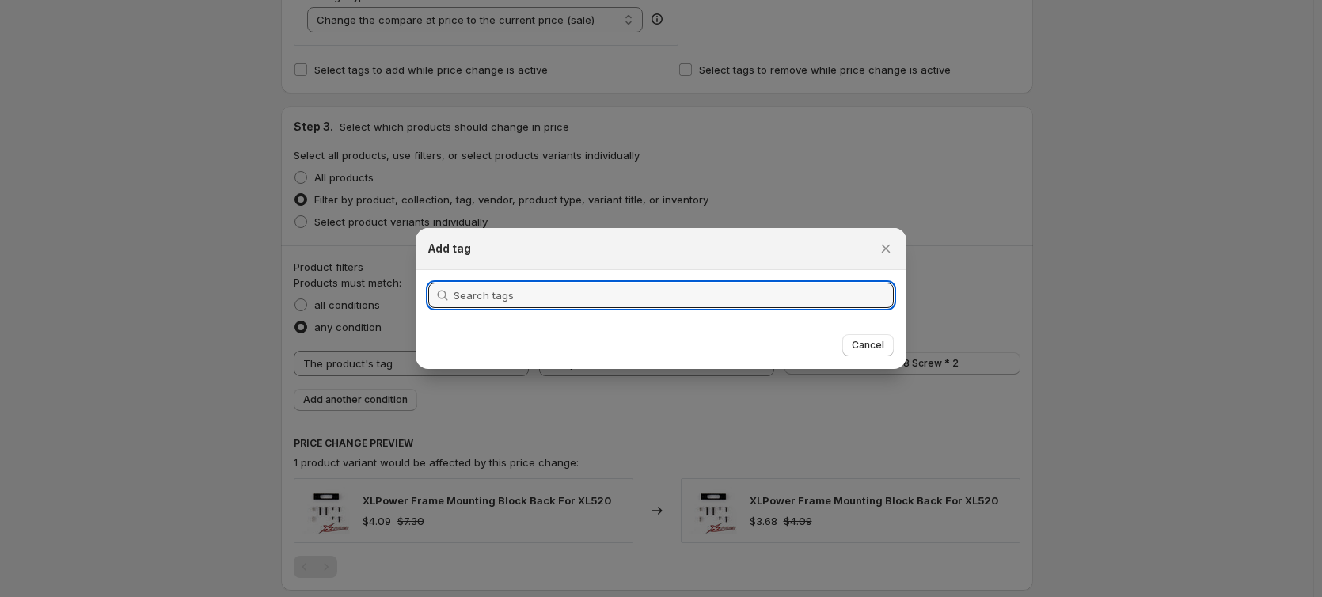
type input "b"
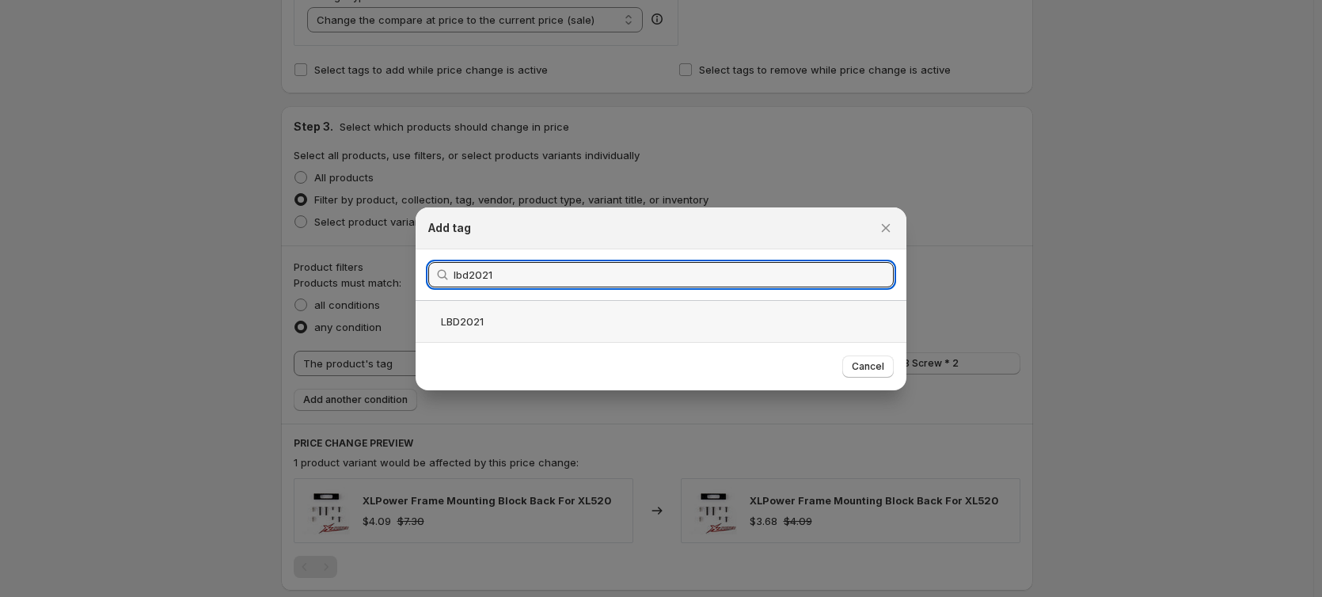
type input "lbd2021"
click at [486, 318] on div "LBD2021" at bounding box center [660, 321] width 491 height 42
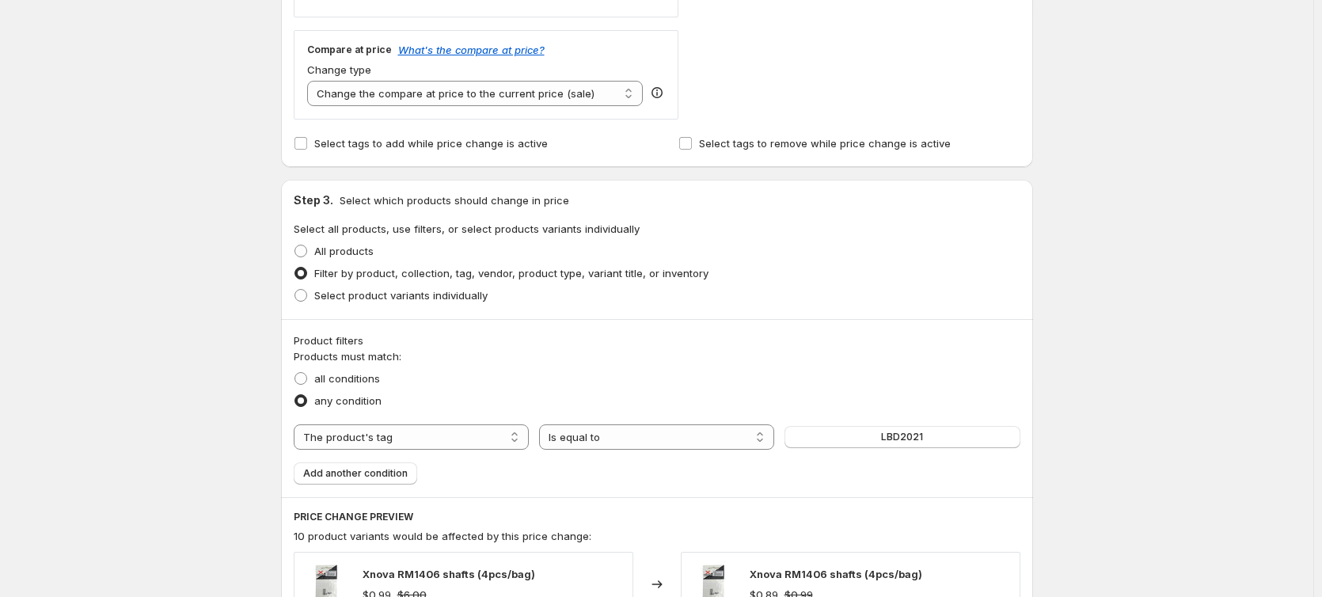
scroll to position [554, 0]
